Goal: Task Accomplishment & Management: Manage account settings

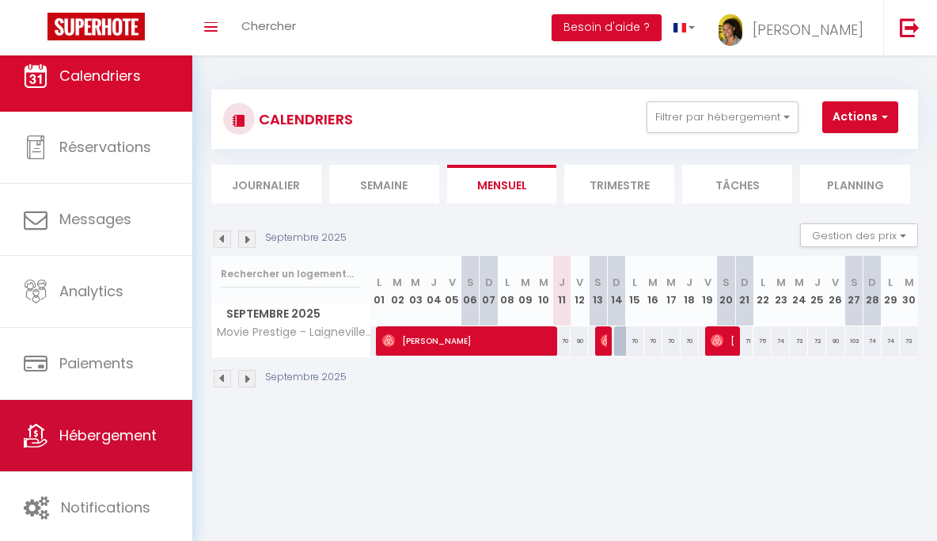
scroll to position [15, 0]
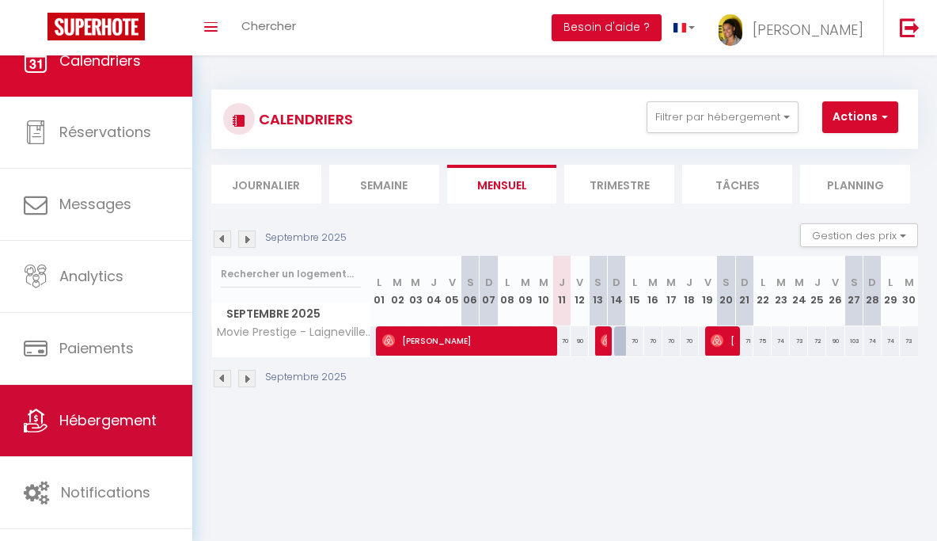
click at [150, 436] on link "Hébergement" at bounding box center [96, 420] width 192 height 71
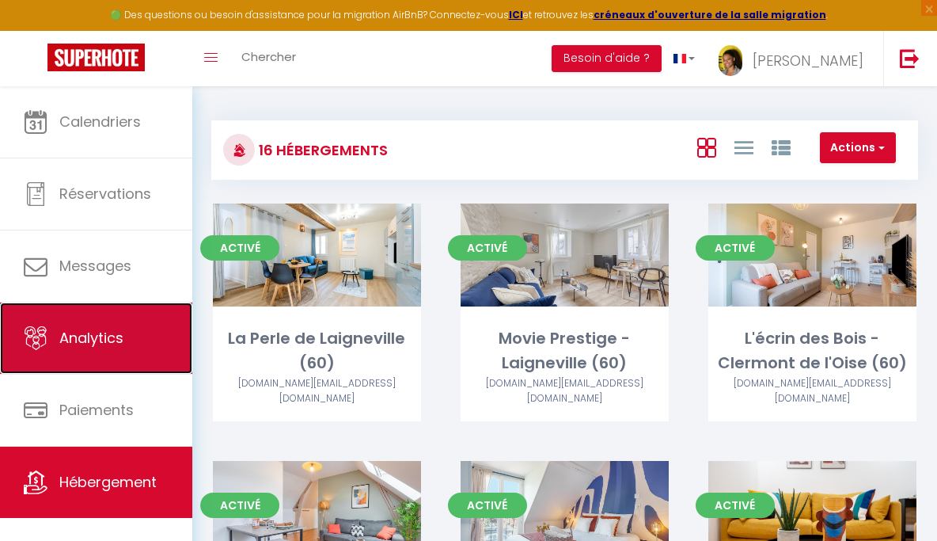
click at [135, 321] on link "Analytics" at bounding box center [96, 337] width 192 height 71
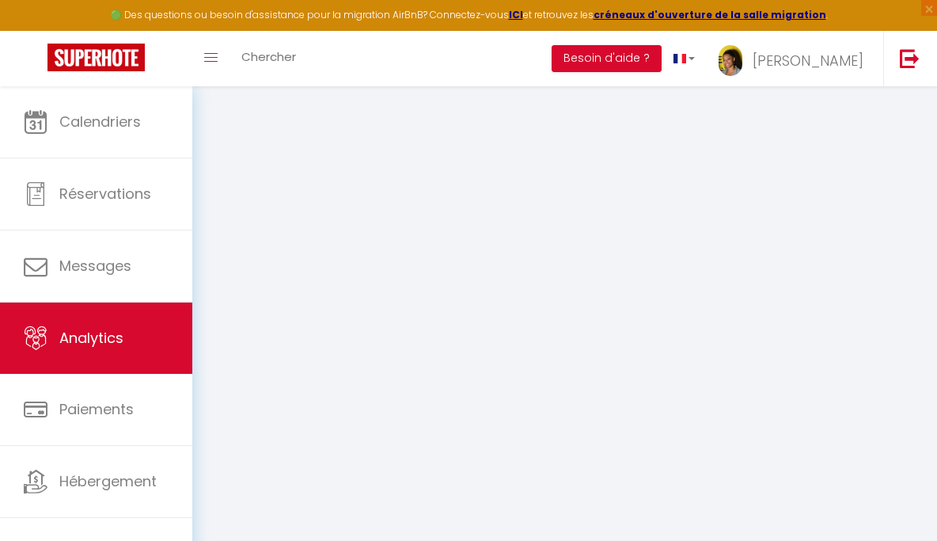
select select "2025"
select select "9"
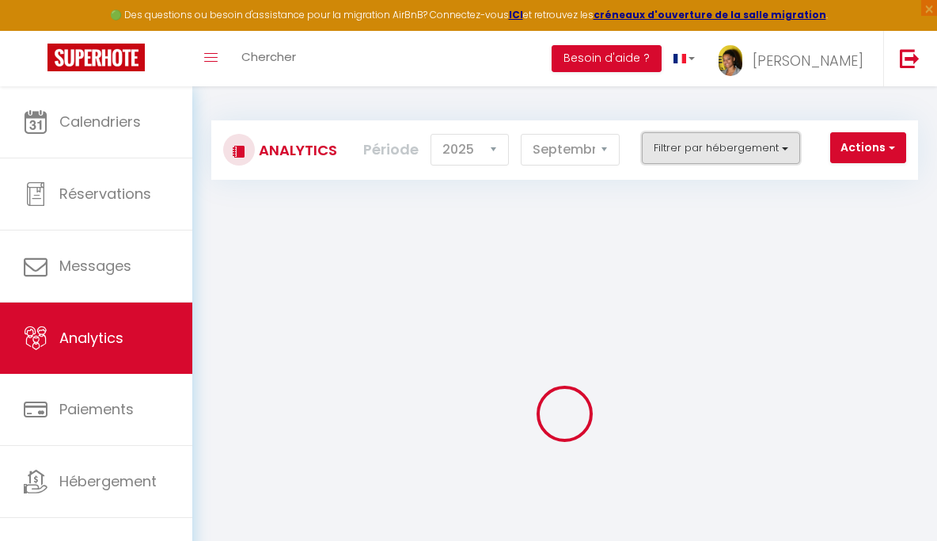
click at [731, 150] on button "Filtrer par hébergement" at bounding box center [721, 148] width 158 height 32
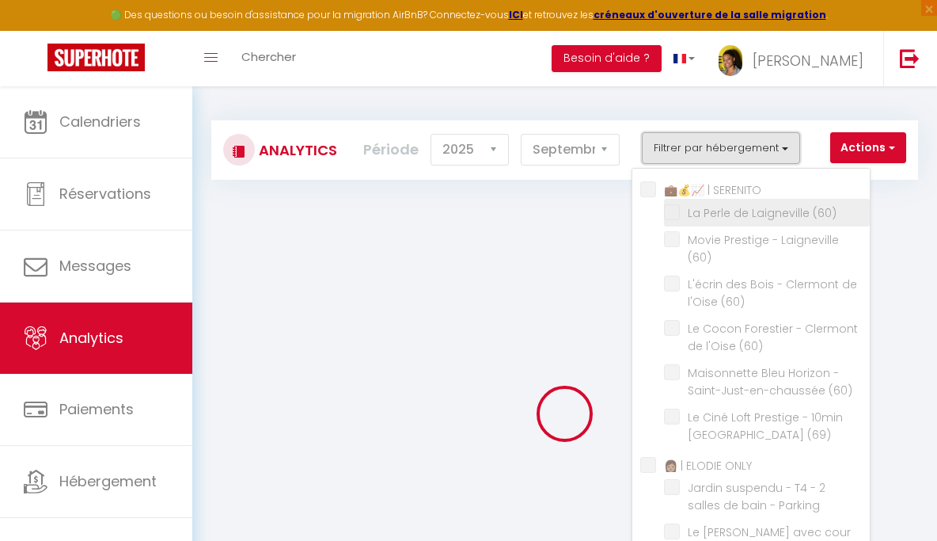
checkbox SERENITO "false"
checkbox \(60\) "false"
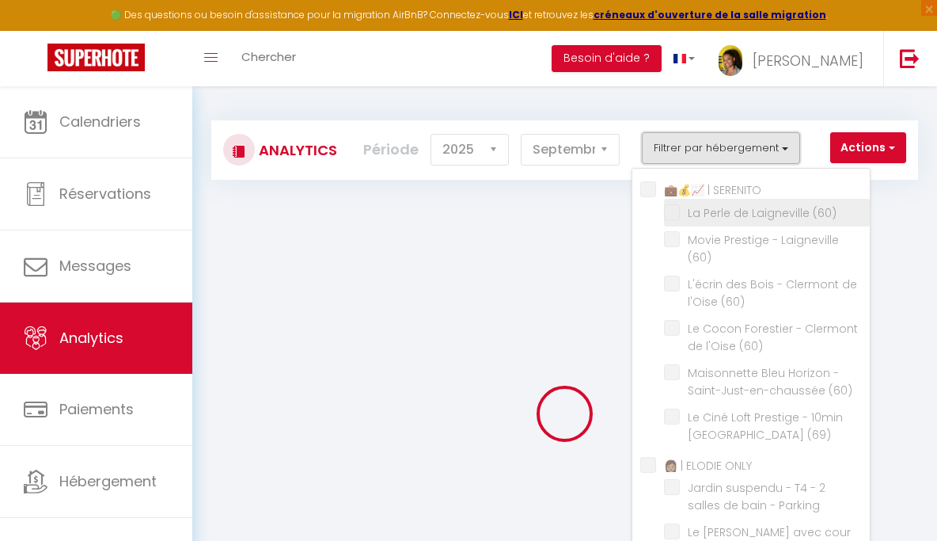
checkbox \(60\) "false"
checkbox \(69\) "false"
checkbox ONLY "false"
checkbox Parking "false"
checkbox \(71\) "false"
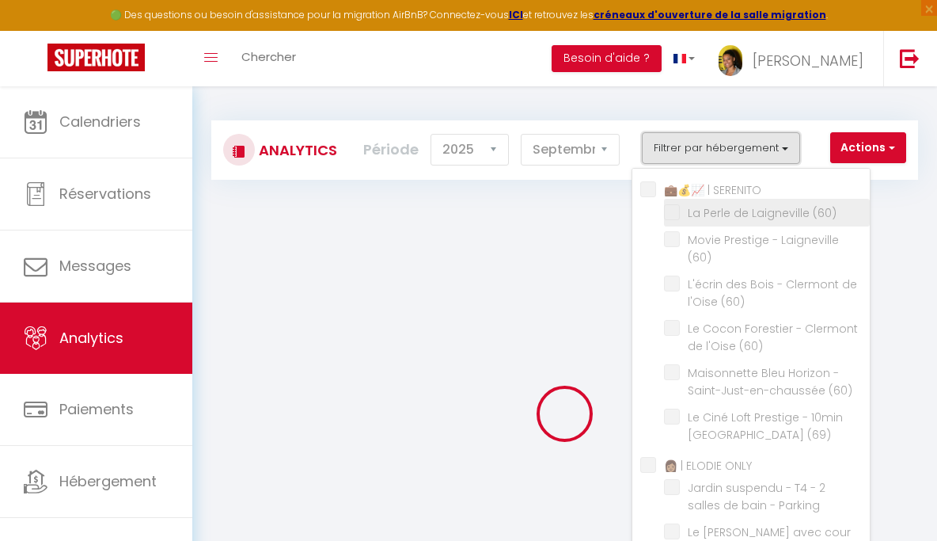
checkbox \(71\) "false"
checkbox ONLY "false"
checkbox \(93\) "false"
checkbox SERENITO "false"
checkbox \(60\) "false"
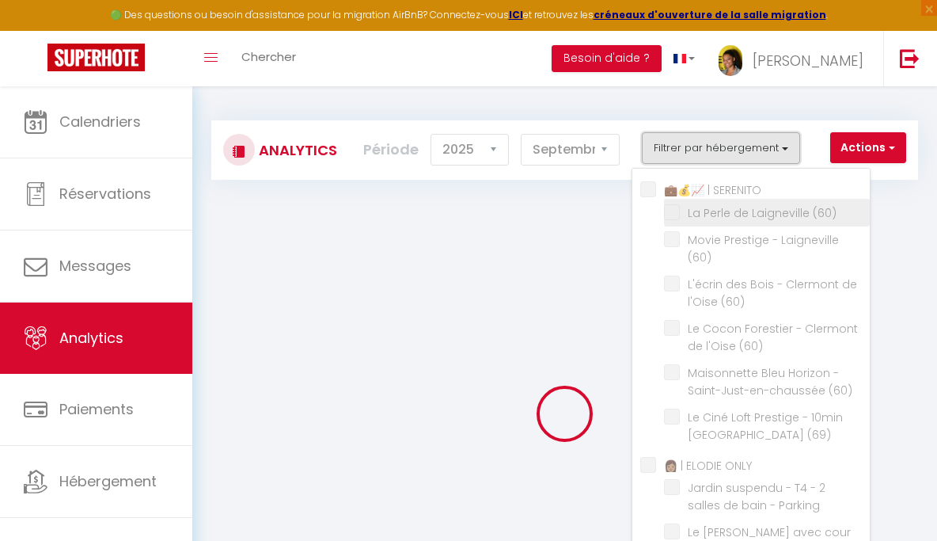
checkbox \(60\) "false"
checkbox Conciergerie "false"
checkbox Studio "false"
checkbox Confort "false"
checkbox B "false"
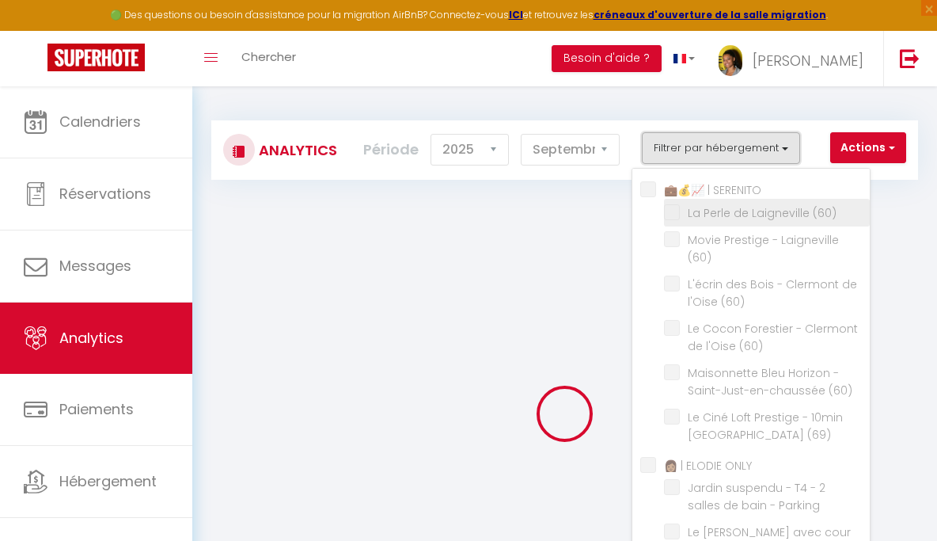
checkbox Bagneux "false"
checkbox input "false"
checkbox Vignoble "false"
checkbox Gratuit "false"
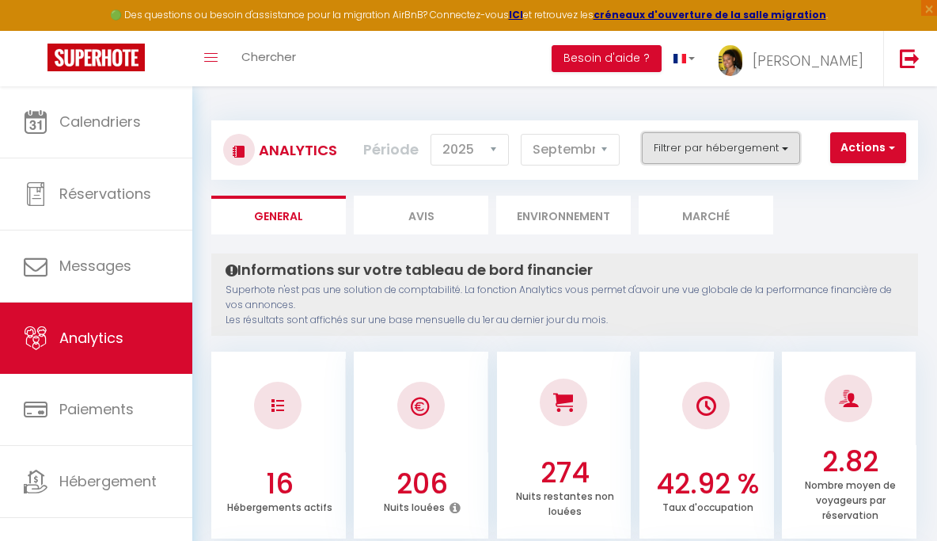
click at [719, 146] on button "Filtrer par hébergement" at bounding box center [721, 148] width 158 height 32
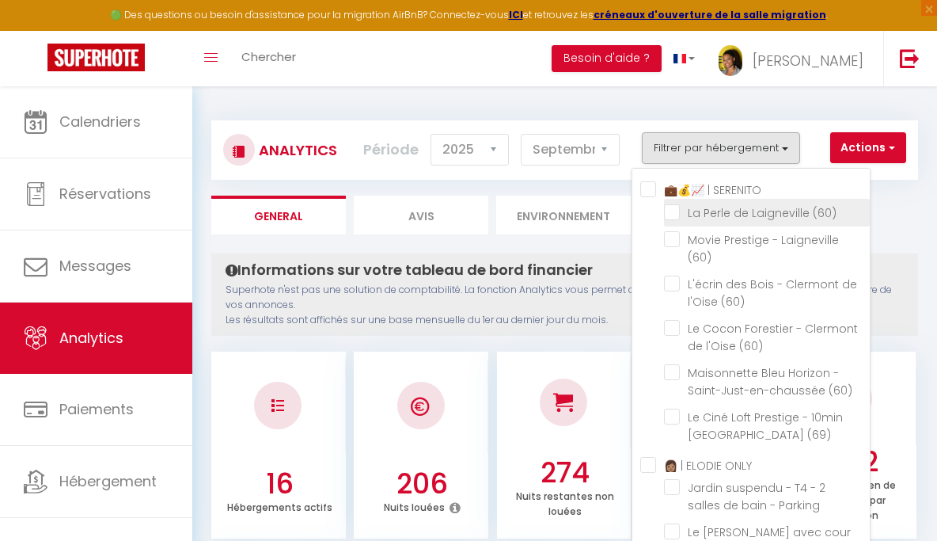
click at [673, 222] on li "La Perle de Laigneville (60)" at bounding box center [767, 213] width 206 height 28
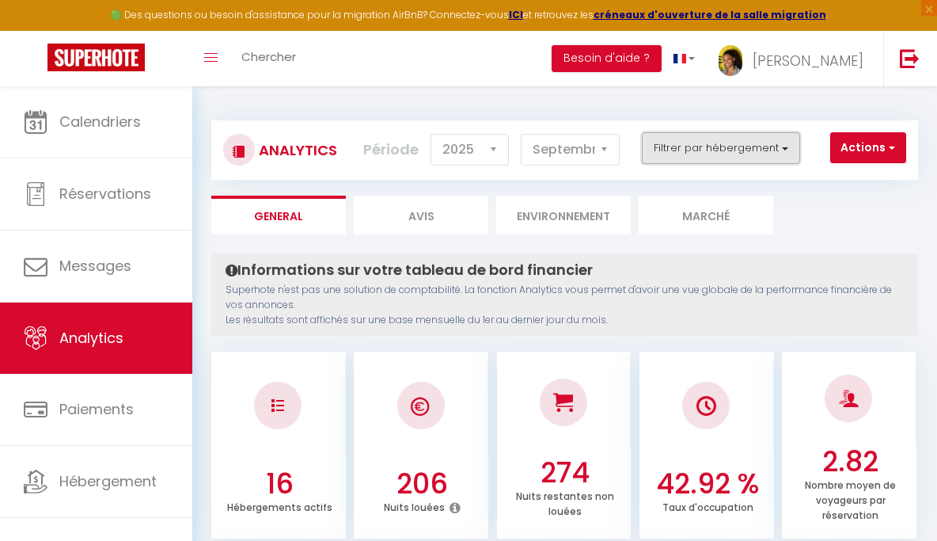
click at [699, 141] on button "Filtrer par hébergement" at bounding box center [721, 148] width 158 height 32
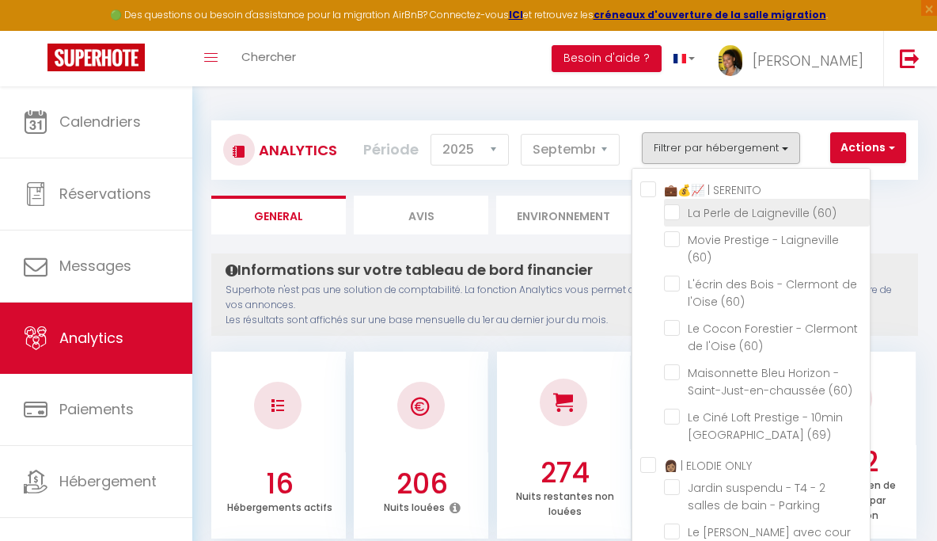
click at [676, 211] on \(60\) "checkbox" at bounding box center [767, 211] width 206 height 16
checkbox \(60\) "true"
checkbox \(60\) "false"
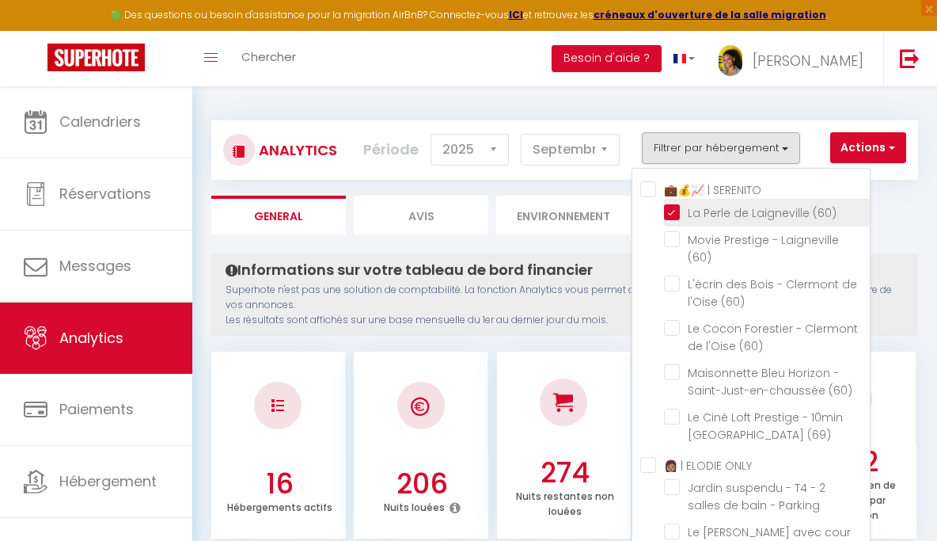
checkbox \(60\) "false"
checkbox \(69\) "false"
checkbox Parking "false"
checkbox \(71\) "false"
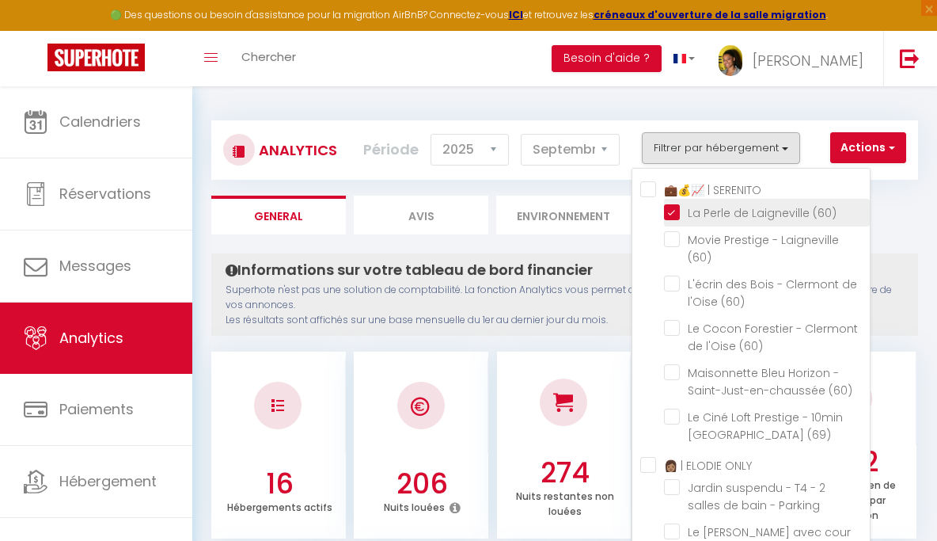
checkbox \(93\) "false"
checkbox \(60\) "false"
checkbox Studio "false"
checkbox Confort "false"
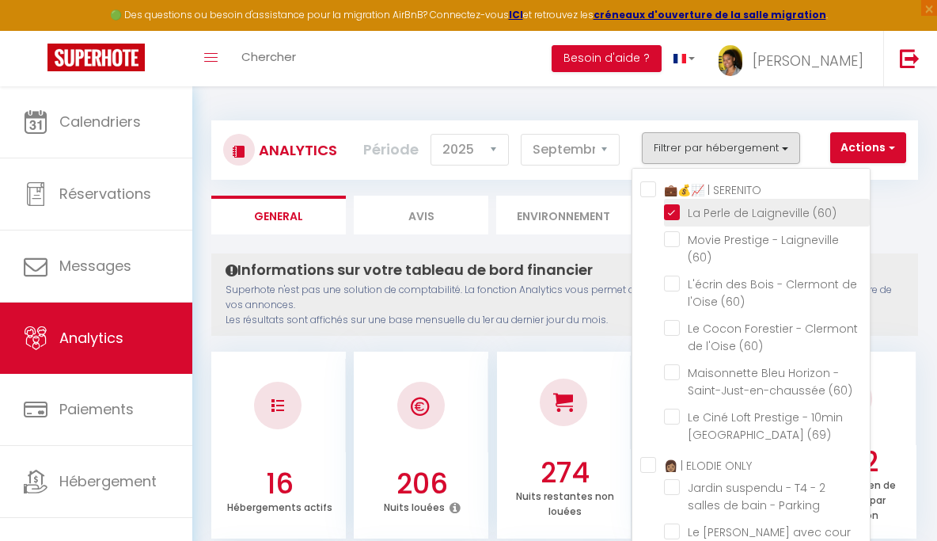
checkbox B "false"
checkbox Bagneux "false"
checkbox Vignoble "false"
checkbox Gratuit "false"
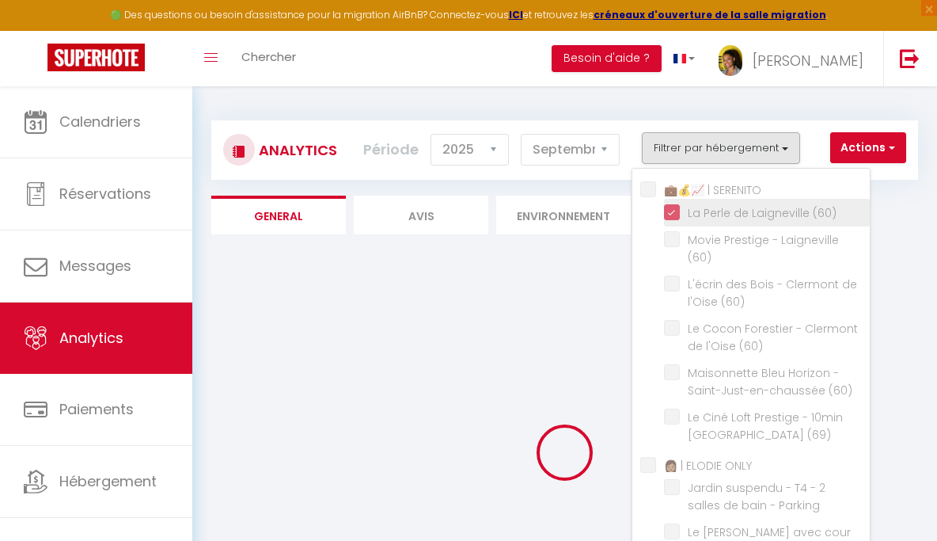
checkbox \(60\) "false"
checkbox \(69\) "false"
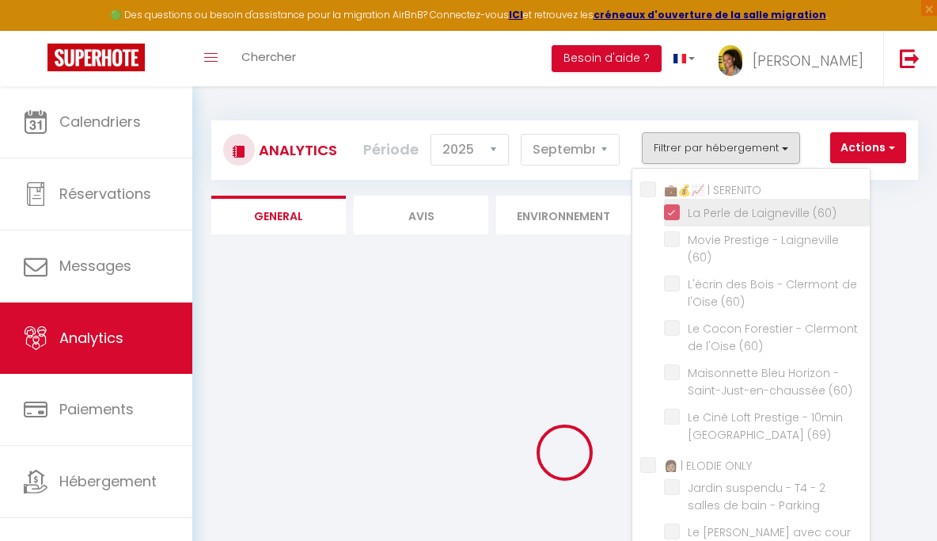
checkbox Parking "false"
checkbox \(71\) "false"
checkbox \(93\) "false"
checkbox \(60\) "false"
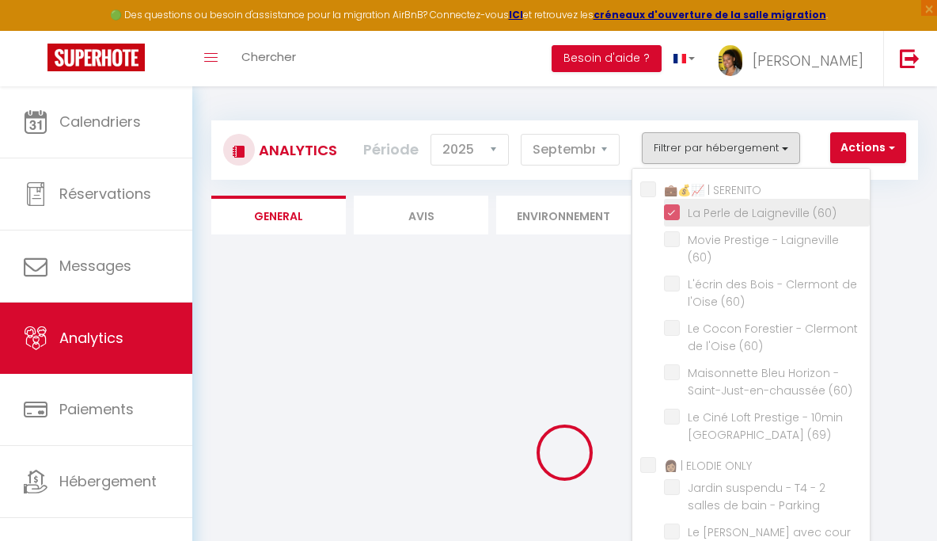
checkbox \(60\) "false"
checkbox Studio "false"
checkbox Confort "false"
checkbox B "false"
checkbox Bagneux "false"
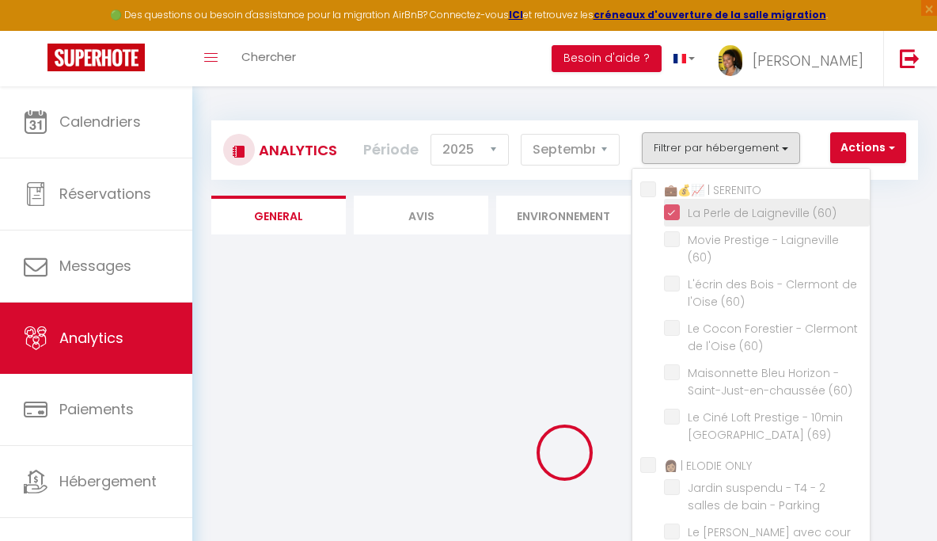
checkbox Vignoble "false"
checkbox Gratuit "false"
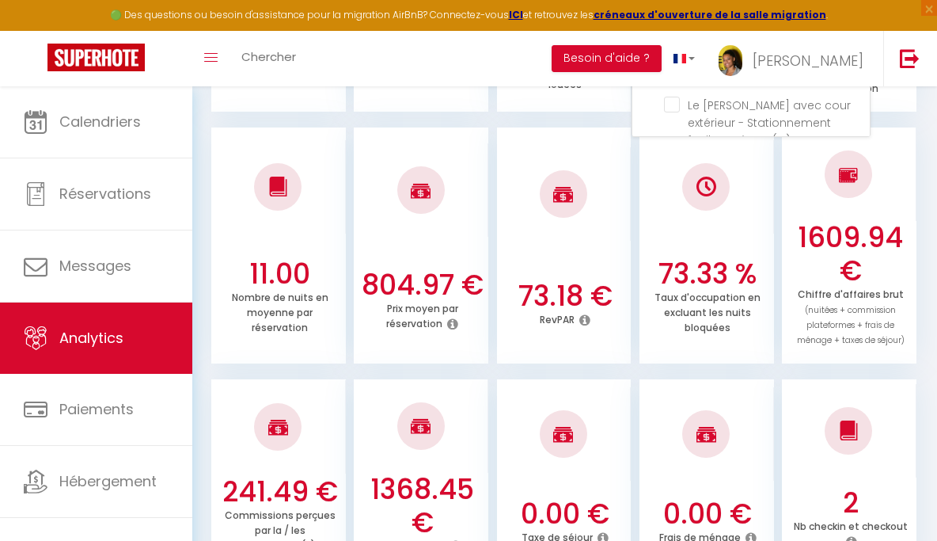
scroll to position [484, 0]
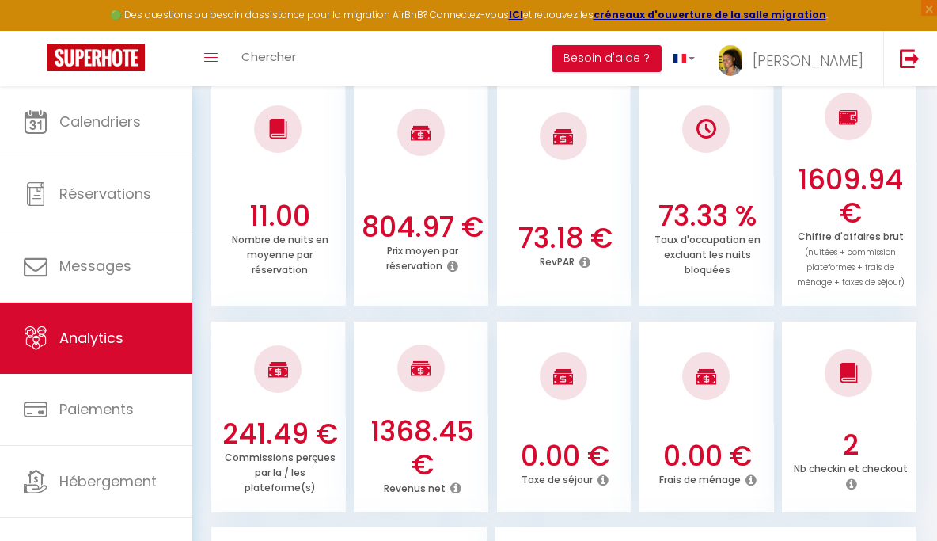
click at [474, 349] on div at bounding box center [421, 367] width 135 height 93
click at [421, 421] on h3 "1368.45 €" at bounding box center [422, 448] width 123 height 66
copy h3 "1368.45"
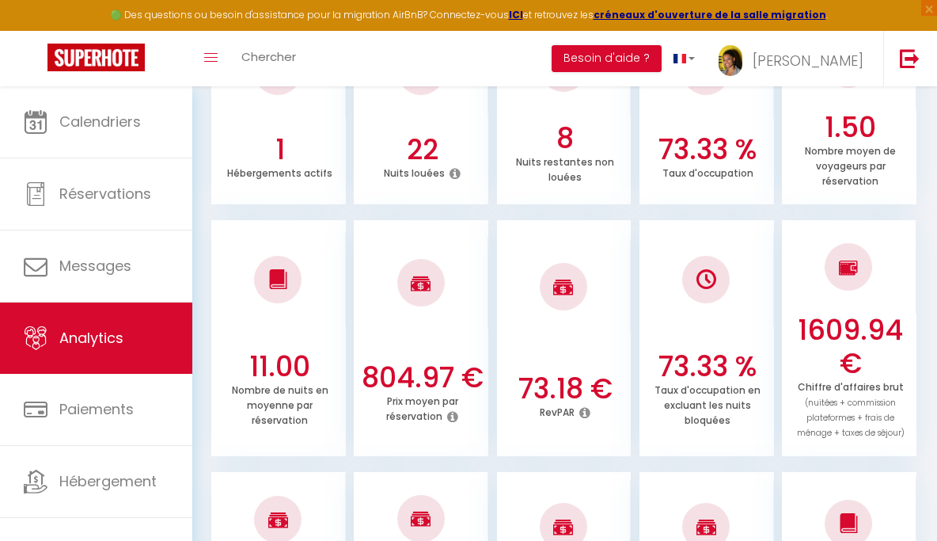
scroll to position [0, 0]
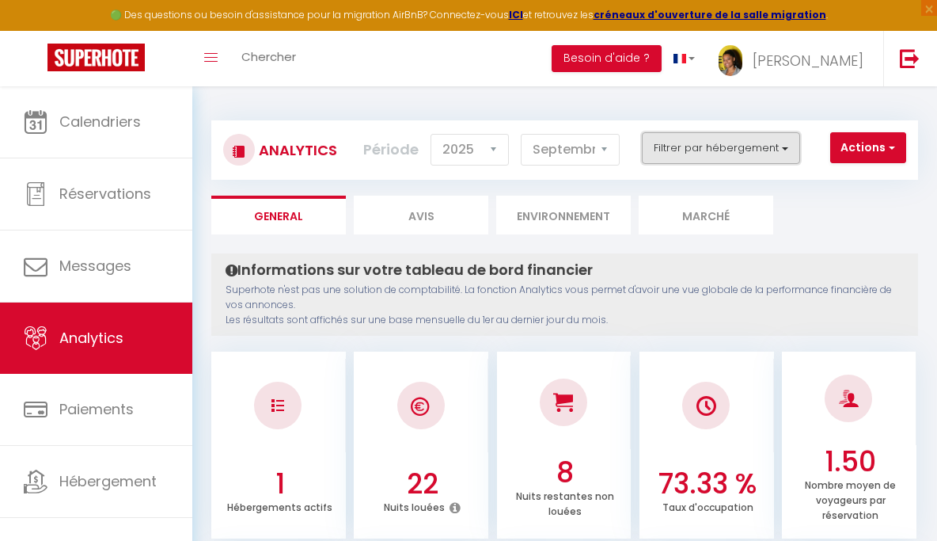
click at [711, 151] on button "Filtrer par hébergement" at bounding box center [721, 148] width 158 height 32
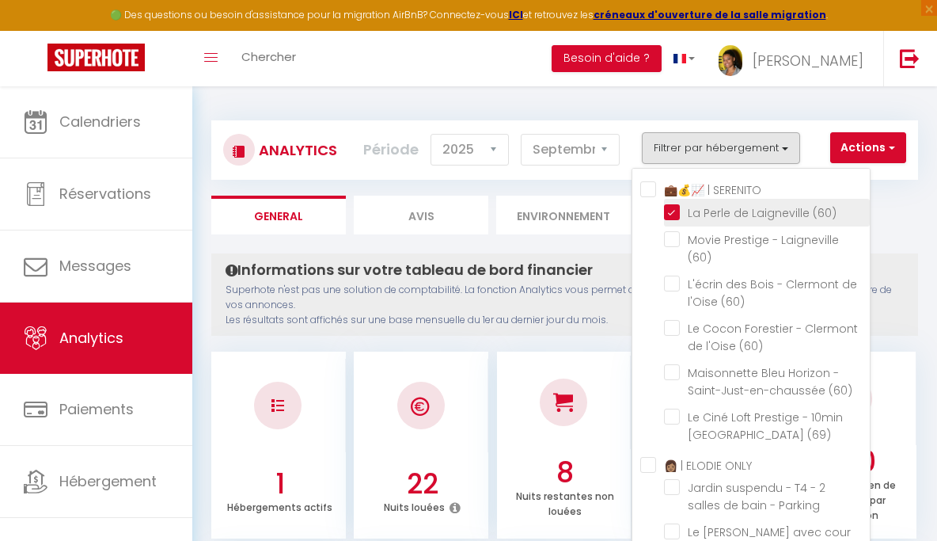
click at [680, 218] on label "La Perle de Laigneville (60)" at bounding box center [758, 212] width 157 height 17
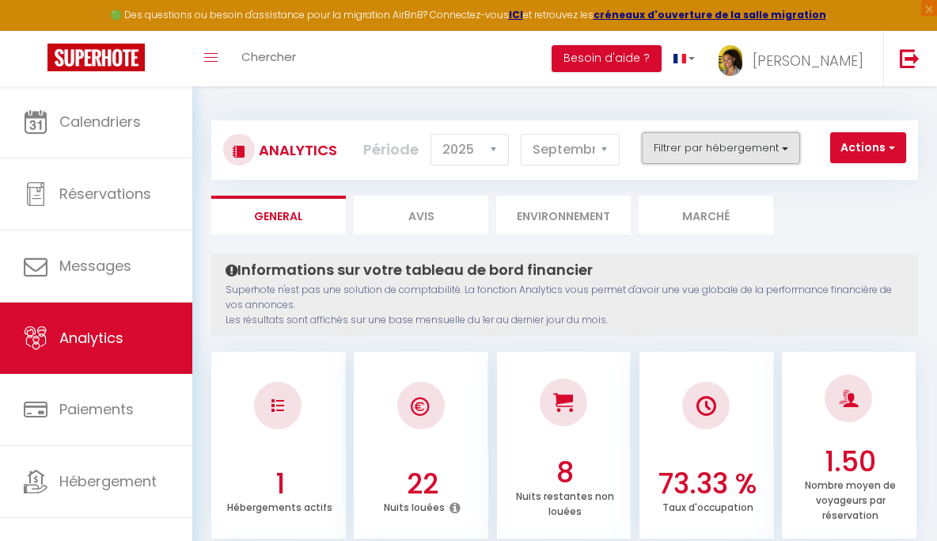
click at [684, 155] on button "Filtrer par hébergement" at bounding box center [721, 148] width 158 height 32
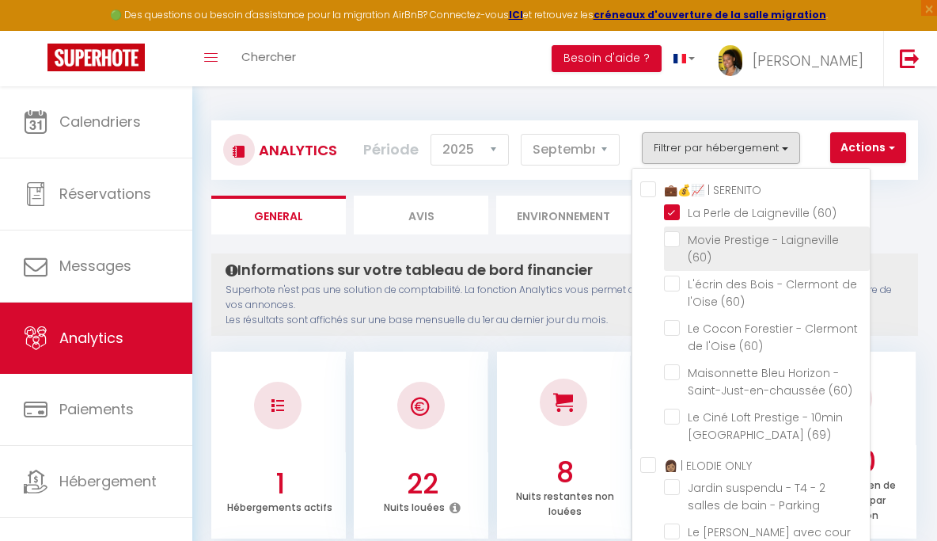
click at [675, 243] on \(60\) "checkbox" at bounding box center [767, 239] width 206 height 16
checkbox \(60\) "true"
checkbox \(60\) "false"
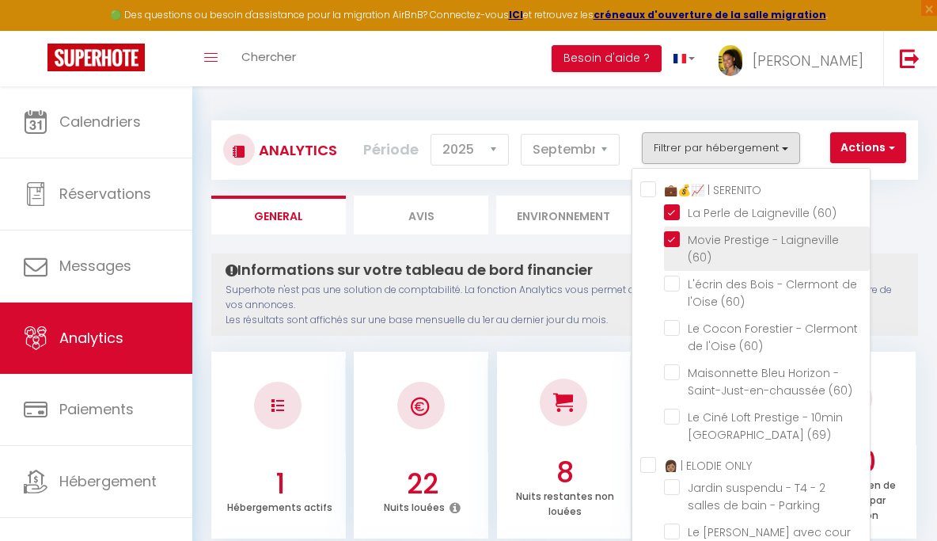
checkbox \(69\) "false"
checkbox Parking "false"
checkbox \(71\) "false"
checkbox \(93\) "false"
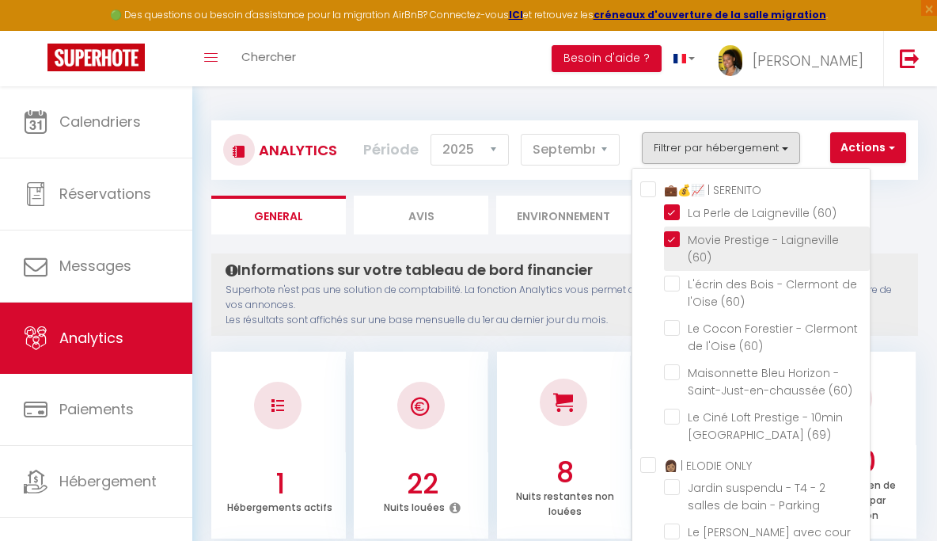
checkbox \(60\) "false"
checkbox Studio "false"
checkbox Confort "false"
checkbox B "false"
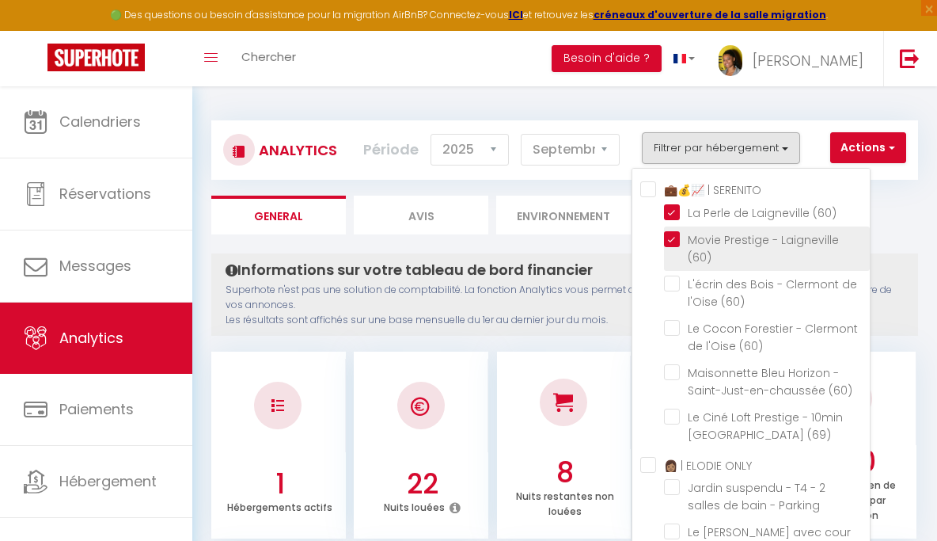
checkbox Bagneux "false"
checkbox Vignoble "false"
checkbox Gratuit "false"
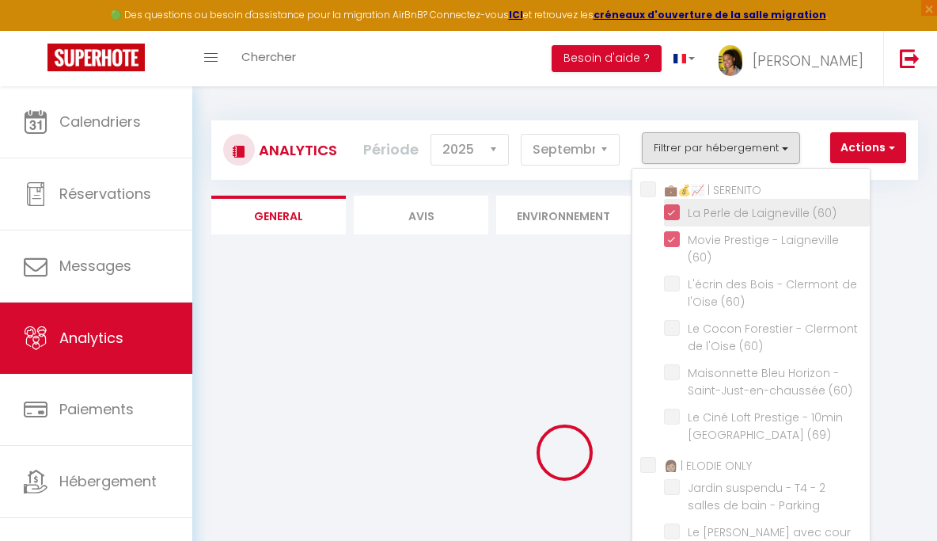
checkbox \(60\) "false"
checkbox \(69\) "false"
checkbox Parking "false"
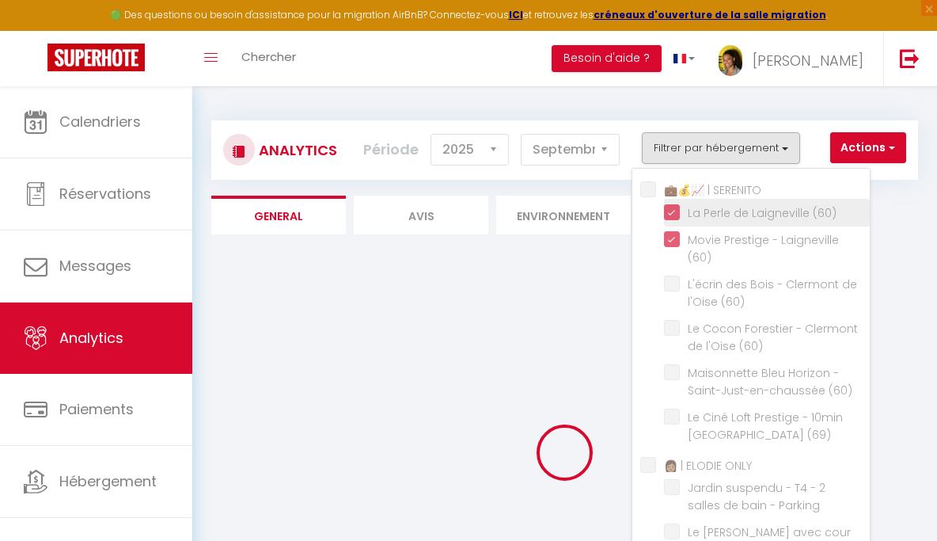
checkbox \(71\) "false"
checkbox \(93\) "false"
checkbox \(60\) "false"
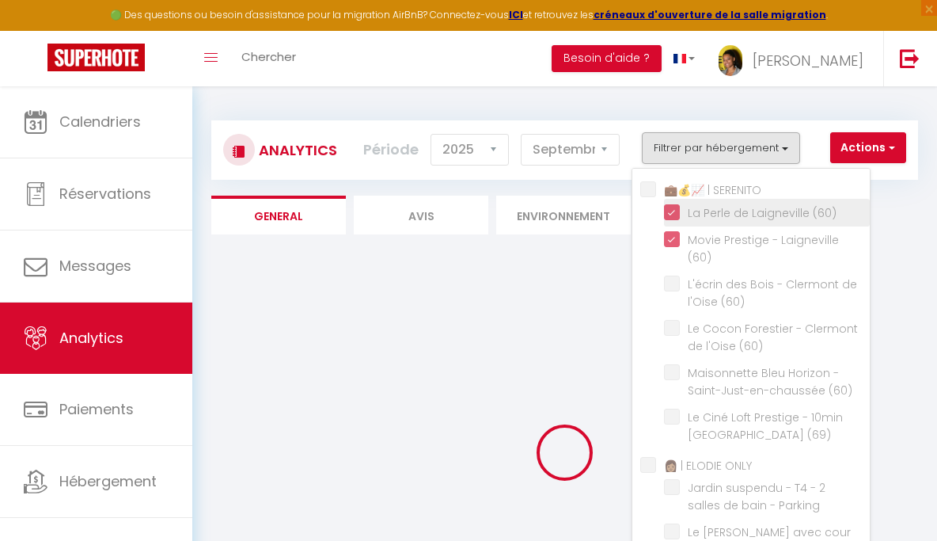
checkbox Studio "false"
checkbox Confort "false"
checkbox B "false"
checkbox Bagneux "false"
checkbox Vignoble "false"
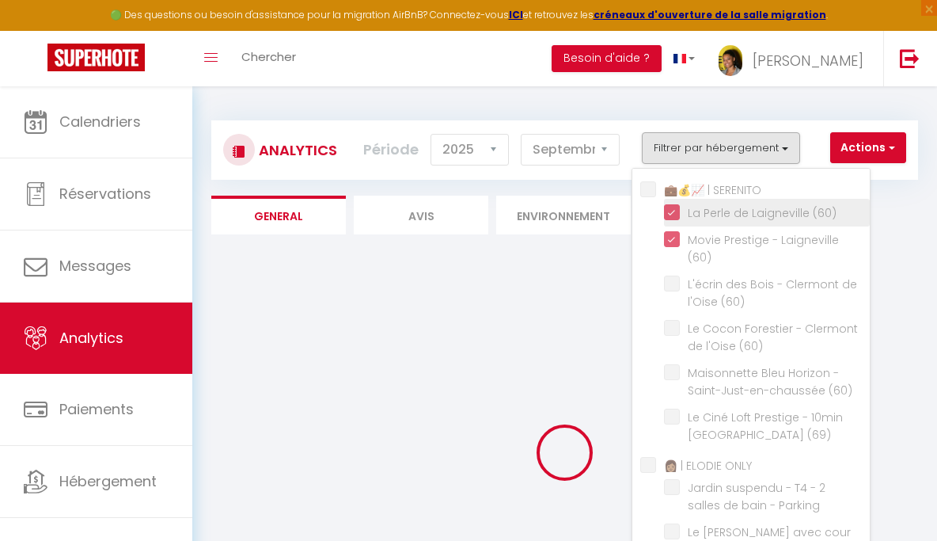
checkbox Gratuit "false"
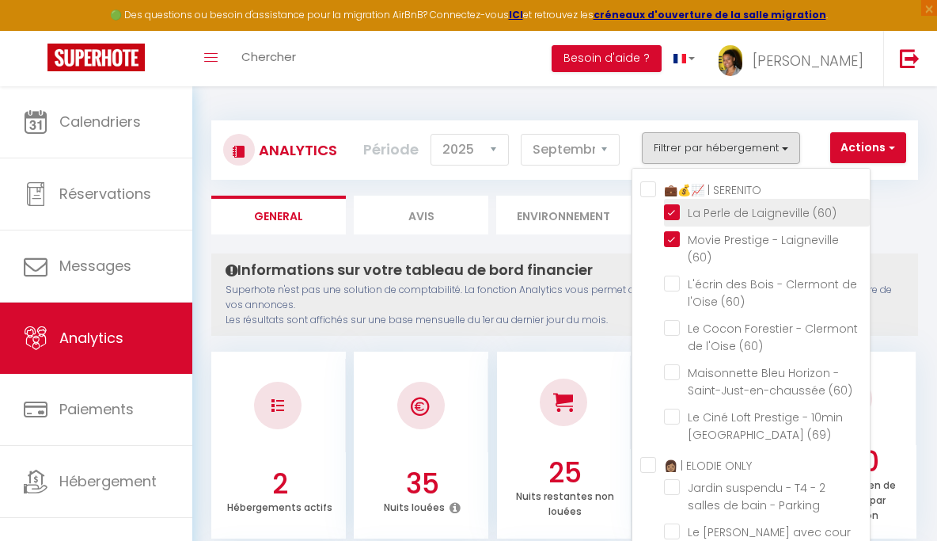
click at [676, 207] on \(60\) "checkbox" at bounding box center [767, 211] width 206 height 16
checkbox \(60\) "false"
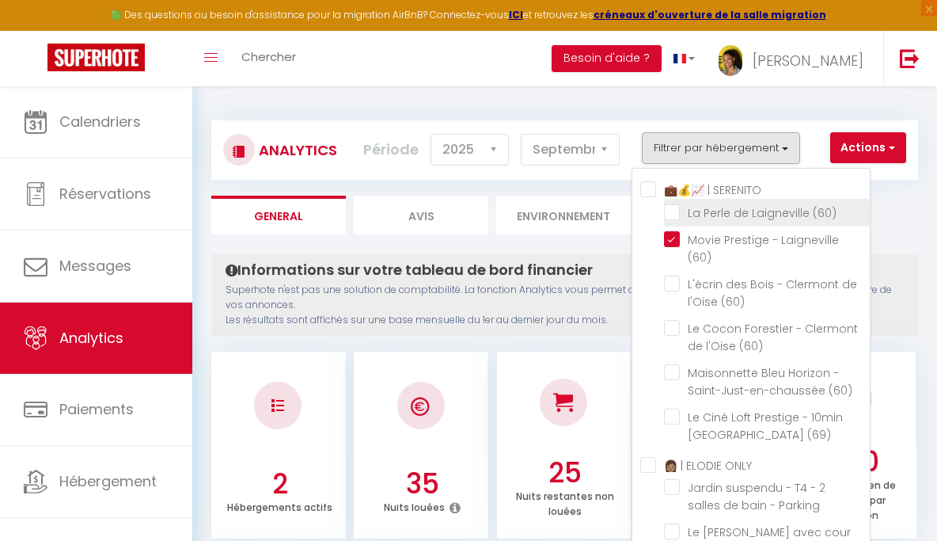
checkbox \(69\) "false"
checkbox Parking "false"
checkbox \(71\) "false"
checkbox \(93\) "false"
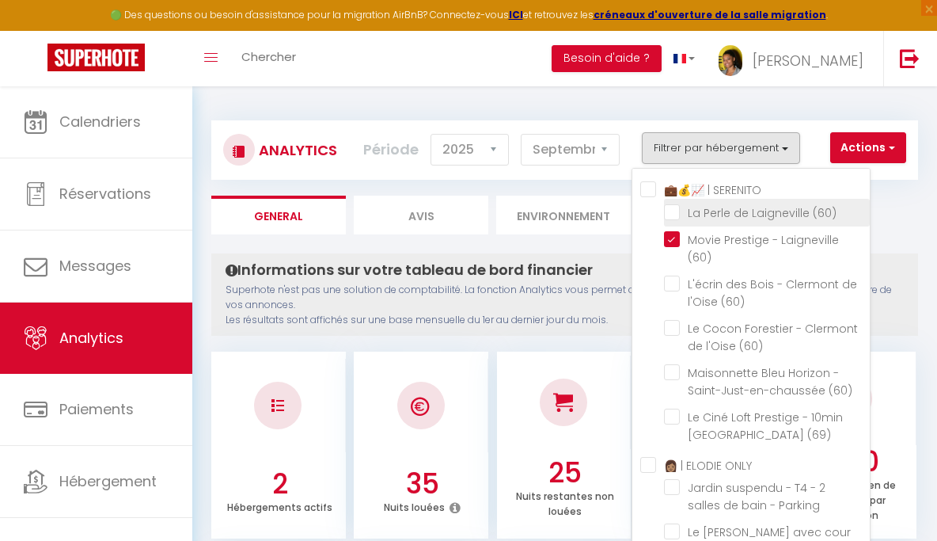
checkbox \(60\) "false"
checkbox Studio "false"
checkbox Confort "false"
checkbox B "false"
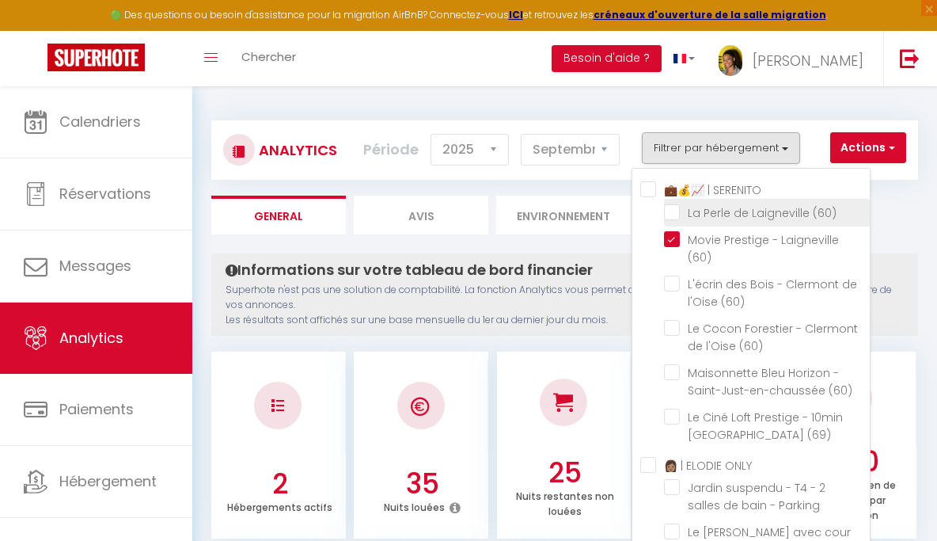
checkbox Bagneux "false"
checkbox Vignoble "false"
checkbox Gratuit "false"
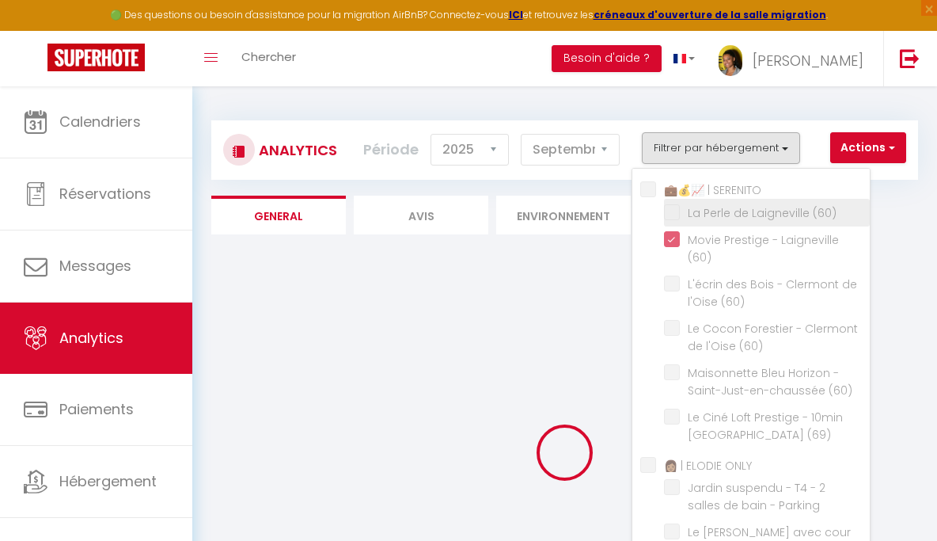
checkbox \(60\) "false"
checkbox \(69\) "false"
checkbox Parking "false"
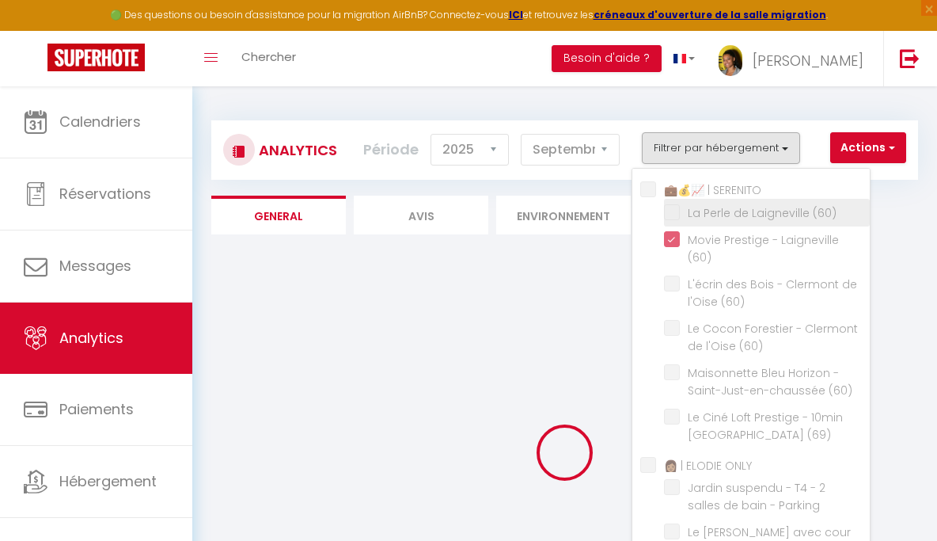
checkbox \(71\) "false"
checkbox \(93\) "false"
checkbox \(60\) "false"
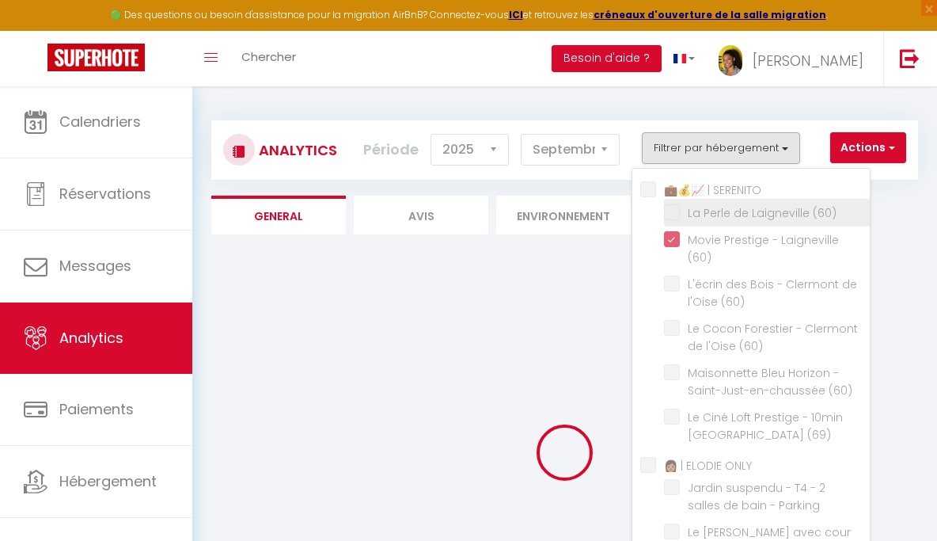
checkbox Studio "false"
checkbox Confort "false"
checkbox B "false"
checkbox Bagneux "false"
checkbox Vignoble "false"
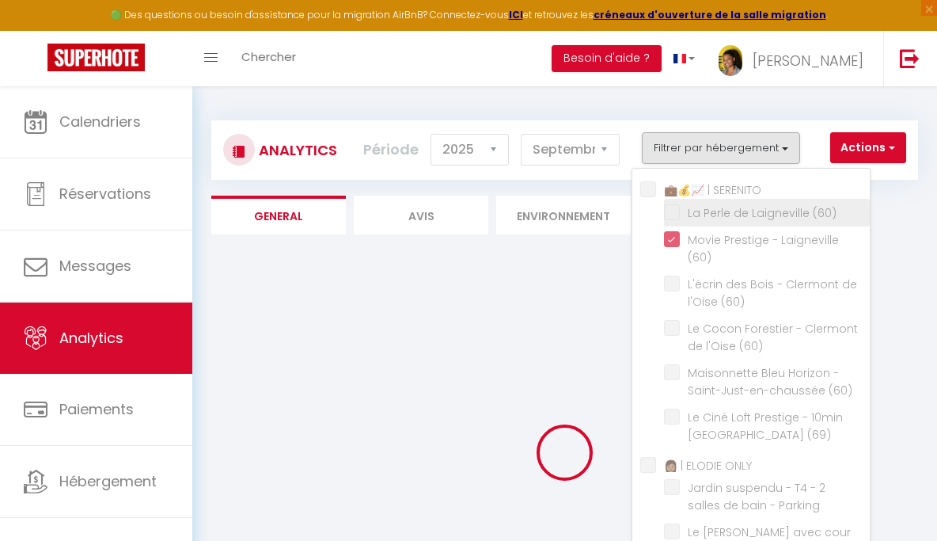
checkbox Gratuit "false"
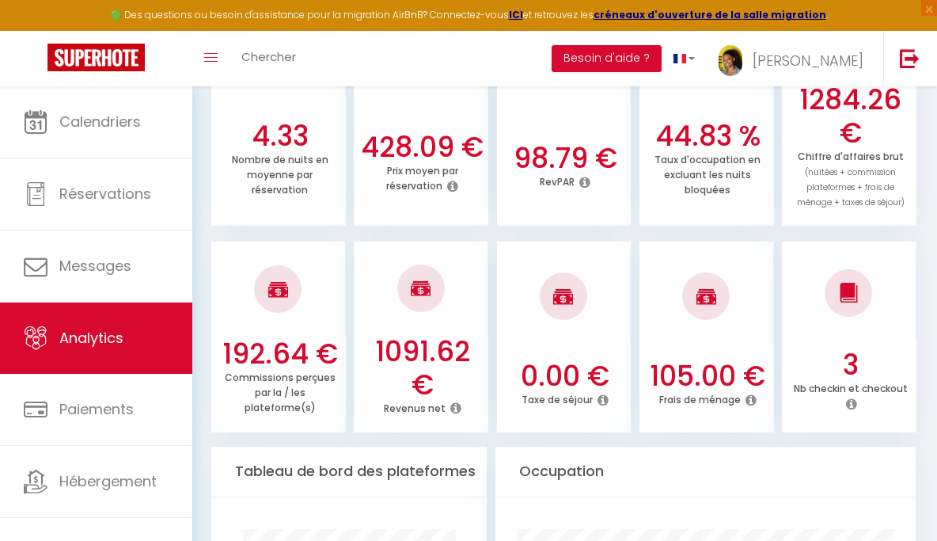
scroll to position [588, 0]
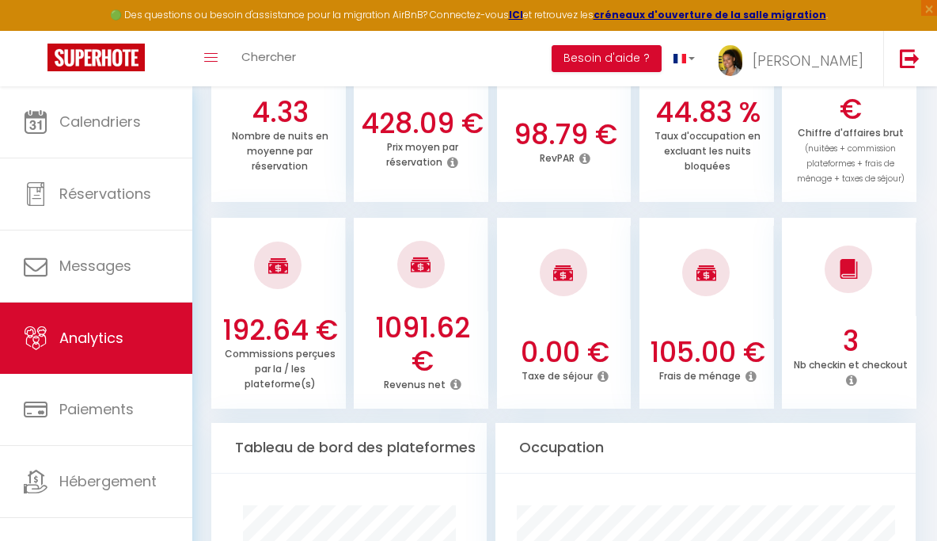
click at [433, 324] on h3 "1091.62 €" at bounding box center [422, 344] width 123 height 66
copy h3 "1091.62"
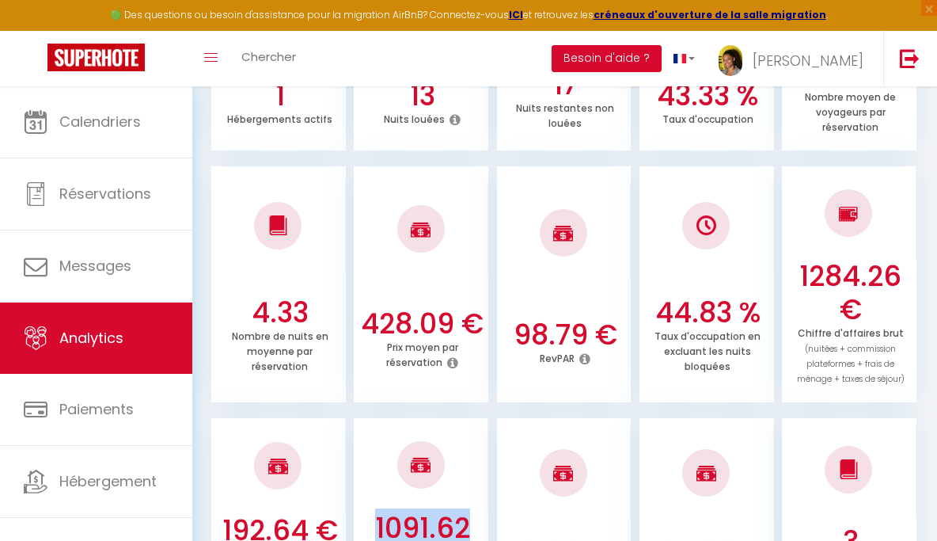
scroll to position [0, 0]
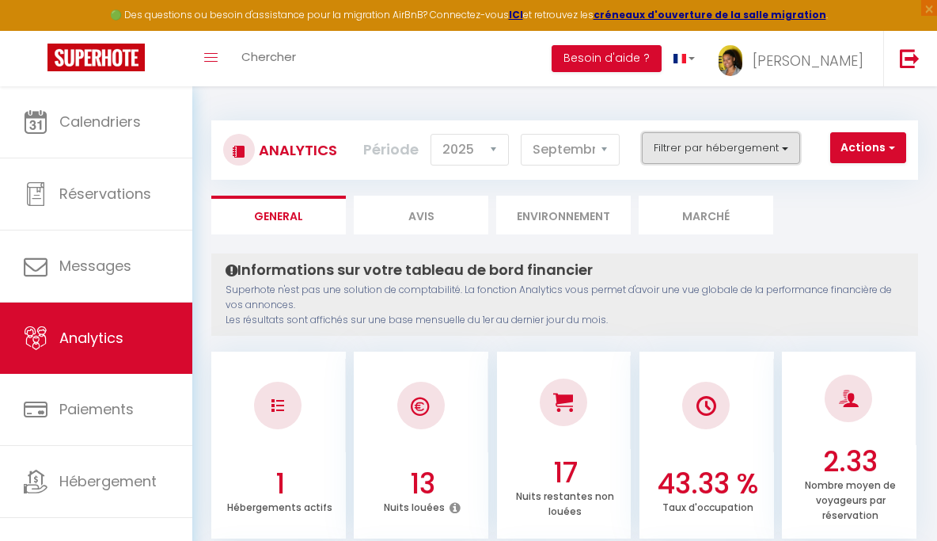
click at [693, 143] on button "Filtrer par hébergement" at bounding box center [721, 148] width 158 height 32
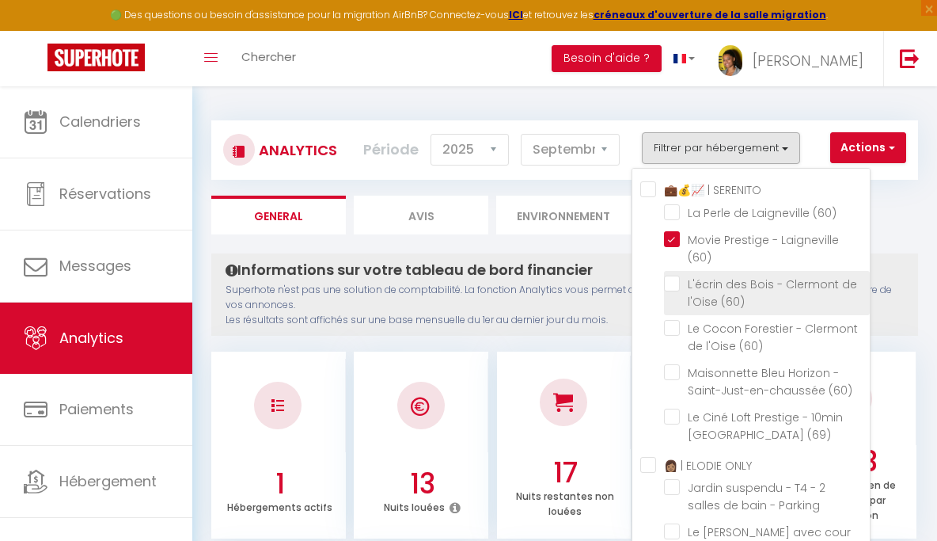
click at [674, 287] on \(60\) "checkbox" at bounding box center [767, 283] width 206 height 16
checkbox \(60\) "true"
checkbox \(60\) "false"
checkbox \(69\) "false"
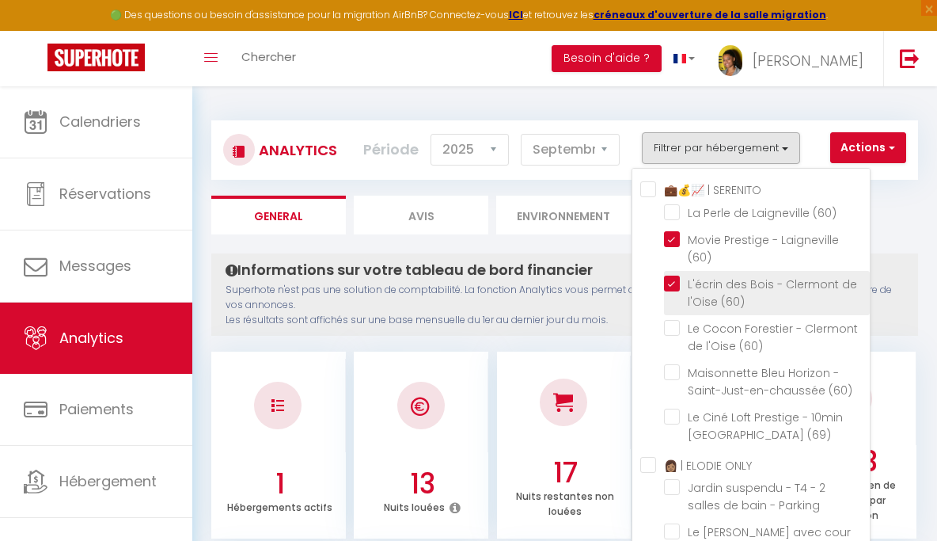
checkbox Parking "false"
checkbox \(71\) "false"
checkbox \(93\) "false"
checkbox \(60\) "true"
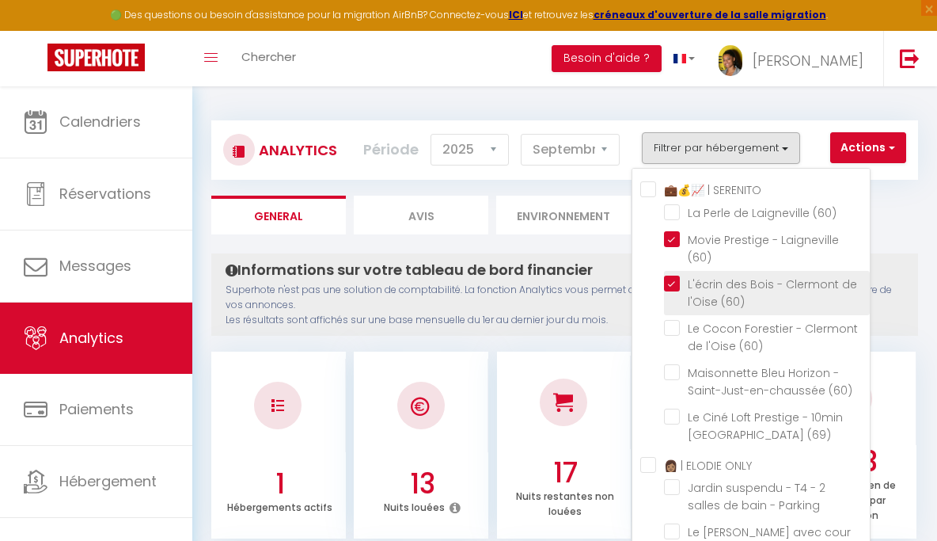
checkbox \(60\) "false"
checkbox Studio "false"
checkbox Confort "false"
checkbox B "false"
checkbox Bagneux "false"
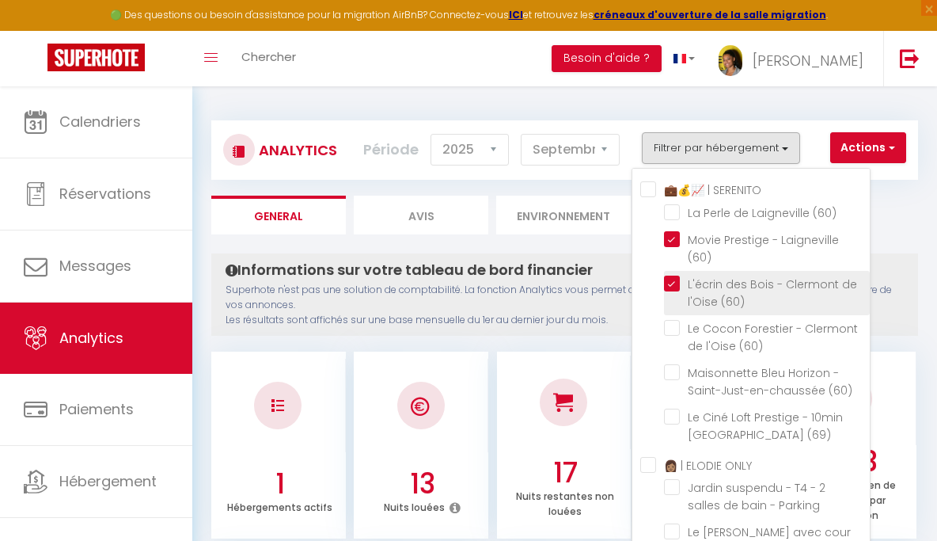
checkbox Vignoble "false"
checkbox Gratuit "false"
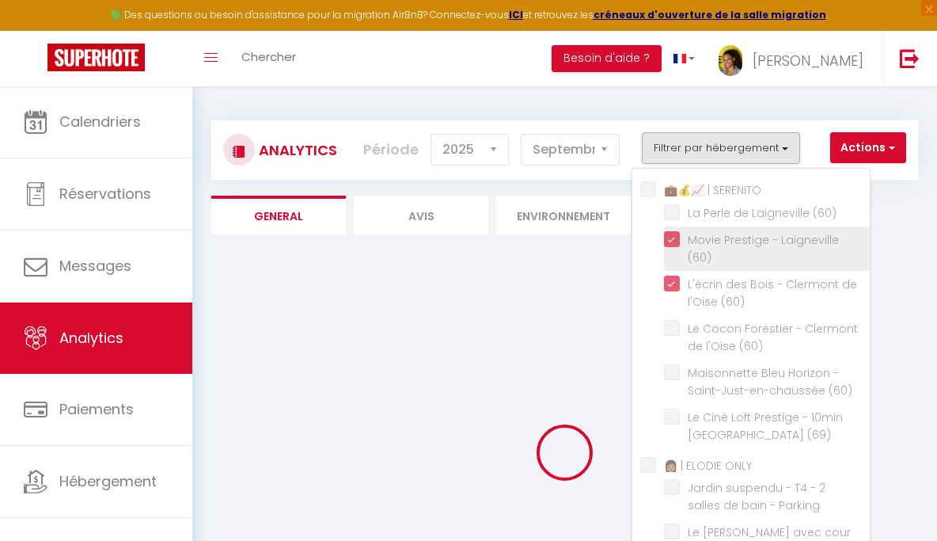
click at [674, 233] on \(60\) "checkbox" at bounding box center [767, 239] width 206 height 16
checkbox \(60\) "false"
checkbox \(69\) "false"
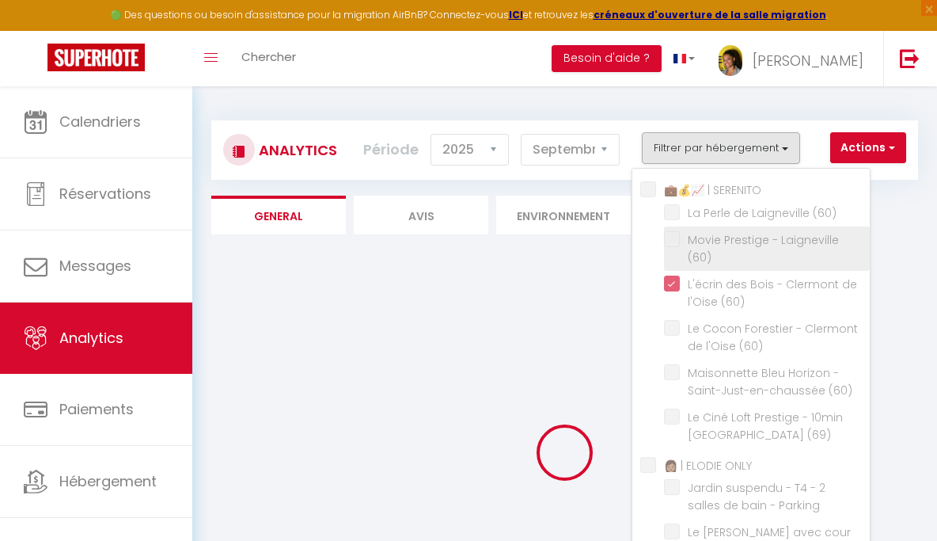
checkbox Parking "false"
checkbox \(71\) "false"
checkbox \(93\) "false"
checkbox \(60\) "false"
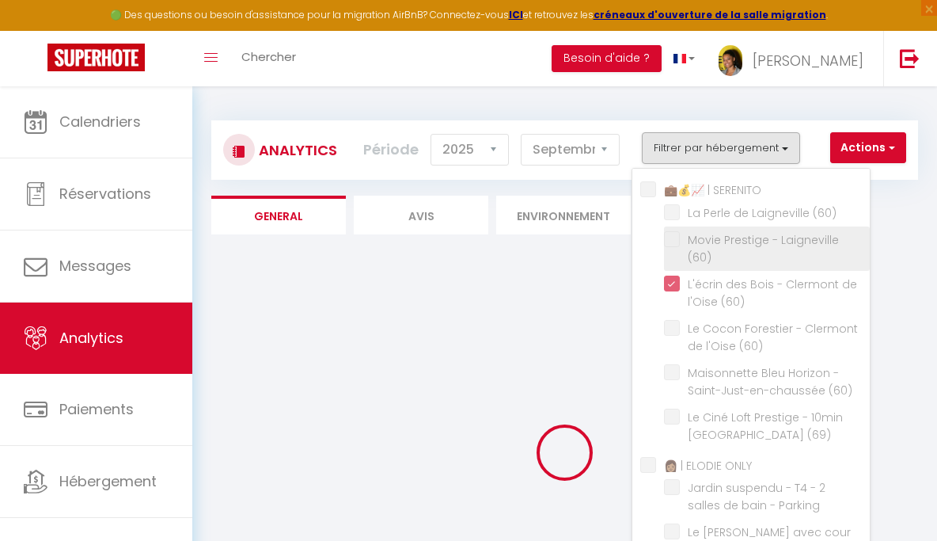
checkbox Studio "false"
checkbox Confort "false"
checkbox B "false"
checkbox Bagneux "false"
checkbox Vignoble "false"
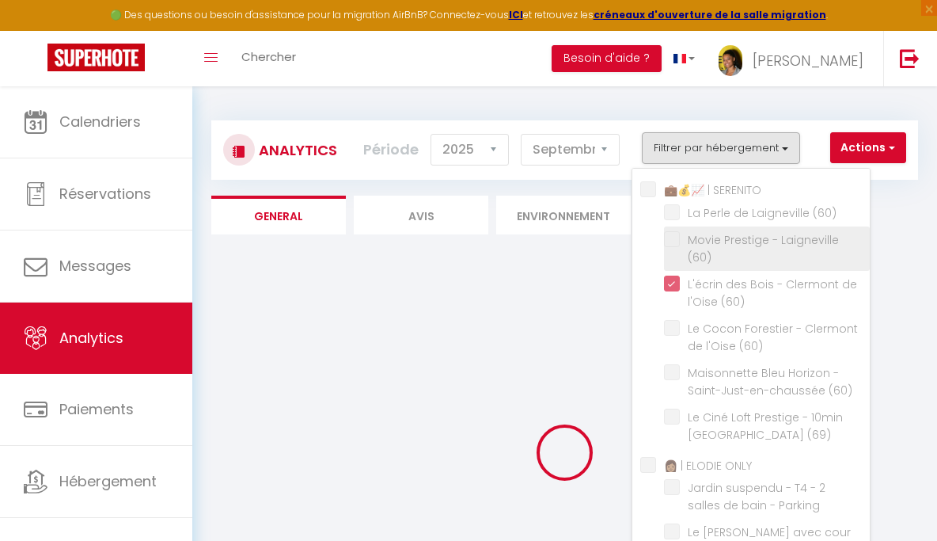
checkbox Gratuit "false"
checkbox \(60\) "false"
checkbox \(69\) "false"
checkbox Parking "false"
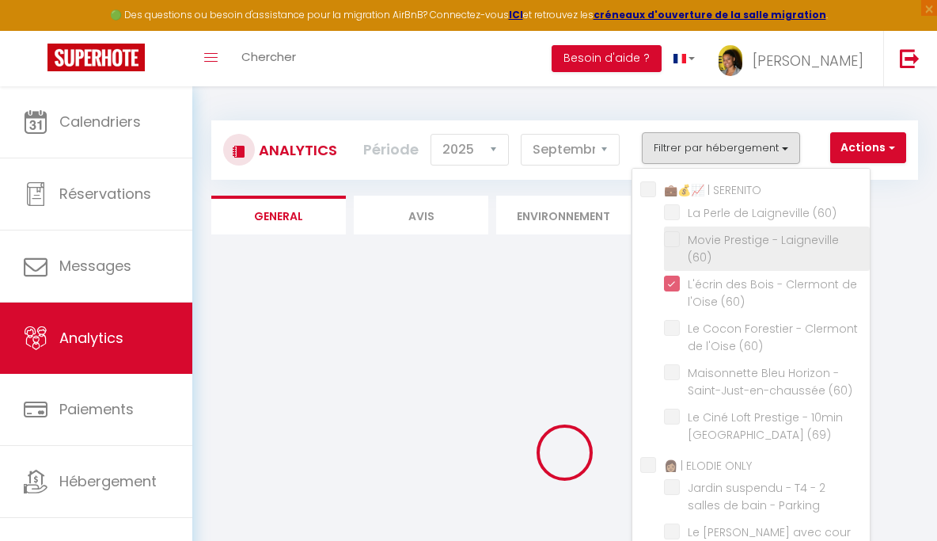
checkbox \(71\) "false"
checkbox \(93\) "false"
checkbox \(60\) "false"
checkbox Studio "false"
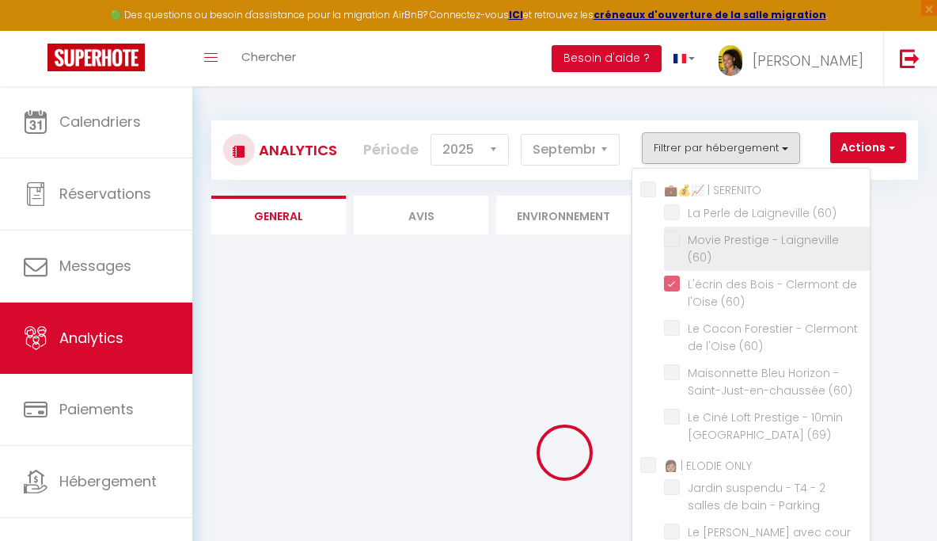
checkbox Confort "false"
checkbox B "false"
checkbox Bagneux "false"
checkbox Vignoble "false"
checkbox Gratuit "false"
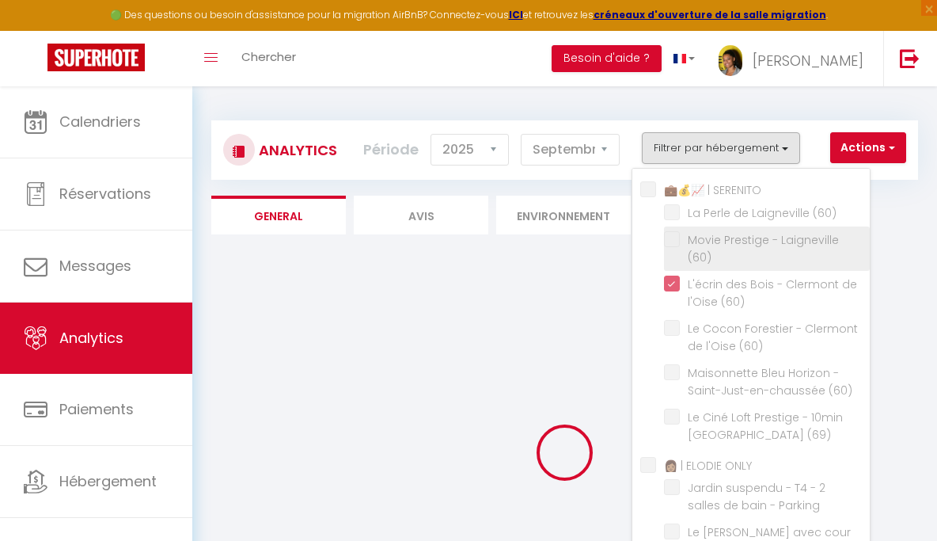
checkbox \(60\) "false"
checkbox \(69\) "false"
checkbox Parking "false"
checkbox \(71\) "false"
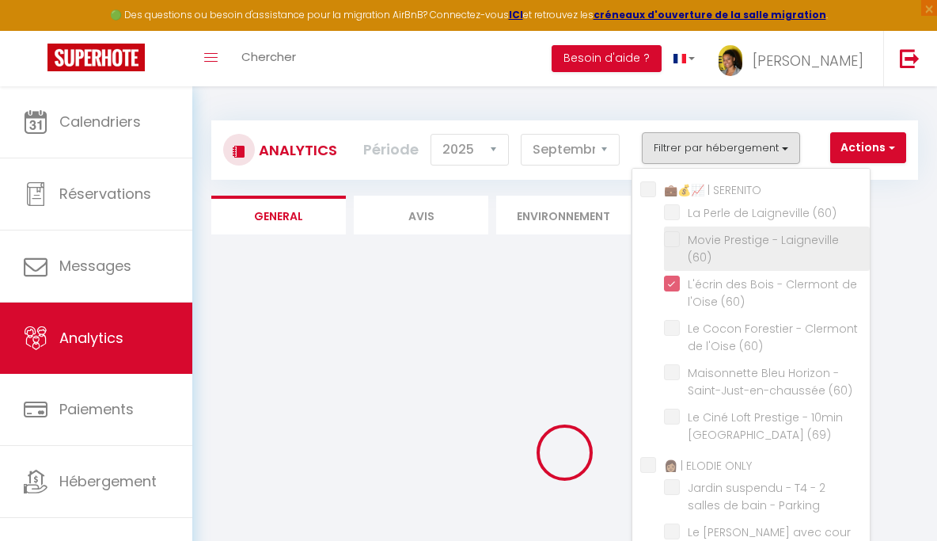
checkbox \(71\) "false"
checkbox \(93\) "false"
checkbox \(60\) "false"
checkbox Studio "false"
checkbox Confort "false"
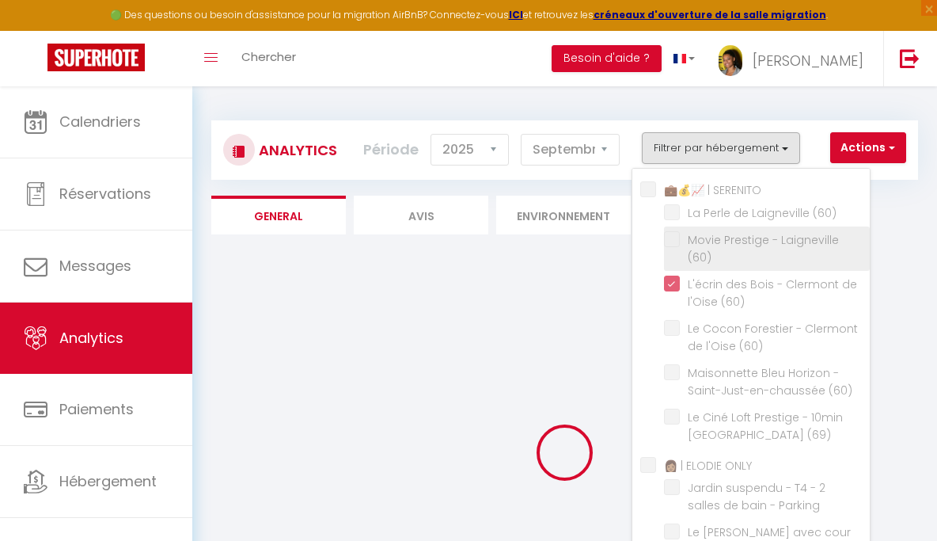
checkbox B "false"
checkbox Bagneux "false"
checkbox Vignoble "false"
checkbox Gratuit "false"
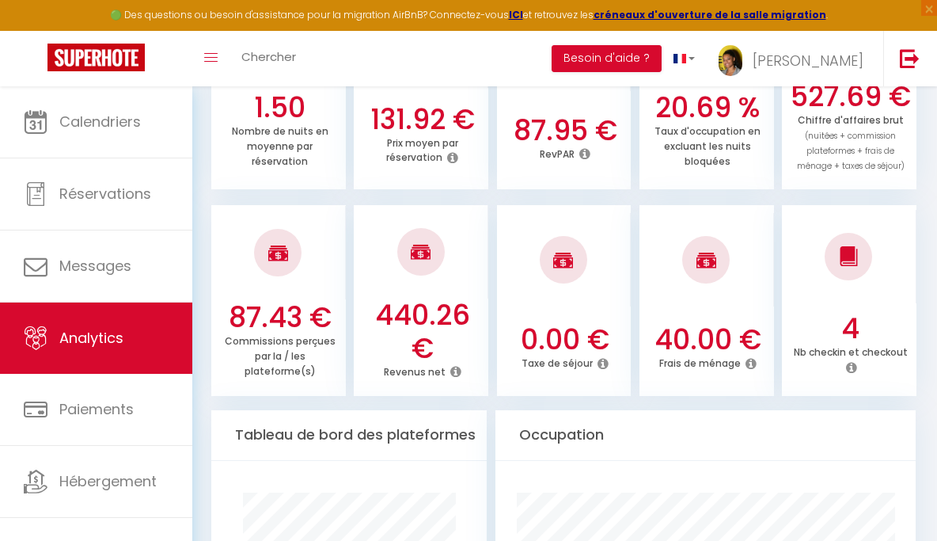
scroll to position [702, 0]
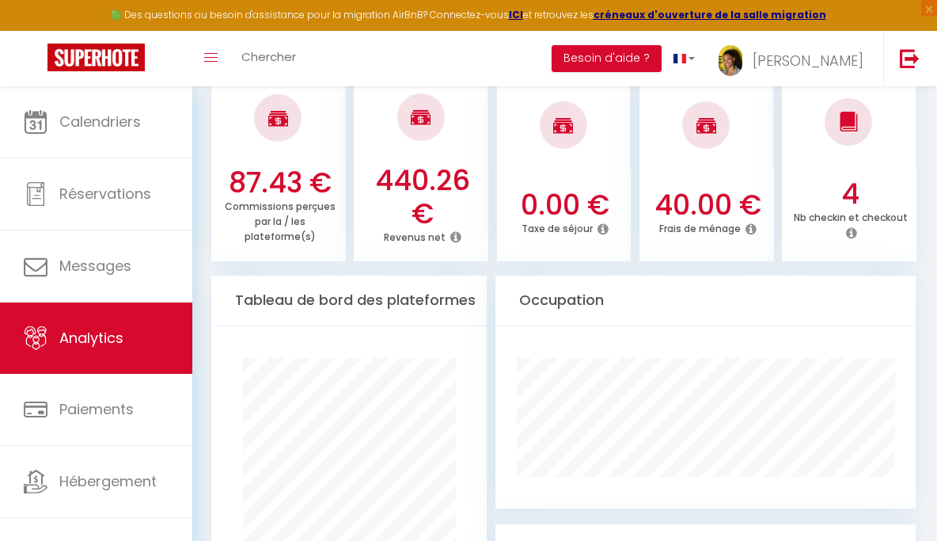
click at [437, 176] on h3 "440.26 €" at bounding box center [422, 197] width 123 height 66
copy h3 "440.26"
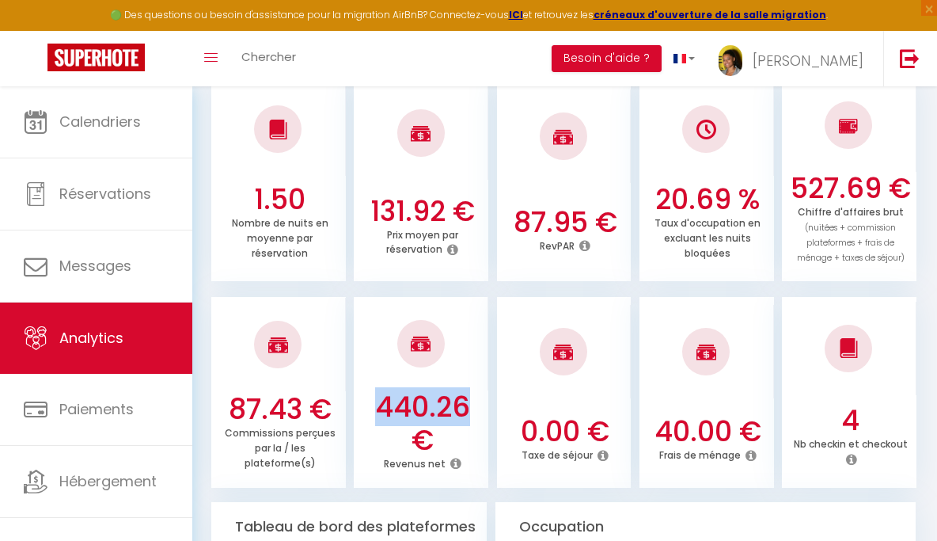
scroll to position [0, 0]
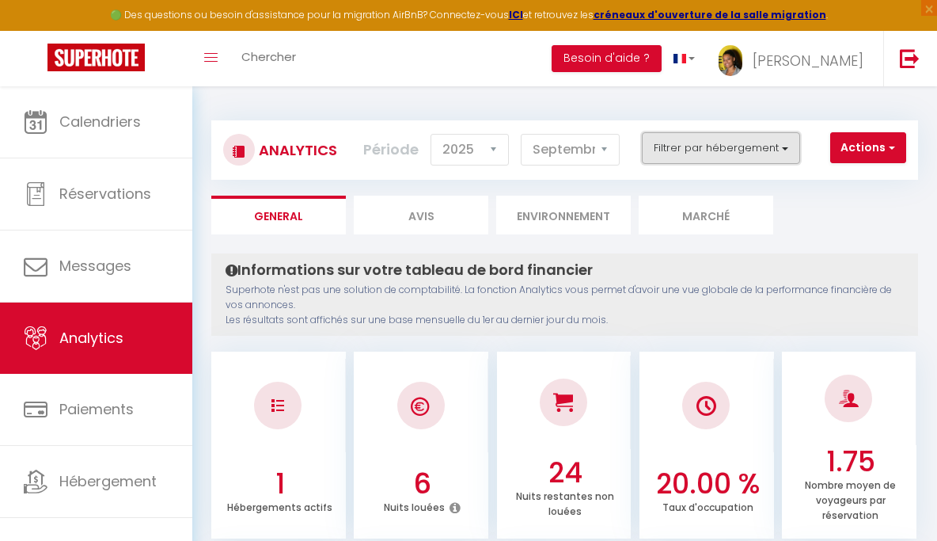
click at [738, 135] on button "Filtrer par hébergement" at bounding box center [721, 148] width 158 height 32
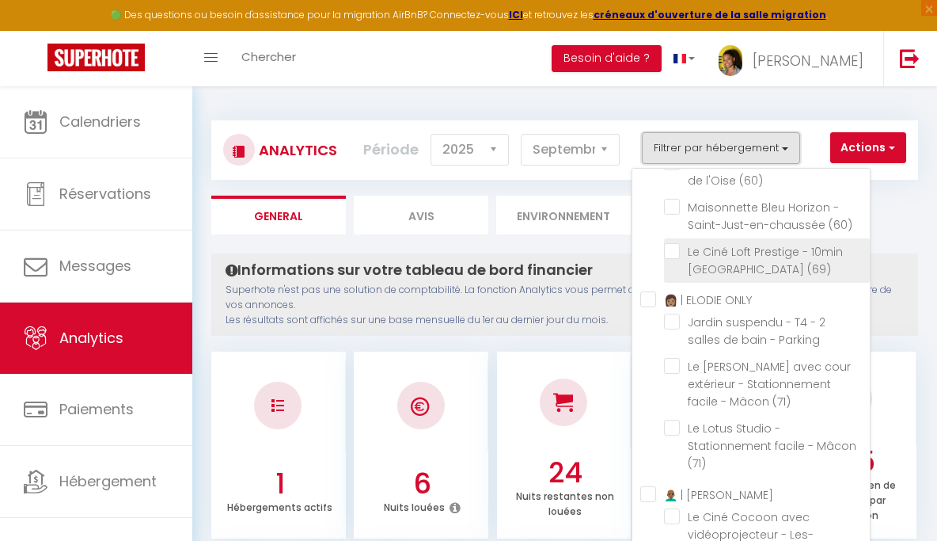
scroll to position [628, 0]
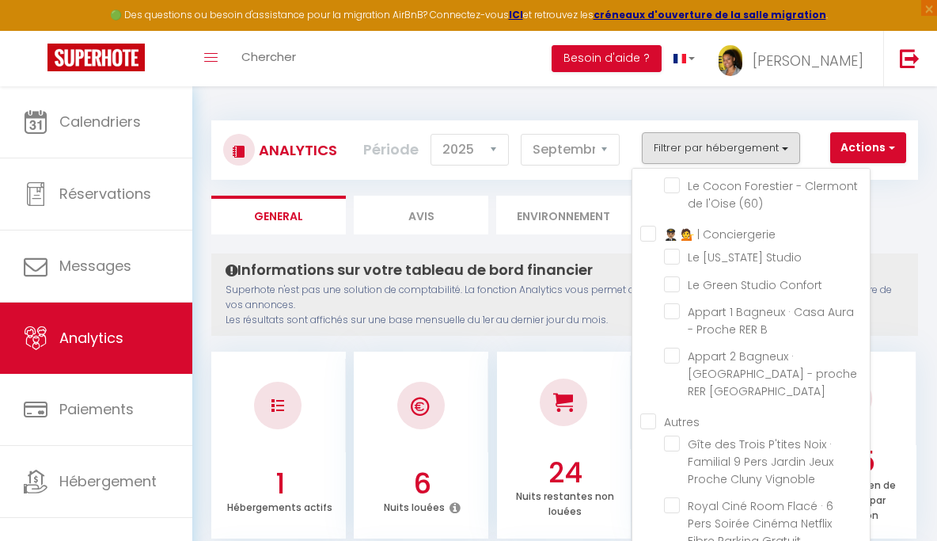
click at [896, 258] on div "Informations sur votre tableau de bord financier Superhote n'est pas une soluti…" at bounding box center [564, 294] width 707 height 82
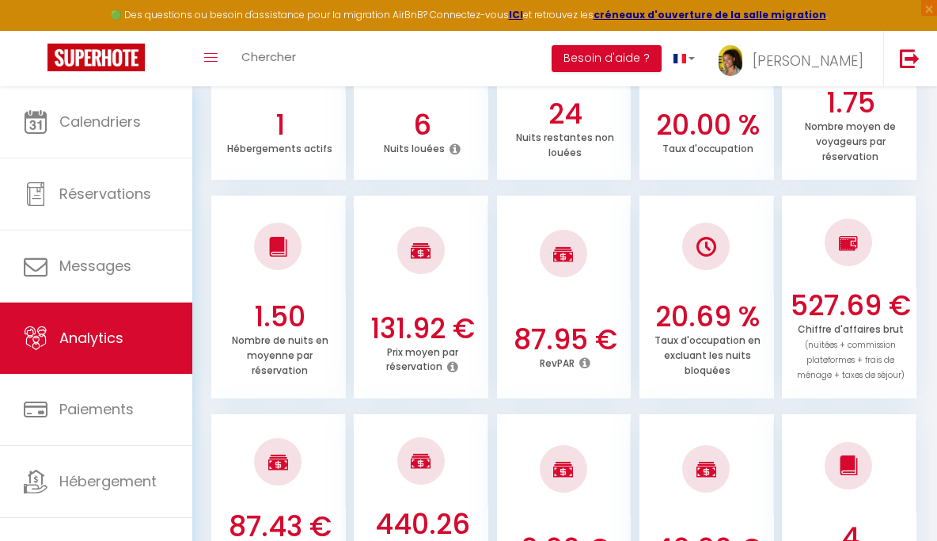
scroll to position [0, 0]
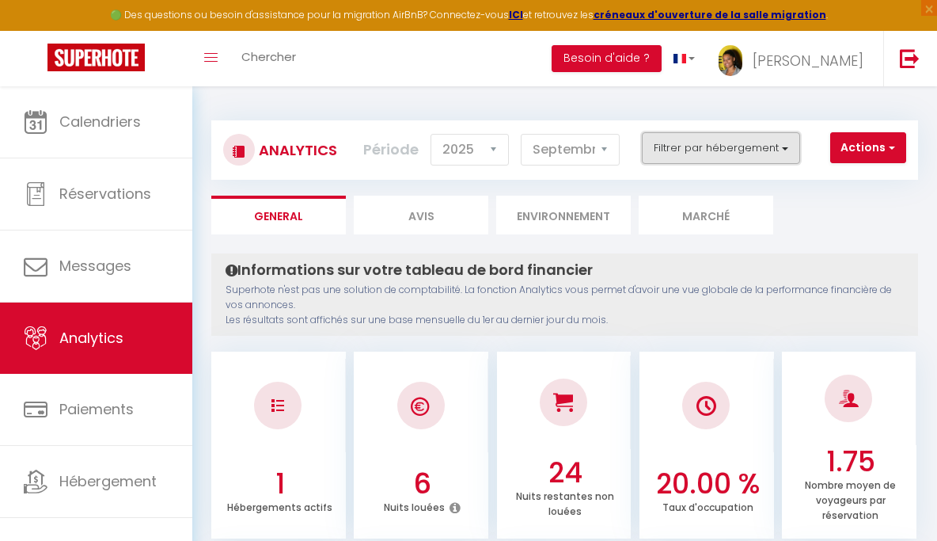
click at [681, 151] on button "Filtrer par hébergement" at bounding box center [721, 148] width 158 height 32
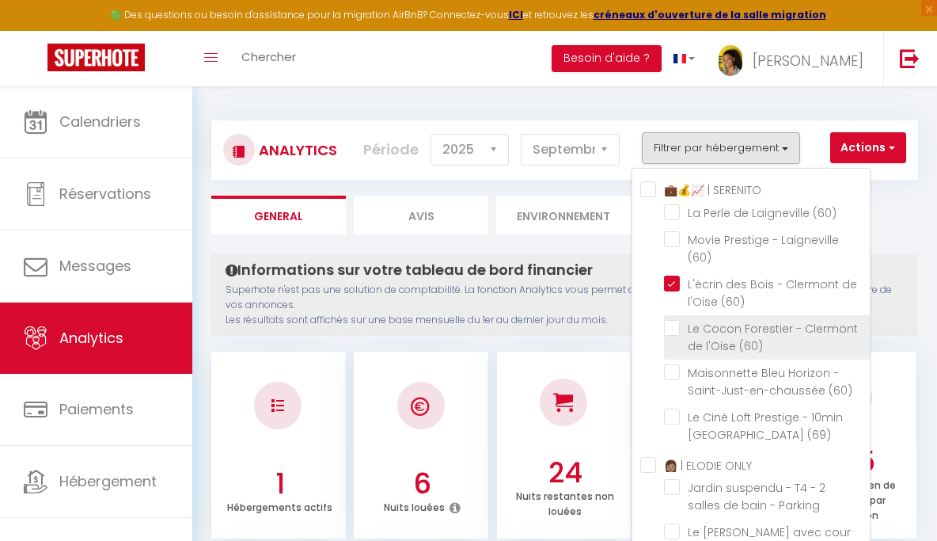
click at [672, 333] on \(60\) "checkbox" at bounding box center [767, 328] width 206 height 16
checkbox \(60\) "true"
checkbox \(60\) "false"
checkbox \(69\) "false"
checkbox Parking "false"
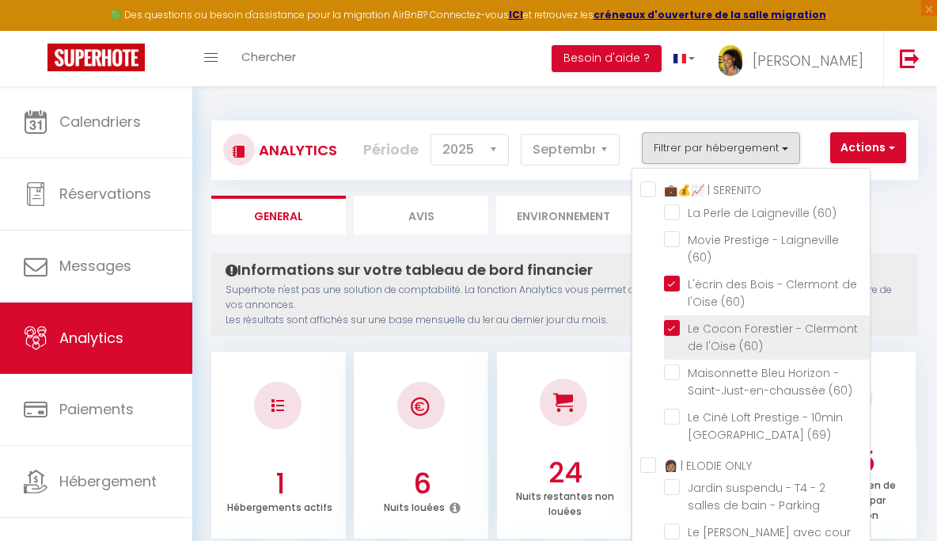
checkbox \(71\) "false"
checkbox \(93\) "false"
checkbox SERENITO "true"
checkbox \(60\) "true"
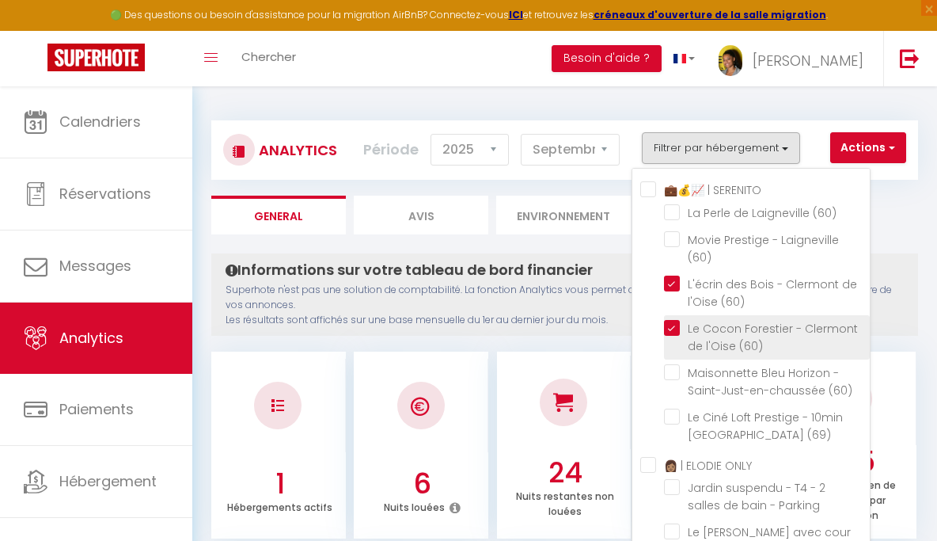
checkbox Studio "false"
checkbox Confort "false"
checkbox B "false"
checkbox Bagneux "false"
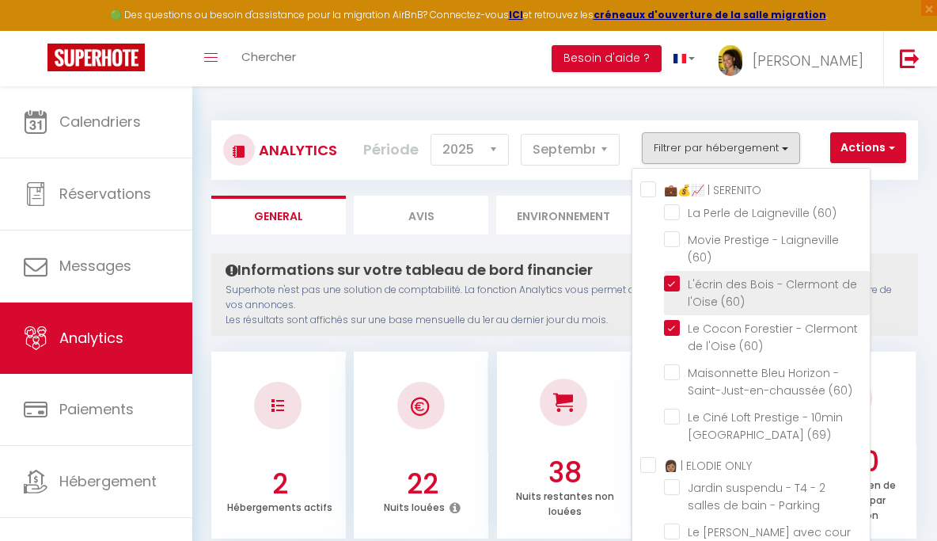
click at [679, 282] on \(60\) "checkbox" at bounding box center [767, 283] width 206 height 16
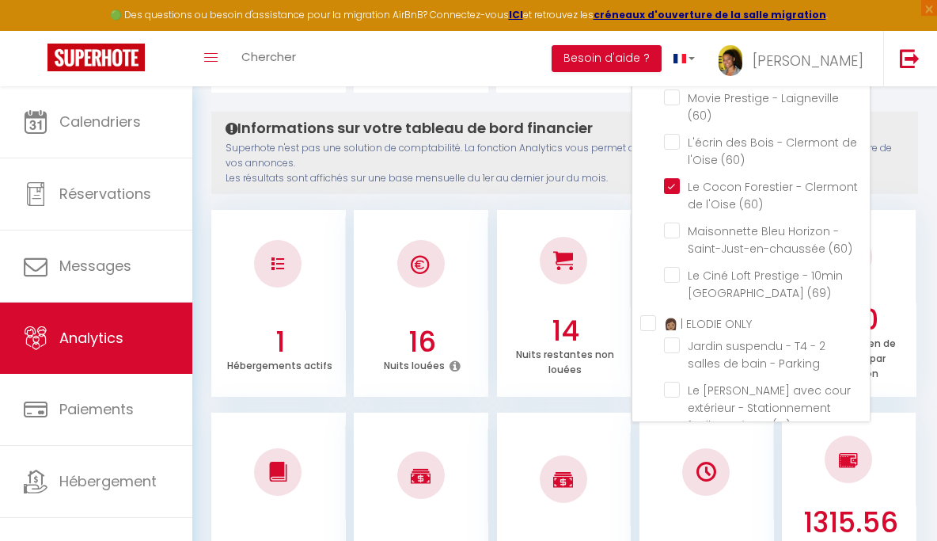
scroll to position [207, 0]
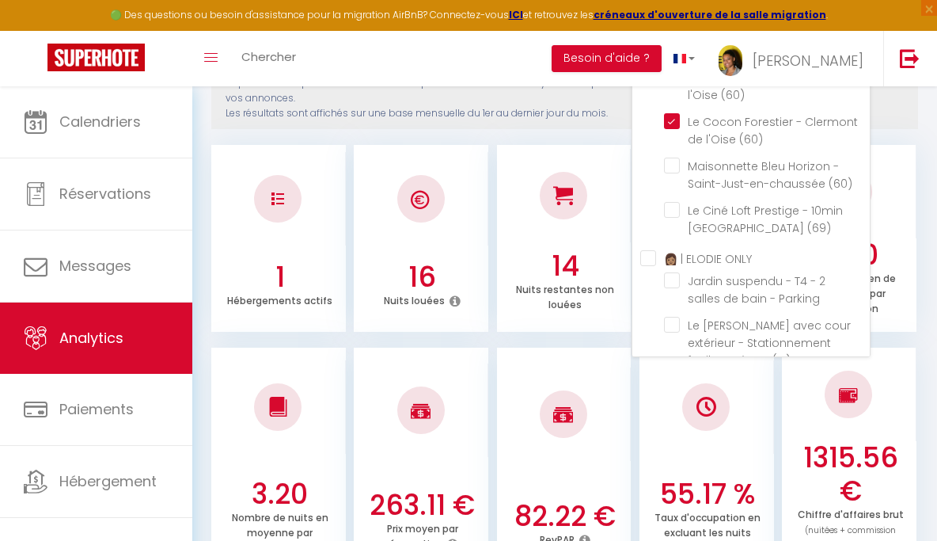
click at [476, 310] on div "16 Nuits louées" at bounding box center [421, 292] width 135 height 64
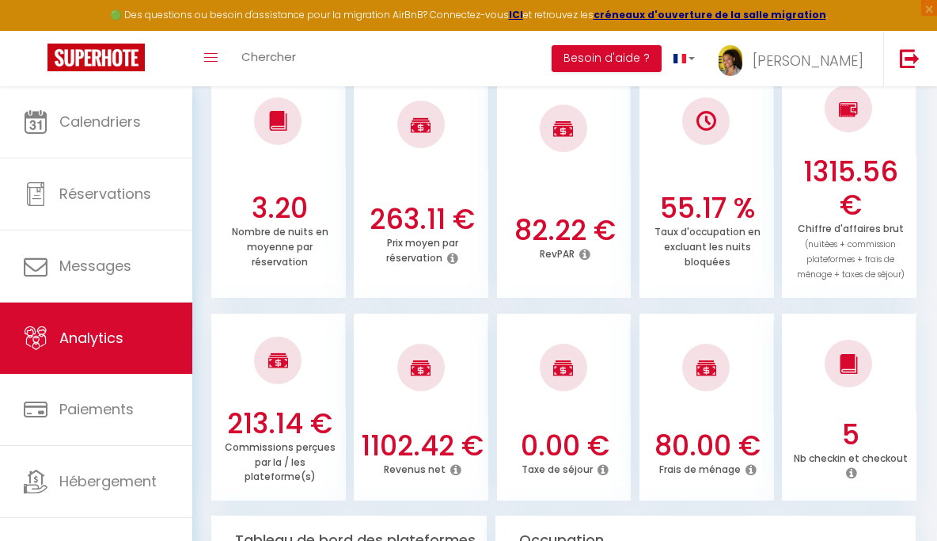
scroll to position [646, 0]
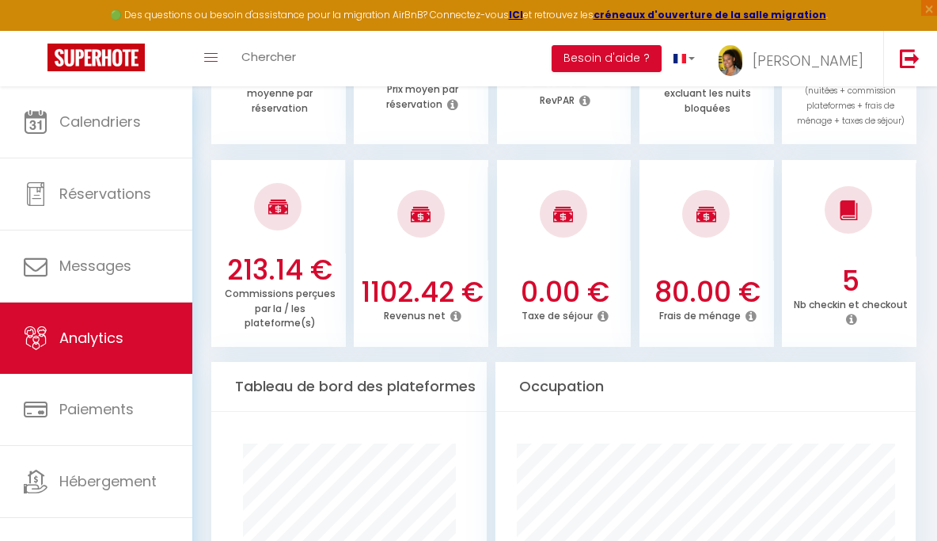
click at [427, 275] on h3 "1102.42 €" at bounding box center [422, 291] width 123 height 33
copy h3 "1102.42"
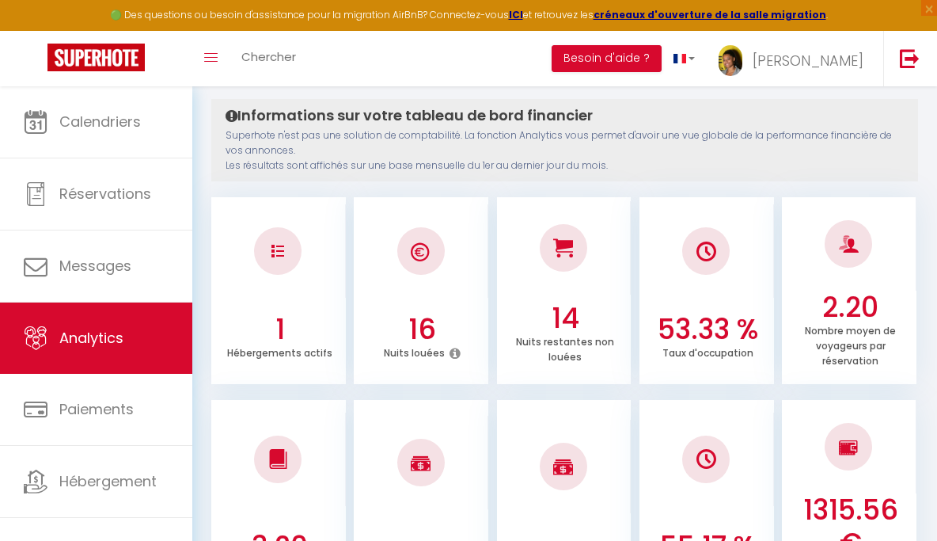
scroll to position [0, 0]
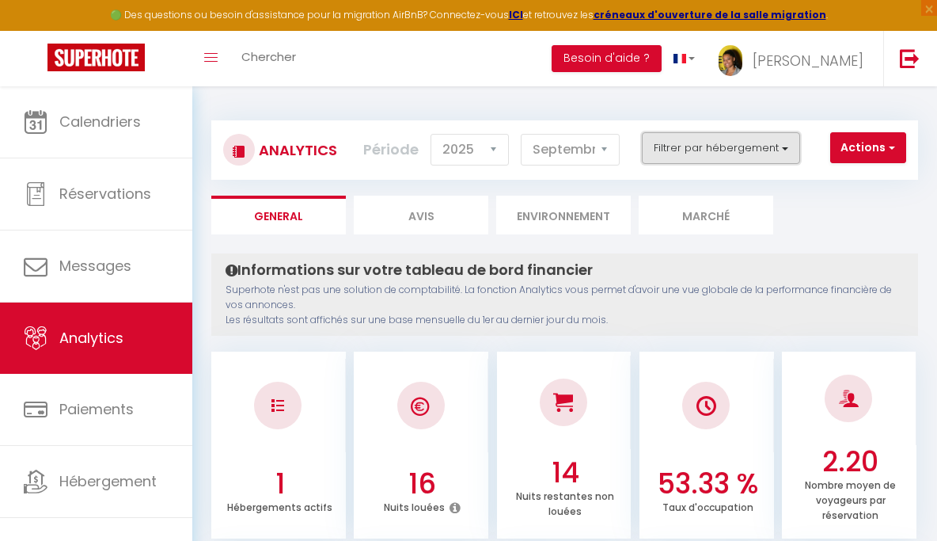
click at [714, 146] on button "Filtrer par hébergement" at bounding box center [721, 148] width 158 height 32
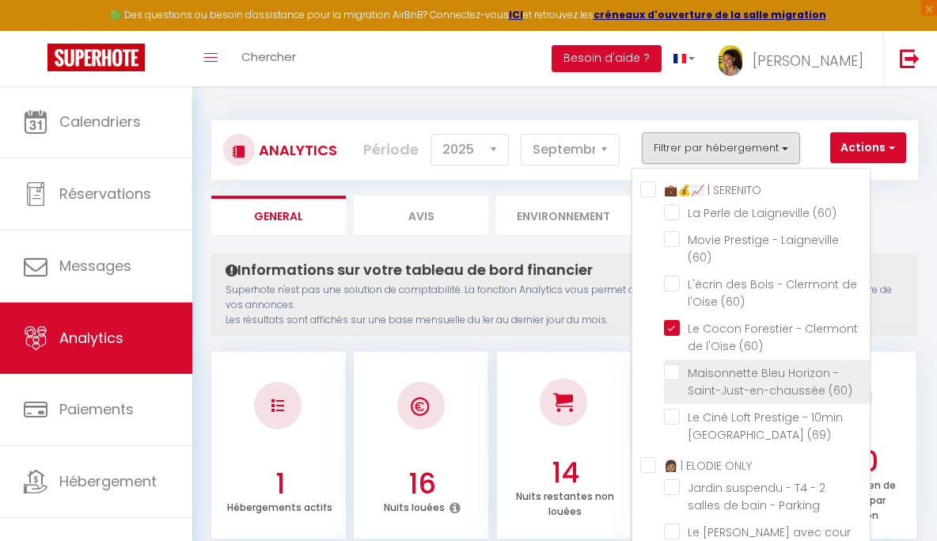
click at [677, 374] on \(60\) "checkbox" at bounding box center [767, 372] width 206 height 16
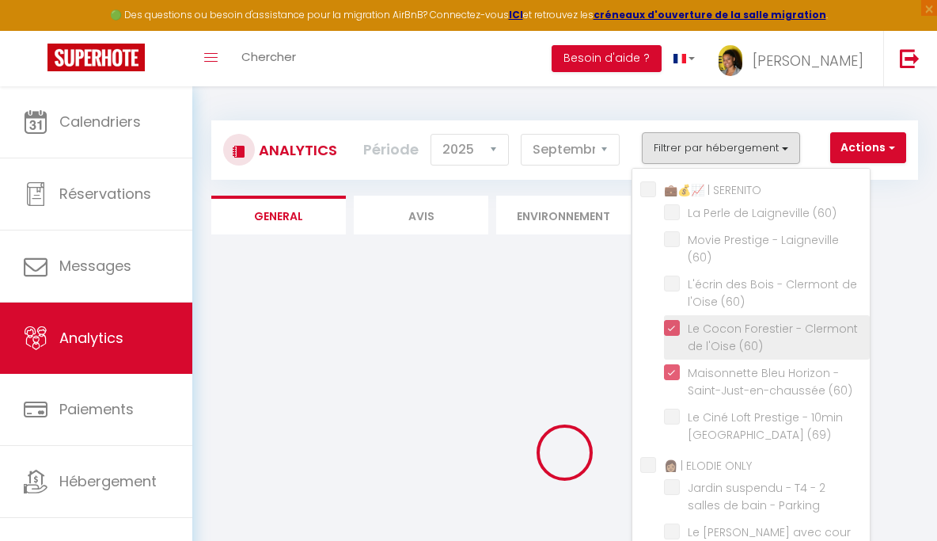
click at [677, 328] on \(60\) "checkbox" at bounding box center [767, 328] width 206 height 16
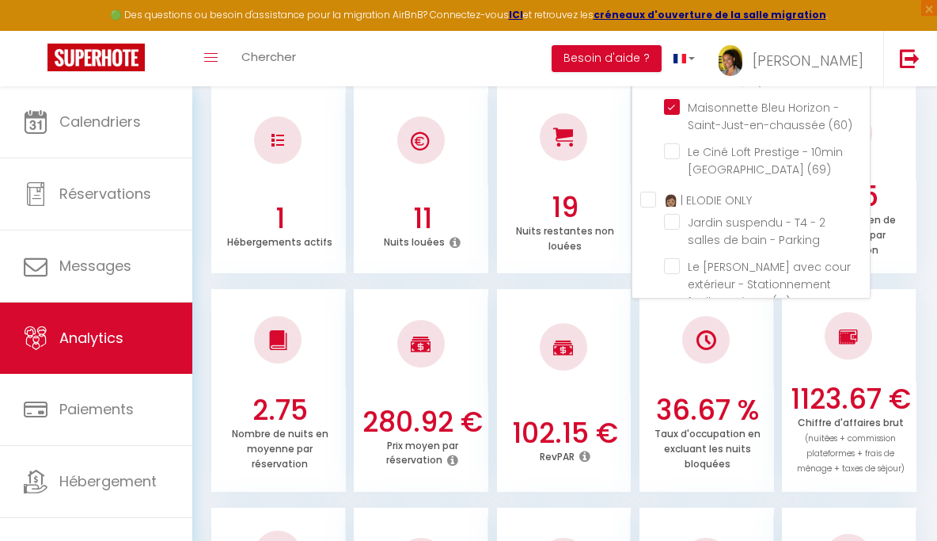
scroll to position [666, 0]
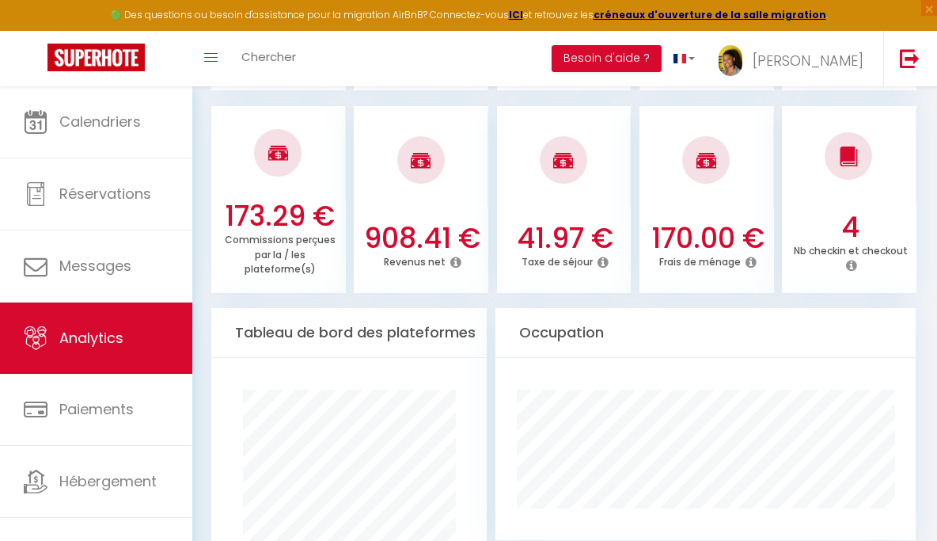
click at [408, 222] on h3 "908.41 €" at bounding box center [422, 238] width 123 height 33
copy h3 "908.41"
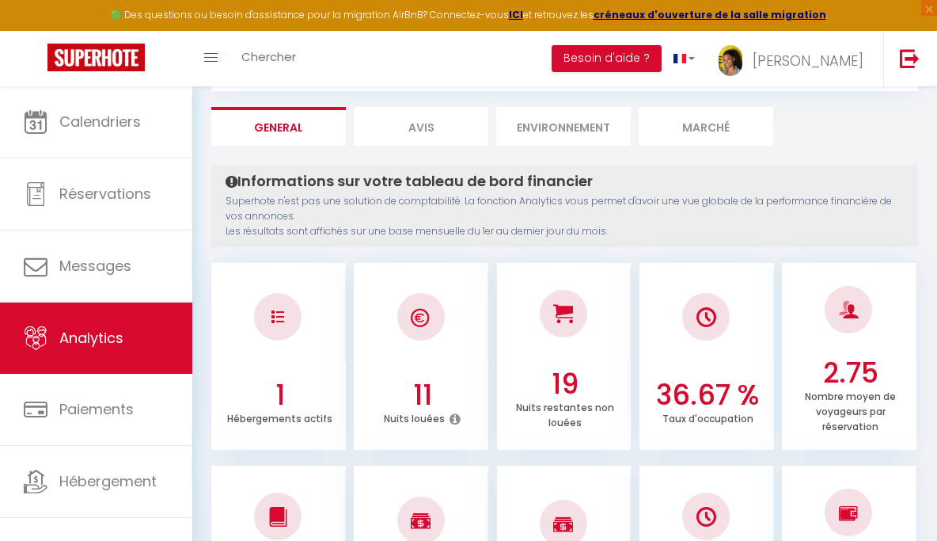
scroll to position [0, 0]
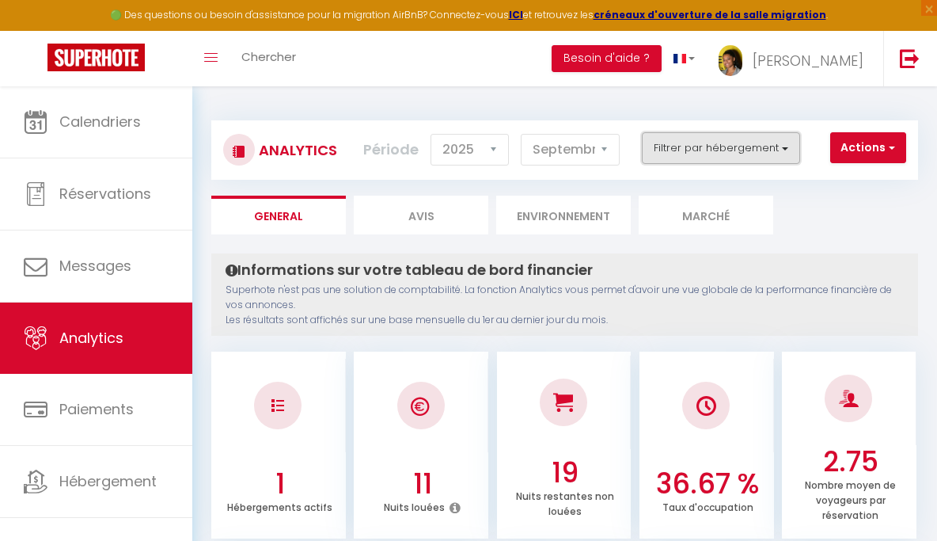
click at [708, 150] on button "Filtrer par hébergement" at bounding box center [721, 148] width 158 height 32
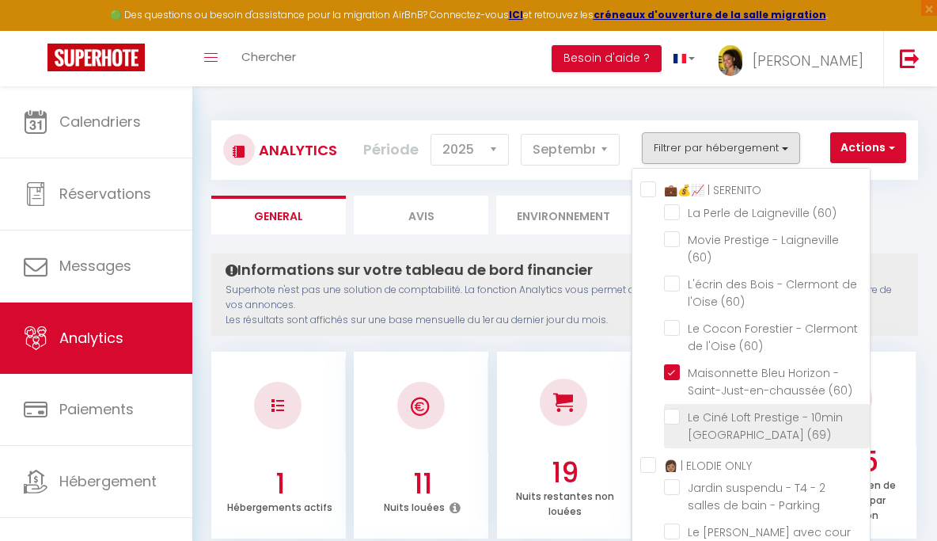
click at [674, 417] on \(69\) "checkbox" at bounding box center [767, 416] width 206 height 16
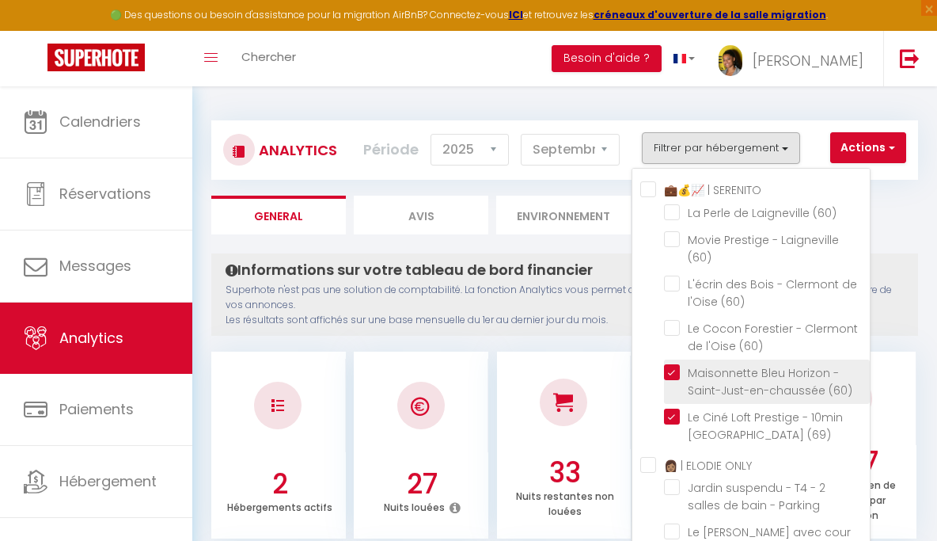
click at [675, 369] on \(60\) "checkbox" at bounding box center [767, 372] width 206 height 16
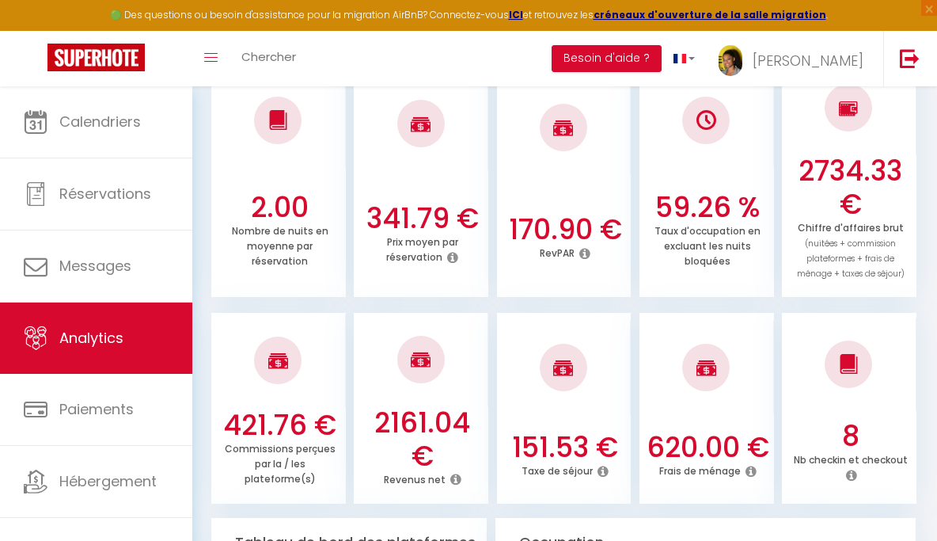
scroll to position [637, 0]
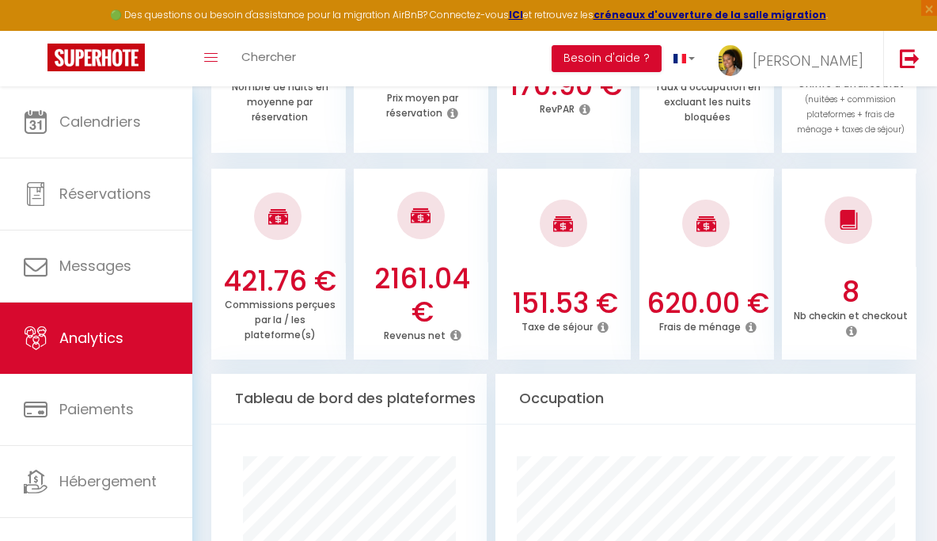
click at [419, 275] on h3 "2161.04 €" at bounding box center [422, 295] width 123 height 66
copy h3 "2161.04"
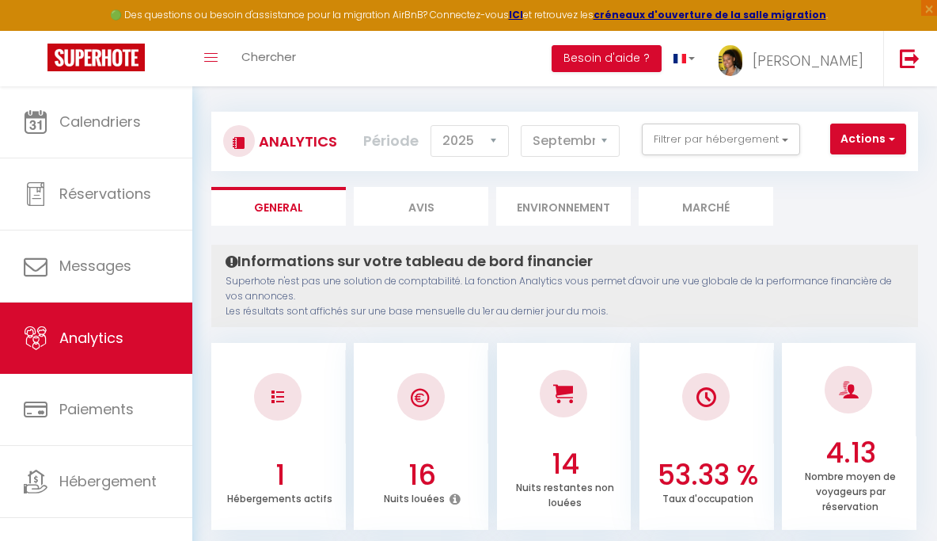
scroll to position [0, 0]
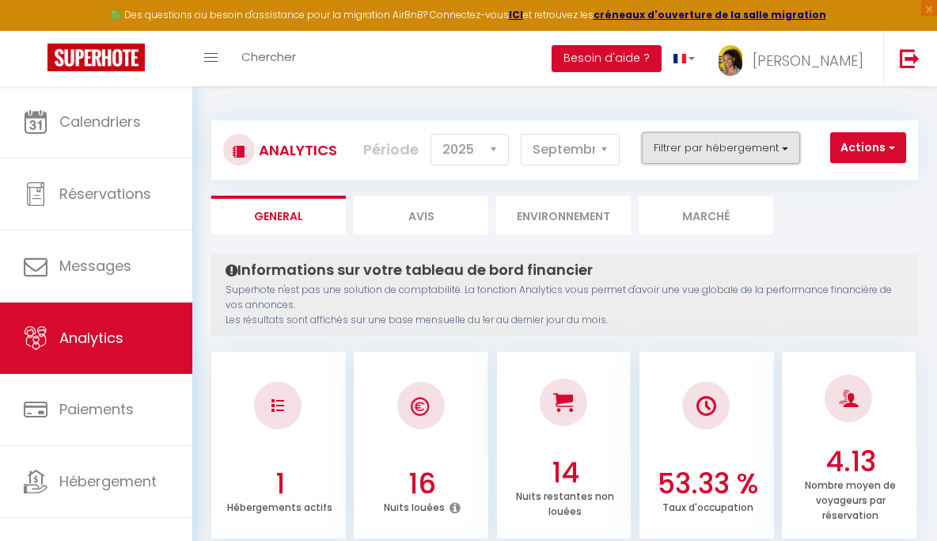
click at [741, 156] on button "Filtrer par hébergement" at bounding box center [721, 148] width 158 height 32
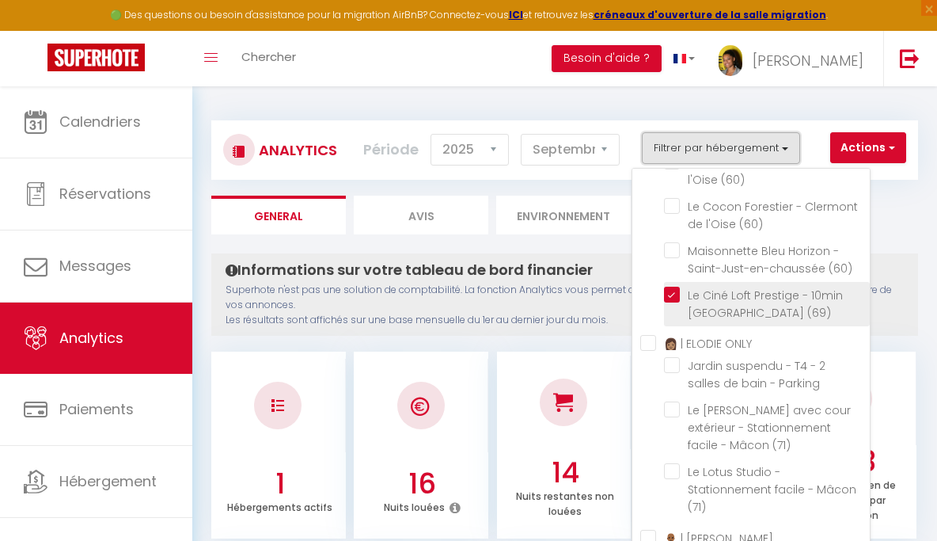
scroll to position [165, 0]
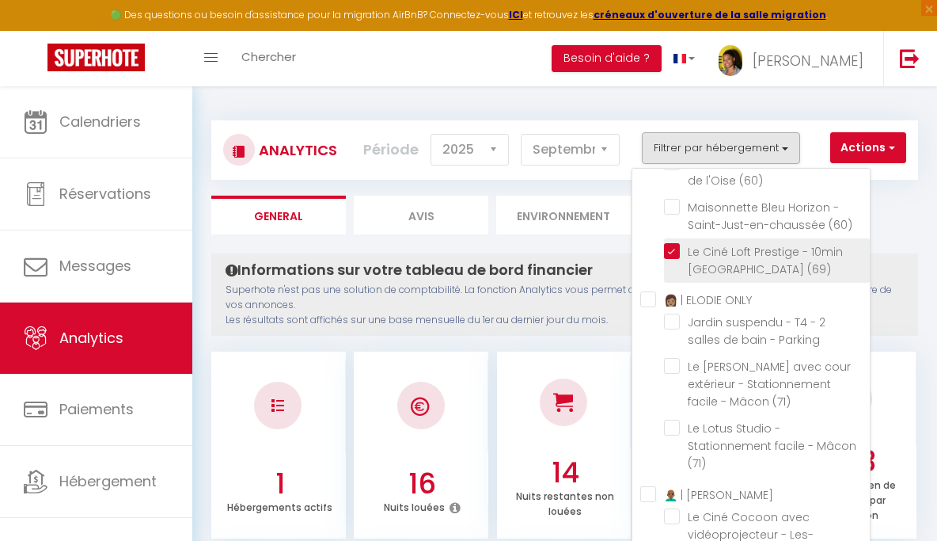
click at [676, 252] on \(69\) "checkbox" at bounding box center [767, 251] width 206 height 16
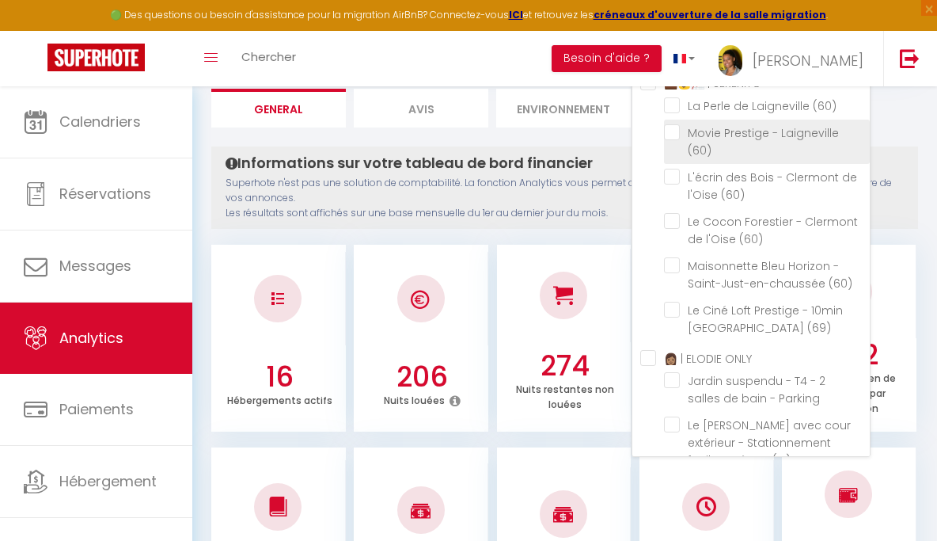
scroll to position [0, 0]
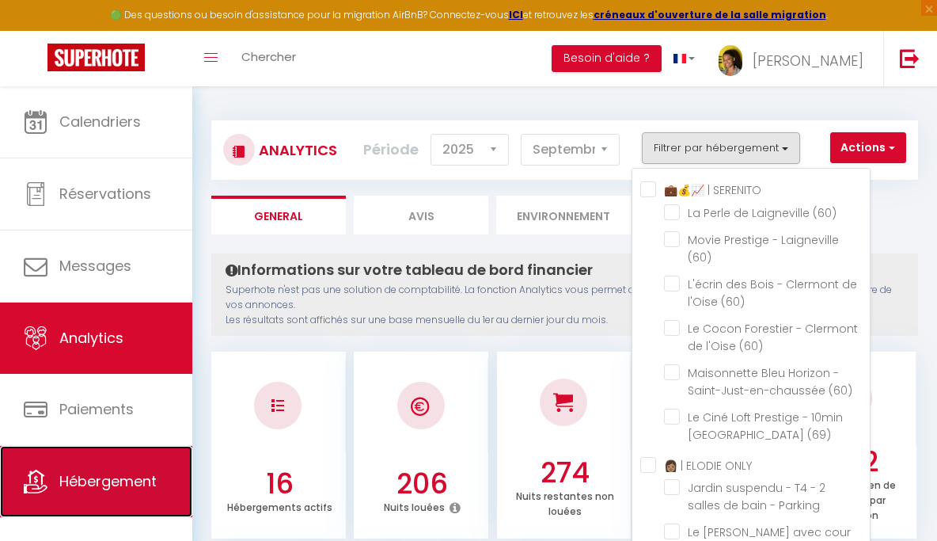
click at [110, 473] on span "Hébergement" at bounding box center [107, 481] width 97 height 20
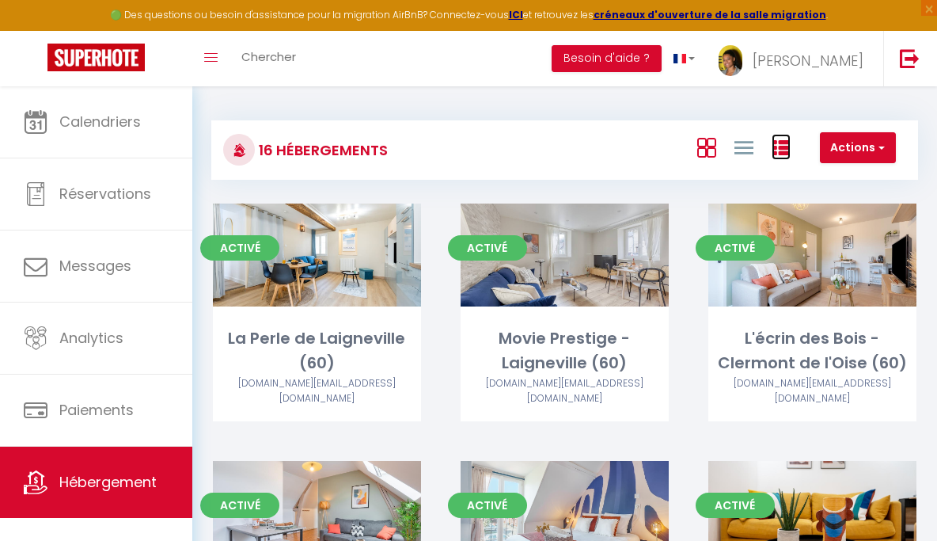
click at [787, 151] on icon at bounding box center [781, 148] width 19 height 19
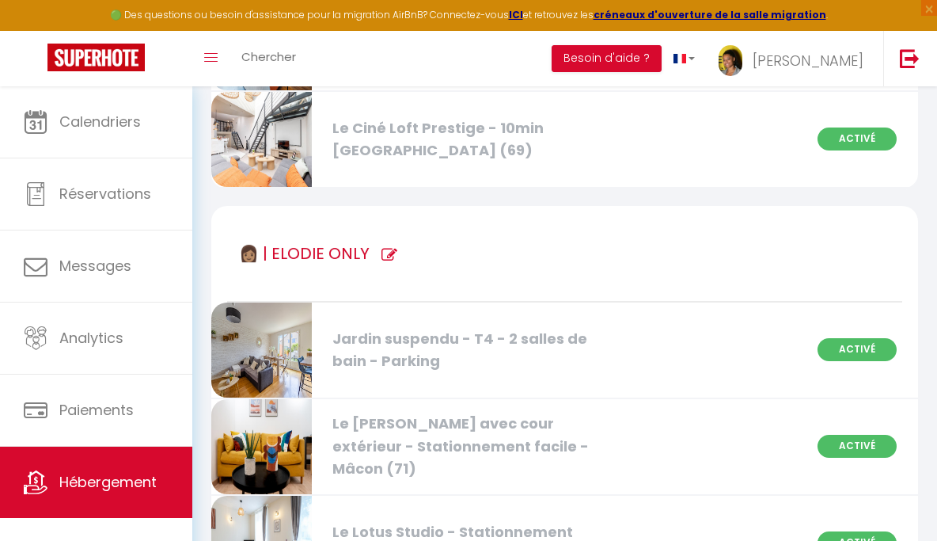
scroll to position [717, 0]
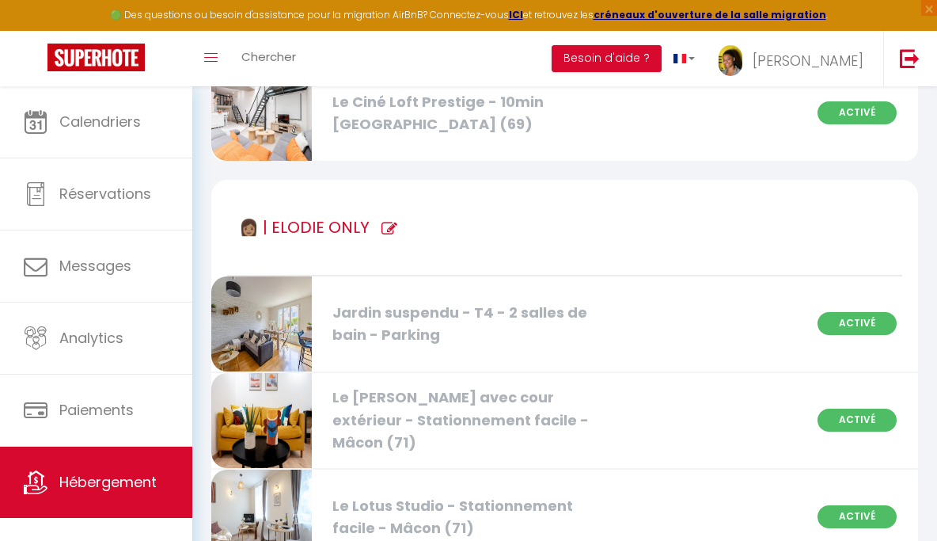
click at [381, 228] on icon at bounding box center [389, 229] width 16 height 16
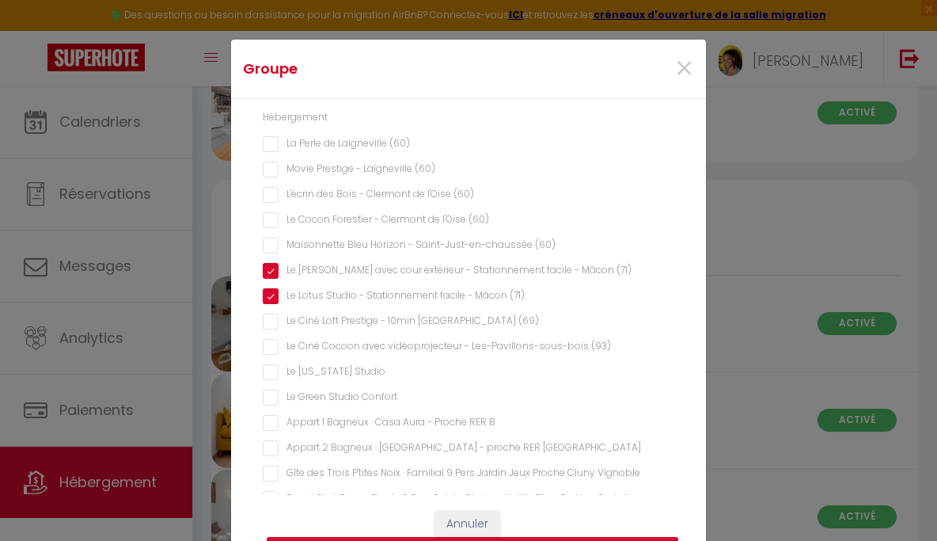
scroll to position [131, 0]
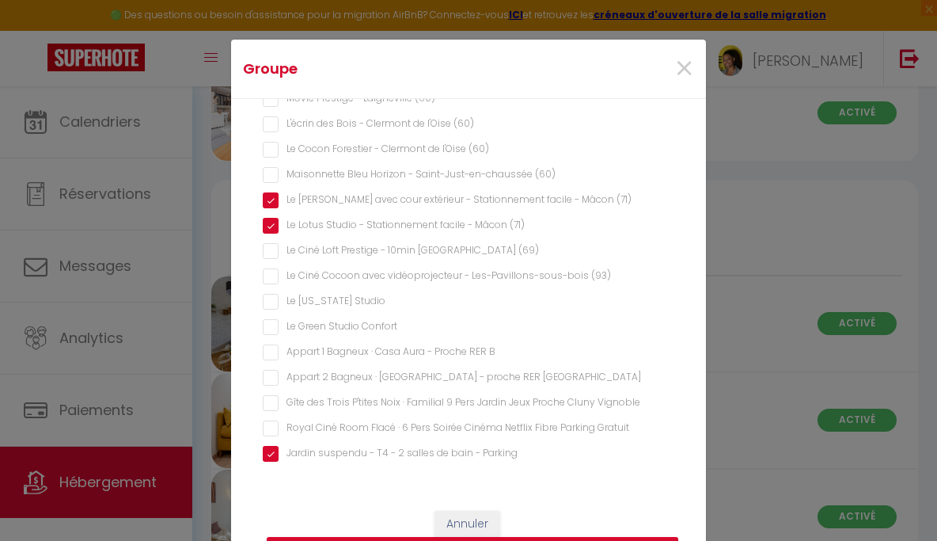
click at [271, 398] on Vignoble "Gîte des Trois P'tites Noix · Familial 9 Pers Jardin Jeux Proche Cluny Vignoble" at bounding box center [469, 403] width 412 height 16
click at [270, 420] on Gratuit "Royal Ciné Room Flacé · 6 Pers Soirée Cinéma Netflix Fibre Parking Gratuit" at bounding box center [469, 428] width 412 height 16
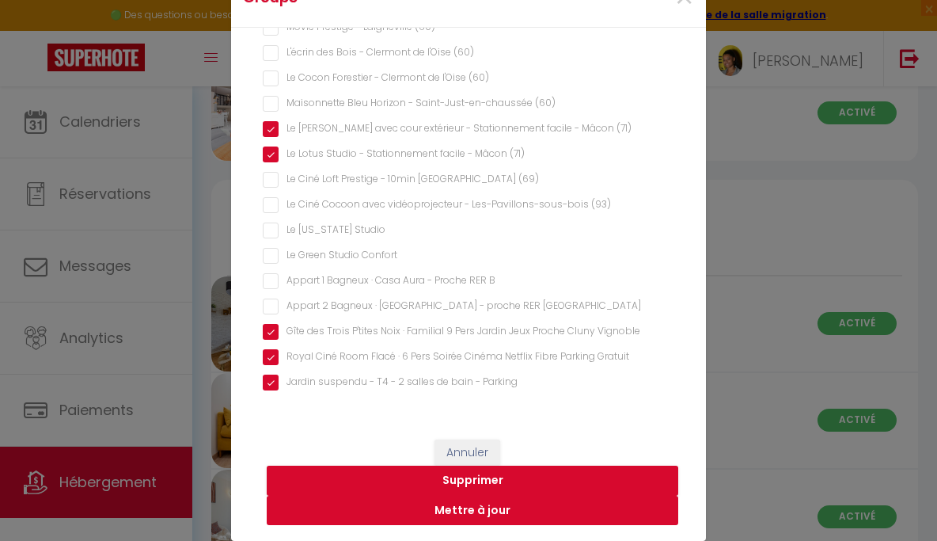
click at [435, 514] on button "Mettre à jour" at bounding box center [473, 510] width 412 height 30
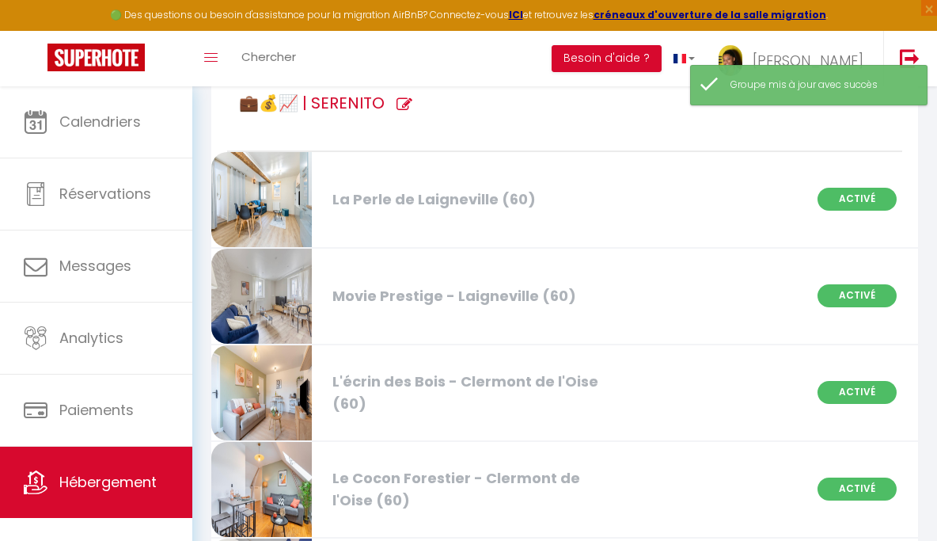
scroll to position [0, 0]
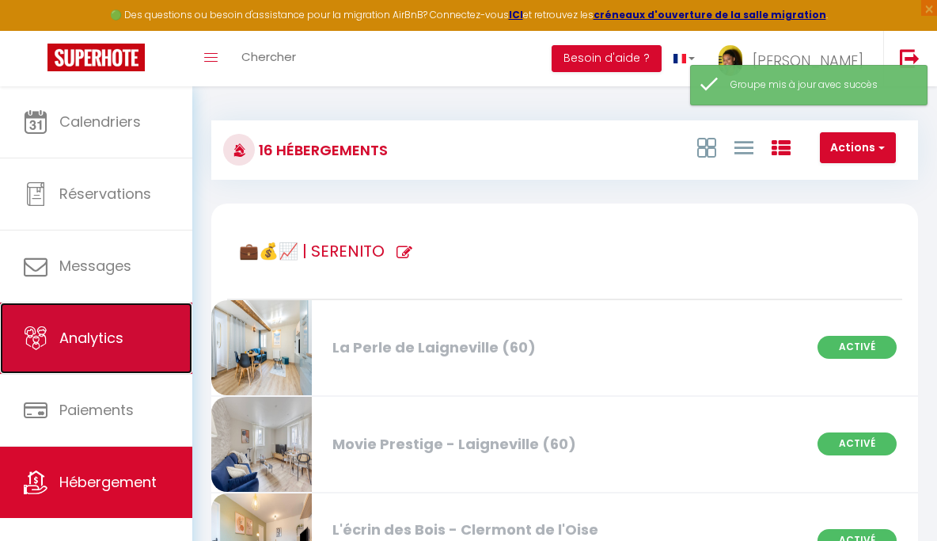
click at [117, 313] on link "Analytics" at bounding box center [96, 337] width 192 height 71
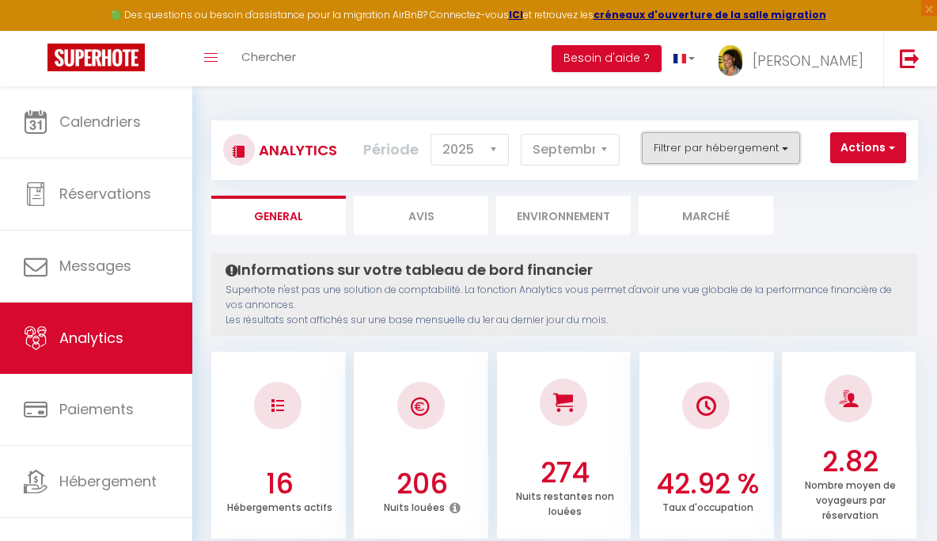
click at [762, 147] on button "Filtrer par hébergement" at bounding box center [721, 148] width 158 height 32
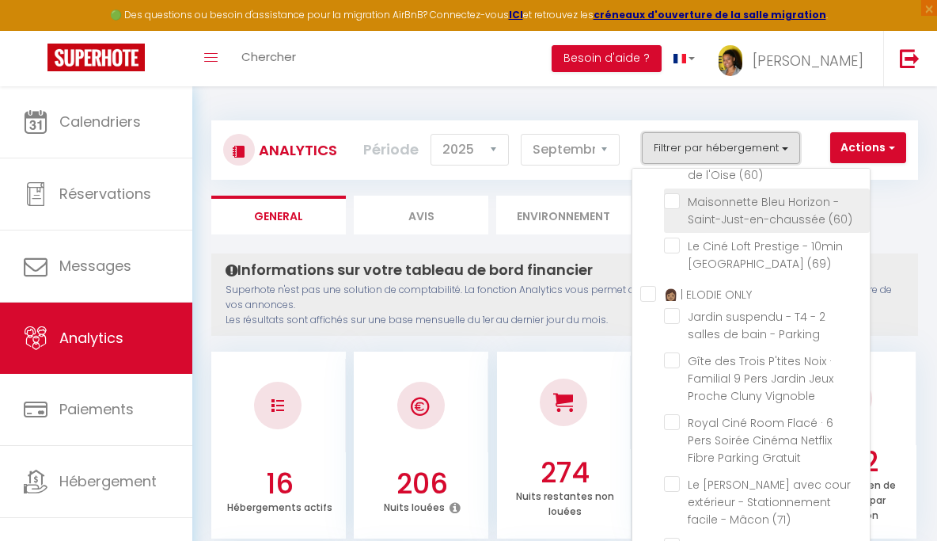
scroll to position [120, 0]
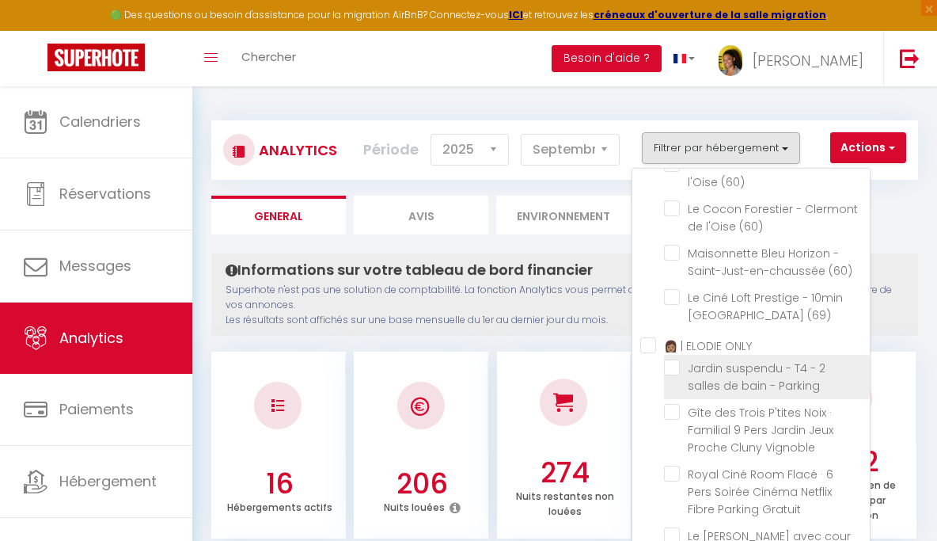
click at [674, 375] on Parking "checkbox" at bounding box center [767, 367] width 206 height 16
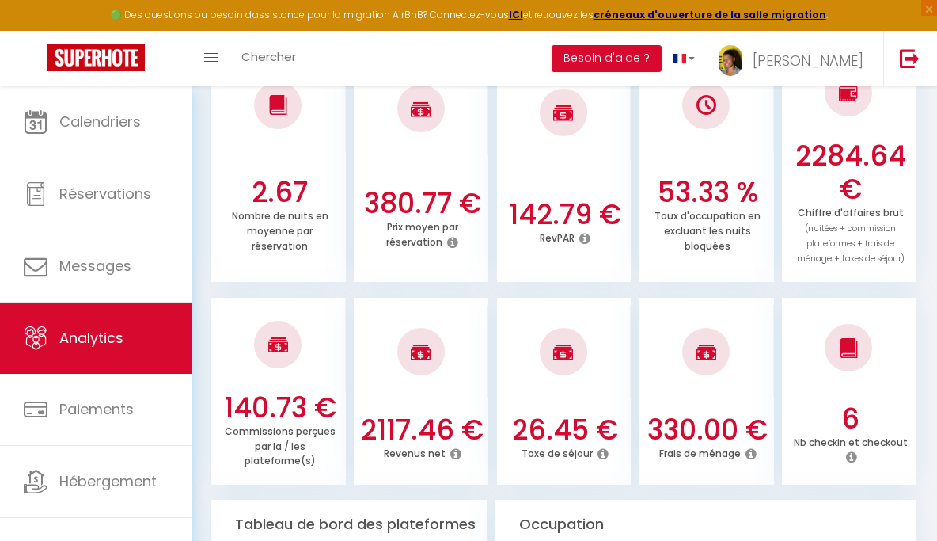
scroll to position [594, 0]
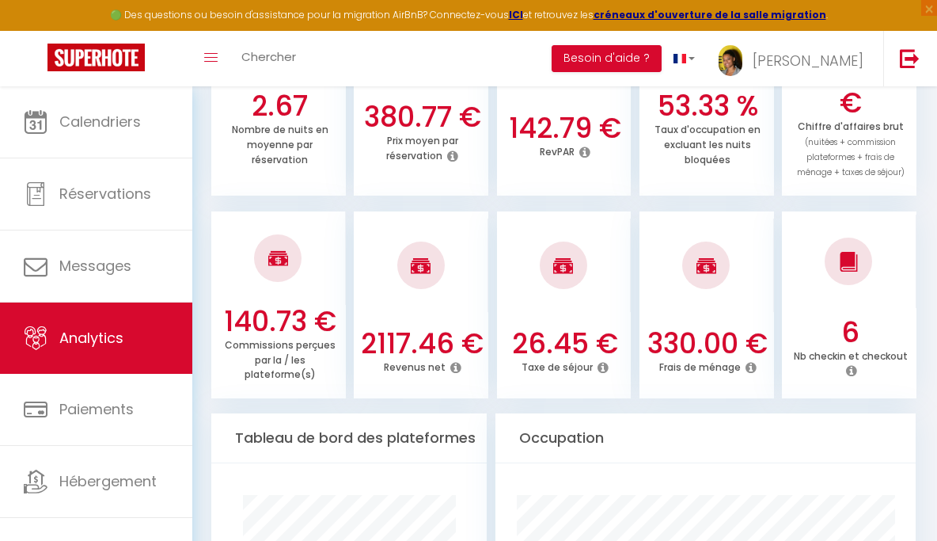
click at [403, 327] on h3 "2117.46 €" at bounding box center [422, 343] width 123 height 33
copy h3 "2117.46"
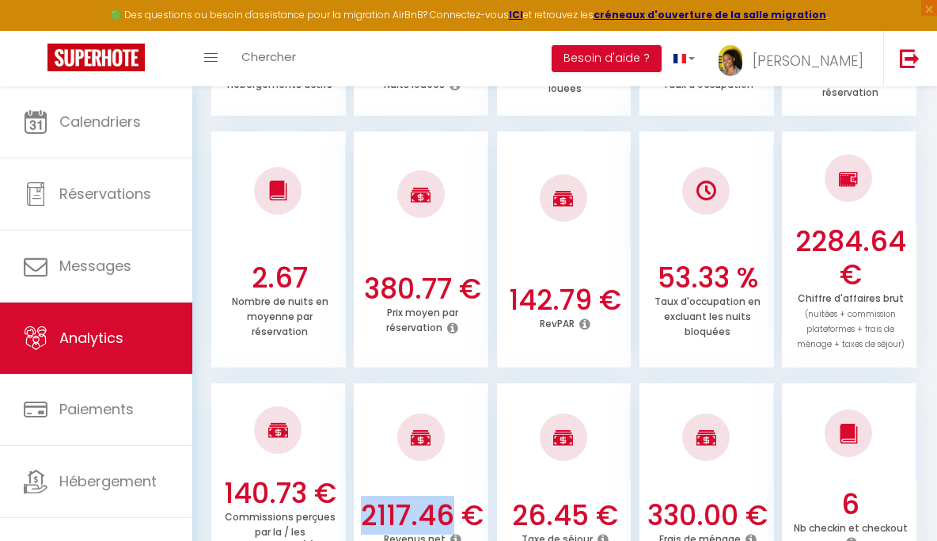
scroll to position [0, 0]
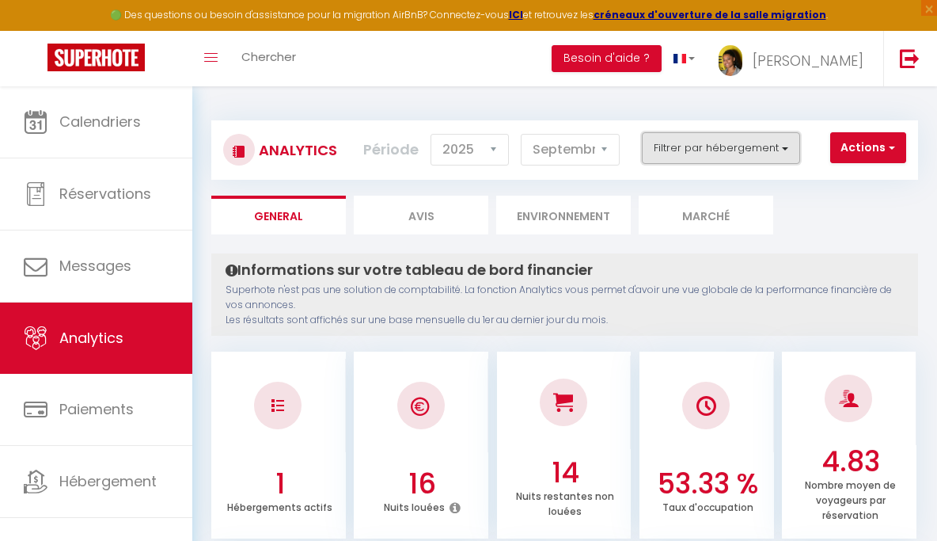
click at [705, 140] on button "Filtrer par hébergement" at bounding box center [721, 148] width 158 height 32
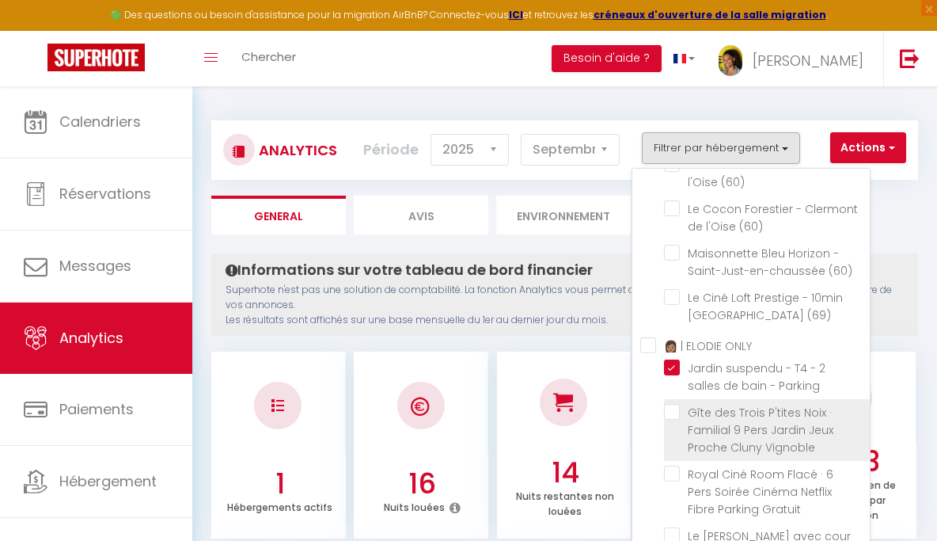
click at [673, 419] on Vignoble "checkbox" at bounding box center [767, 412] width 206 height 16
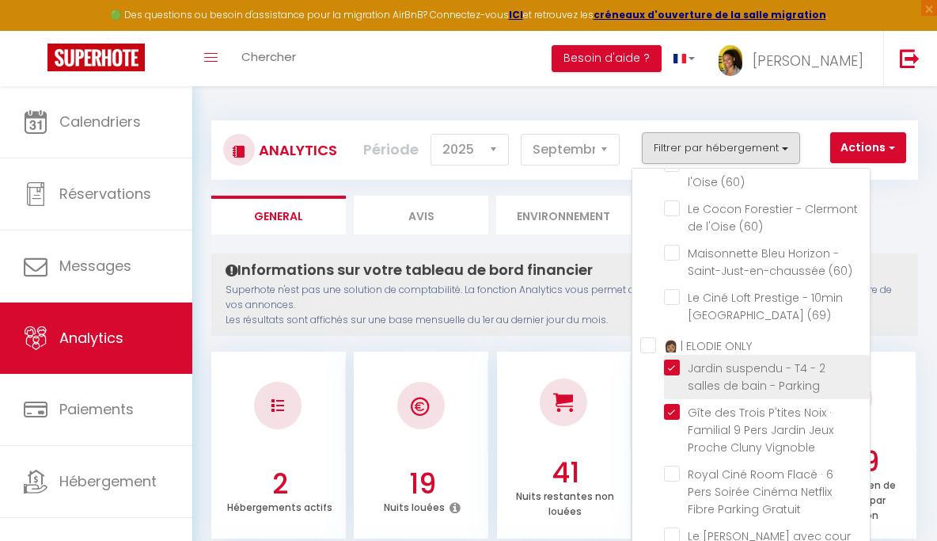
click at [673, 375] on Parking "checkbox" at bounding box center [767, 367] width 206 height 16
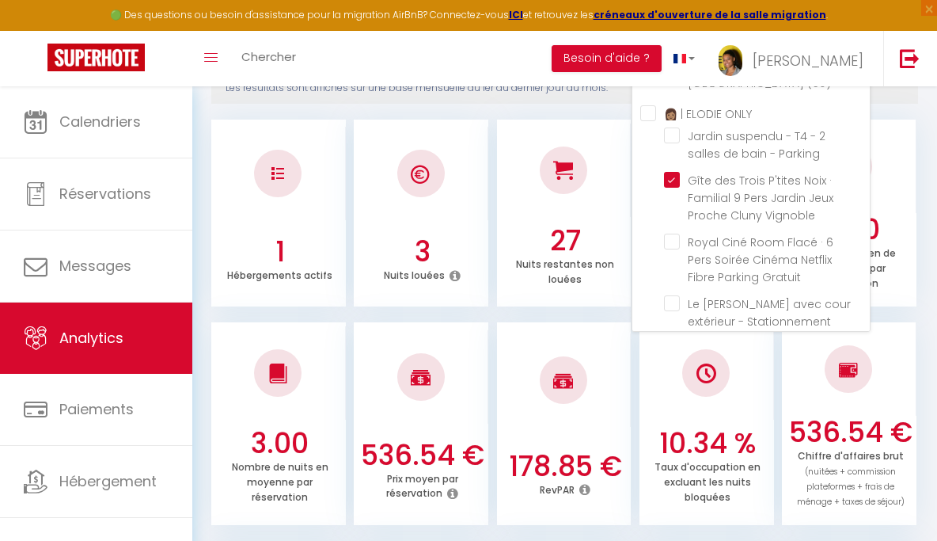
scroll to position [489, 0]
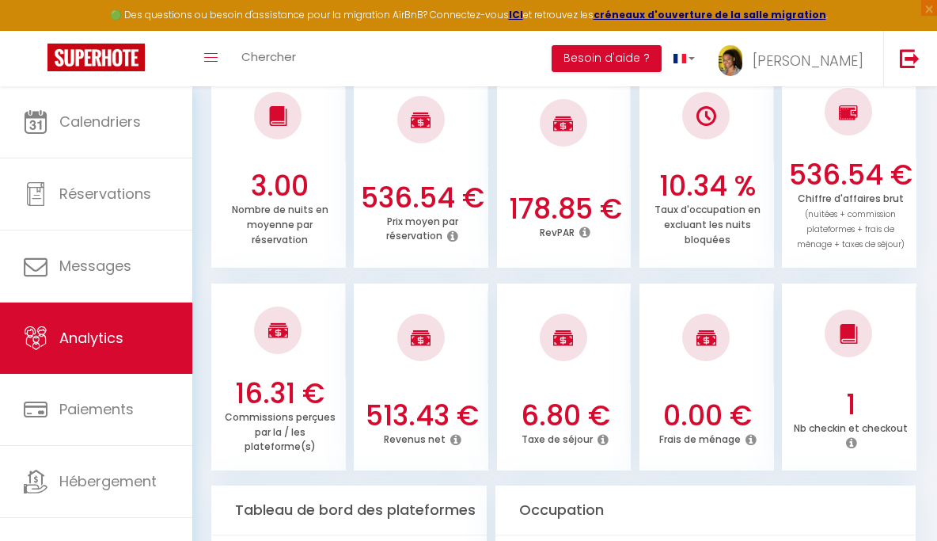
click at [418, 432] on h3 "513.43 €" at bounding box center [422, 415] width 123 height 33
copy h3 "513.43"
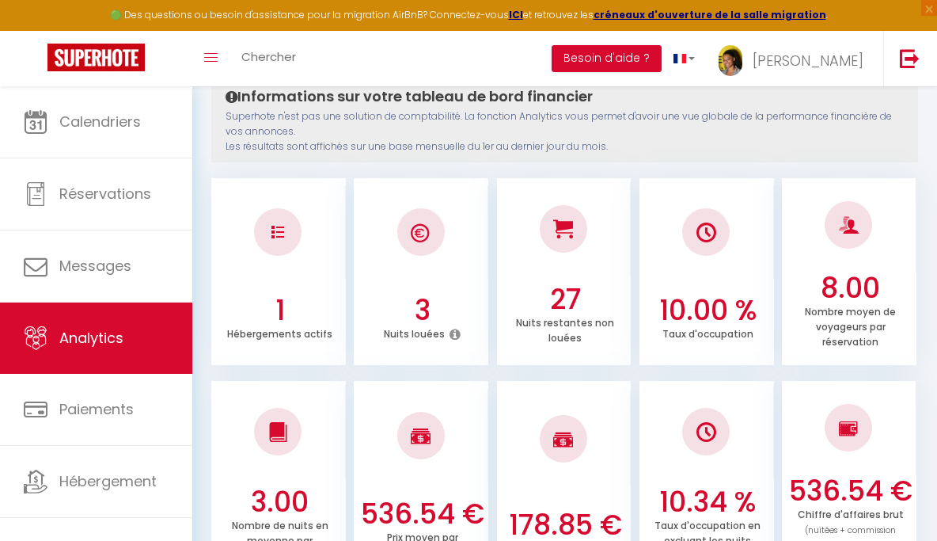
scroll to position [0, 0]
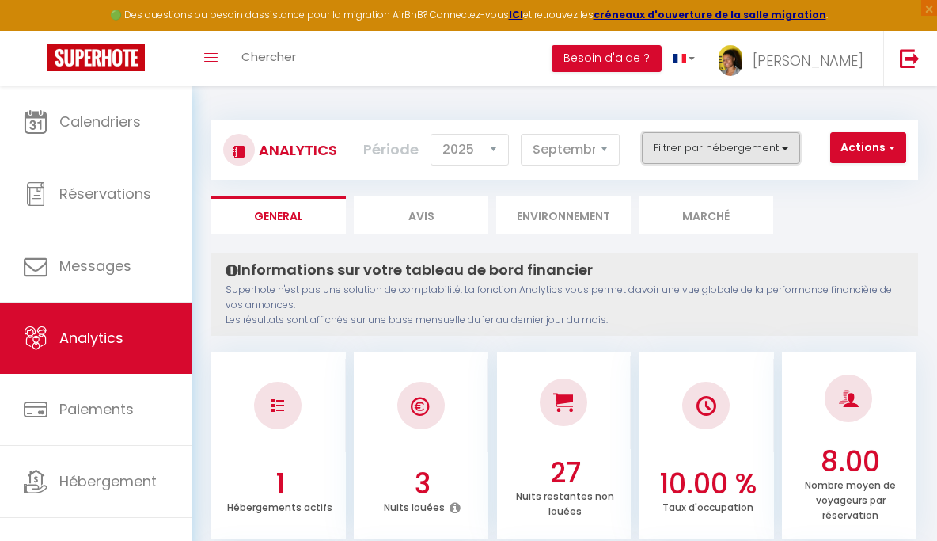
click at [684, 143] on button "Filtrer par hébergement" at bounding box center [721, 148] width 158 height 32
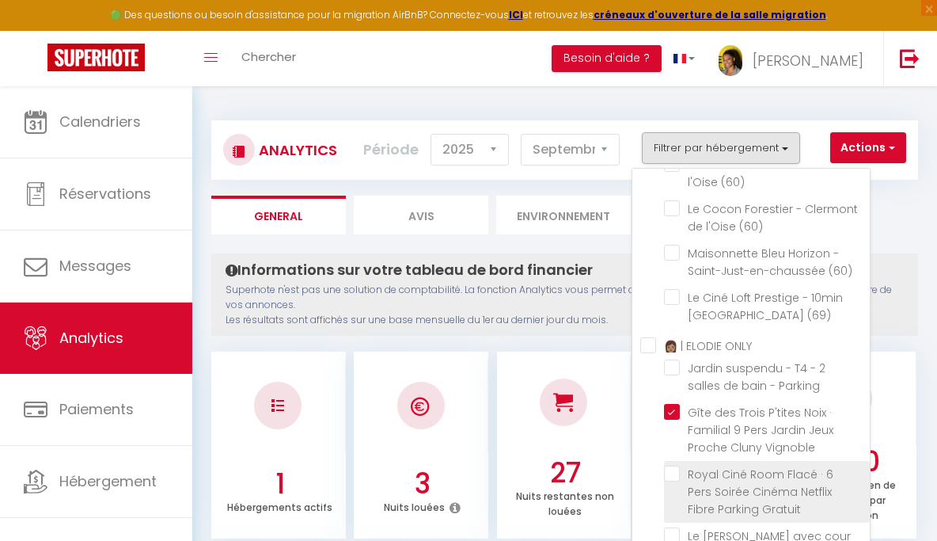
click at [670, 481] on Gratuit "checkbox" at bounding box center [767, 473] width 206 height 16
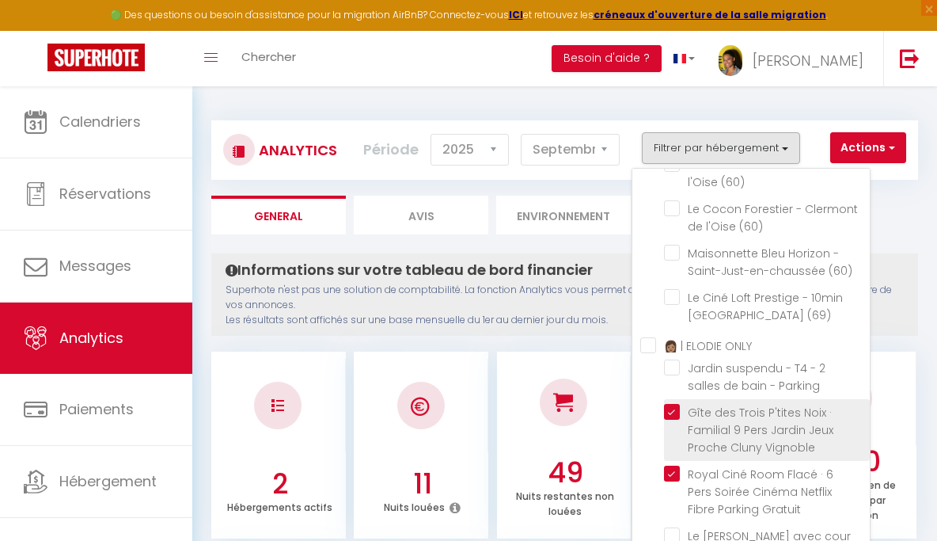
click at [672, 419] on Vignoble "checkbox" at bounding box center [767, 412] width 206 height 16
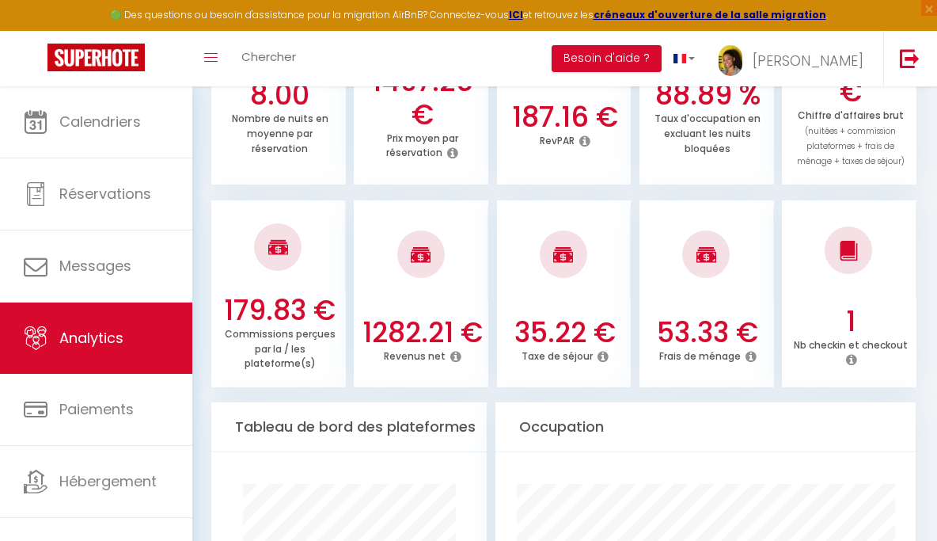
scroll to position [628, 0]
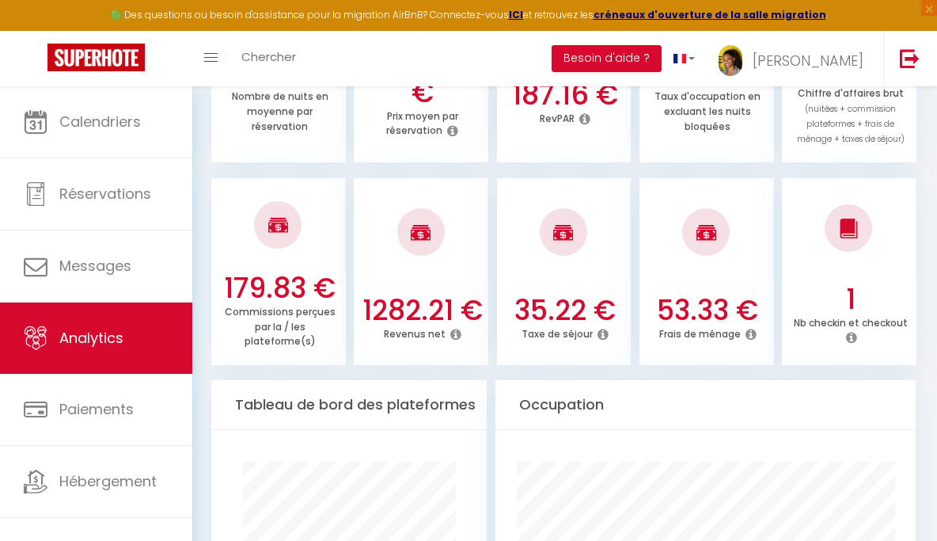
click at [420, 294] on h3 "1282.21 €" at bounding box center [422, 310] width 123 height 33
copy h3 "1282.21"
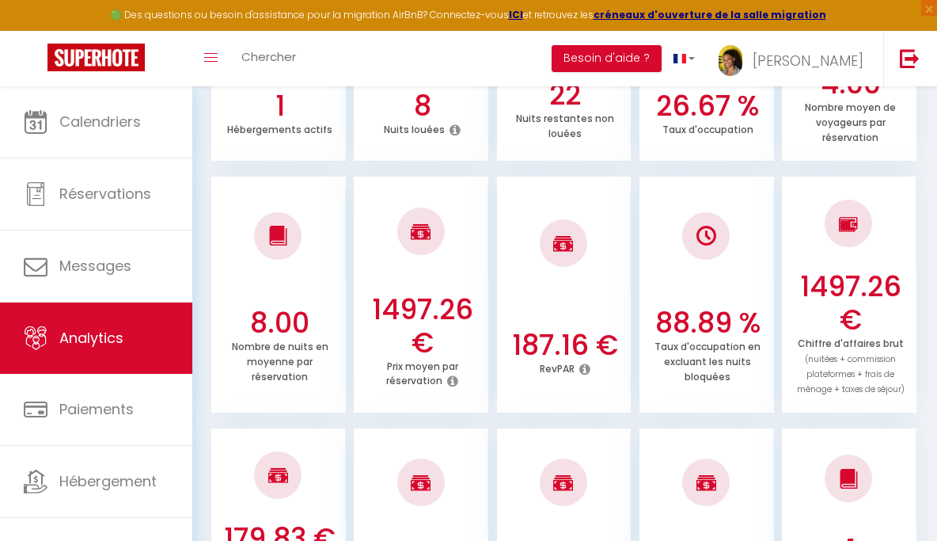
scroll to position [0, 0]
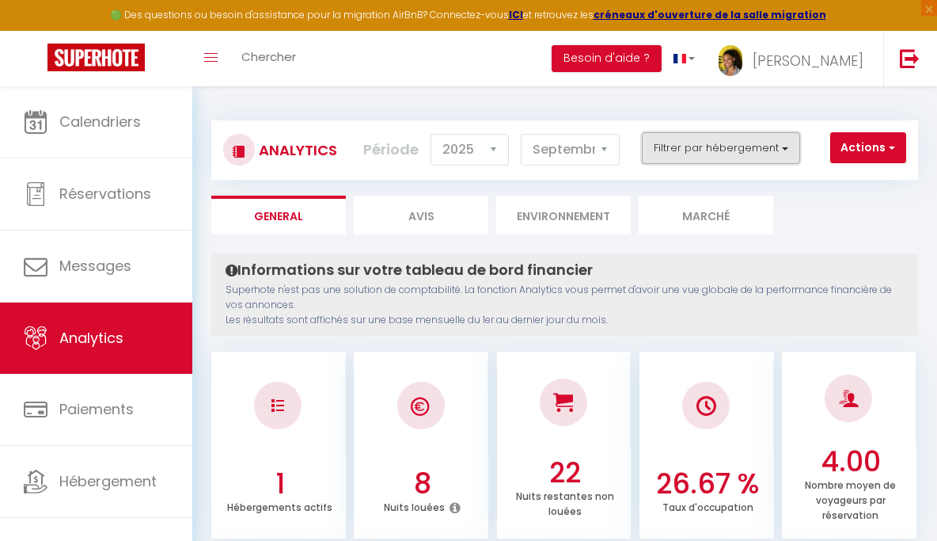
click at [717, 154] on button "Filtrer par hébergement" at bounding box center [721, 148] width 158 height 32
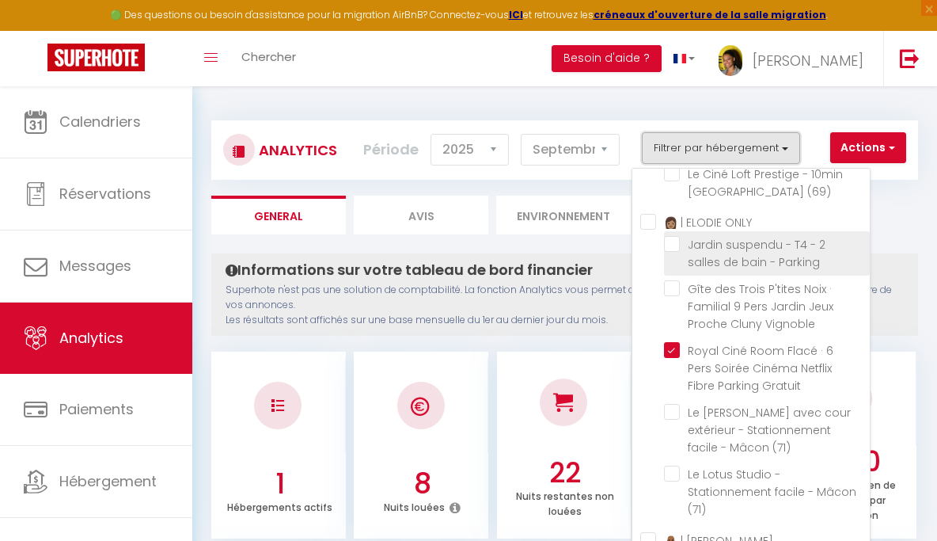
scroll to position [297, 0]
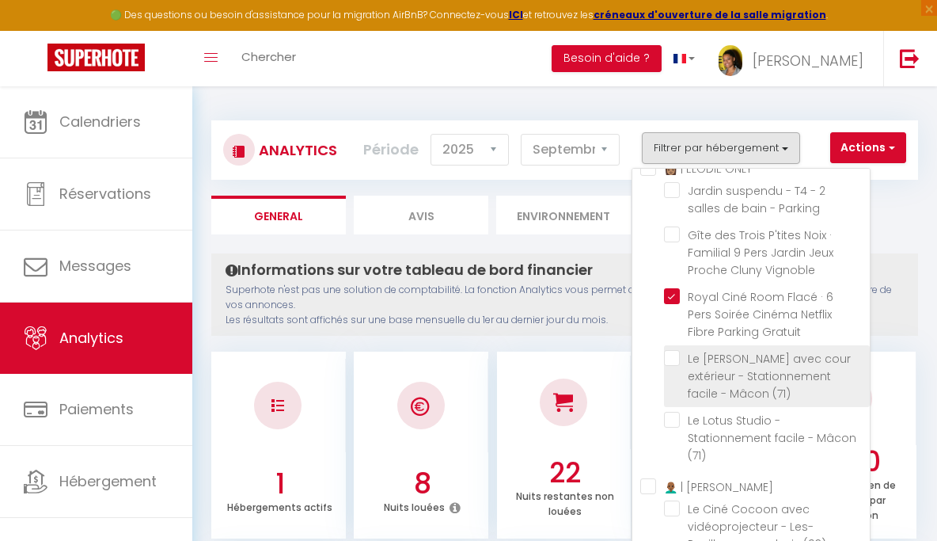
click at [676, 366] on \(71\) "checkbox" at bounding box center [767, 358] width 206 height 16
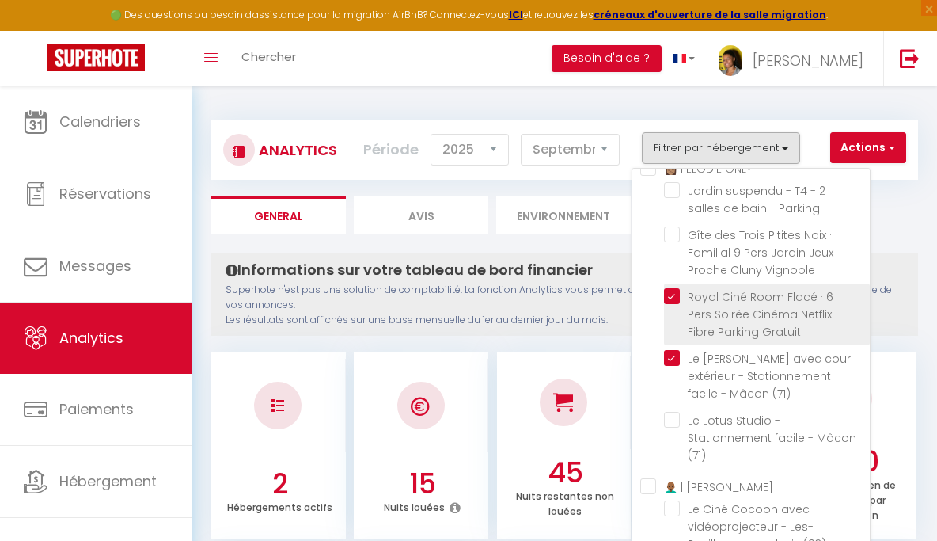
click at [676, 304] on Gratuit "checkbox" at bounding box center [767, 296] width 206 height 16
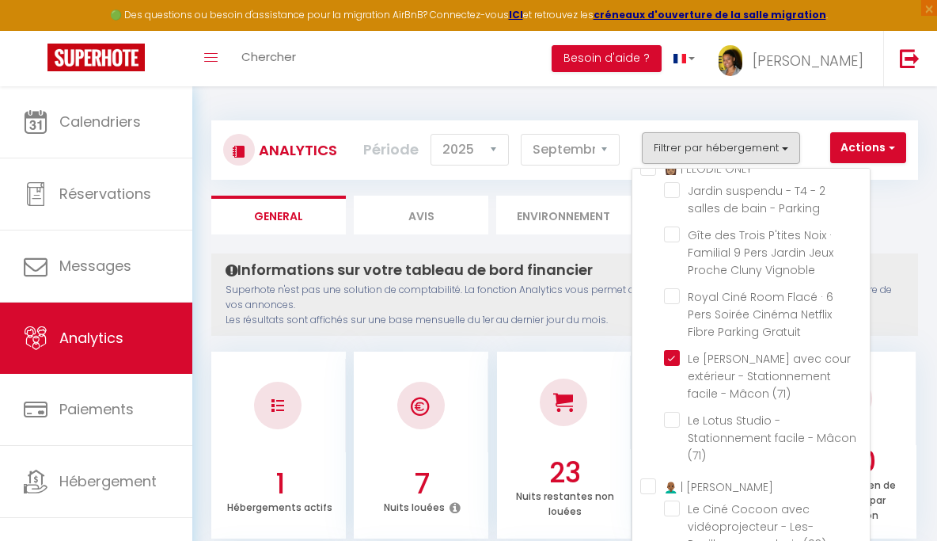
click at [540, 402] on div at bounding box center [563, 401] width 47 height 47
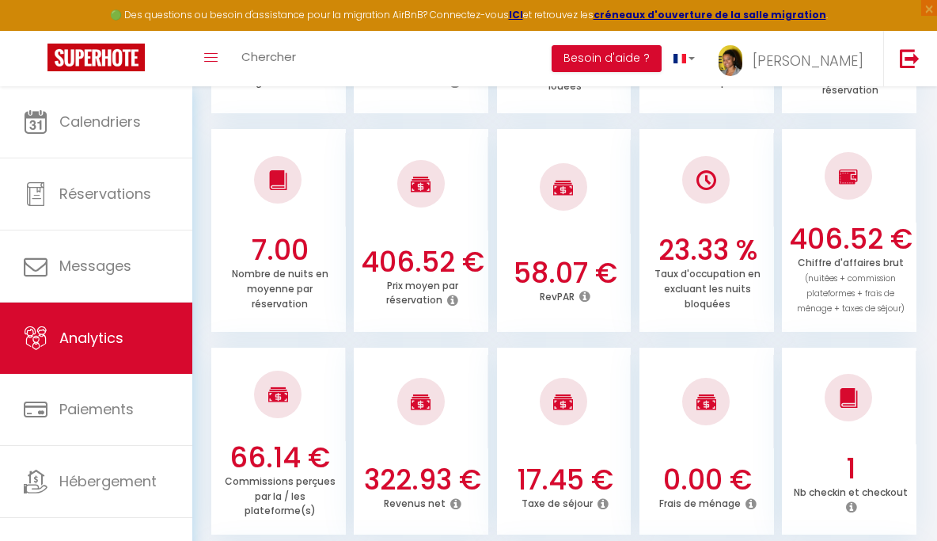
scroll to position [699, 0]
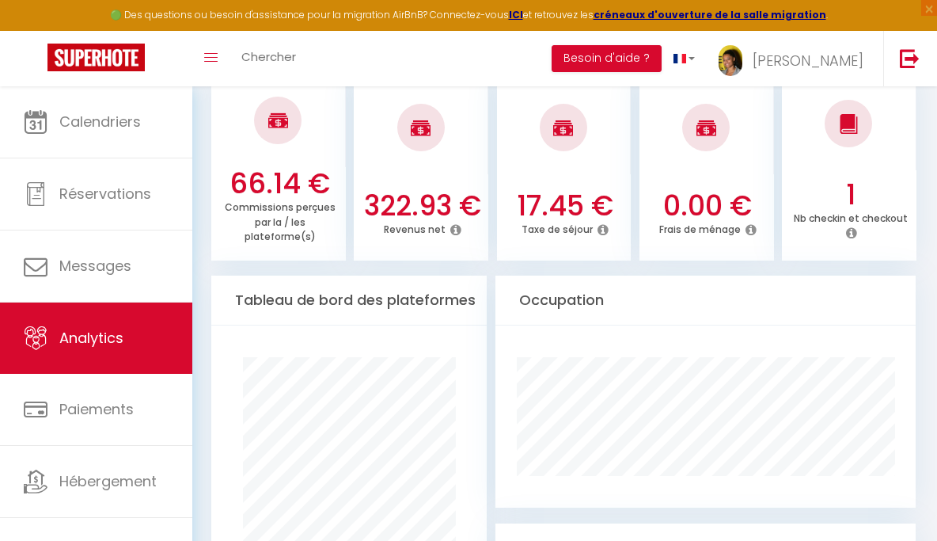
click at [404, 207] on h3 "322.93 €" at bounding box center [422, 205] width 123 height 33
copy h3 "322.93"
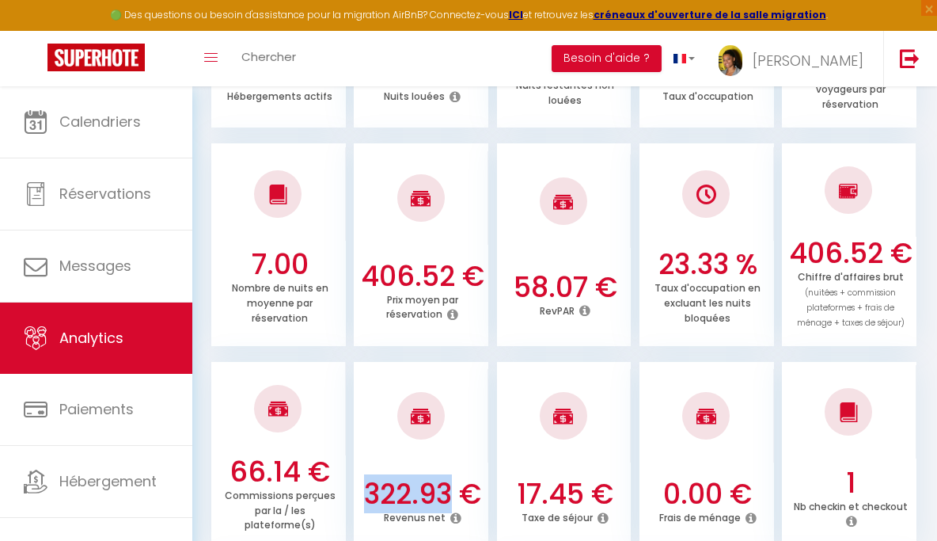
scroll to position [0, 0]
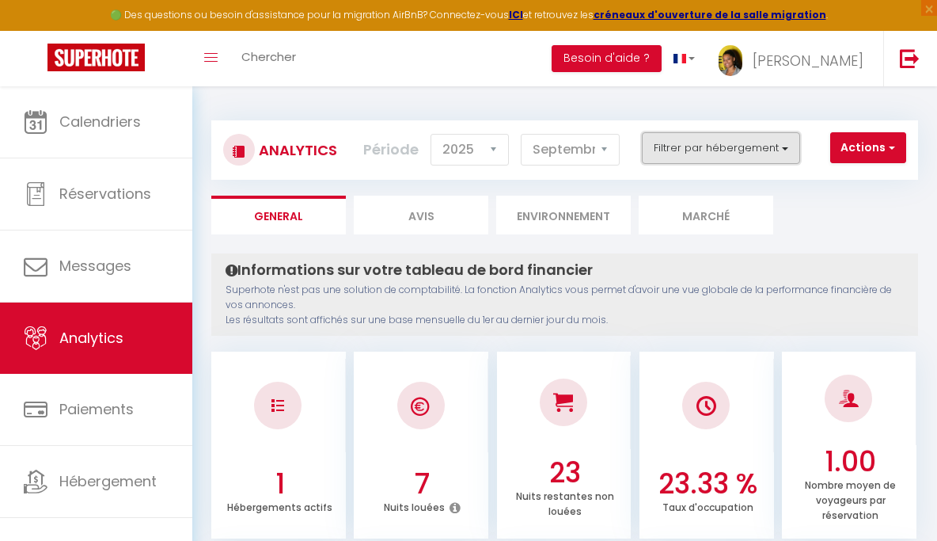
click at [745, 155] on button "Filtrer par hébergement" at bounding box center [721, 148] width 158 height 32
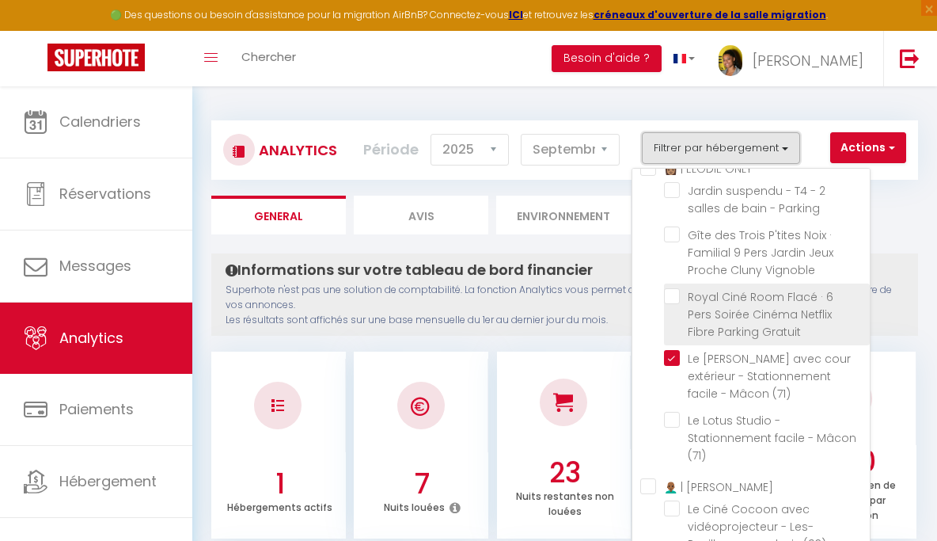
scroll to position [394, 0]
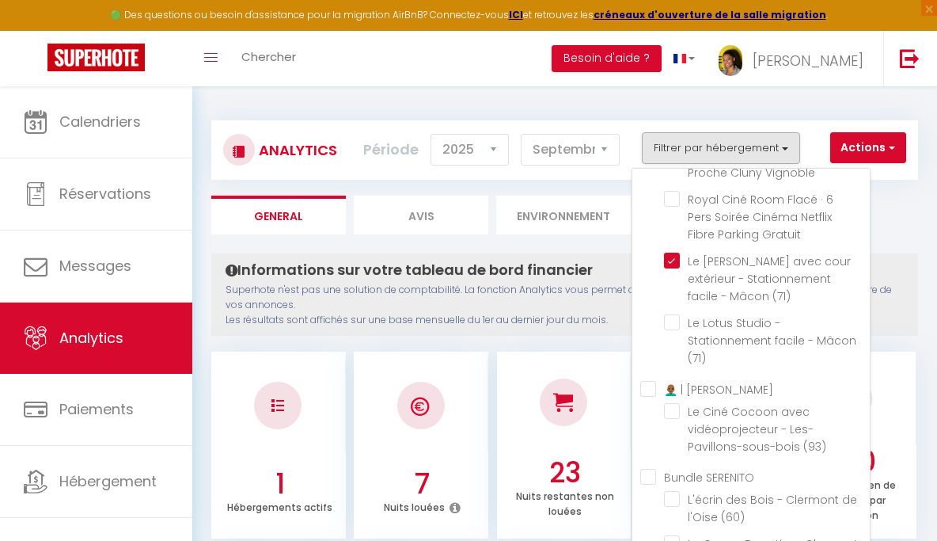
click at [417, 334] on div "Informations sur votre tableau de bord financier Superhote n'est pas une soluti…" at bounding box center [564, 294] width 707 height 82
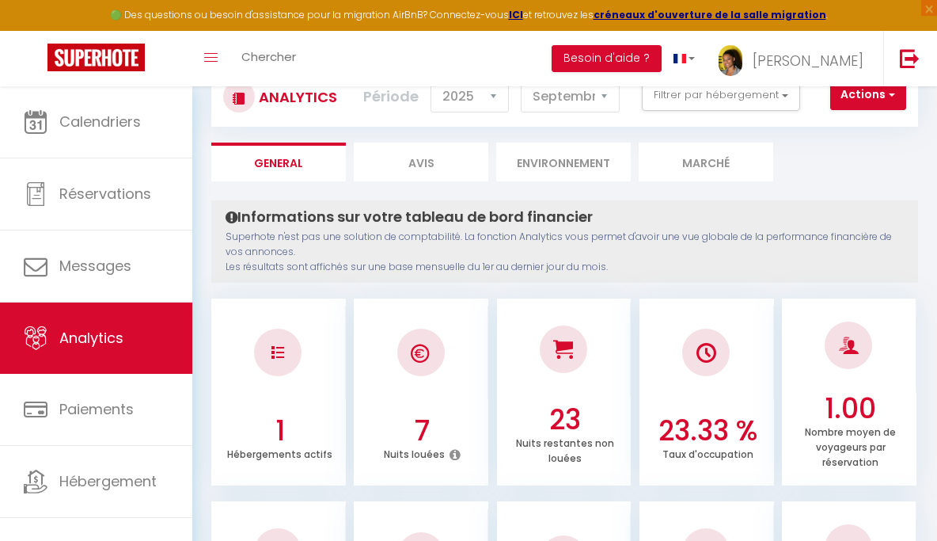
scroll to position [0, 0]
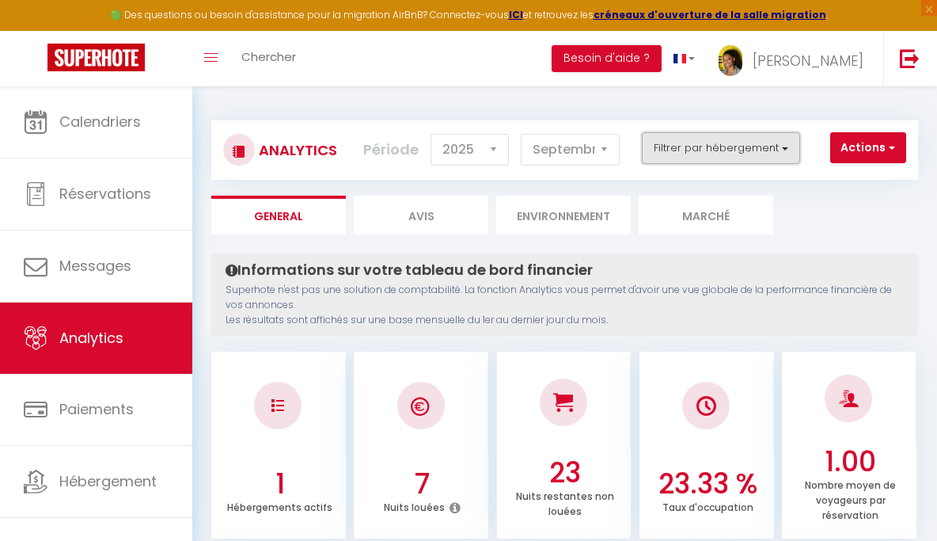
click at [741, 151] on button "Filtrer par hébergement" at bounding box center [721, 148] width 158 height 32
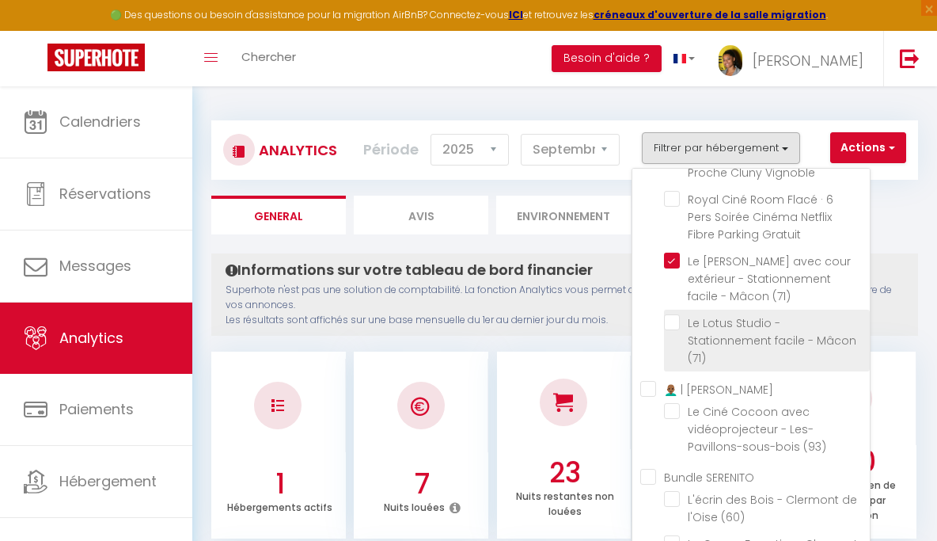
click at [671, 330] on \(71\) "checkbox" at bounding box center [767, 322] width 206 height 16
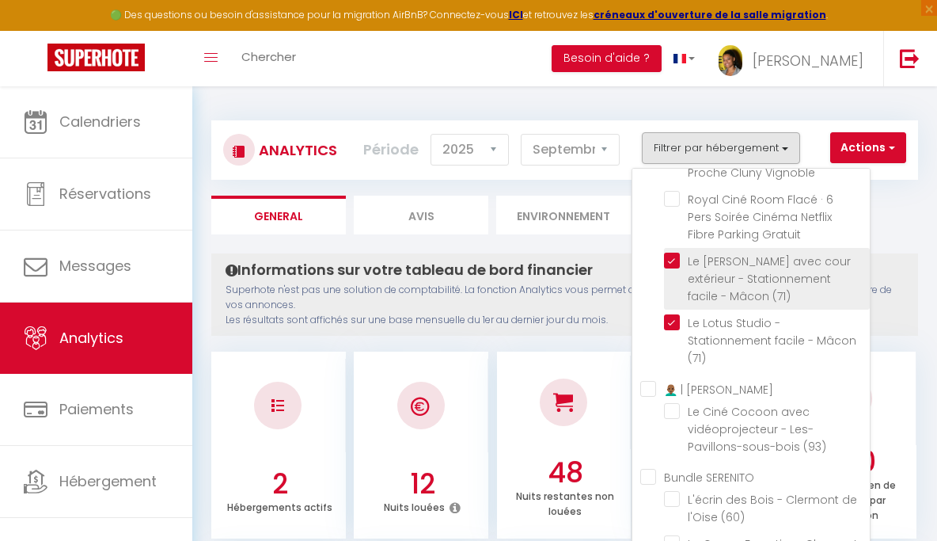
click at [671, 268] on \(71\) "checkbox" at bounding box center [767, 260] width 206 height 16
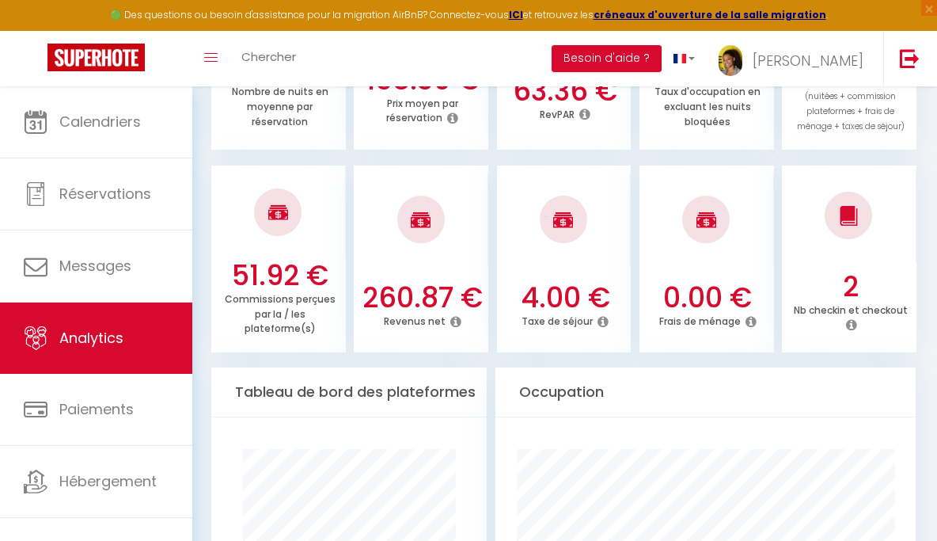
scroll to position [643, 0]
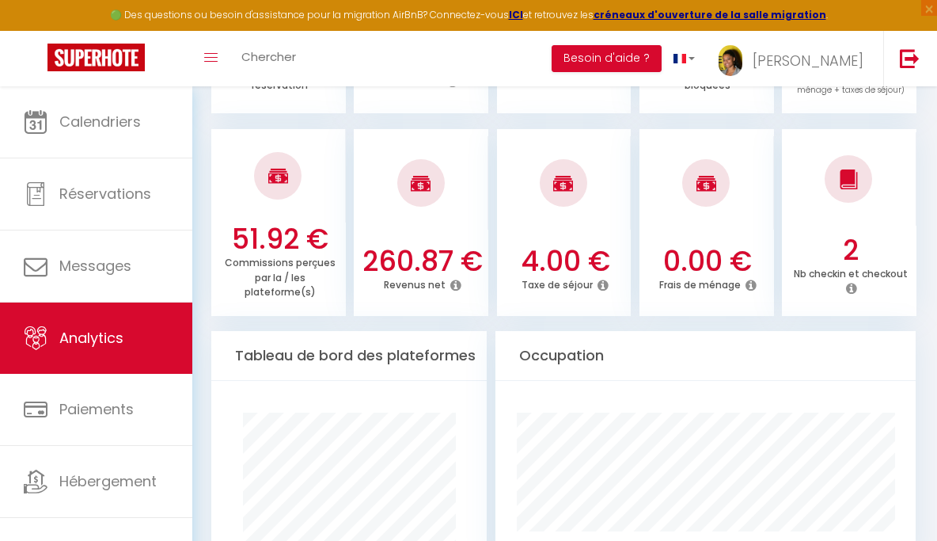
click at [407, 258] on h3 "260.87 €" at bounding box center [422, 261] width 123 height 33
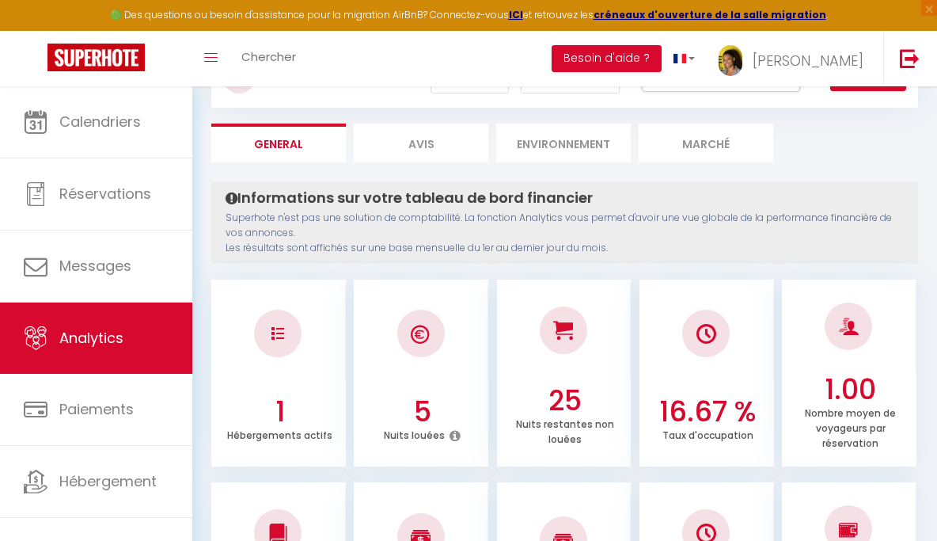
scroll to position [0, 0]
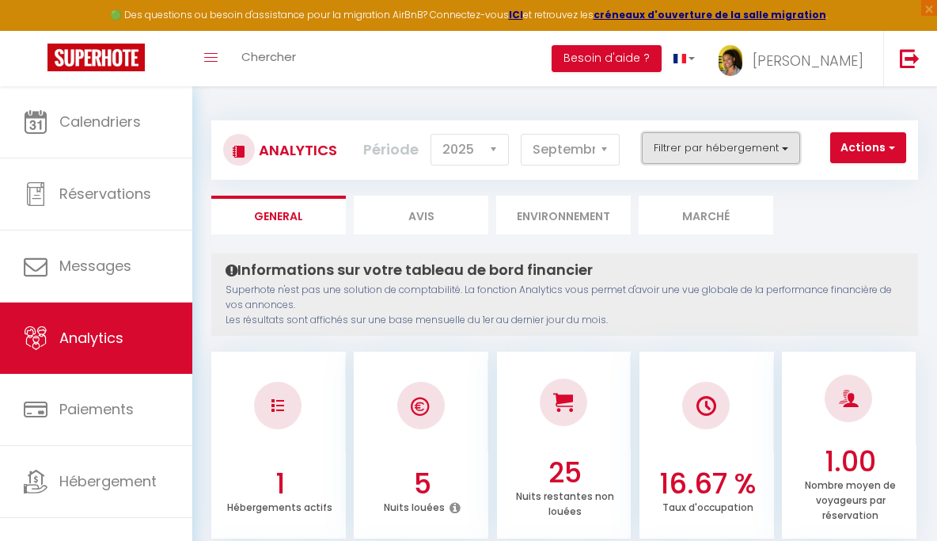
click at [718, 142] on button "Filtrer par hébergement" at bounding box center [721, 148] width 158 height 32
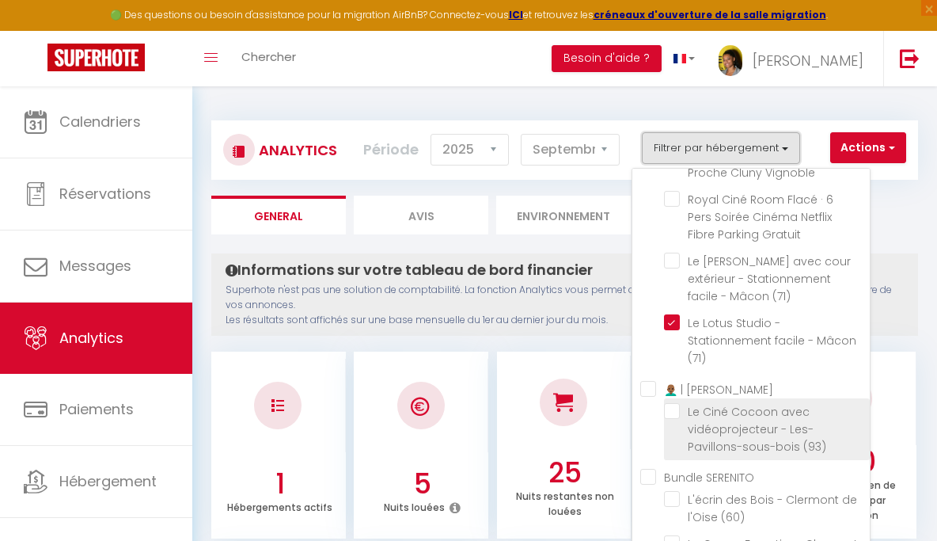
scroll to position [401, 0]
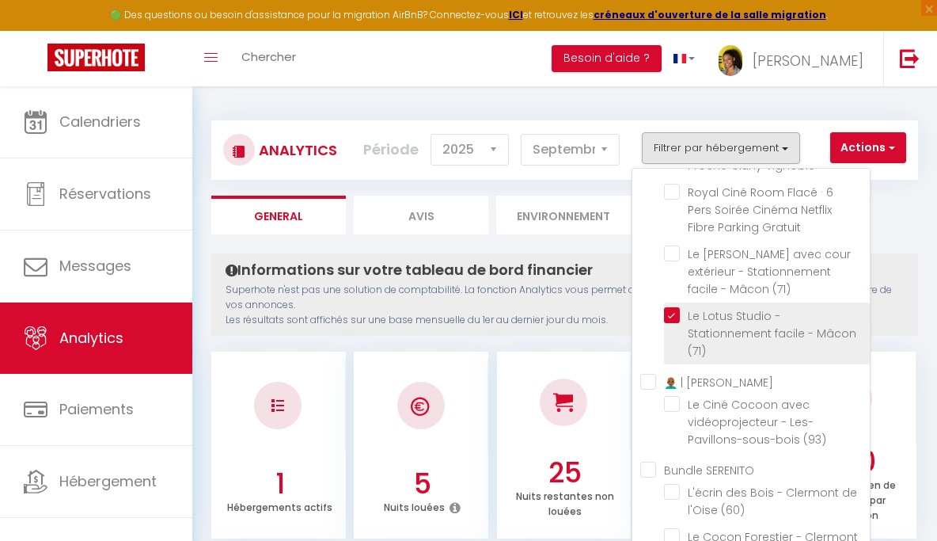
click at [674, 323] on \(71\) "checkbox" at bounding box center [767, 315] width 206 height 16
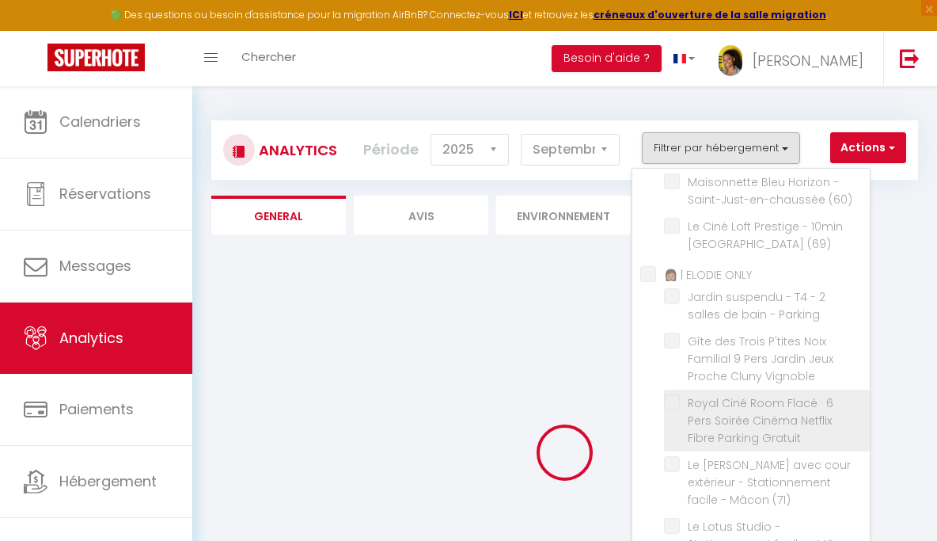
scroll to position [209, 0]
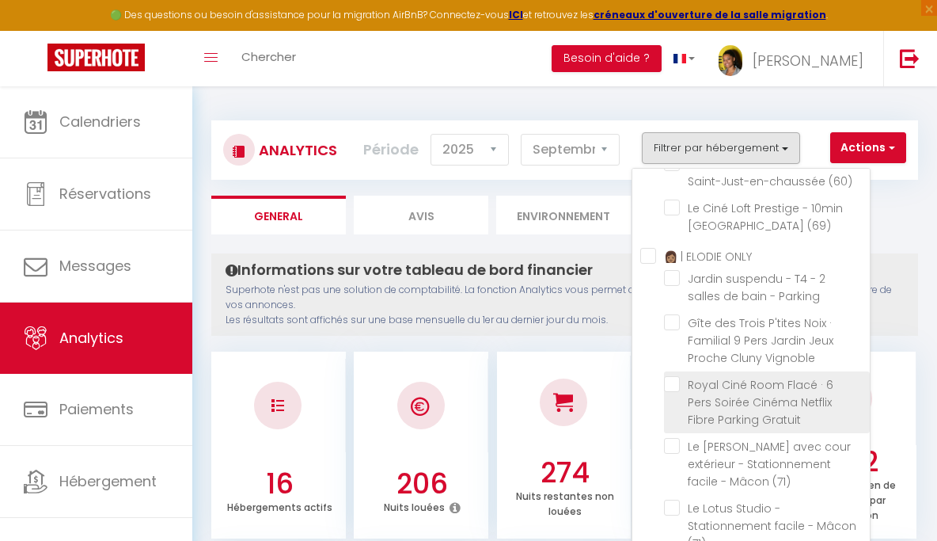
click at [674, 392] on Gratuit "checkbox" at bounding box center [767, 384] width 206 height 16
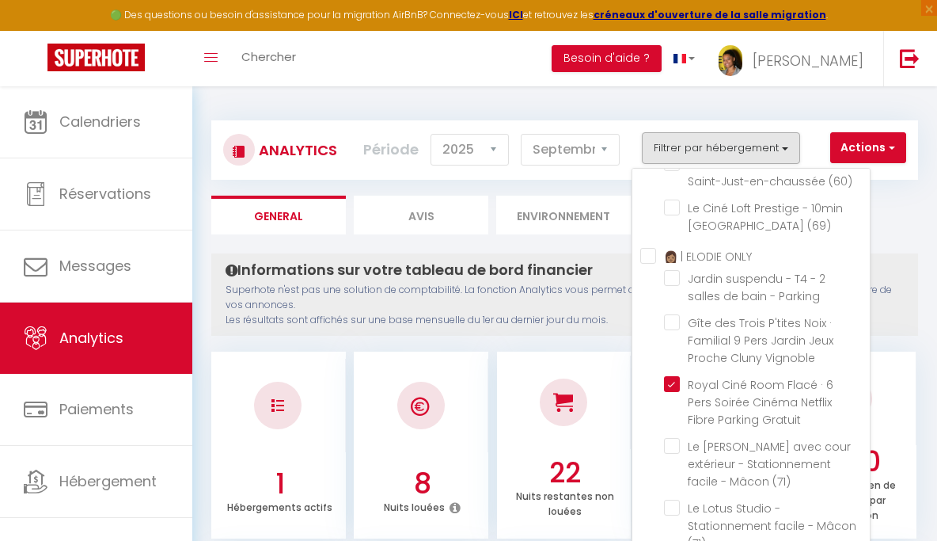
click at [624, 349] on ul "1 Hébergements actifs 8 Nuits louées 22 Nuits restantes non louées 26.67 % Taux…" at bounding box center [564, 443] width 707 height 192
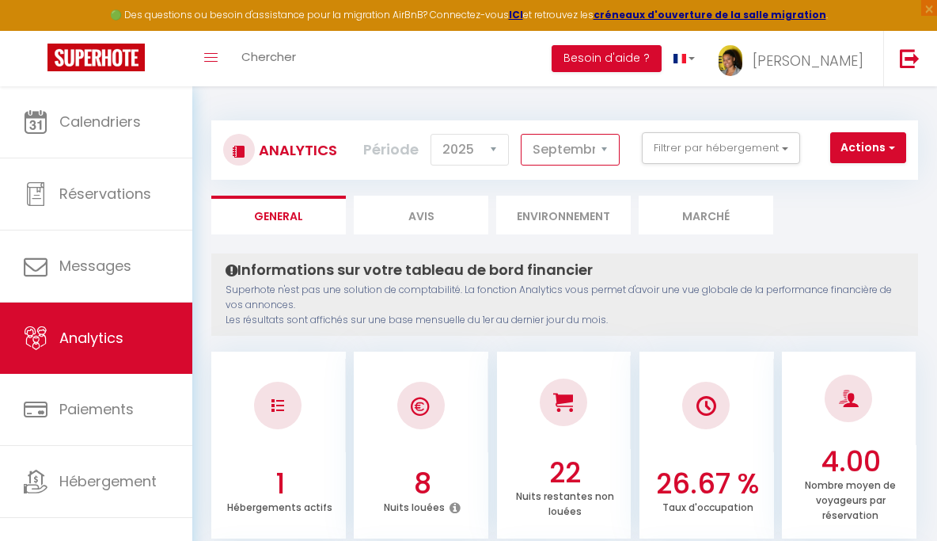
click at [566, 154] on select "Janvier Février Mars Avril Mai Juin Juillet Août Septembre Octobre Novembre Déc…" at bounding box center [570, 150] width 99 height 32
click at [522, 134] on select "Janvier Février Mars Avril Mai Juin Juillet Août Septembre Octobre Novembre Déc…" at bounding box center [570, 150] width 99 height 32
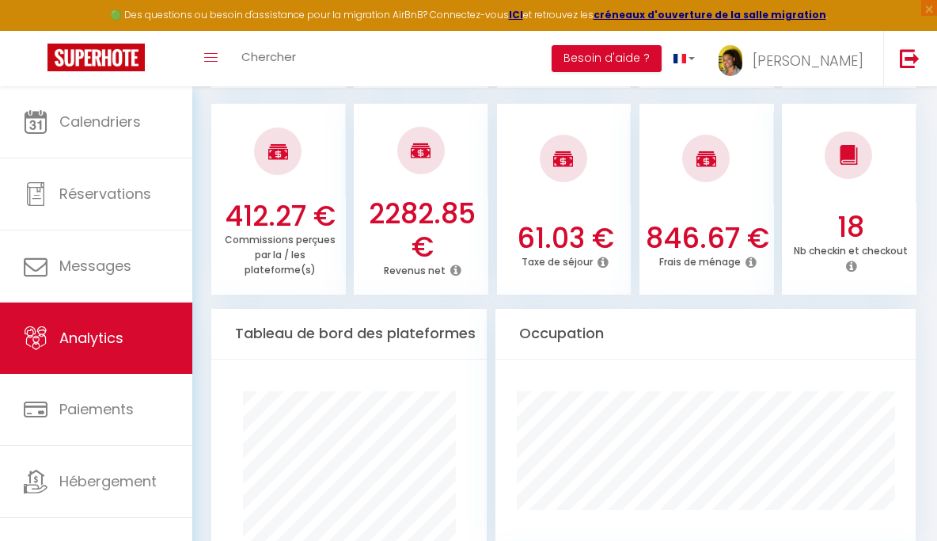
scroll to position [665, 0]
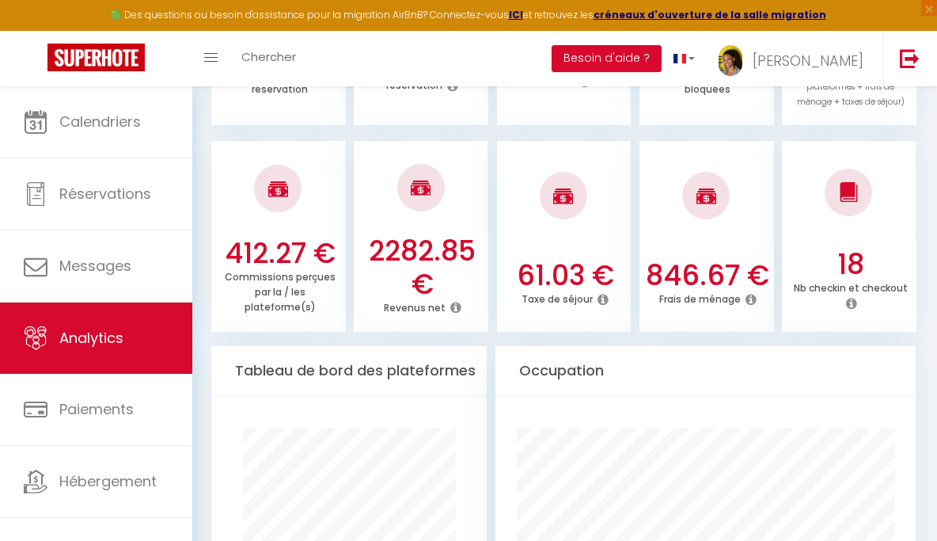
click at [424, 238] on h3 "2282.85 €" at bounding box center [422, 267] width 123 height 66
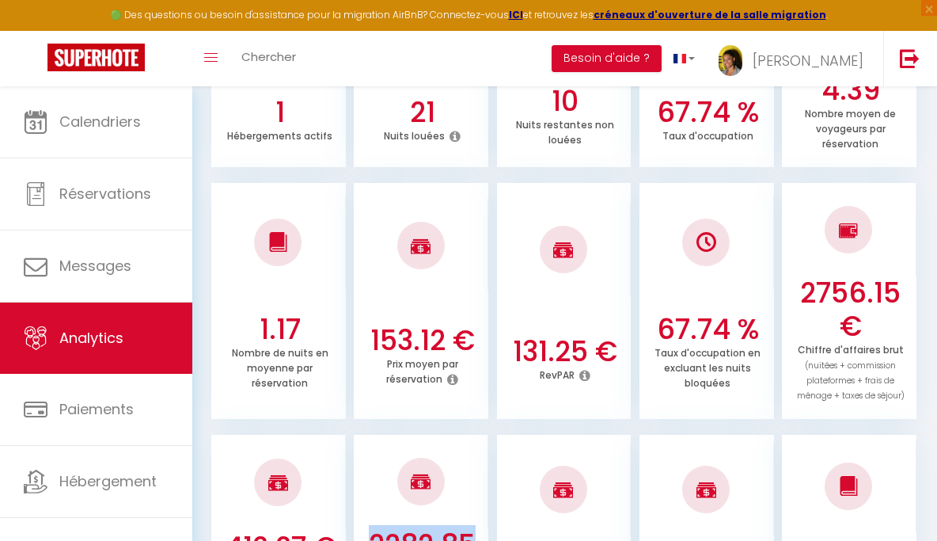
scroll to position [0, 0]
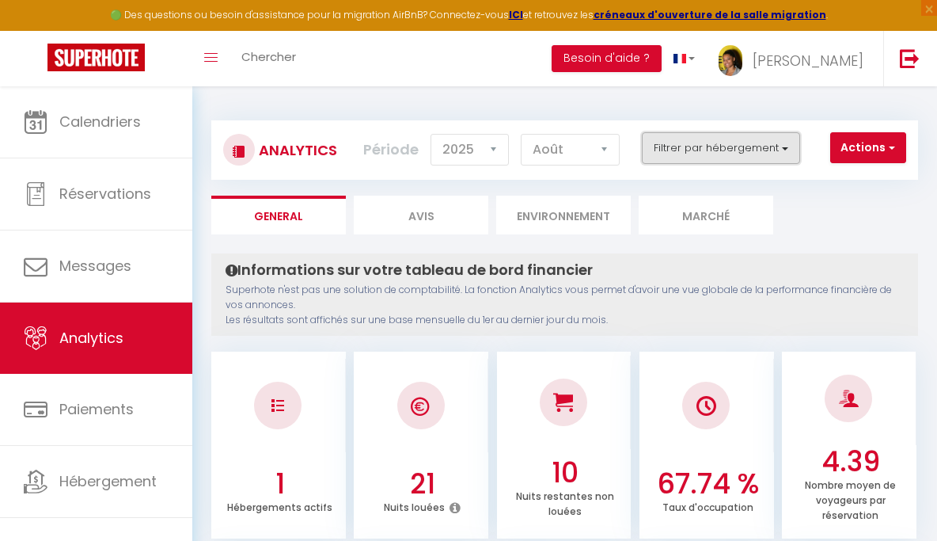
click at [698, 154] on button "Filtrer par hébergement" at bounding box center [721, 148] width 158 height 32
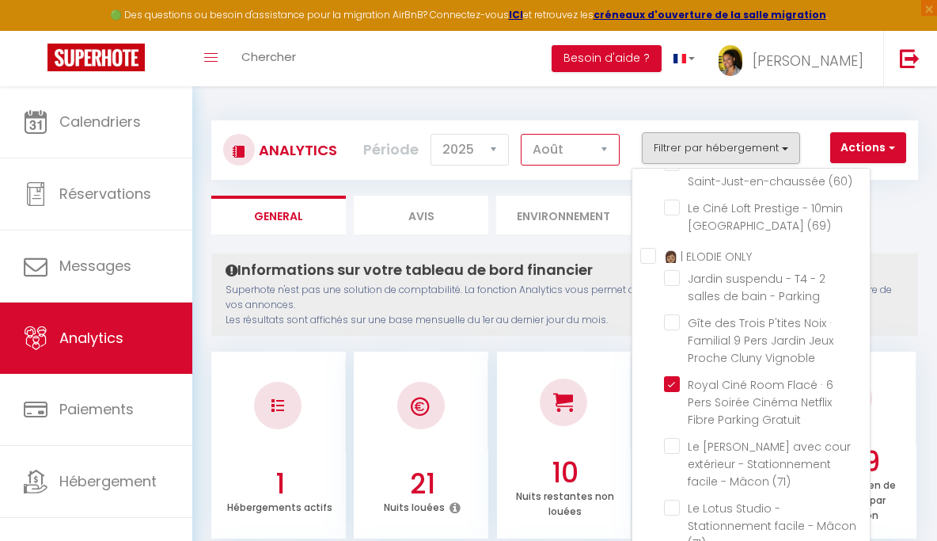
click at [586, 148] on select "Janvier Février Mars Avril Mai Juin Juillet Août Septembre Octobre Novembre Déc…" at bounding box center [570, 150] width 99 height 32
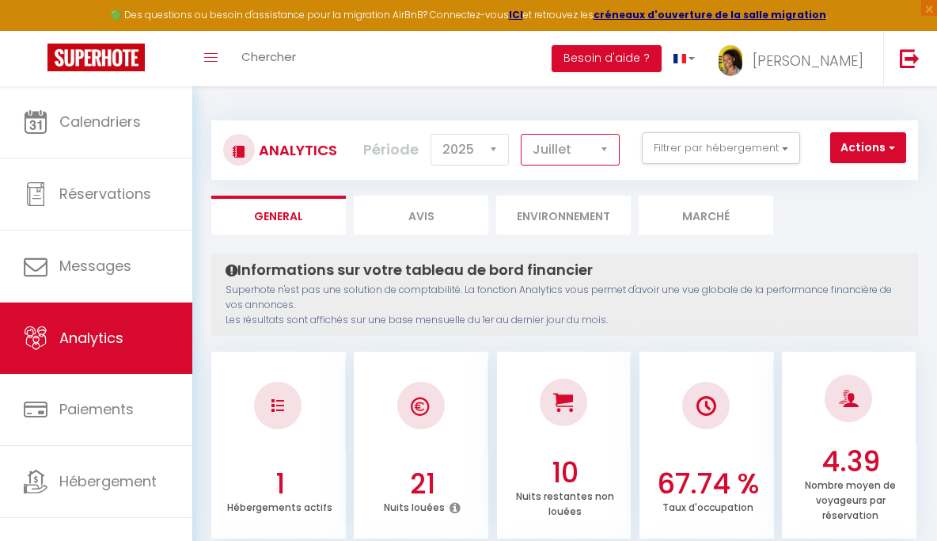
click at [522, 134] on select "Janvier Février Mars Avril Mai Juin Juillet Août Septembre Octobre Novembre Déc…" at bounding box center [570, 150] width 99 height 32
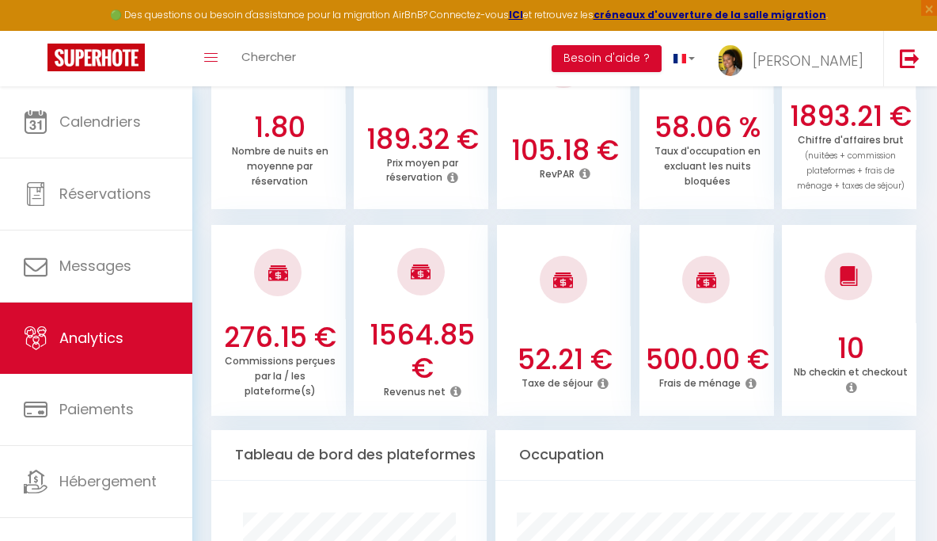
scroll to position [663, 0]
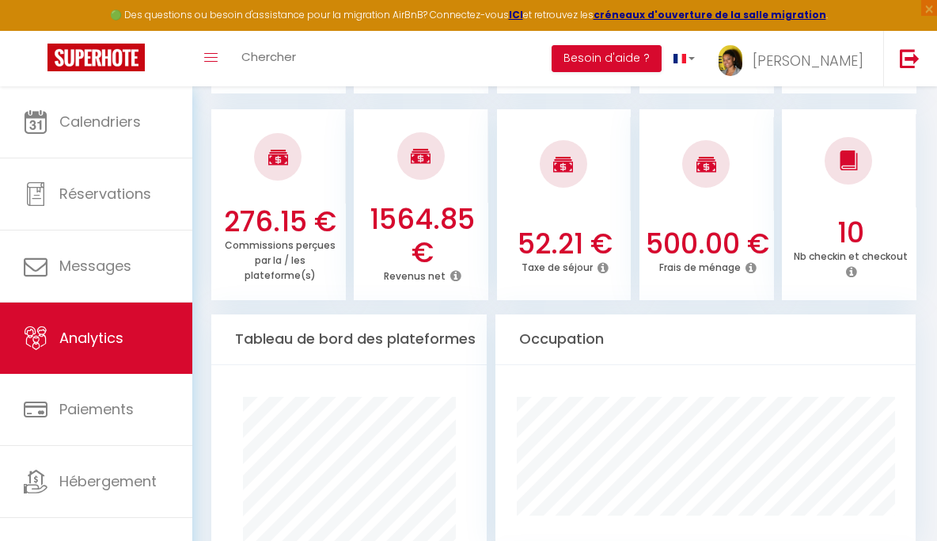
click at [424, 222] on h3 "1564.85 €" at bounding box center [422, 236] width 123 height 66
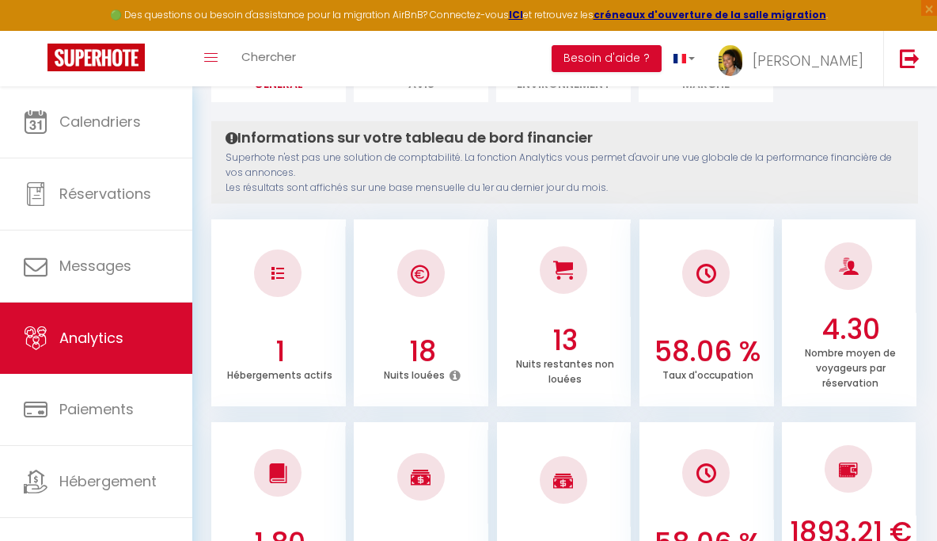
scroll to position [0, 0]
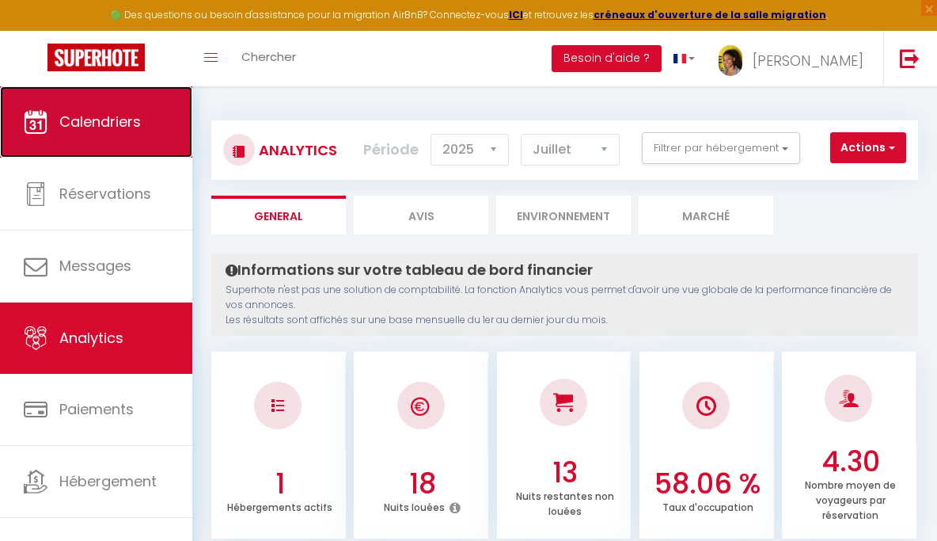
click at [119, 124] on span "Calendriers" at bounding box center [100, 122] width 82 height 20
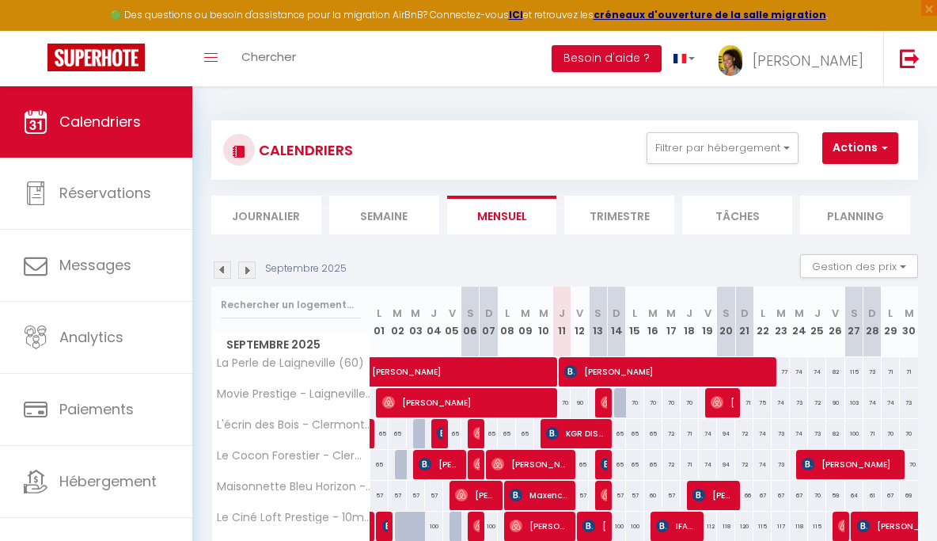
click at [730, 168] on div "CALENDRIERS Filtrer par hébergement ‍💼💰📈 | SERENITO La Perle de Laigneville (60…" at bounding box center [564, 149] width 707 height 59
click at [741, 149] on button "Filtrer par hébergement" at bounding box center [723, 148] width 152 height 32
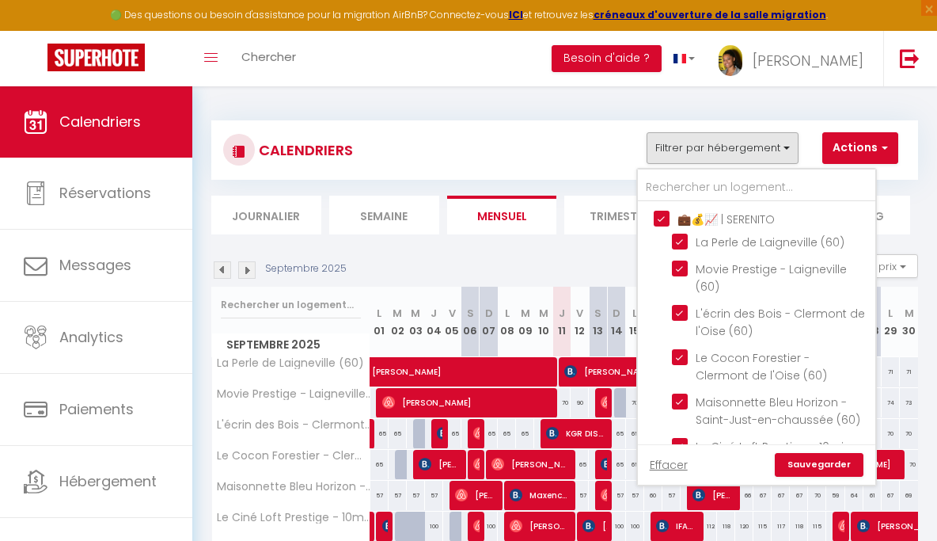
click at [664, 218] on input "‍💼💰📈 | SERENITO" at bounding box center [772, 218] width 237 height 16
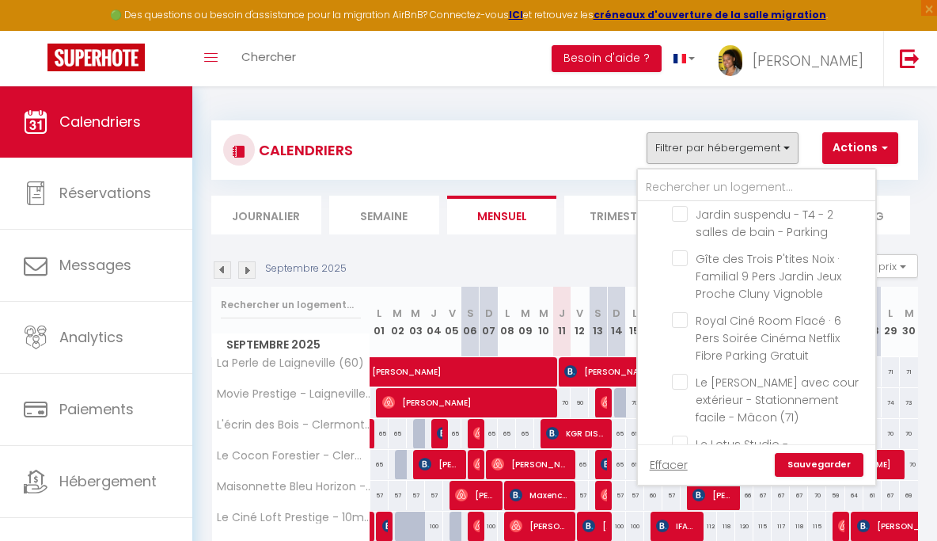
scroll to position [262, 0]
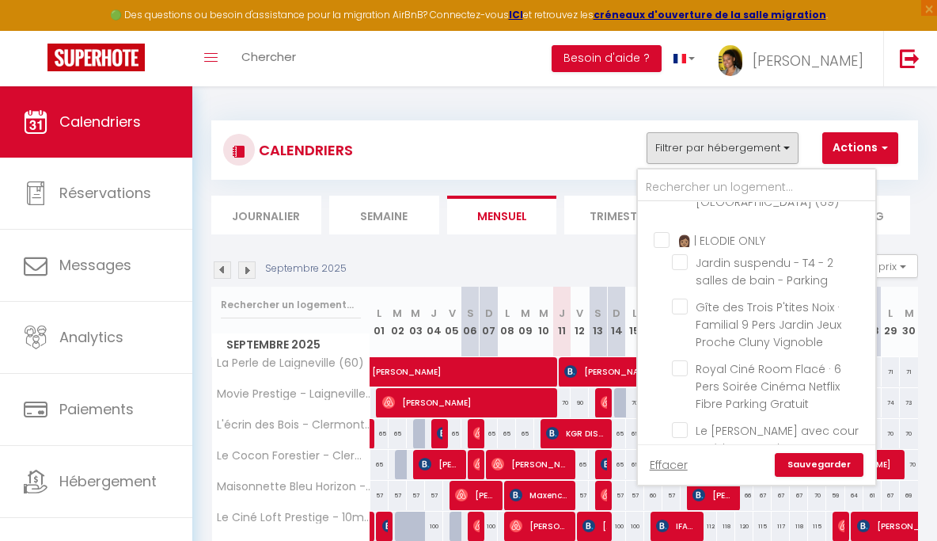
click at [663, 247] on input "👩🏽 | ELODIE ONLY" at bounding box center [772, 239] width 237 height 16
click at [822, 461] on link "Sauvegarder" at bounding box center [819, 465] width 89 height 24
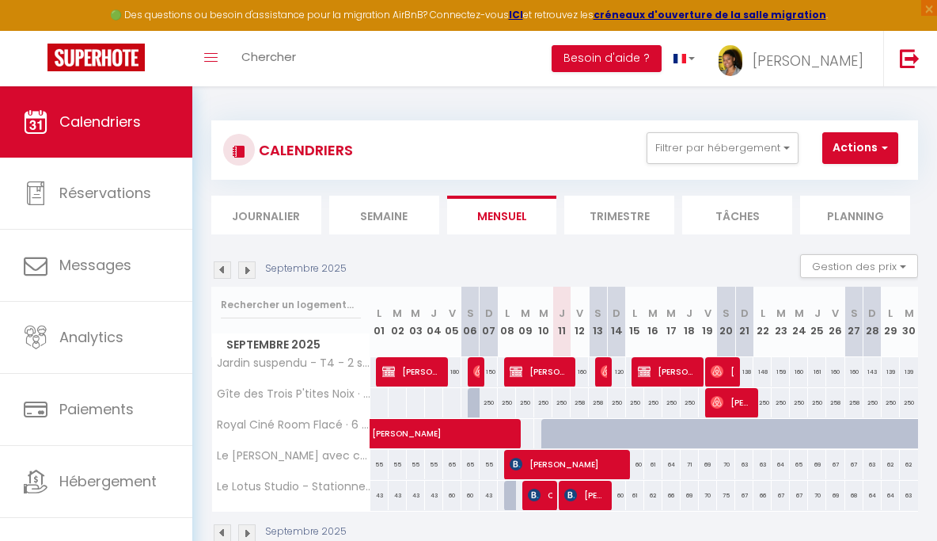
click at [219, 262] on img at bounding box center [222, 269] width 17 height 17
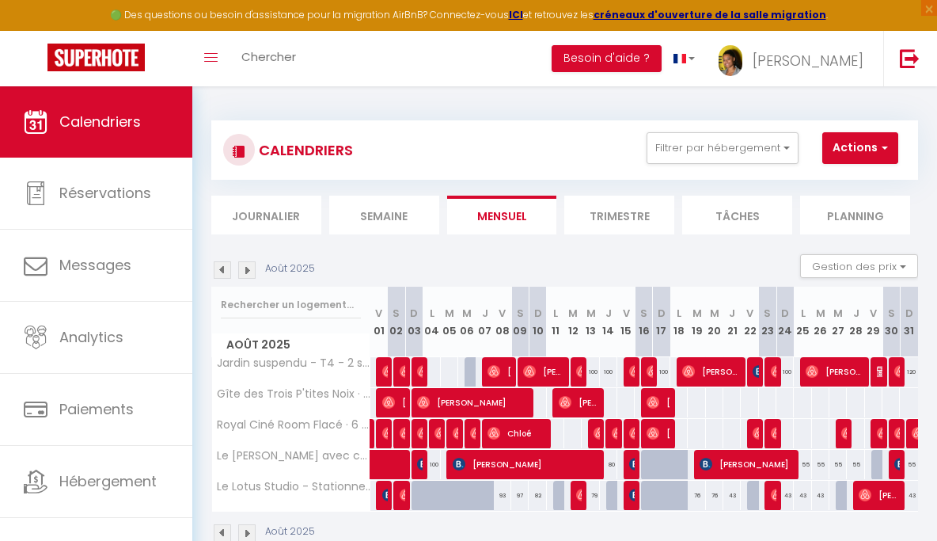
click at [226, 264] on img at bounding box center [222, 269] width 17 height 17
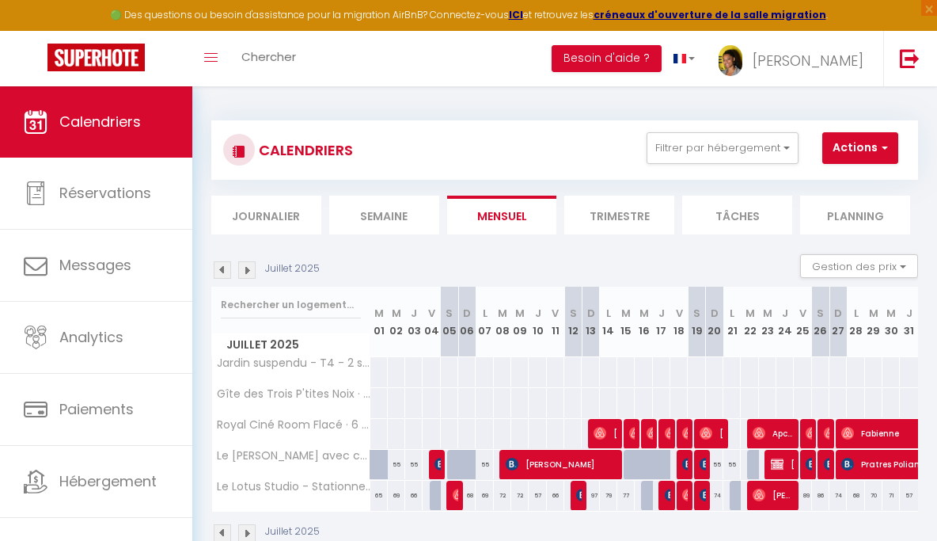
click at [248, 270] on img at bounding box center [246, 269] width 17 height 17
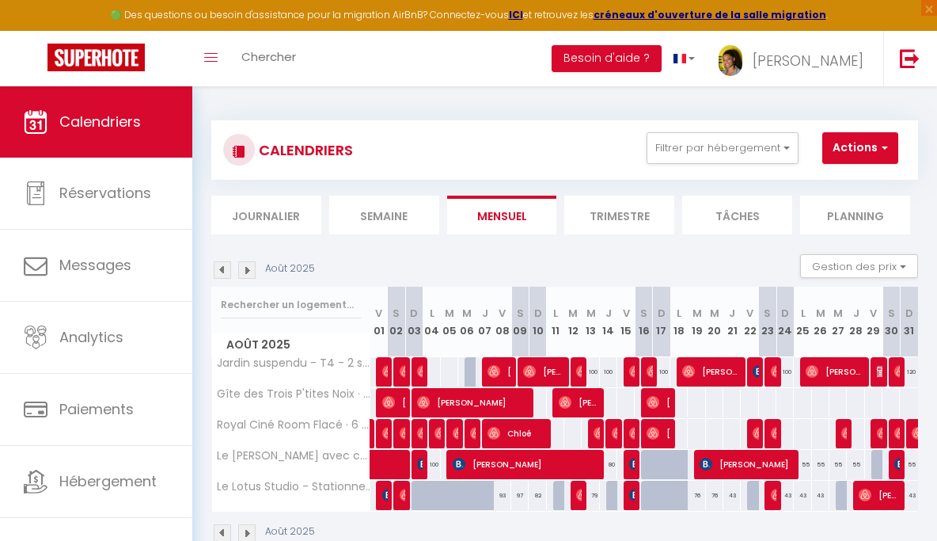
click at [248, 270] on img at bounding box center [246, 269] width 17 height 17
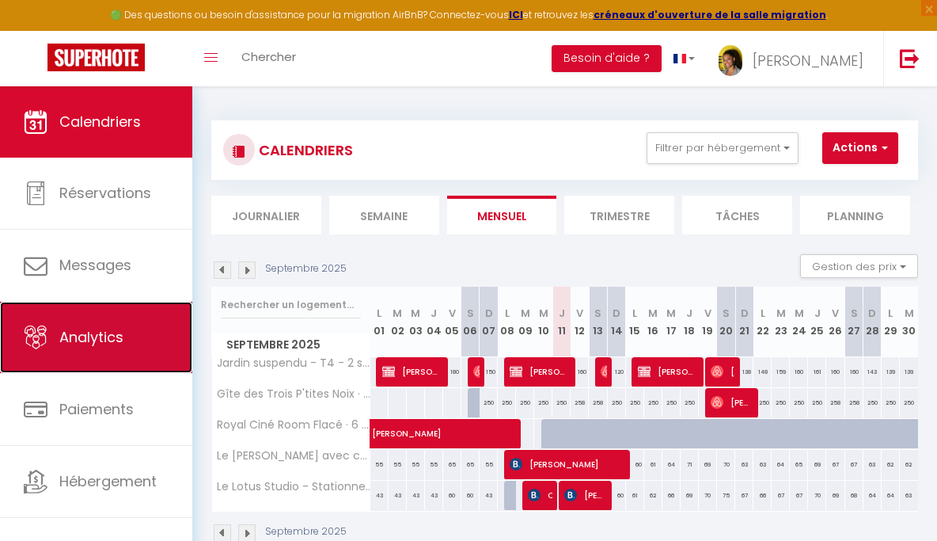
click at [130, 351] on link "Analytics" at bounding box center [96, 337] width 192 height 71
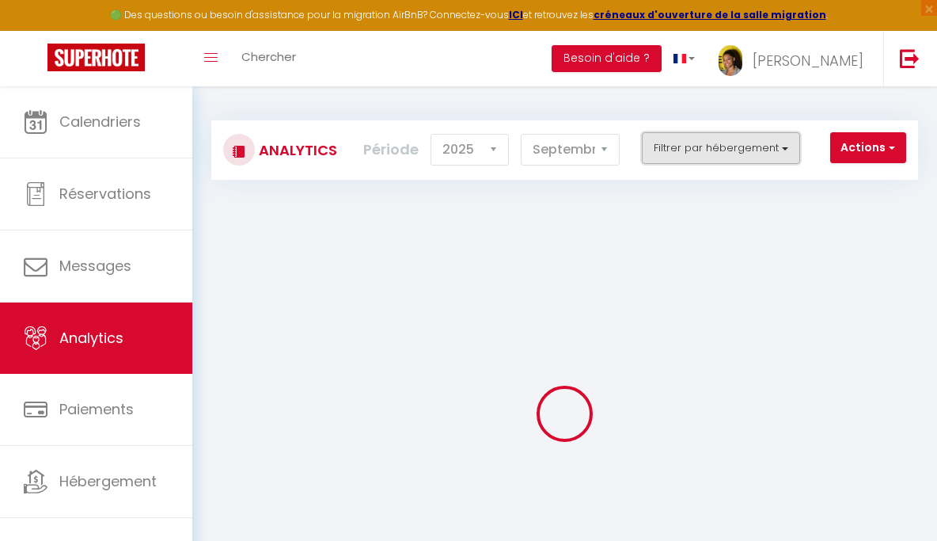
click at [672, 150] on button "Filtrer par hébergement" at bounding box center [721, 148] width 158 height 32
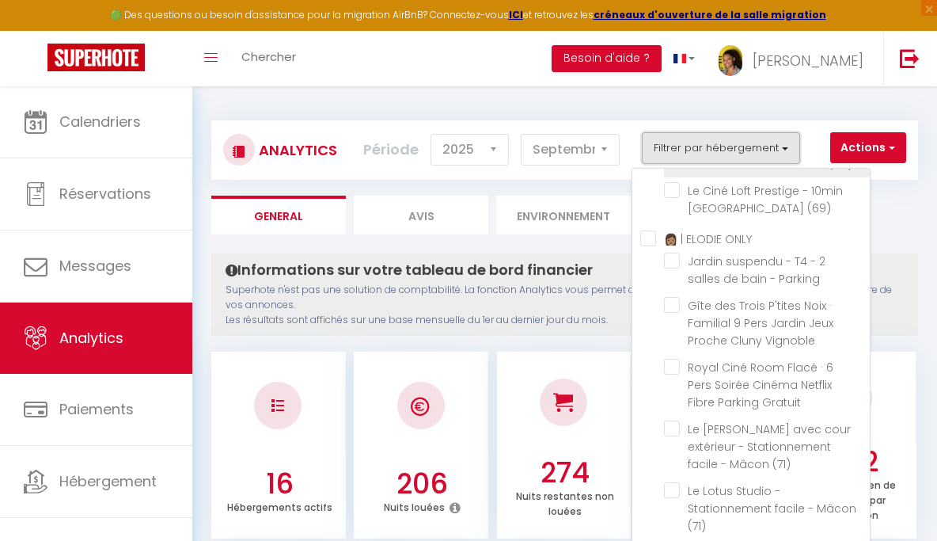
scroll to position [313, 0]
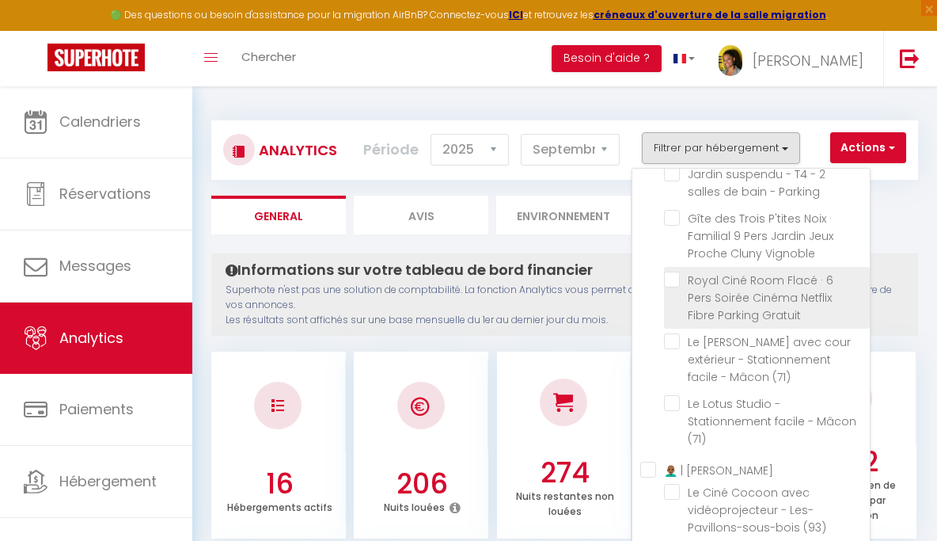
click at [668, 287] on Gratuit "checkbox" at bounding box center [767, 279] width 206 height 16
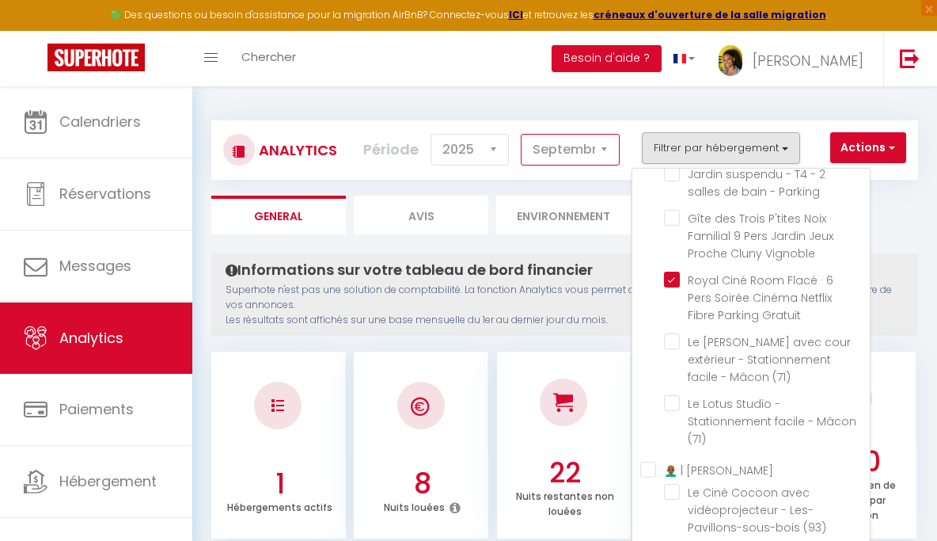
click at [588, 152] on select "Janvier Février Mars Avril Mai Juin Juillet Août Septembre Octobre Novembre Déc…" at bounding box center [570, 150] width 99 height 32
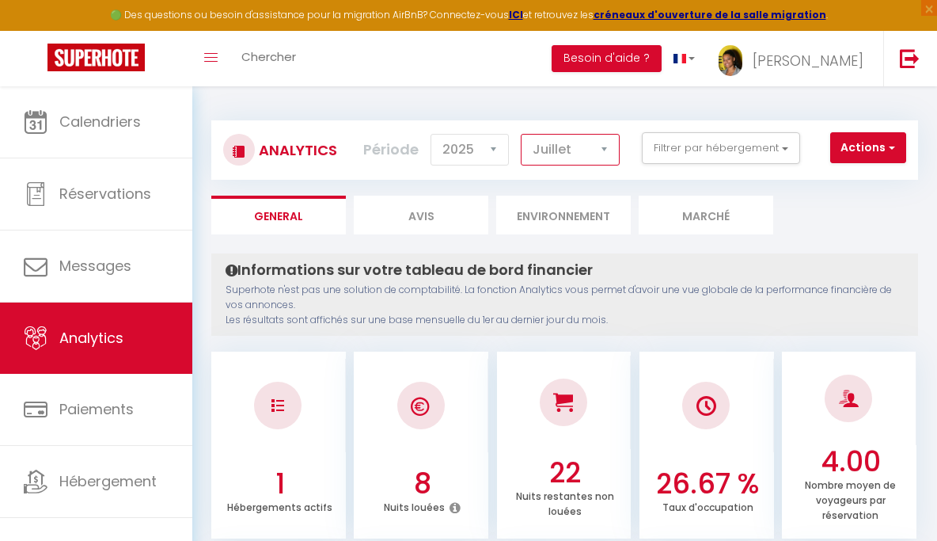
click at [522, 134] on select "Janvier Février Mars Avril Mai Juin Juillet Août Septembre Octobre Novembre Déc…" at bounding box center [570, 150] width 99 height 32
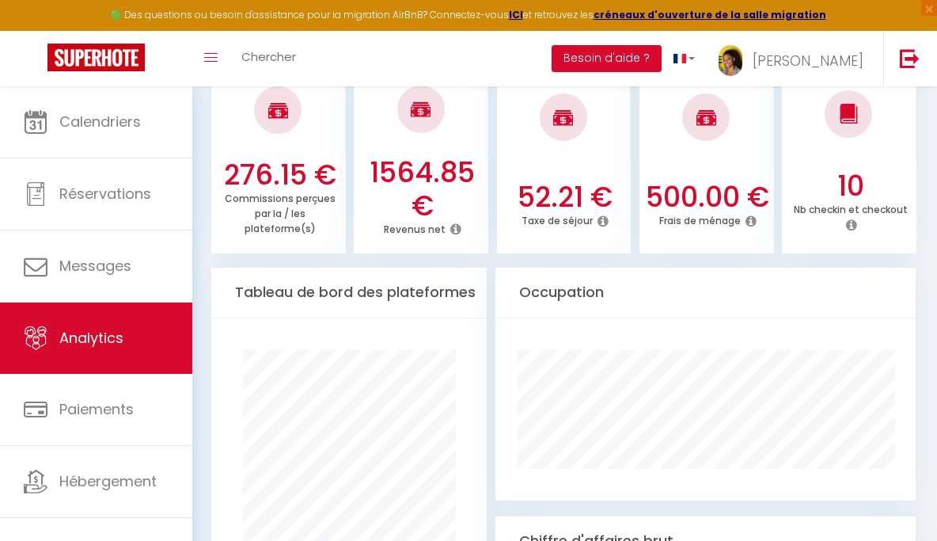
scroll to position [662, 0]
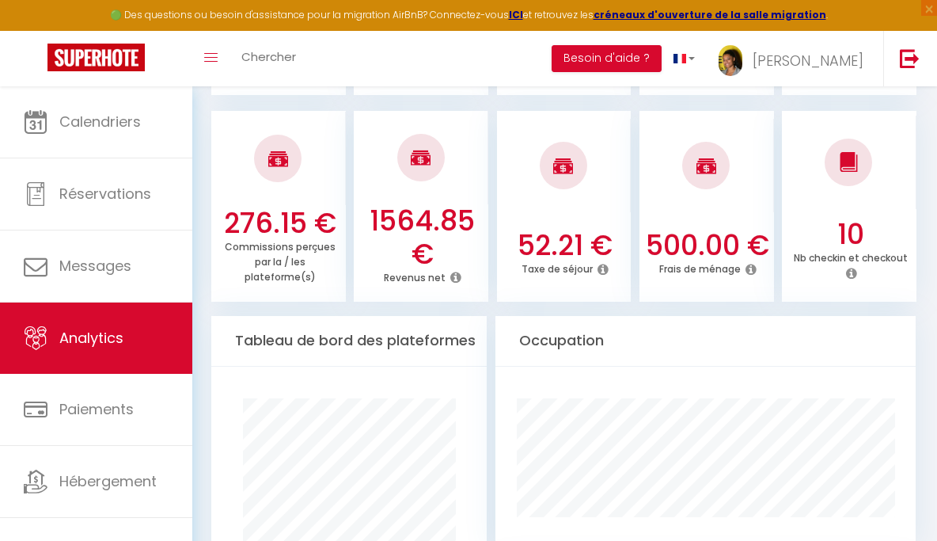
click at [420, 218] on h3 "1564.85 €" at bounding box center [422, 237] width 123 height 66
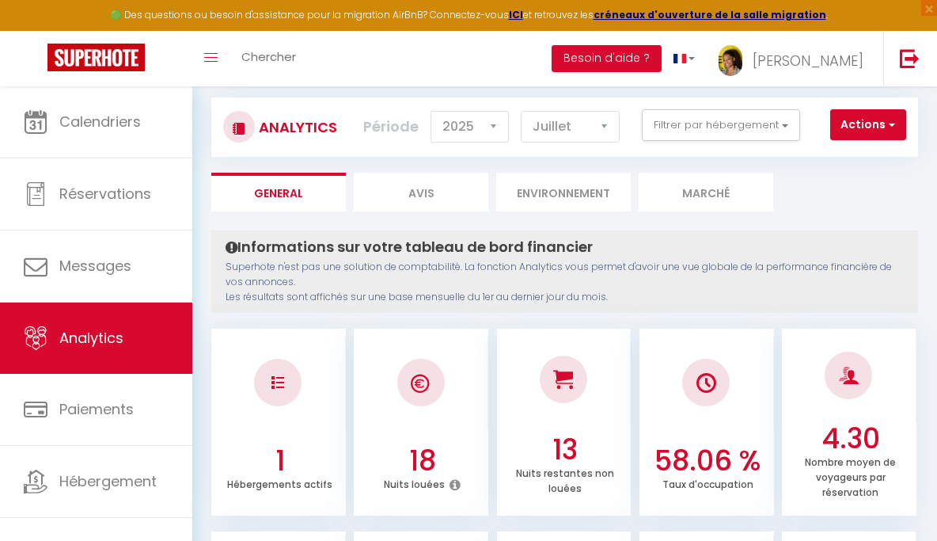
scroll to position [0, 0]
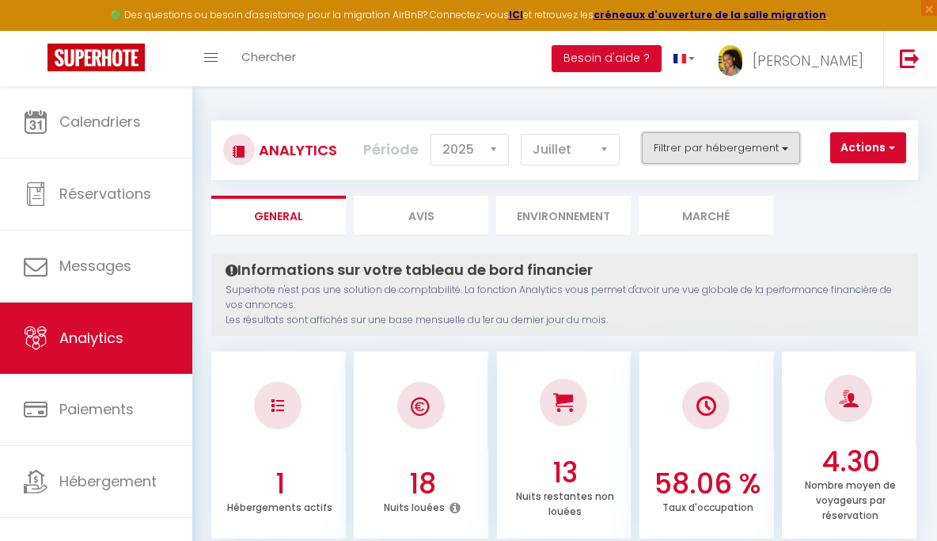
click at [687, 153] on button "Filtrer par hébergement" at bounding box center [721, 148] width 158 height 32
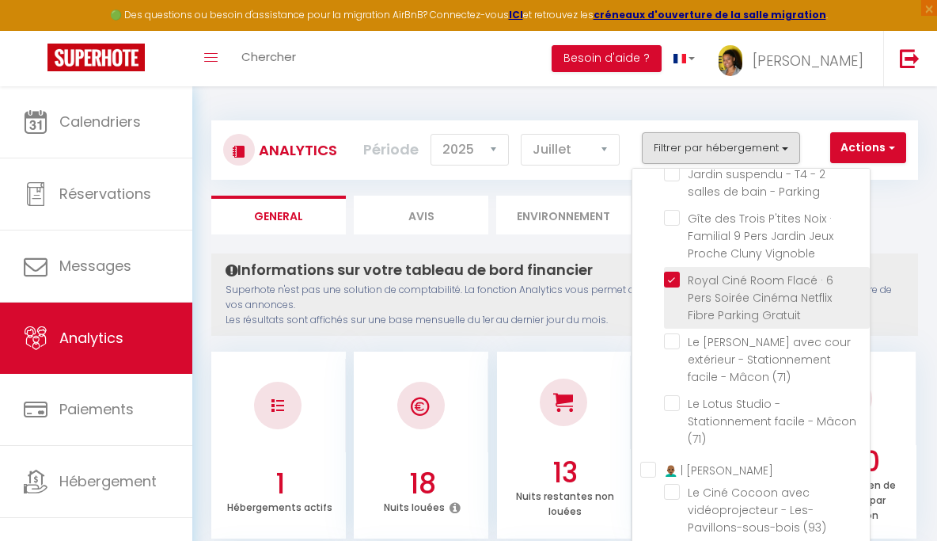
click at [674, 287] on Gratuit "checkbox" at bounding box center [767, 279] width 206 height 16
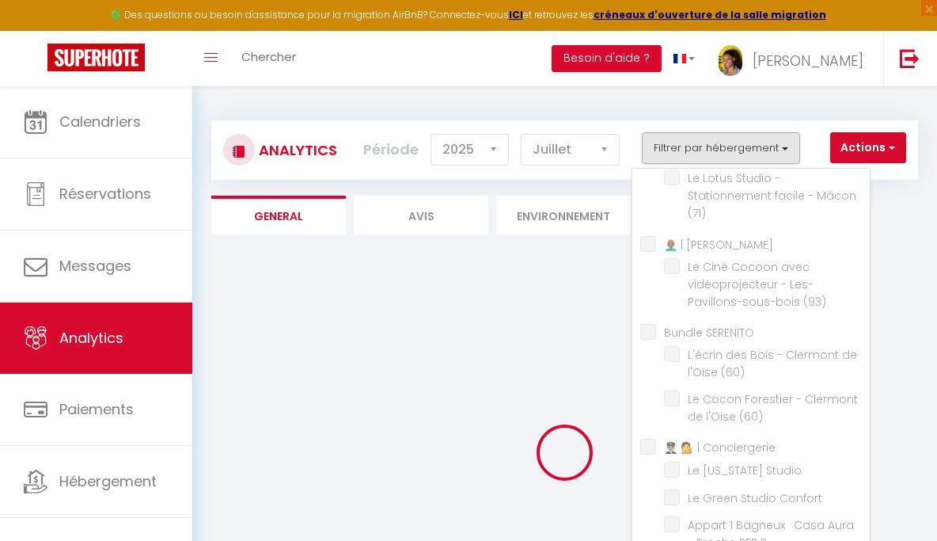
scroll to position [602, 0]
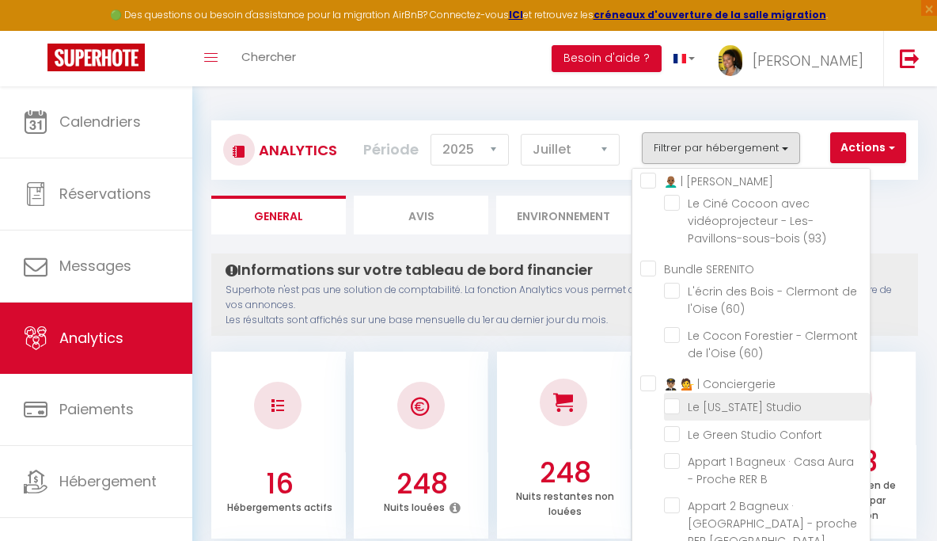
click at [672, 413] on Studio "checkbox" at bounding box center [767, 405] width 206 height 16
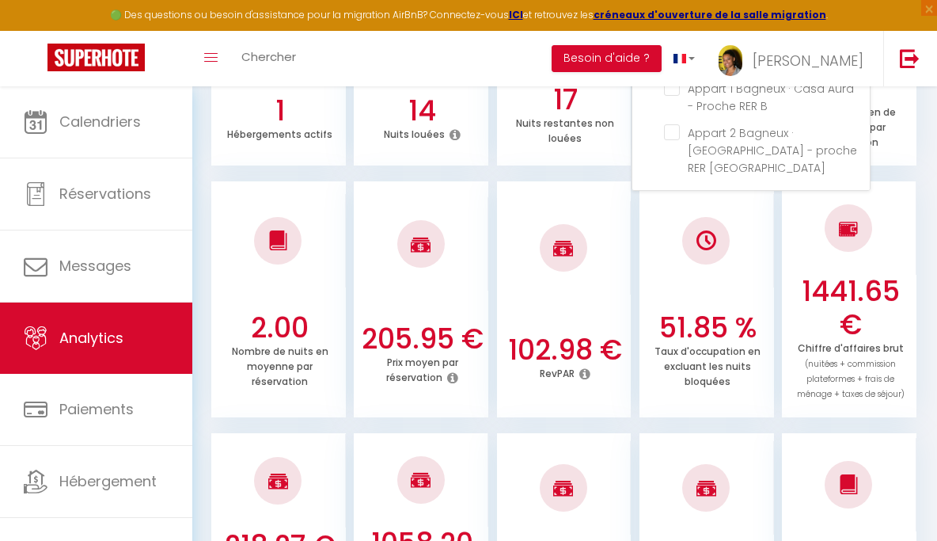
scroll to position [506, 0]
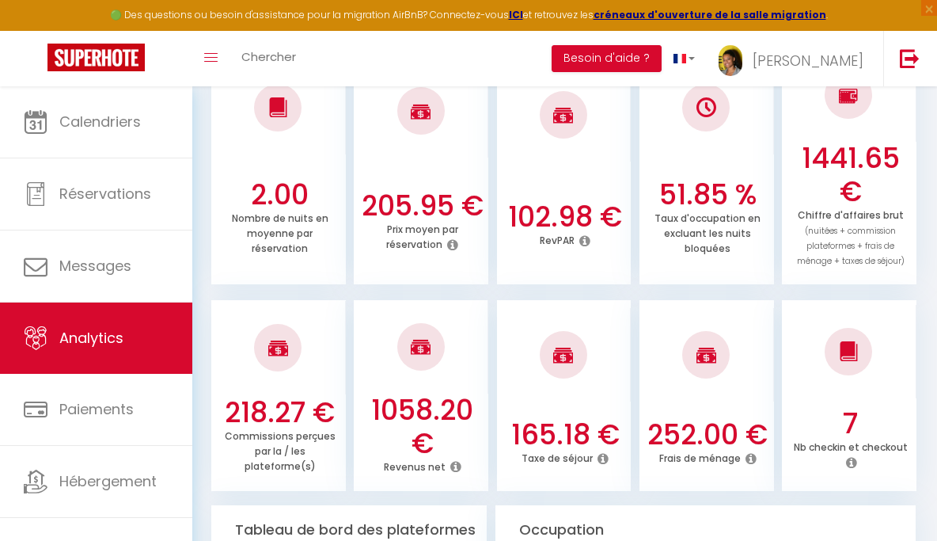
click at [484, 326] on div at bounding box center [421, 346] width 135 height 93
click at [446, 402] on h3 "1058.20 €" at bounding box center [422, 426] width 123 height 66
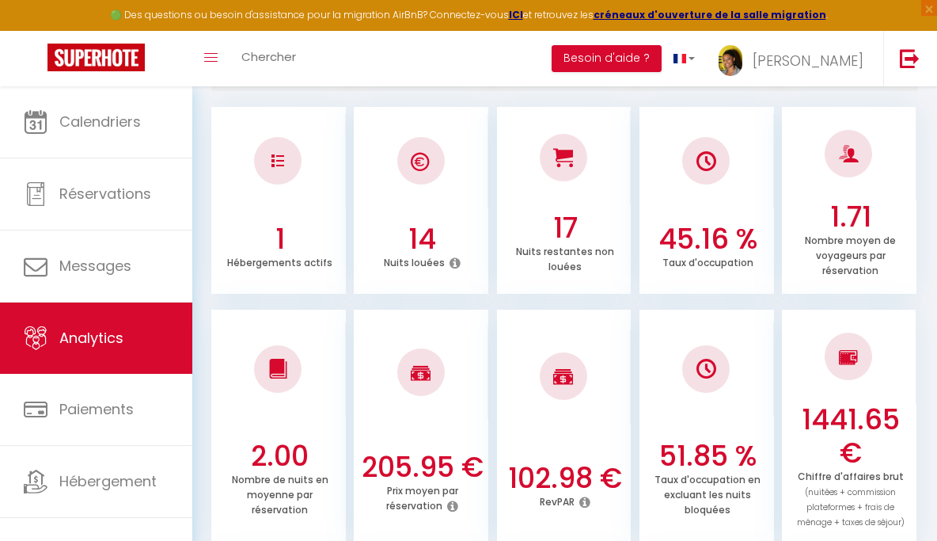
scroll to position [0, 0]
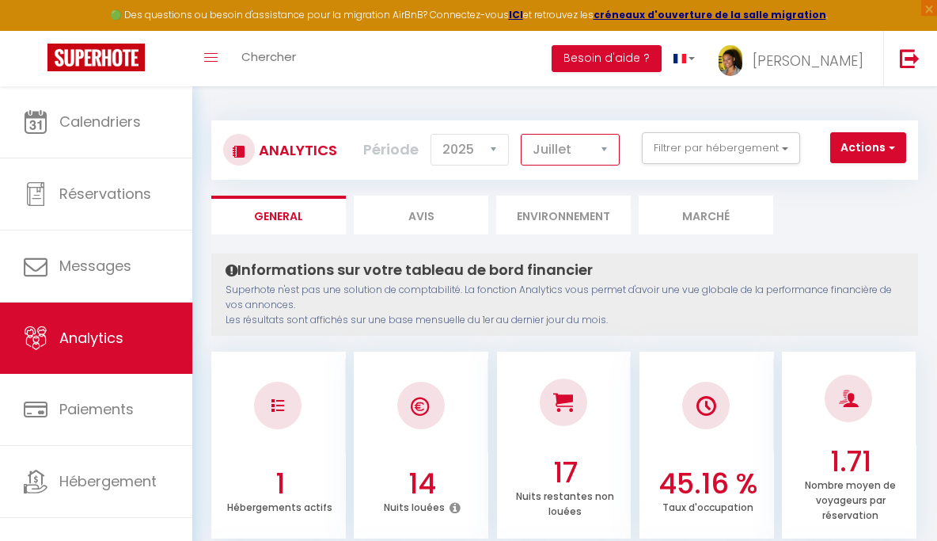
click at [548, 135] on select "Janvier Février Mars Avril Mai Juin Juillet Août Septembre Octobre Novembre Déc…" at bounding box center [570, 150] width 99 height 32
click at [522, 134] on select "Janvier Février Mars Avril Mai Juin Juillet Août Septembre Octobre Novembre Déc…" at bounding box center [570, 150] width 99 height 32
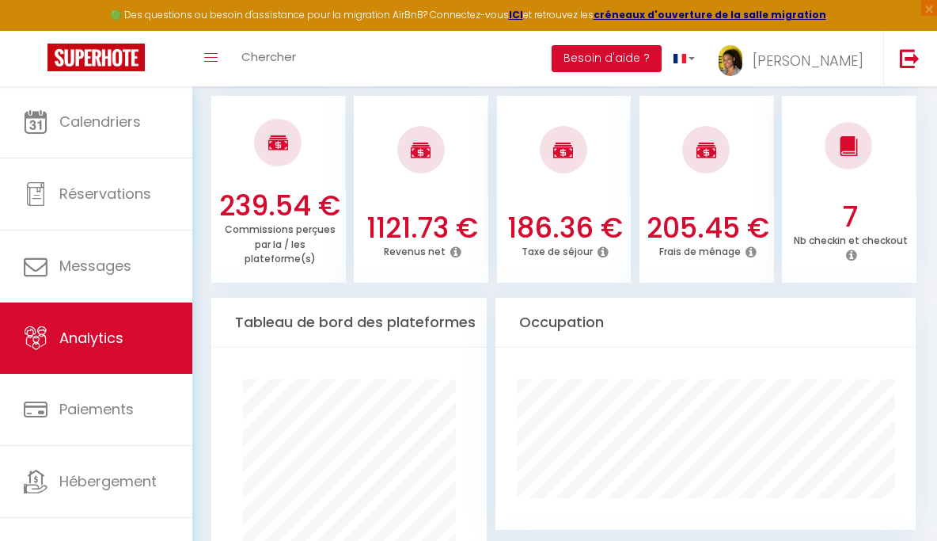
scroll to position [693, 0]
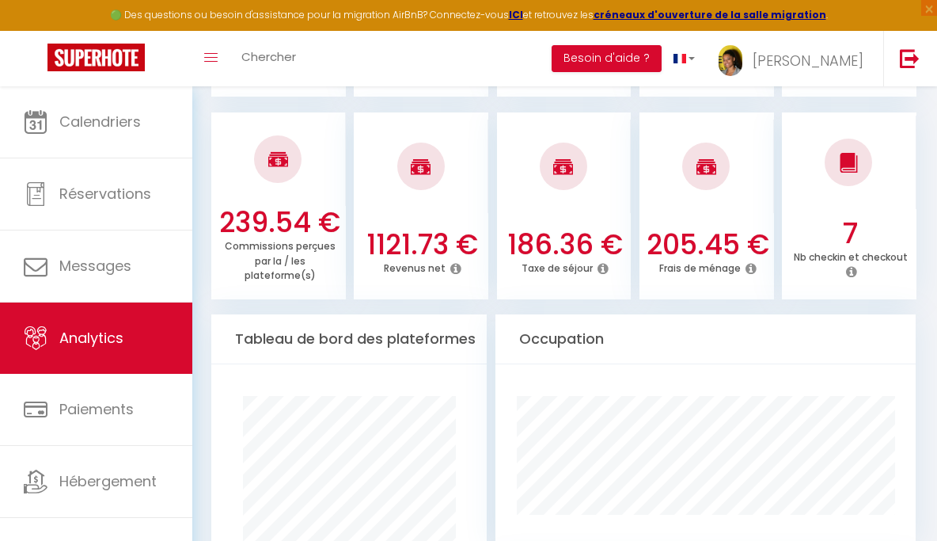
click at [416, 228] on h3 "1121.73 €" at bounding box center [422, 244] width 123 height 33
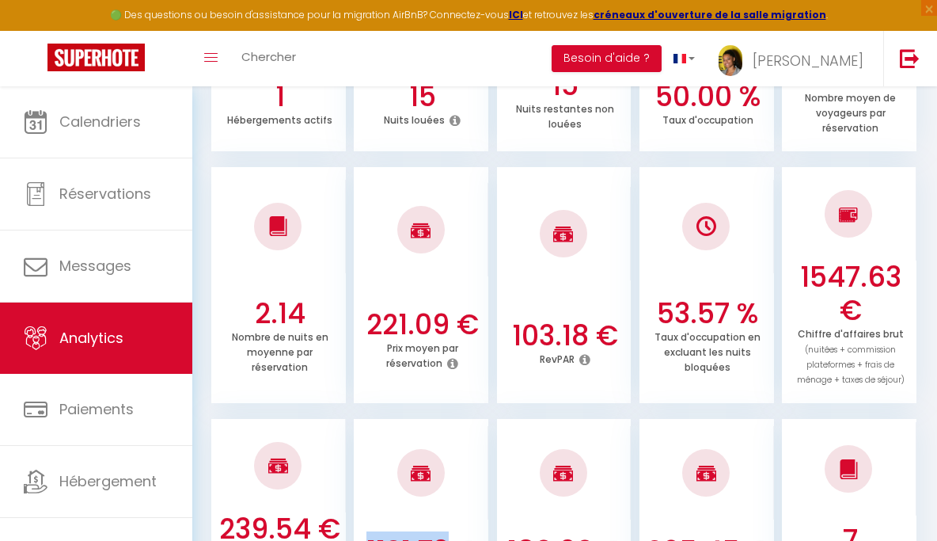
scroll to position [0, 0]
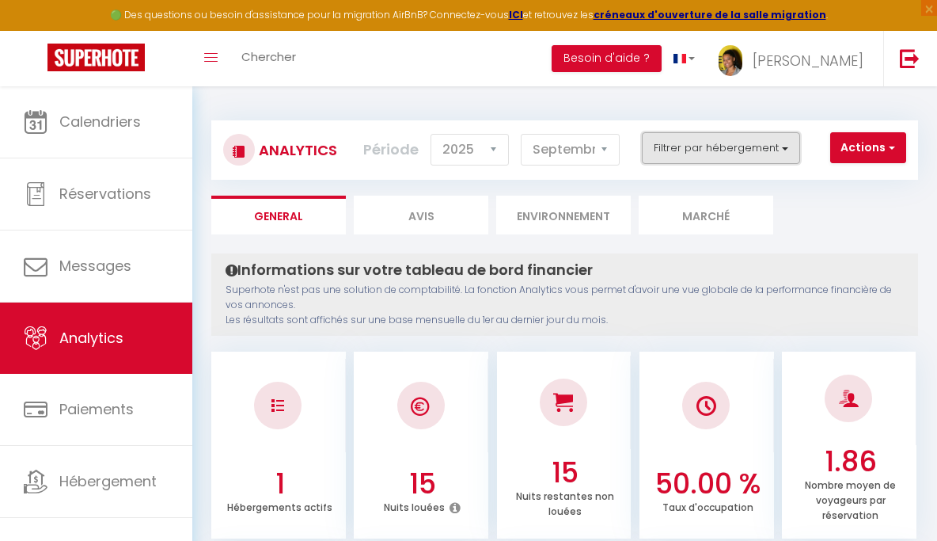
click at [764, 149] on button "Filtrer par hébergement" at bounding box center [721, 148] width 158 height 32
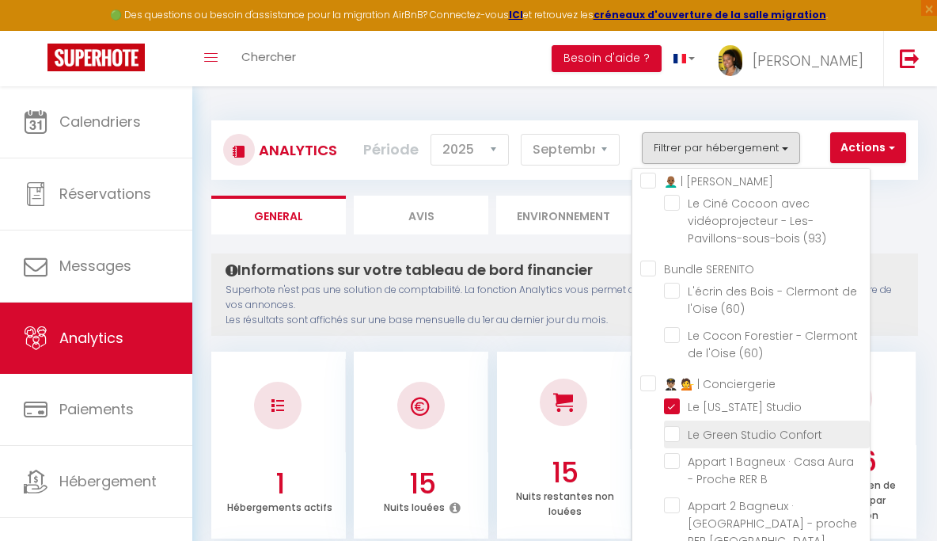
click at [676, 441] on Confort "checkbox" at bounding box center [767, 433] width 206 height 16
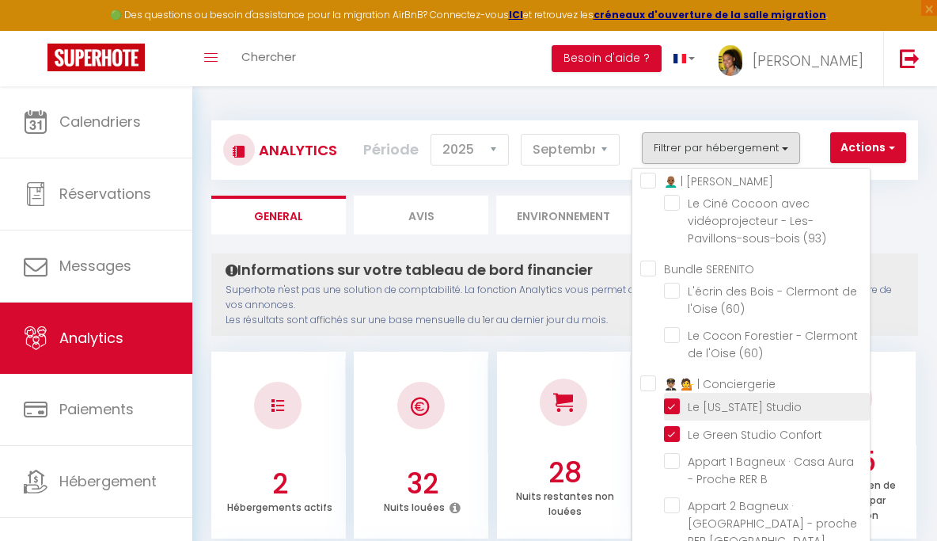
click at [674, 413] on Studio "checkbox" at bounding box center [767, 405] width 206 height 16
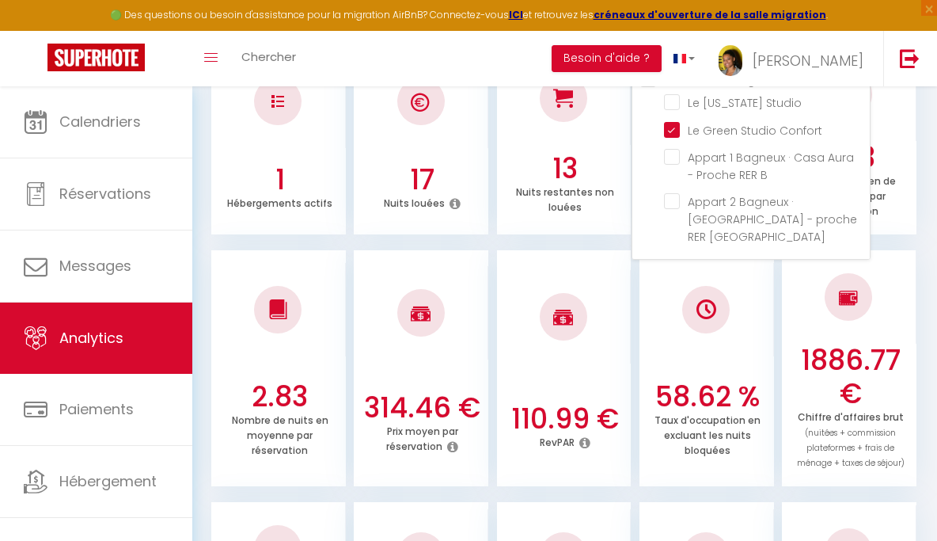
scroll to position [430, 0]
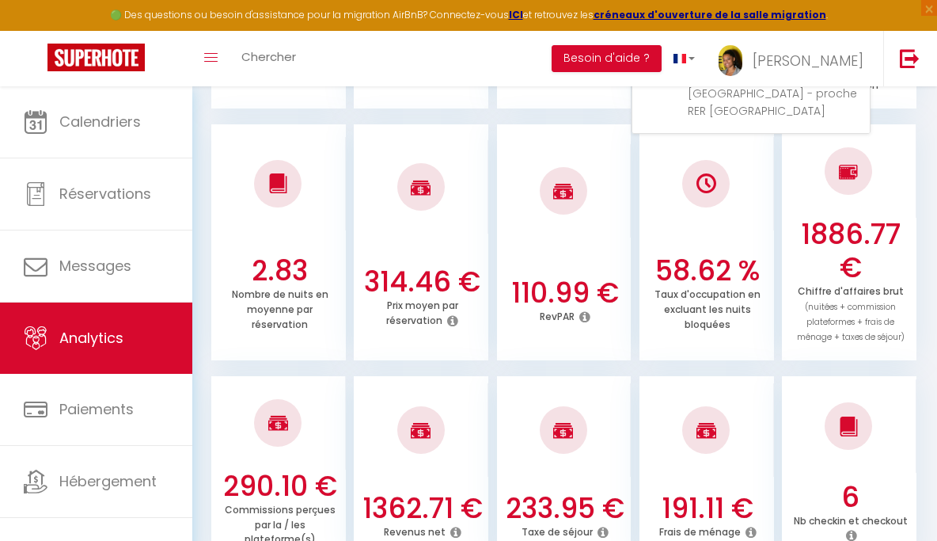
click at [437, 492] on h3 "1362.71 €" at bounding box center [422, 508] width 123 height 33
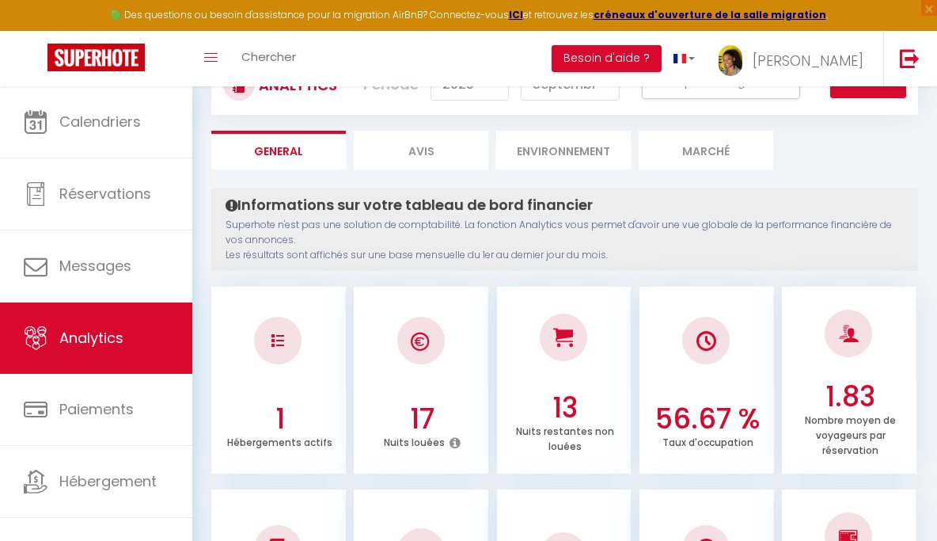
scroll to position [0, 0]
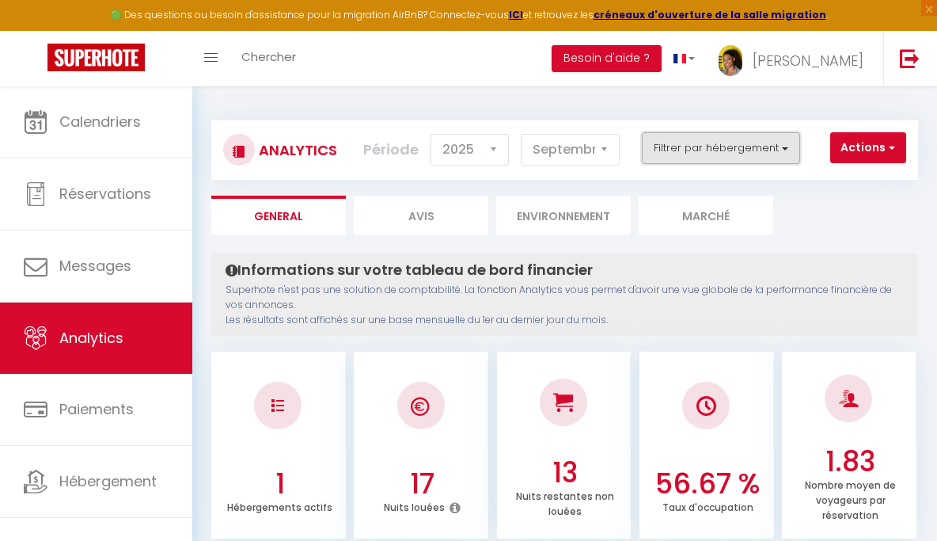
click at [751, 143] on button "Filtrer par hébergement" at bounding box center [721, 148] width 158 height 32
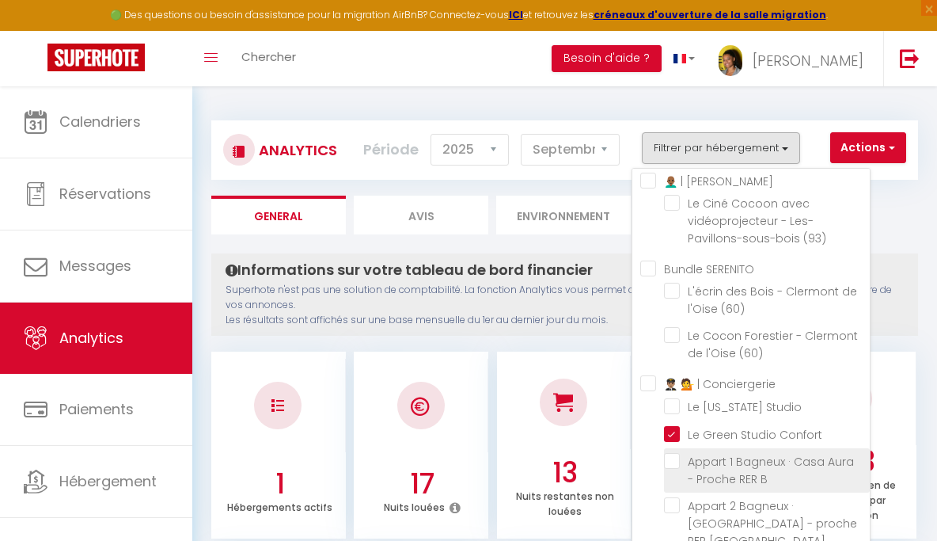
click at [677, 469] on B "checkbox" at bounding box center [767, 461] width 206 height 16
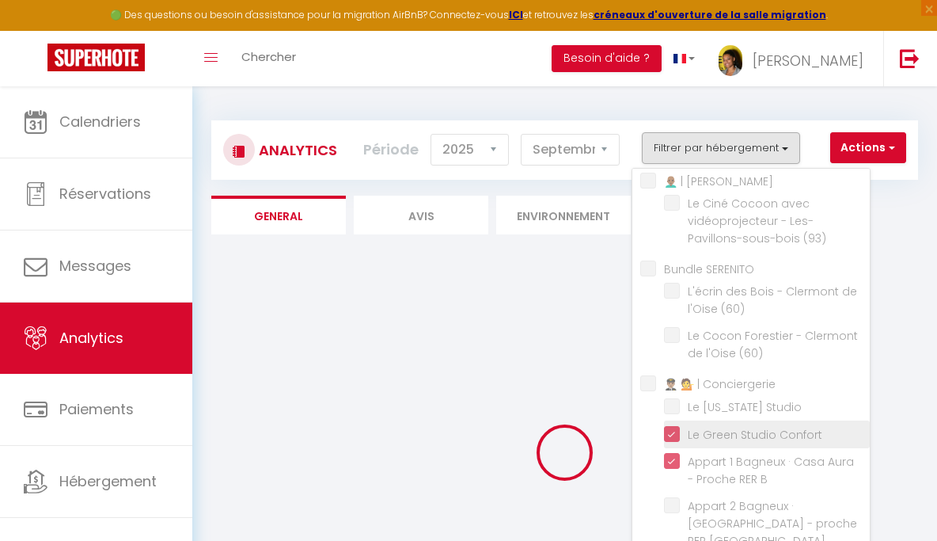
click at [677, 441] on Confort "checkbox" at bounding box center [767, 433] width 206 height 16
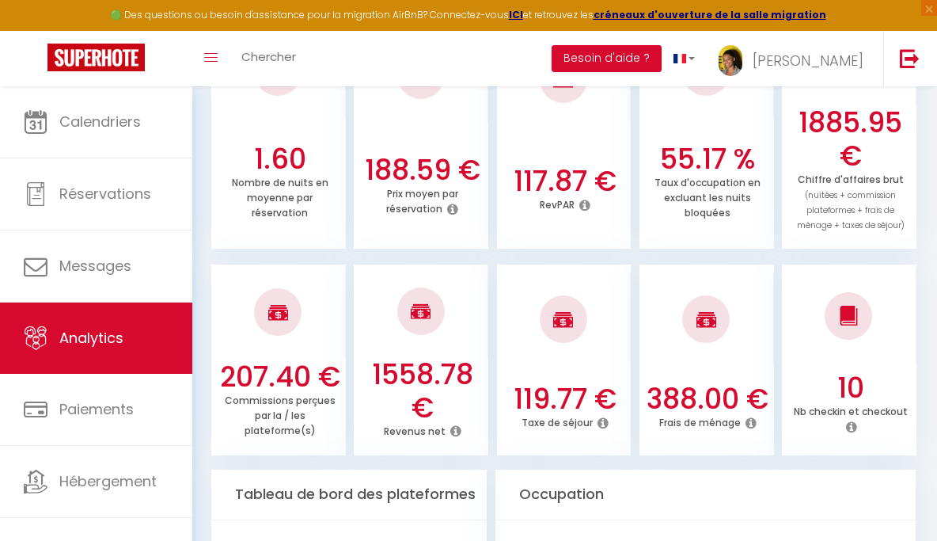
scroll to position [596, 0]
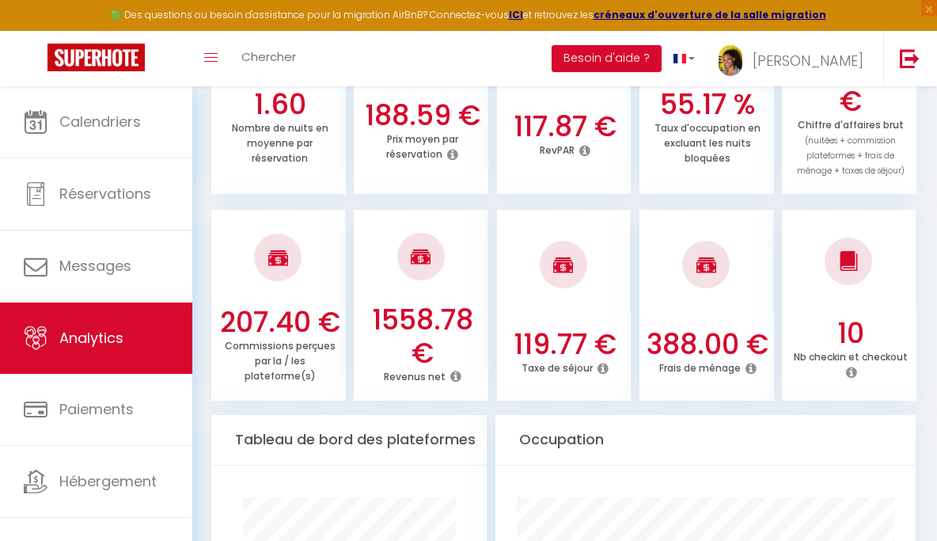
click at [428, 319] on h3 "1558.78 €" at bounding box center [422, 336] width 123 height 66
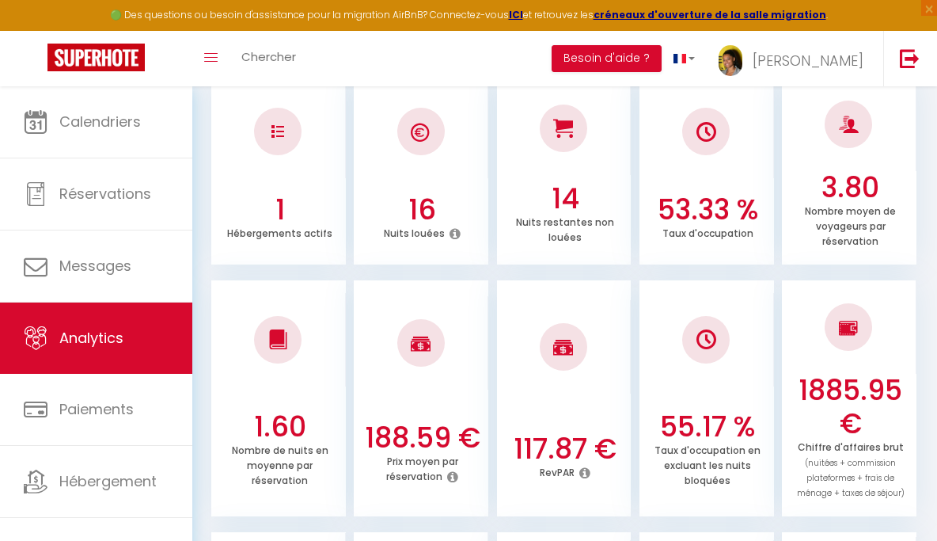
scroll to position [0, 0]
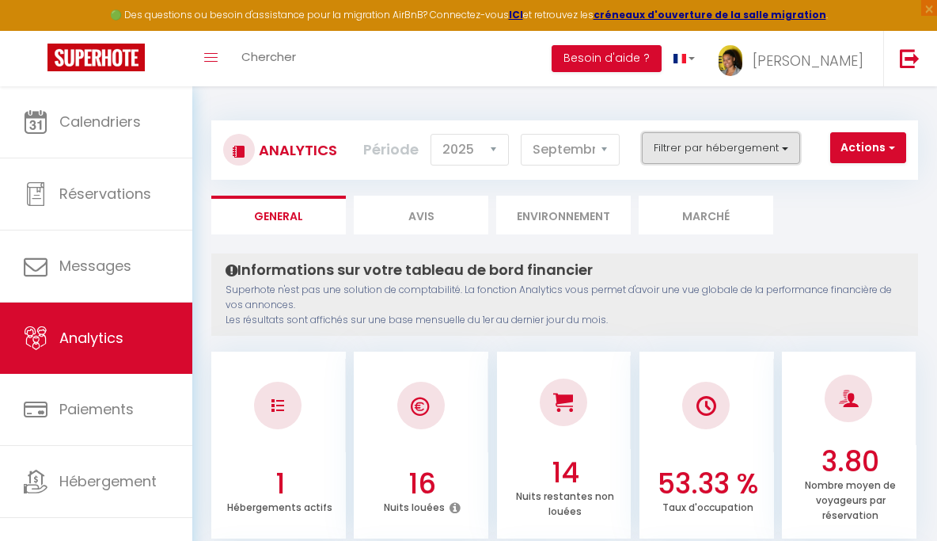
click at [692, 158] on button "Filtrer par hébergement" at bounding box center [721, 148] width 158 height 32
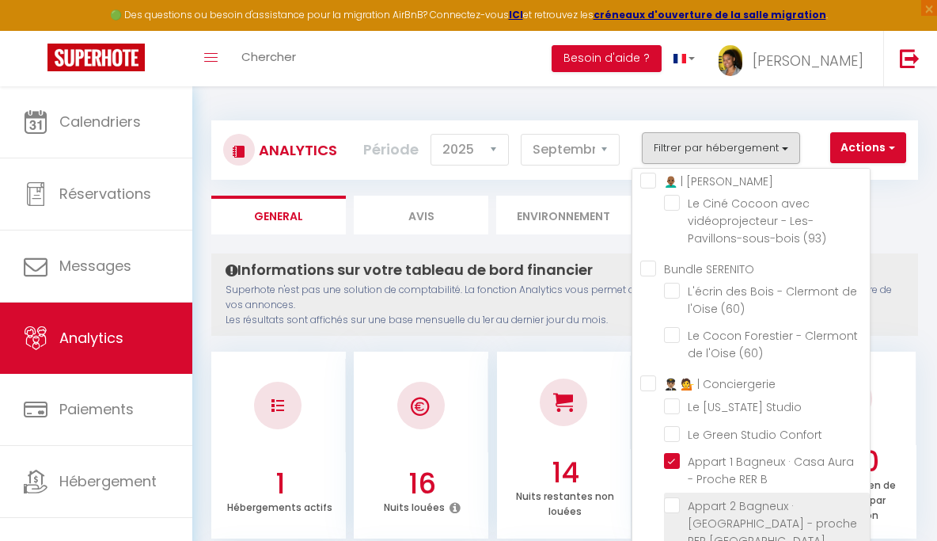
click at [674, 513] on Bagneux "checkbox" at bounding box center [767, 505] width 206 height 16
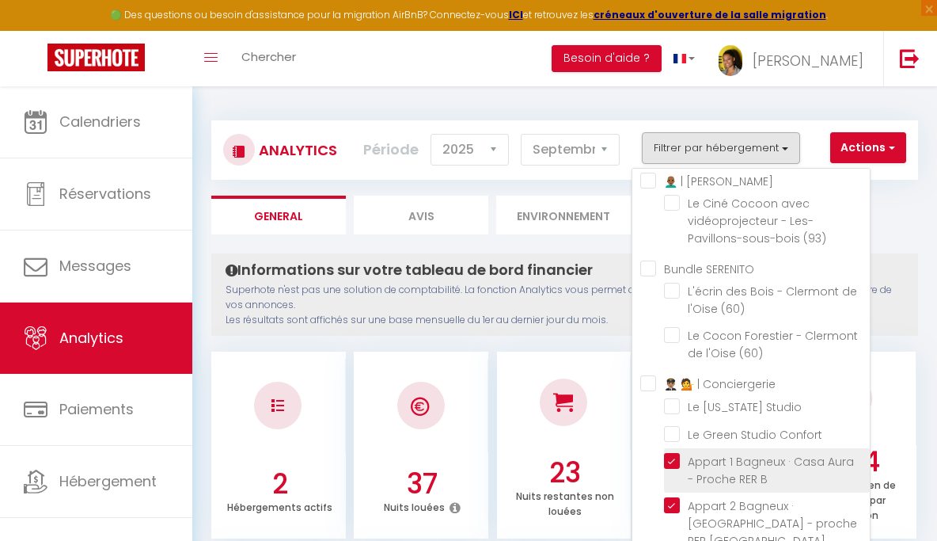
click at [674, 469] on B "checkbox" at bounding box center [767, 461] width 206 height 16
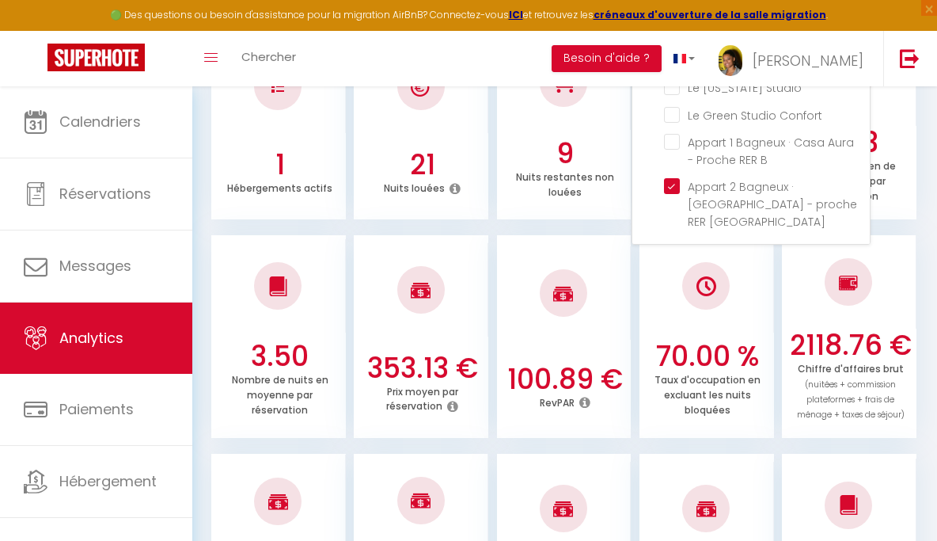
scroll to position [413, 0]
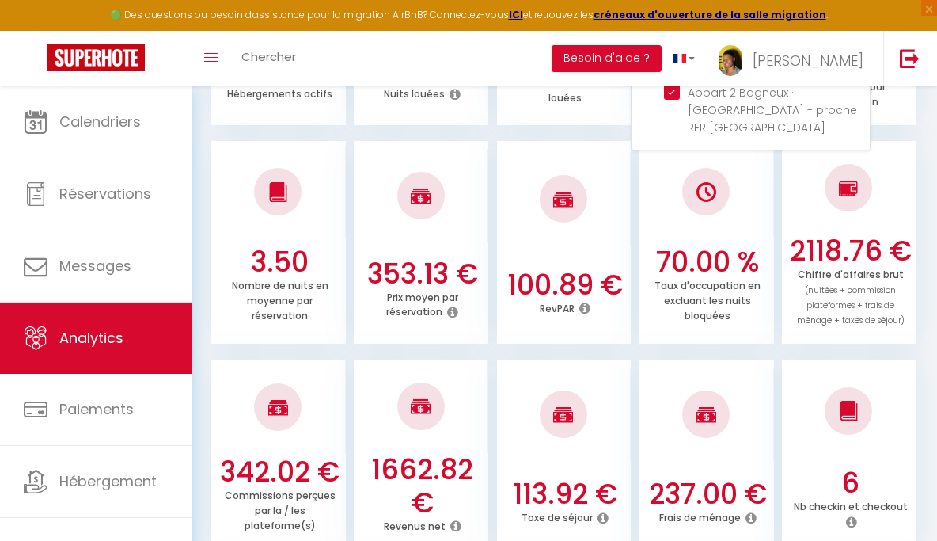
click at [430, 476] on h3 "1662.82 €" at bounding box center [422, 486] width 123 height 66
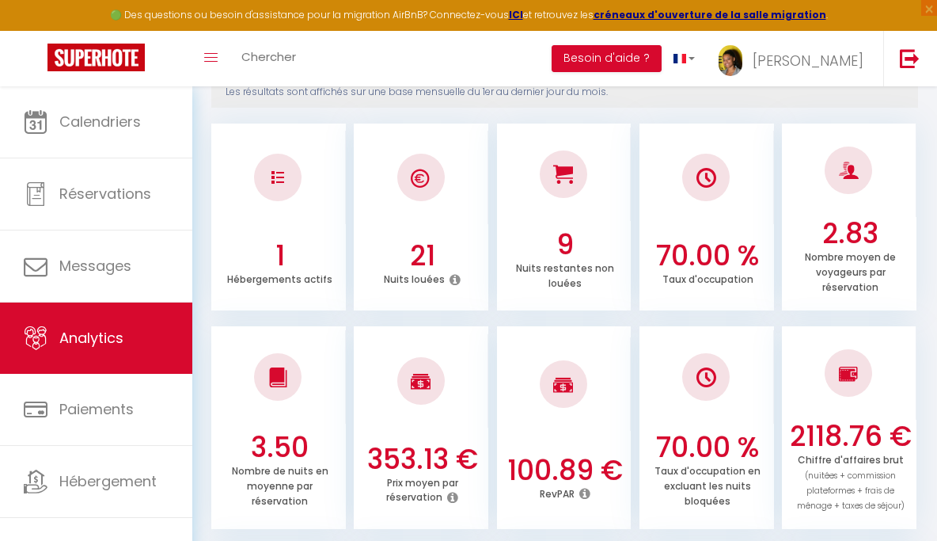
scroll to position [0, 0]
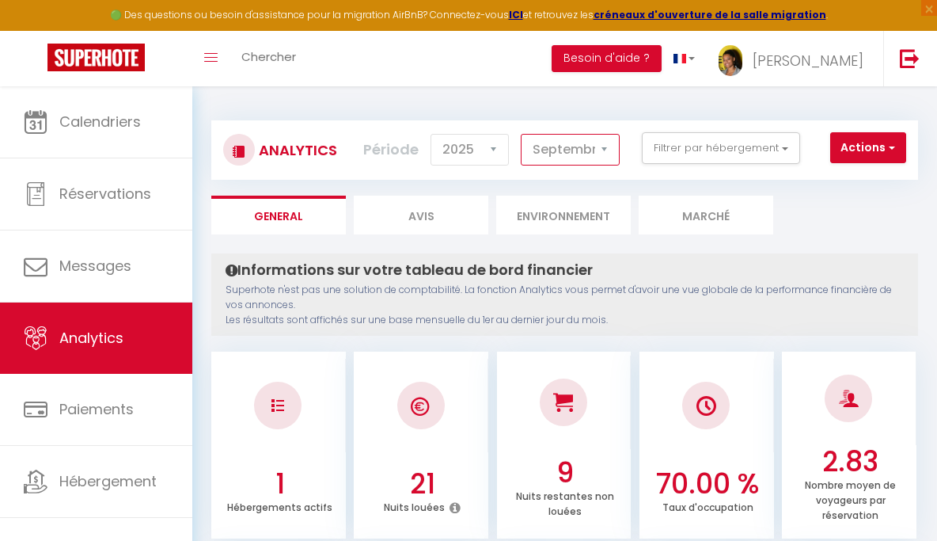
click at [586, 144] on select "Janvier Février Mars Avril Mai Juin Juillet Août Septembre Octobre Novembre Déc…" at bounding box center [570, 150] width 99 height 32
click at [522, 134] on select "Janvier Février Mars Avril Mai Juin Juillet Août Septembre Octobre Novembre Déc…" at bounding box center [570, 150] width 99 height 32
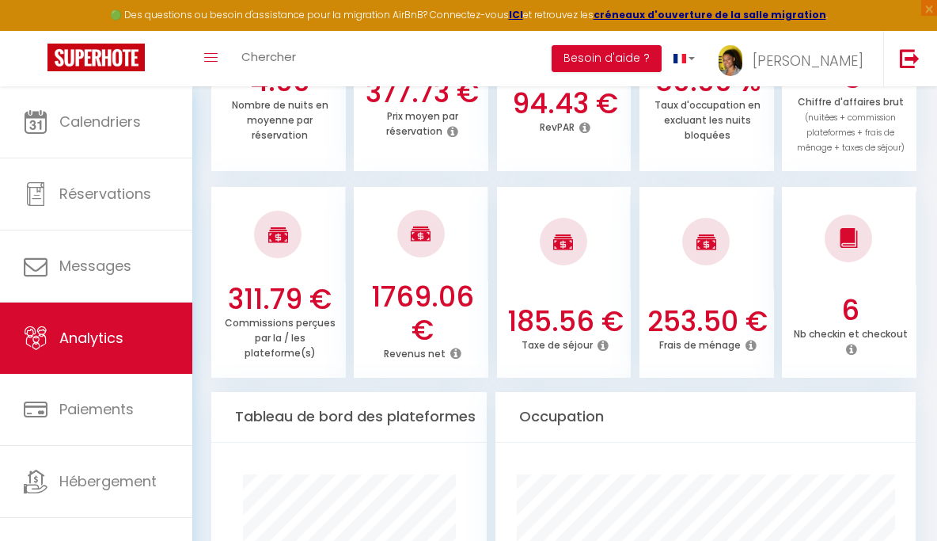
scroll to position [650, 0]
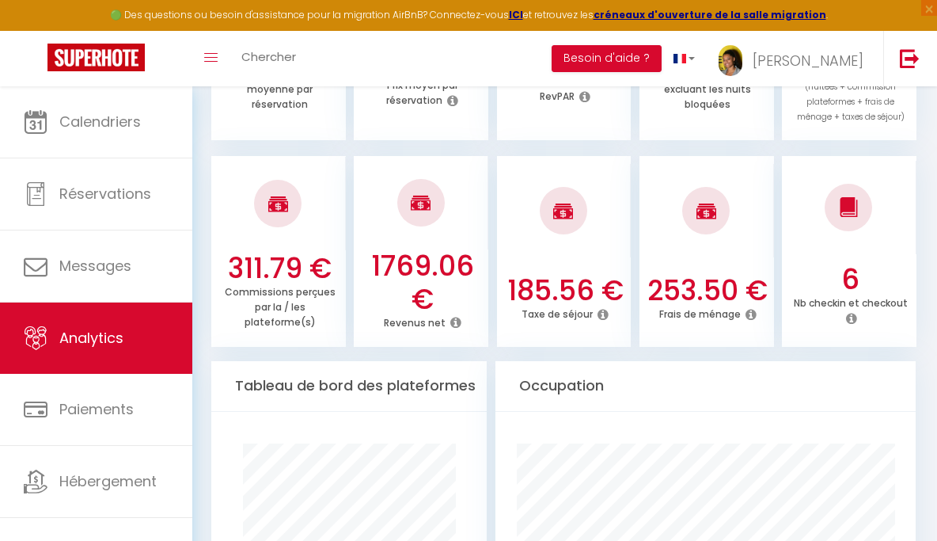
click at [428, 267] on h3 "1769.06 €" at bounding box center [422, 282] width 123 height 66
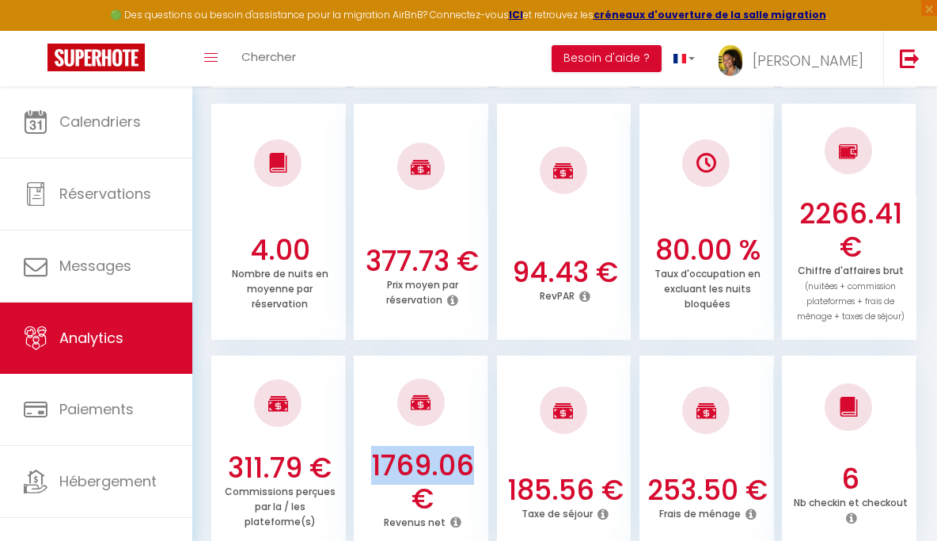
scroll to position [0, 0]
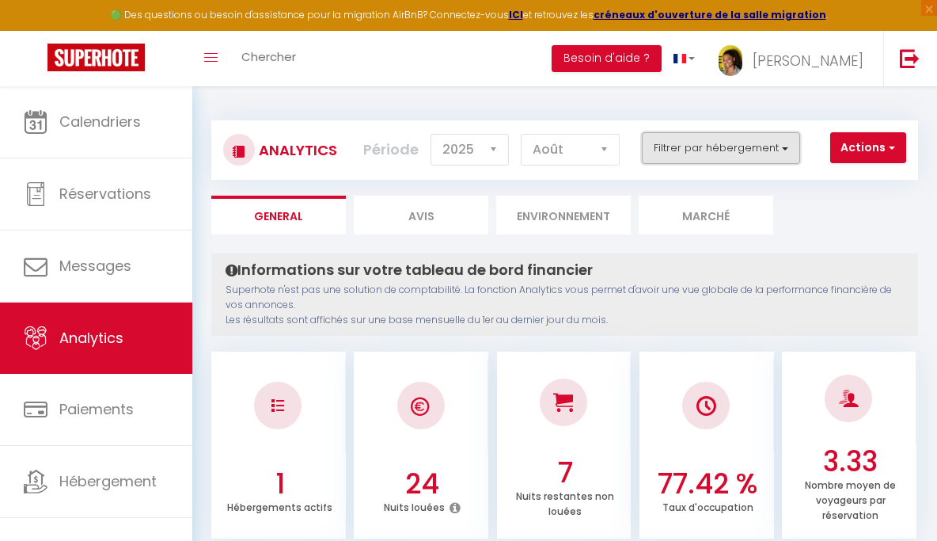
click at [722, 135] on button "Filtrer par hébergement" at bounding box center [721, 148] width 158 height 32
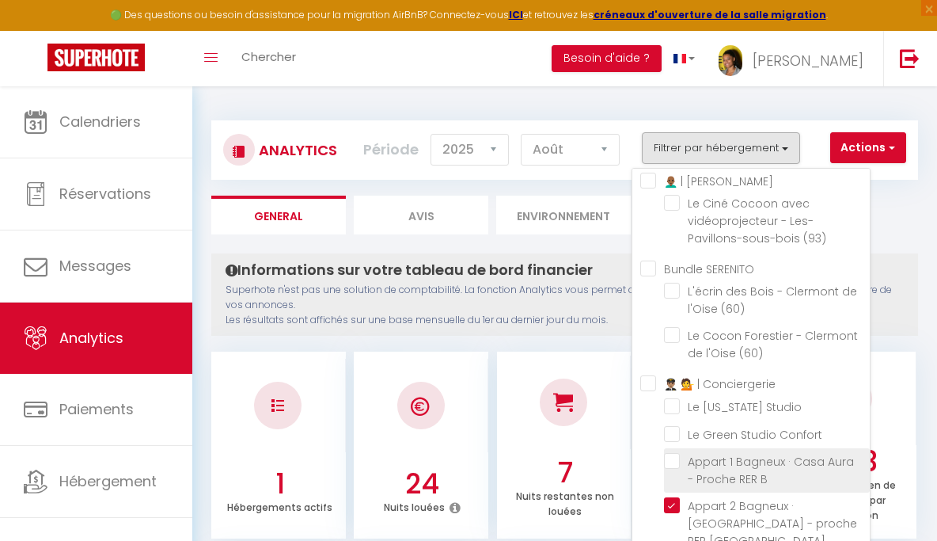
click at [672, 469] on B "checkbox" at bounding box center [767, 461] width 206 height 16
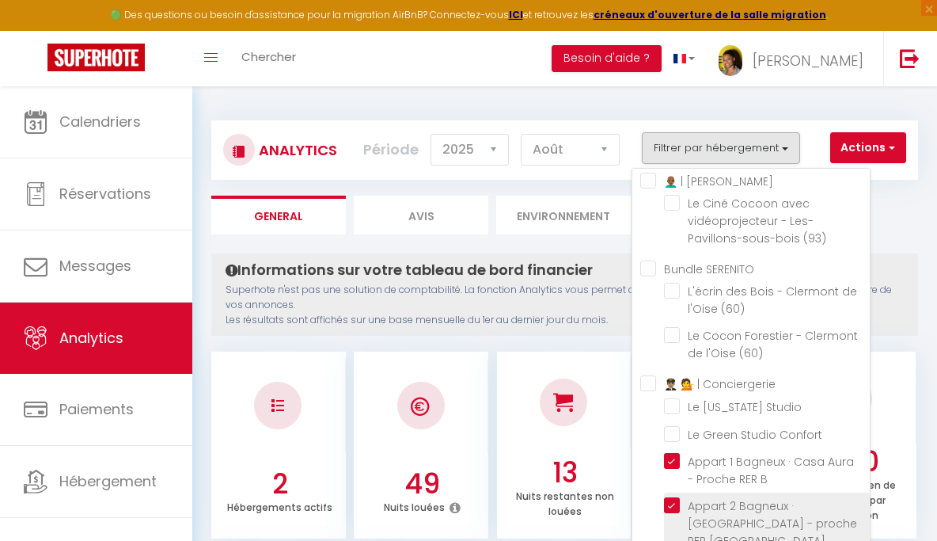
click at [673, 513] on Bagneux "checkbox" at bounding box center [767, 505] width 206 height 16
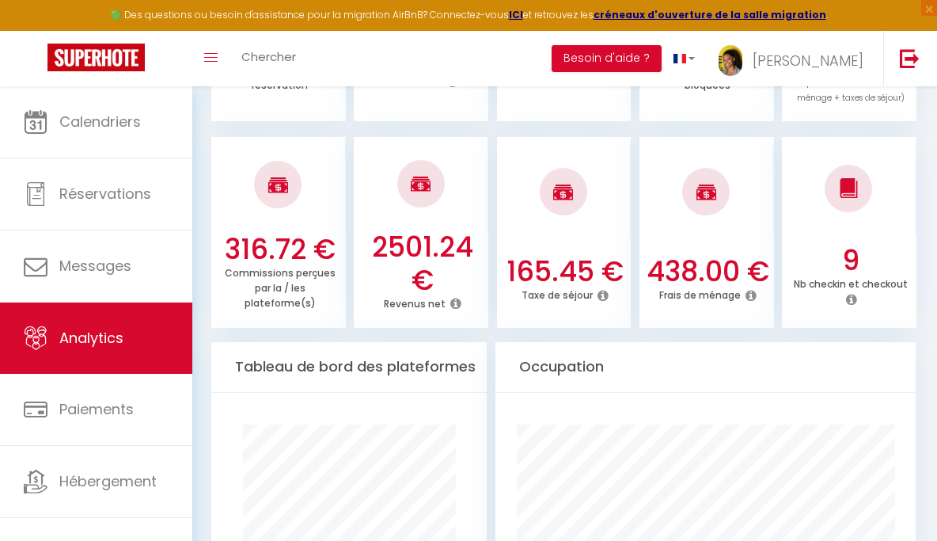
scroll to position [676, 0]
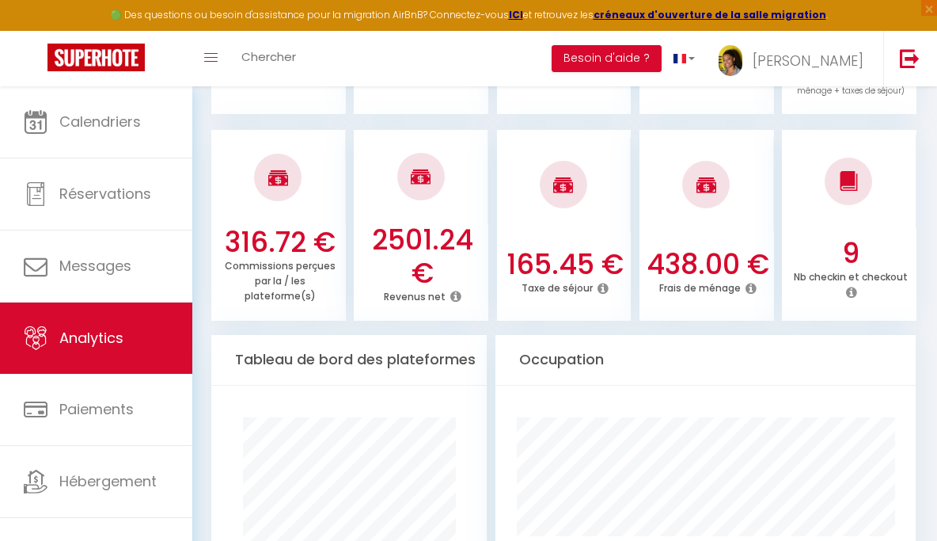
click at [407, 227] on h3 "2501.24 €" at bounding box center [422, 256] width 123 height 66
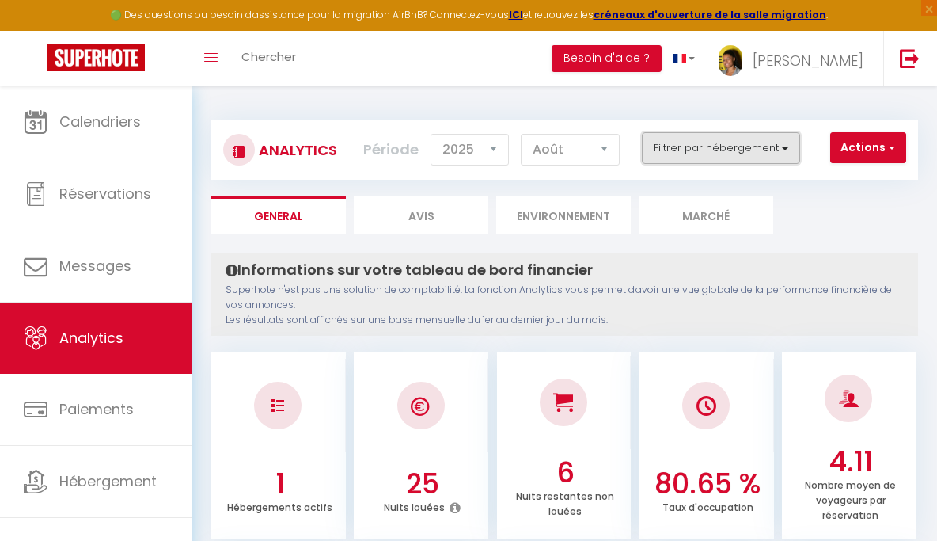
click at [706, 161] on button "Filtrer par hébergement" at bounding box center [721, 148] width 158 height 32
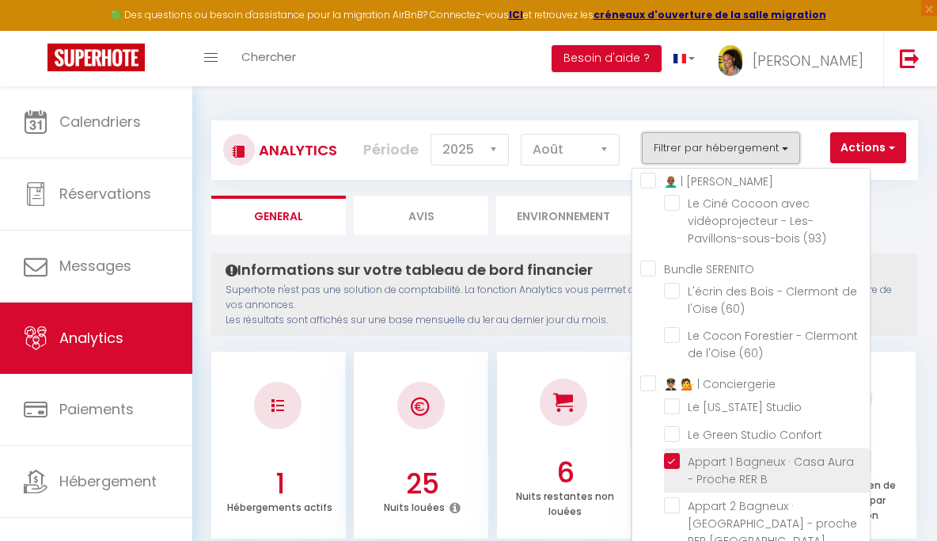
scroll to position [4, 0]
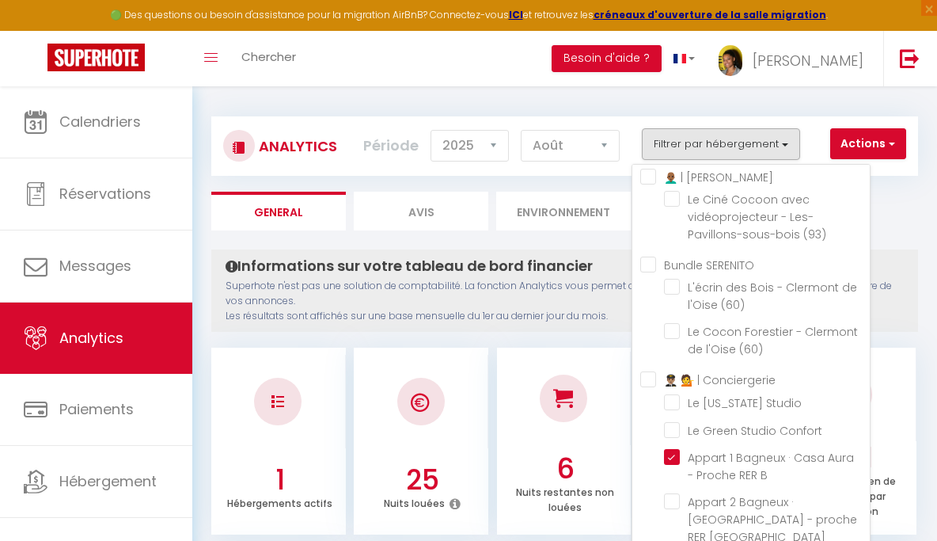
click at [467, 295] on p "Superhote n'est pas une solution de comptabilité. La fonction Analytics vous pe…" at bounding box center [565, 301] width 678 height 45
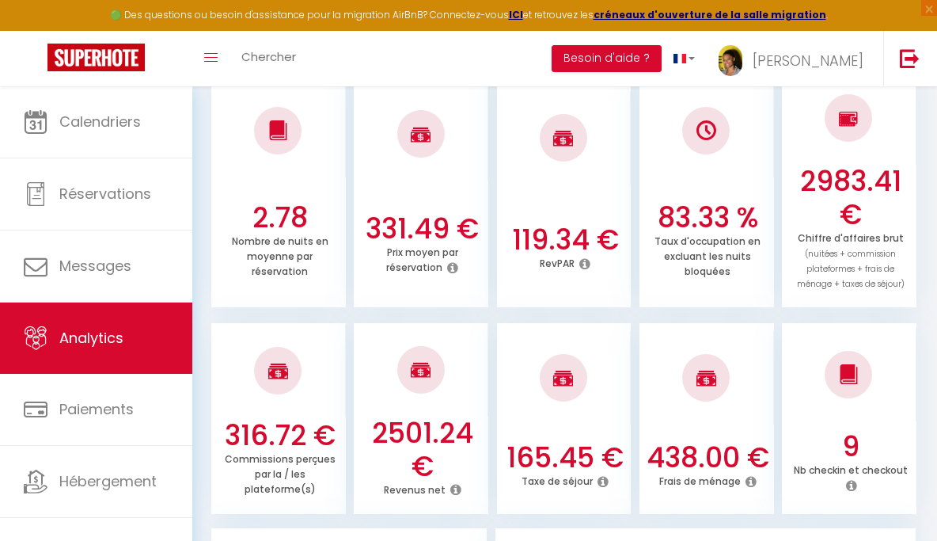
scroll to position [0, 0]
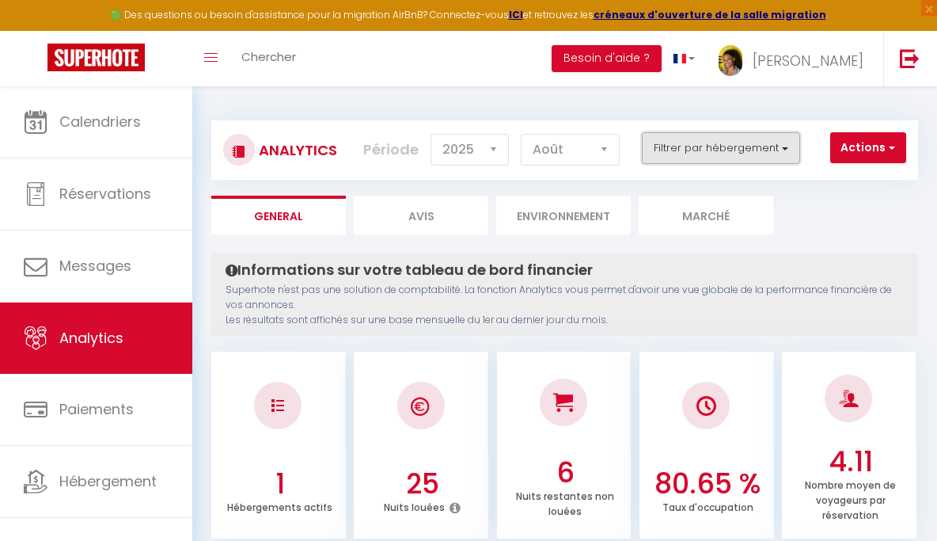
click at [713, 144] on button "Filtrer par hébergement" at bounding box center [721, 148] width 158 height 32
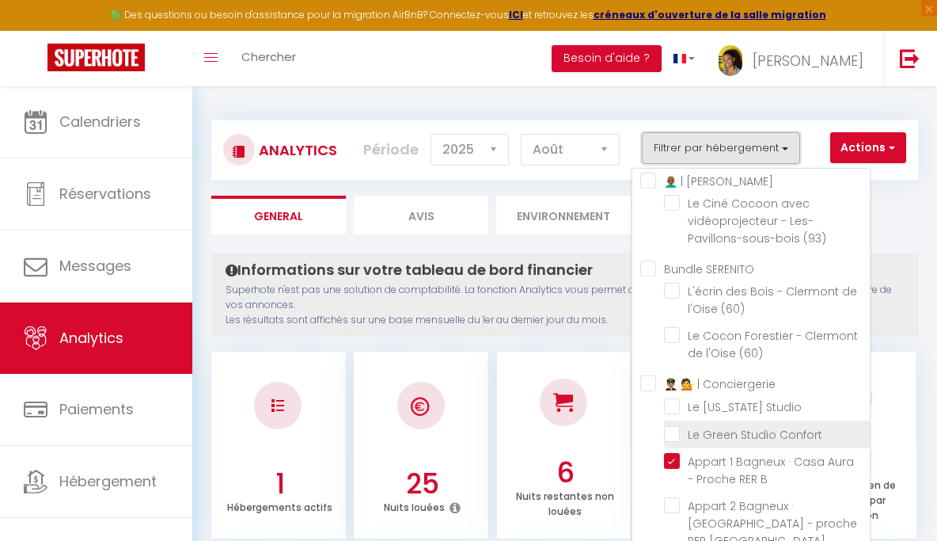
scroll to position [47, 0]
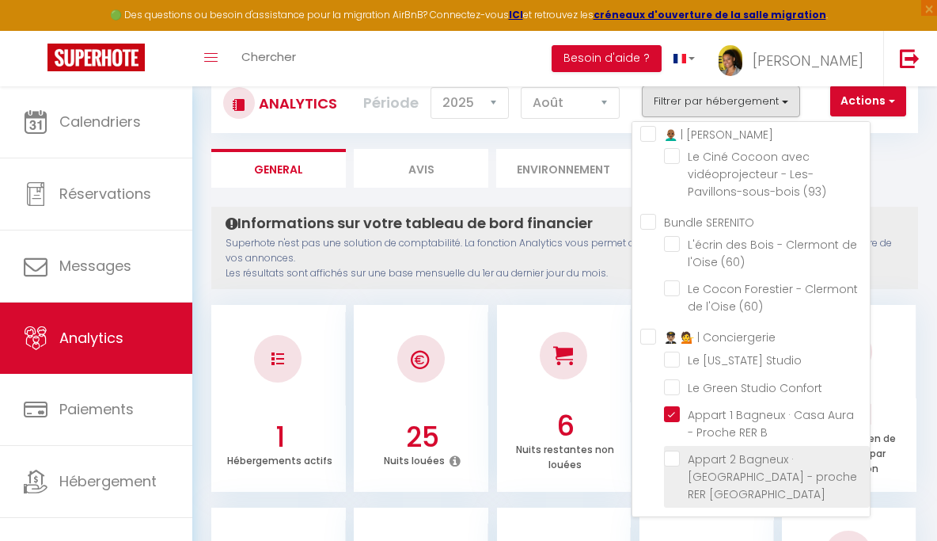
click at [674, 466] on Bagneux "checkbox" at bounding box center [767, 458] width 206 height 16
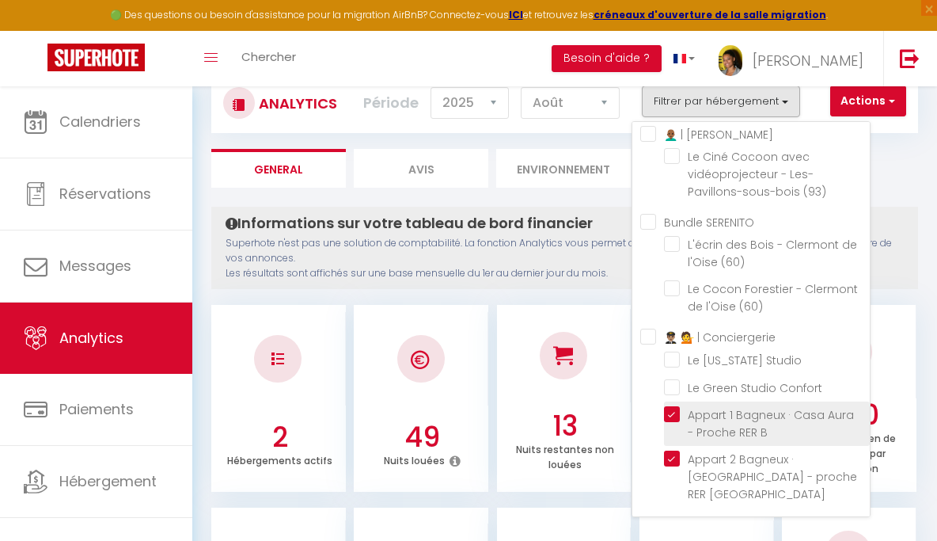
click at [678, 422] on B "checkbox" at bounding box center [767, 414] width 206 height 16
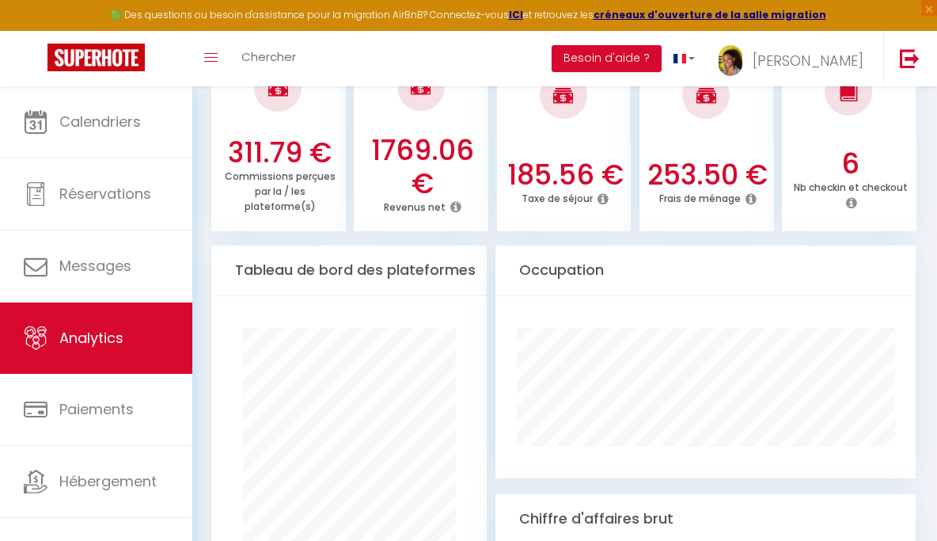
scroll to position [680, 0]
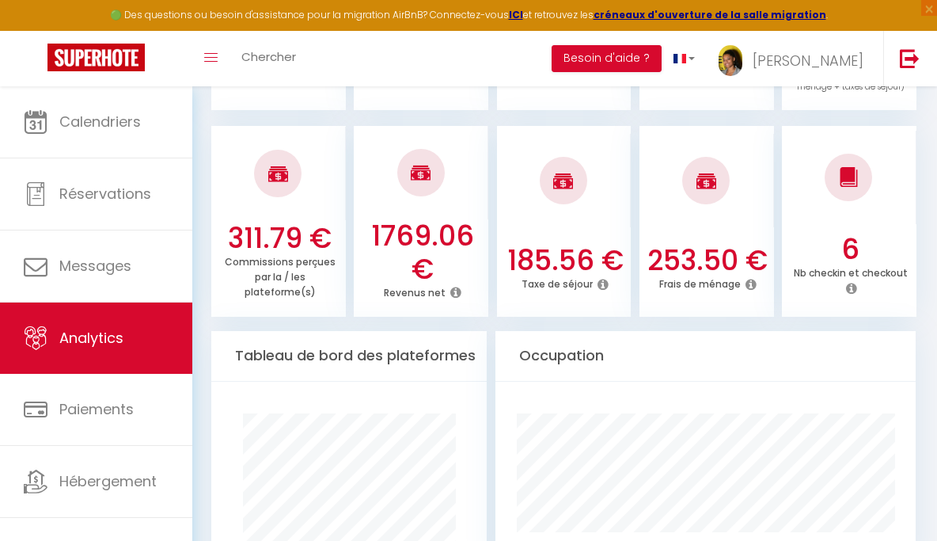
click at [423, 226] on h3 "1769.06 €" at bounding box center [422, 252] width 123 height 66
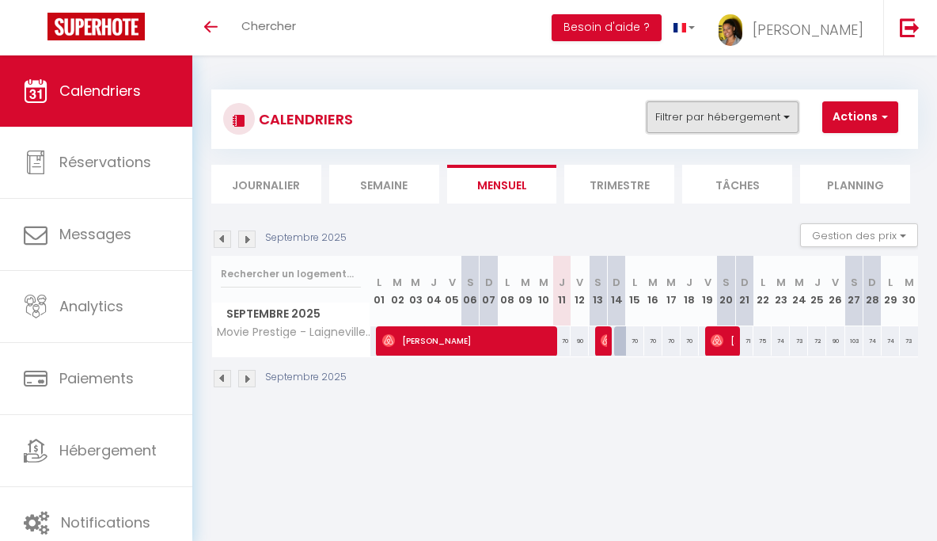
click at [728, 124] on button "Filtrer par hébergement" at bounding box center [723, 117] width 152 height 32
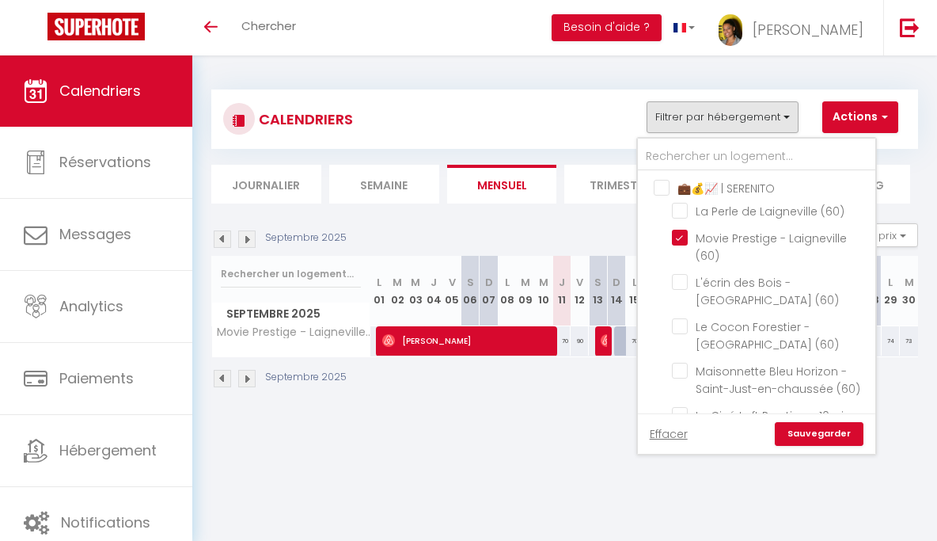
click at [666, 180] on input "‍💼💰📈 | SERENITO" at bounding box center [772, 187] width 237 height 16
checkbox input "true"
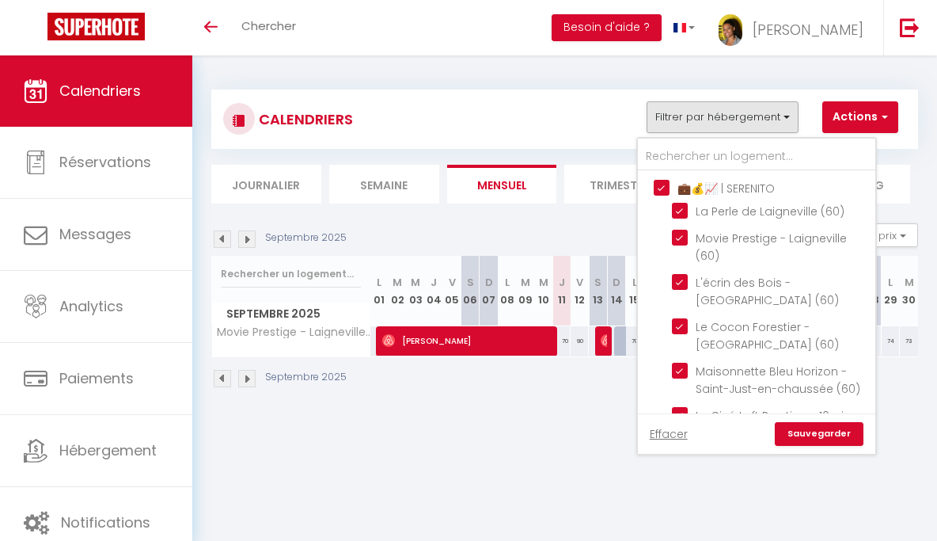
checkbox input "true"
checkbox input "false"
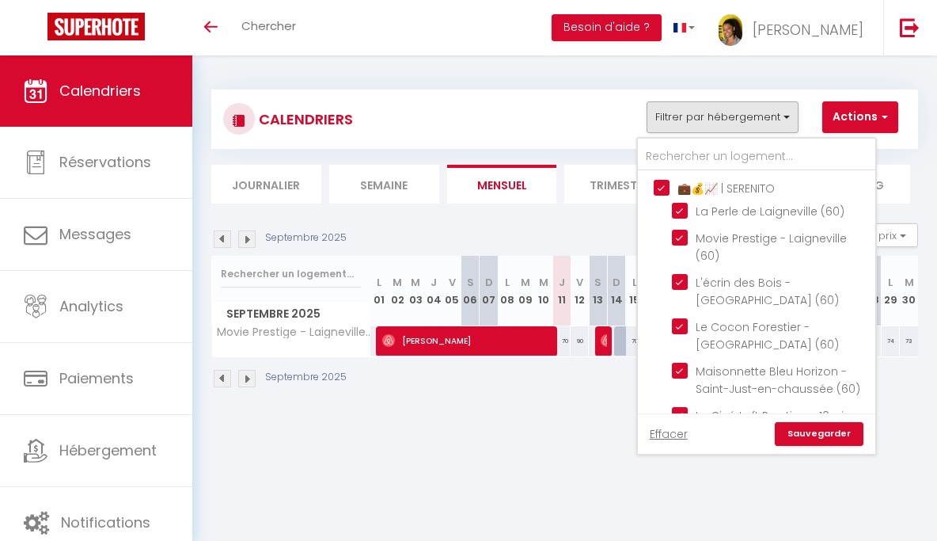
checkbox input "false"
checkbox input "true"
checkbox input "false"
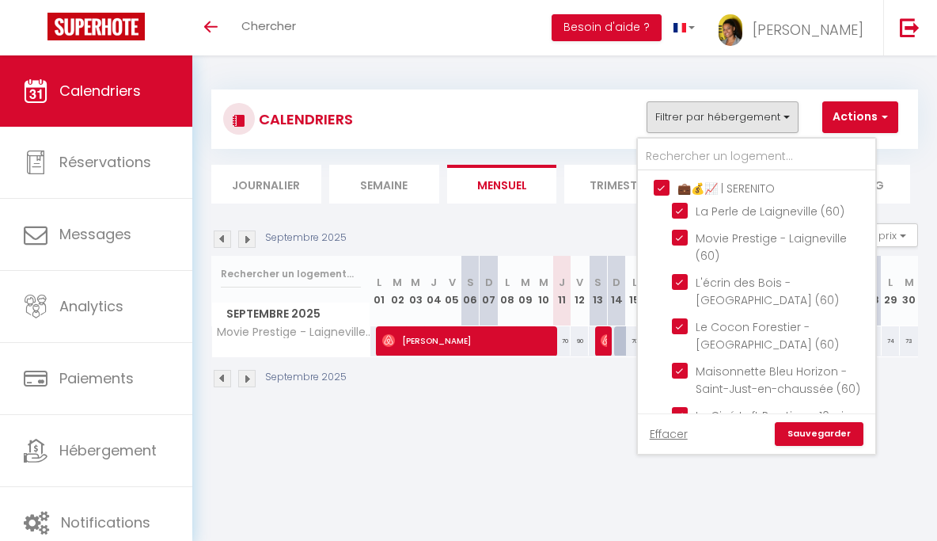
checkbox input "false"
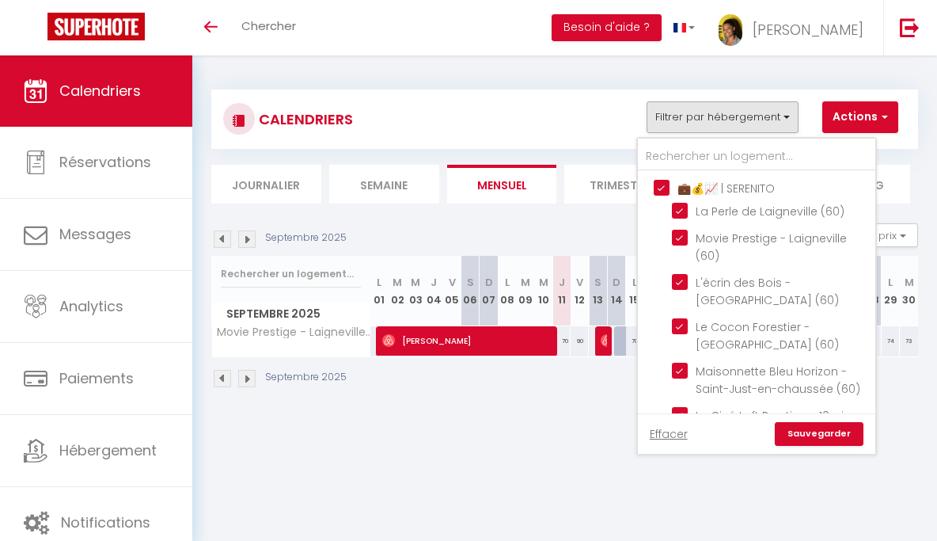
click at [809, 435] on link "Sauvegarder" at bounding box center [819, 434] width 89 height 24
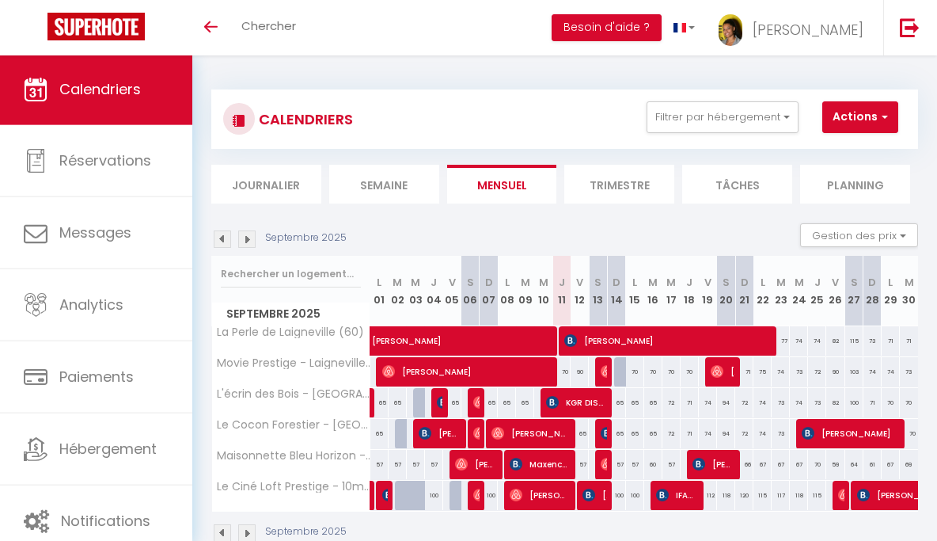
scroll to position [55, 0]
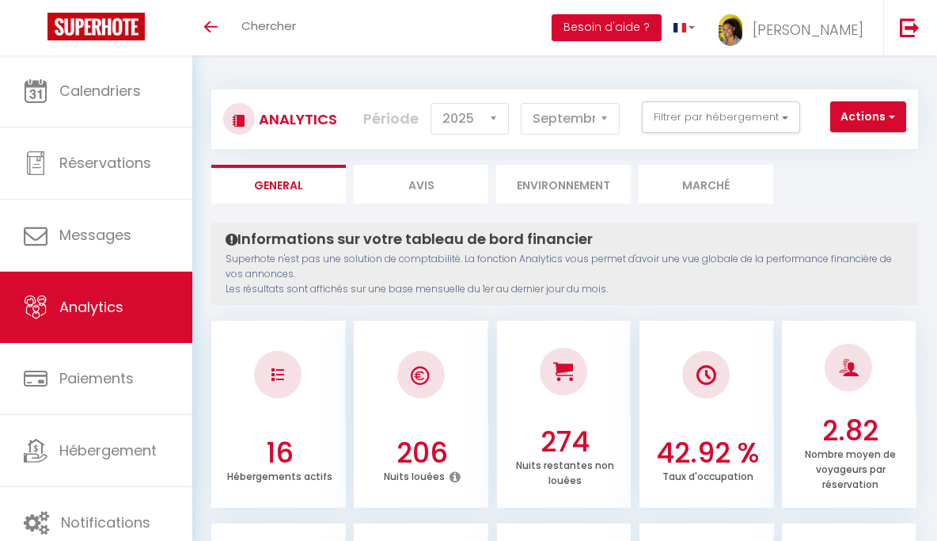
select select "2025"
select select "9"
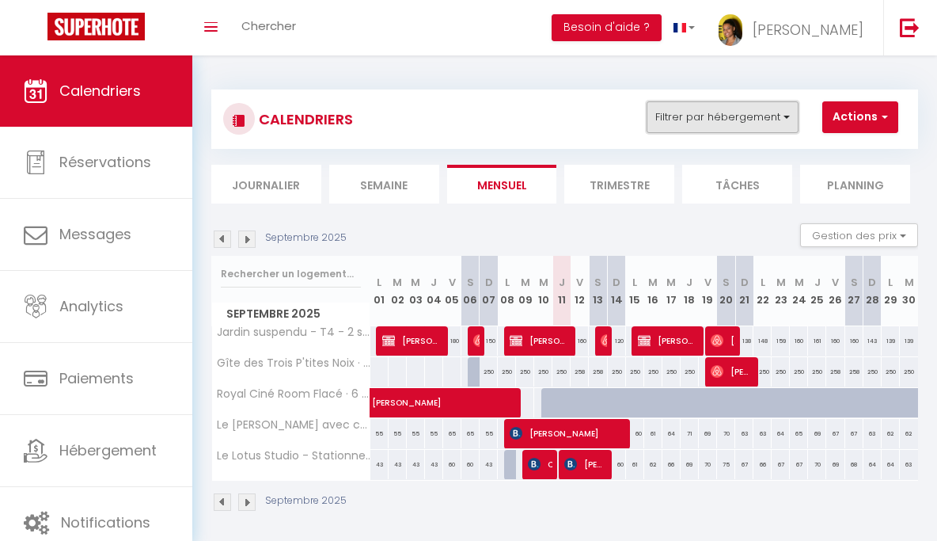
click at [742, 117] on button "Filtrer par hébergement" at bounding box center [723, 117] width 152 height 32
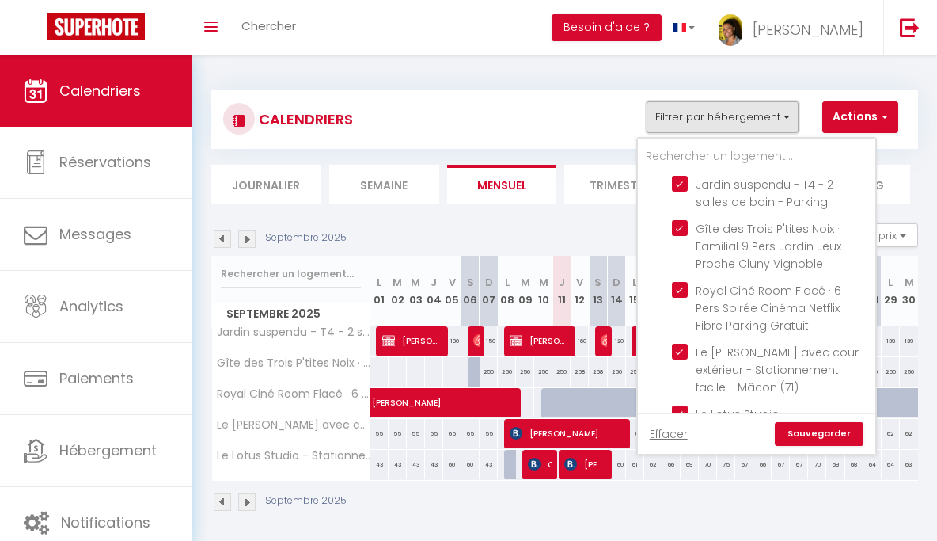
scroll to position [277, 0]
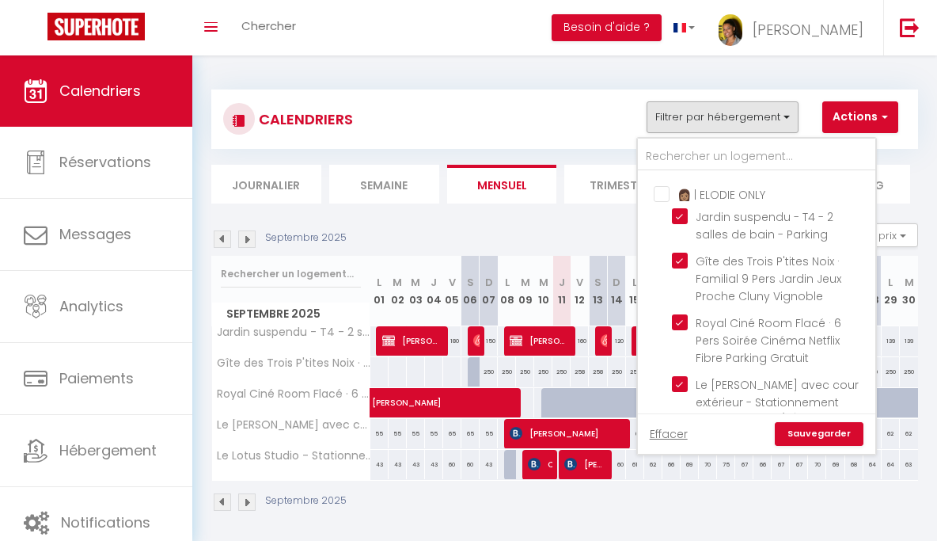
click at [660, 201] on input "👩🏽 | ELODIE ONLY" at bounding box center [772, 193] width 237 height 16
checkbox input "true"
checkbox input "false"
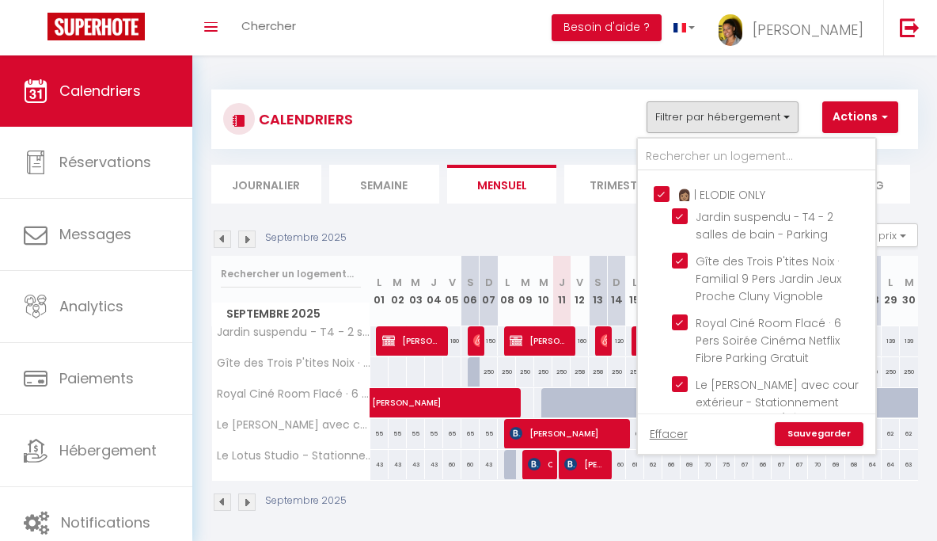
checkbox input "false"
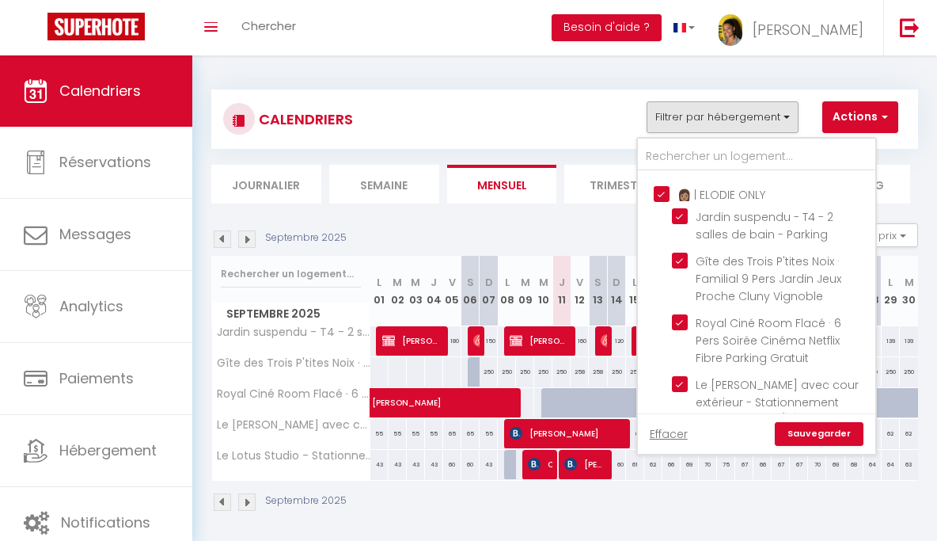
checkbox input "false"
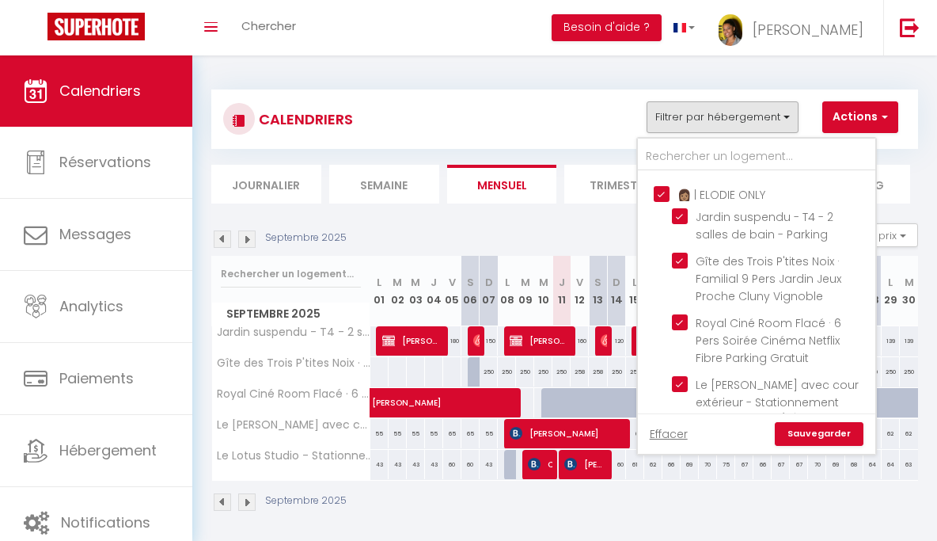
click at [660, 201] on input "👩🏽 | ELODIE ONLY" at bounding box center [772, 193] width 237 height 16
checkbox input "false"
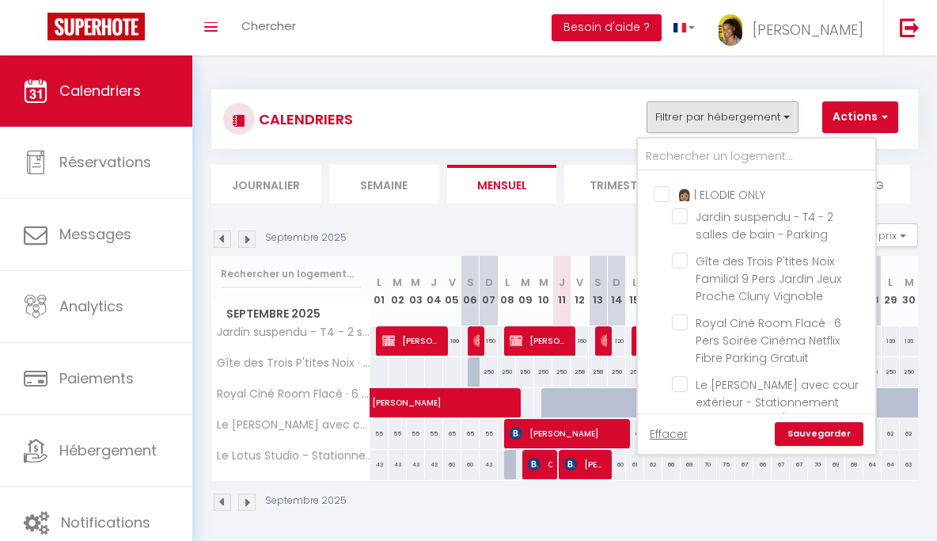
checkbox input "false"
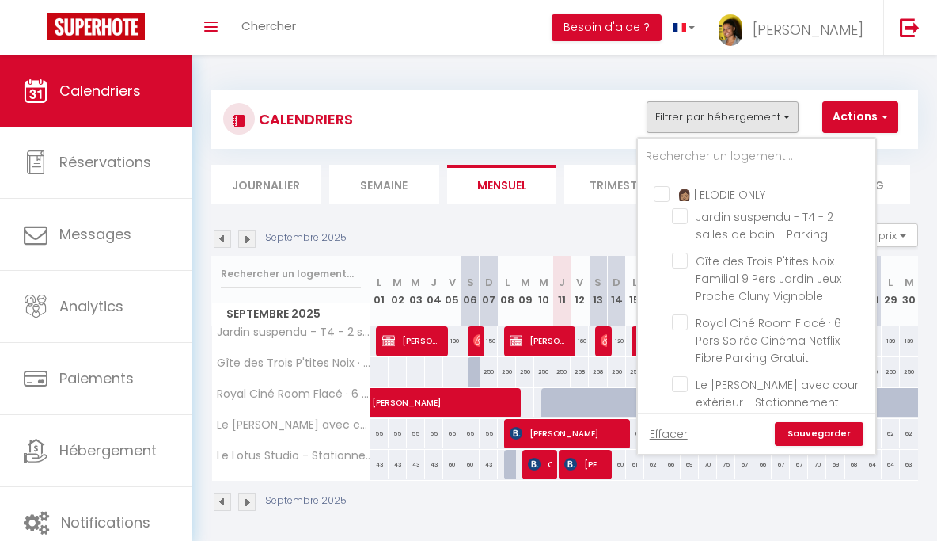
checkbox input "false"
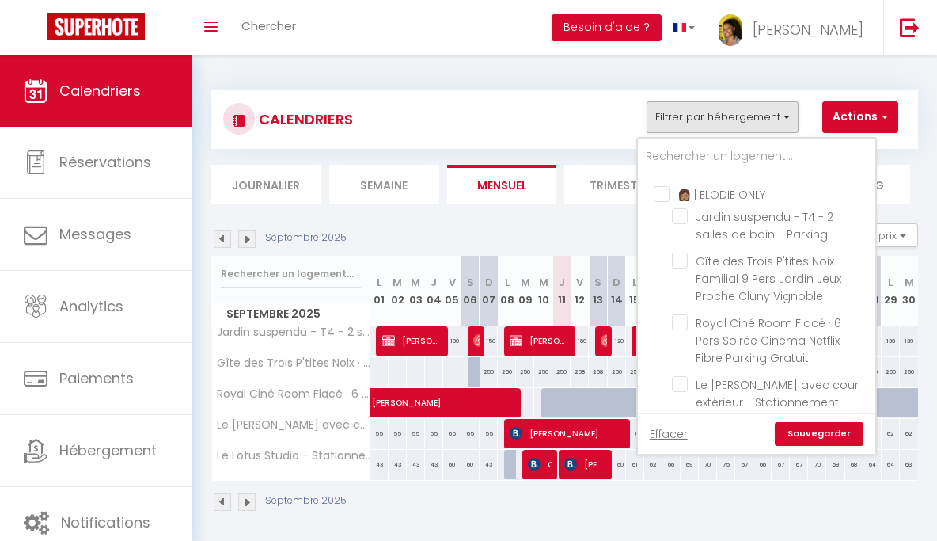
checkbox input "false"
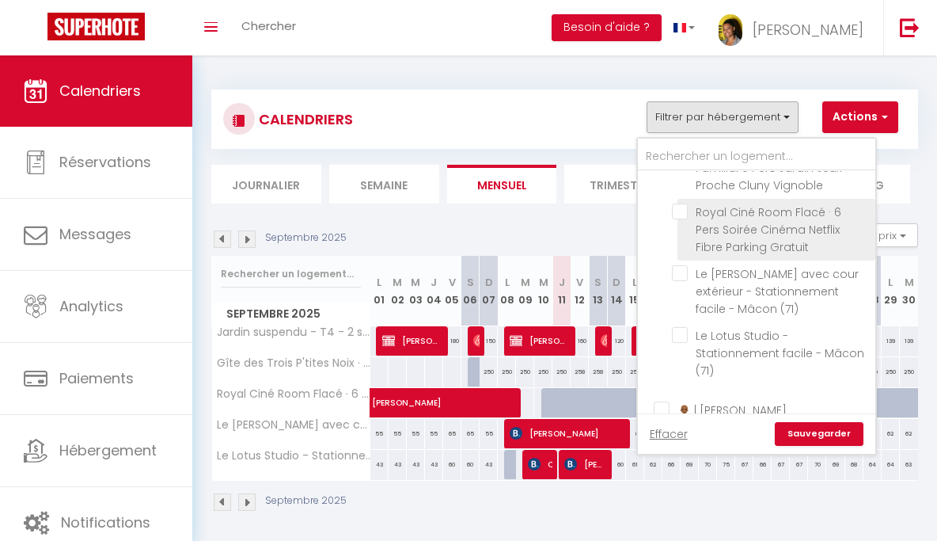
scroll to position [419, 0]
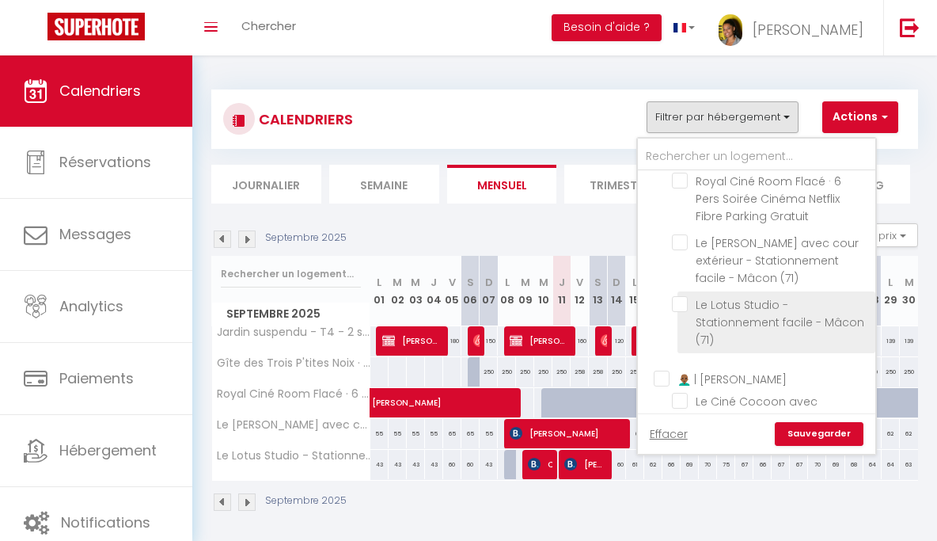
click at [681, 312] on input "Le Lotus Studio - Stationnement facile - Mâcon (71)" at bounding box center [771, 304] width 198 height 16
checkbox input "true"
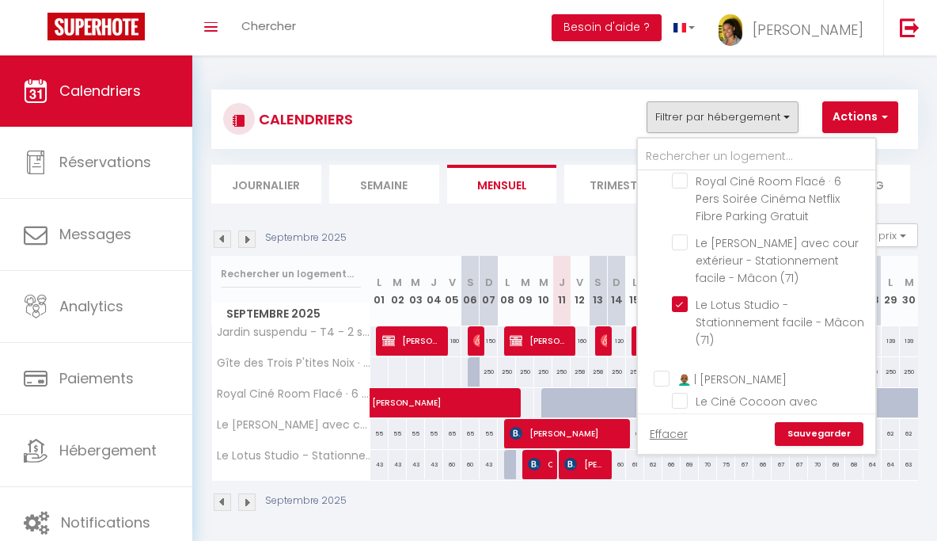
click at [839, 428] on link "Sauvegarder" at bounding box center [819, 434] width 89 height 24
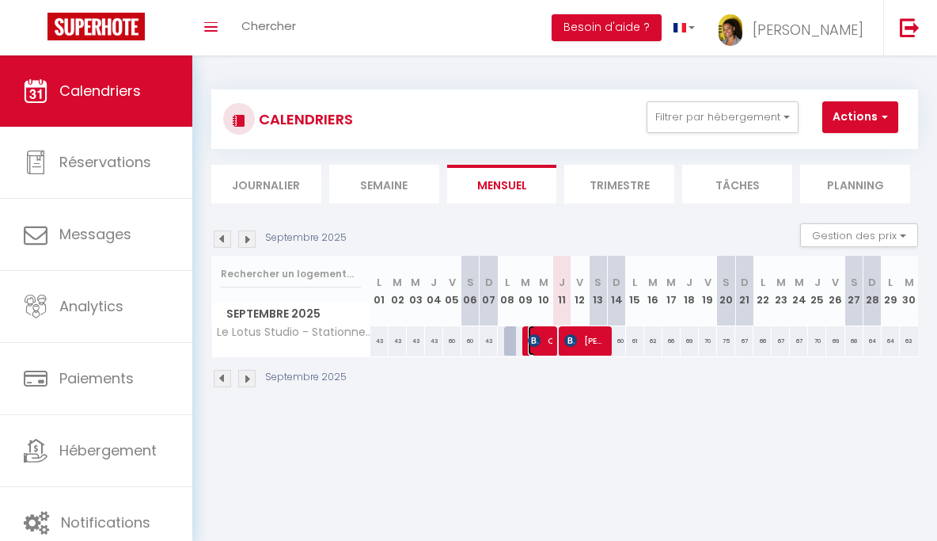
click at [539, 338] on img at bounding box center [534, 340] width 13 height 13
select select "OK"
select select "0"
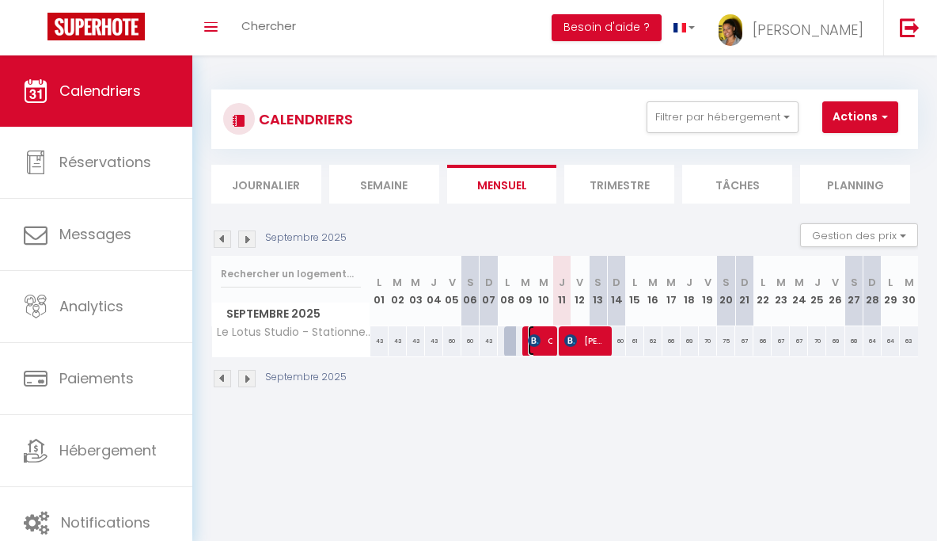
select select "1"
select select
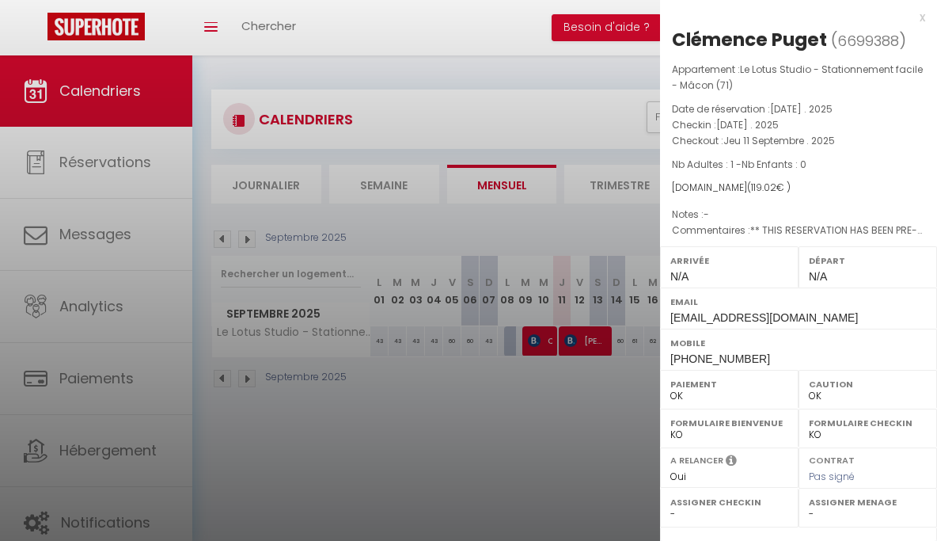
click at [515, 442] on div at bounding box center [468, 270] width 937 height 541
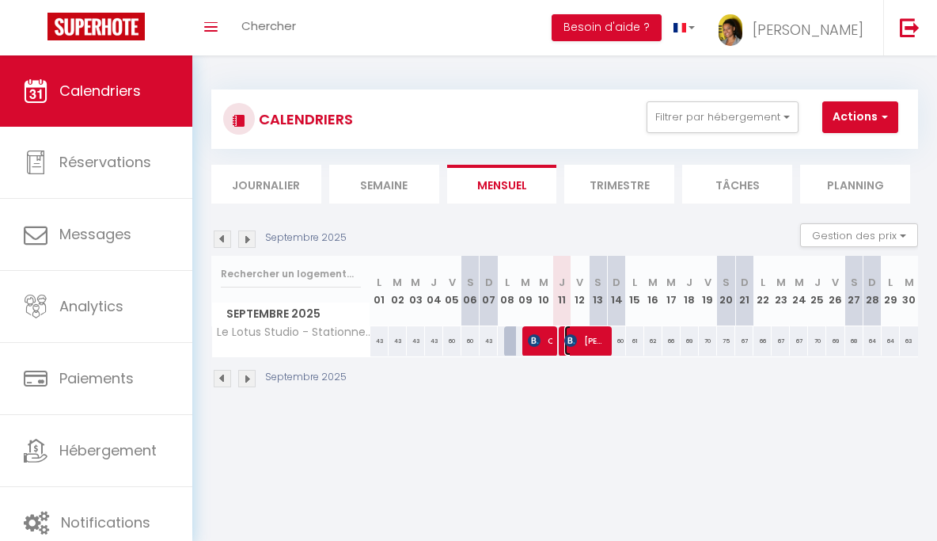
click at [582, 336] on span "[PERSON_NAME]" at bounding box center [585, 340] width 43 height 30
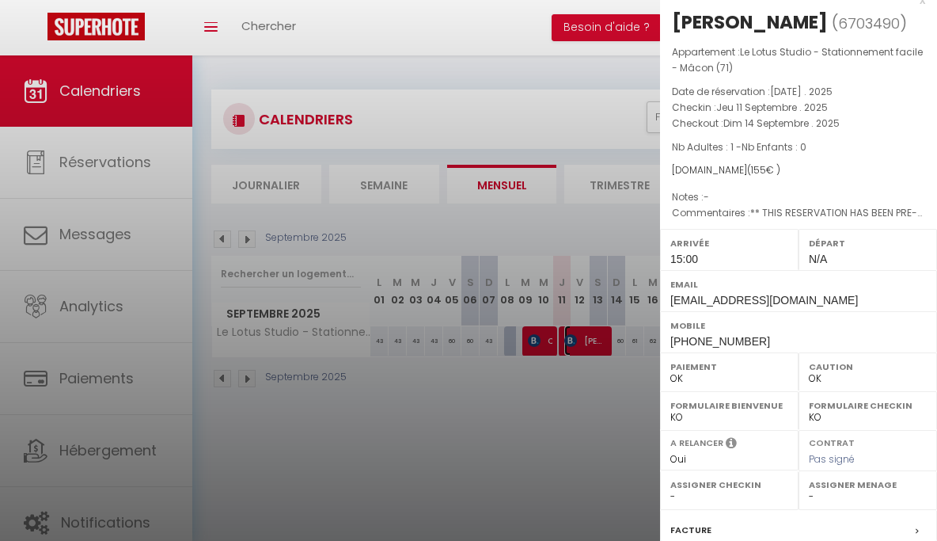
scroll to position [13, 0]
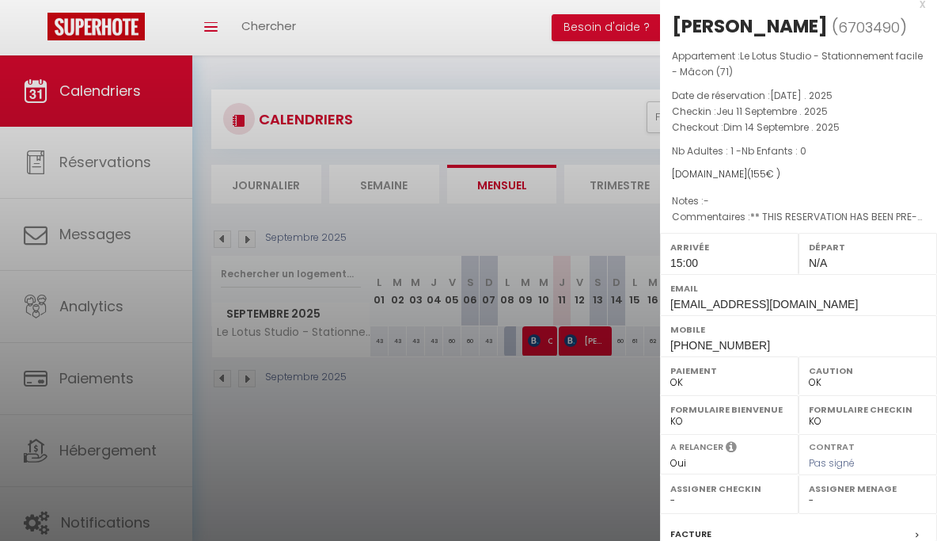
click at [473, 458] on div at bounding box center [468, 270] width 937 height 541
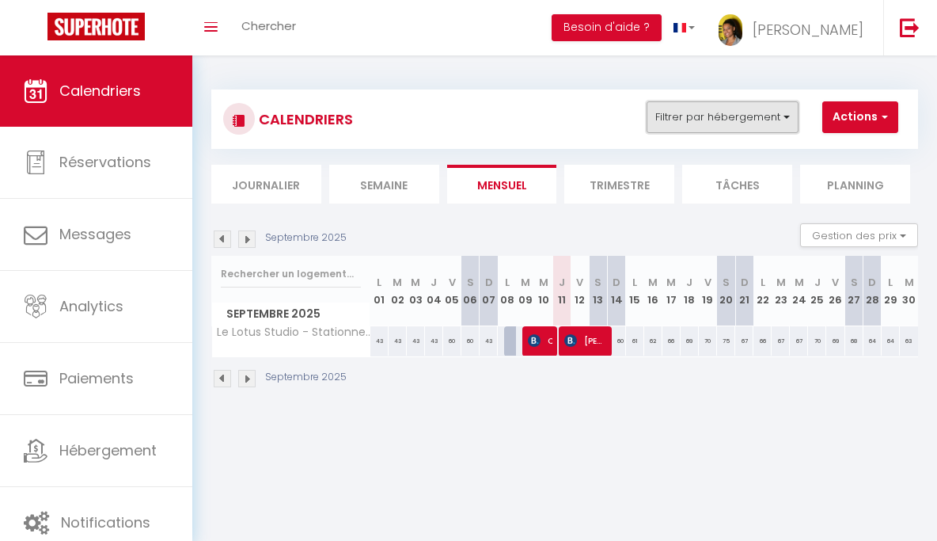
click at [738, 120] on button "Filtrer par hébergement" at bounding box center [723, 117] width 152 height 32
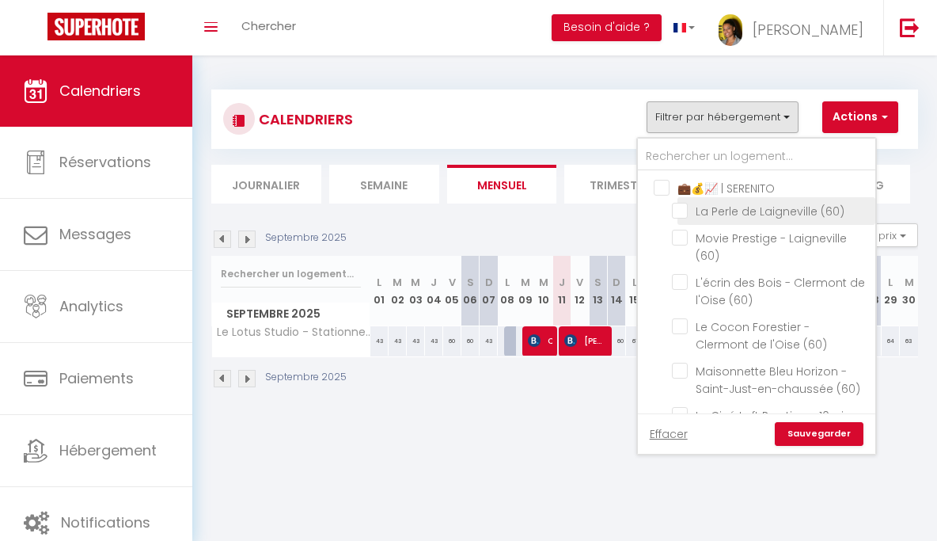
click at [721, 213] on input "La Perle de Laigneville (60)" at bounding box center [771, 210] width 198 height 16
checkbox input "true"
checkbox input "false"
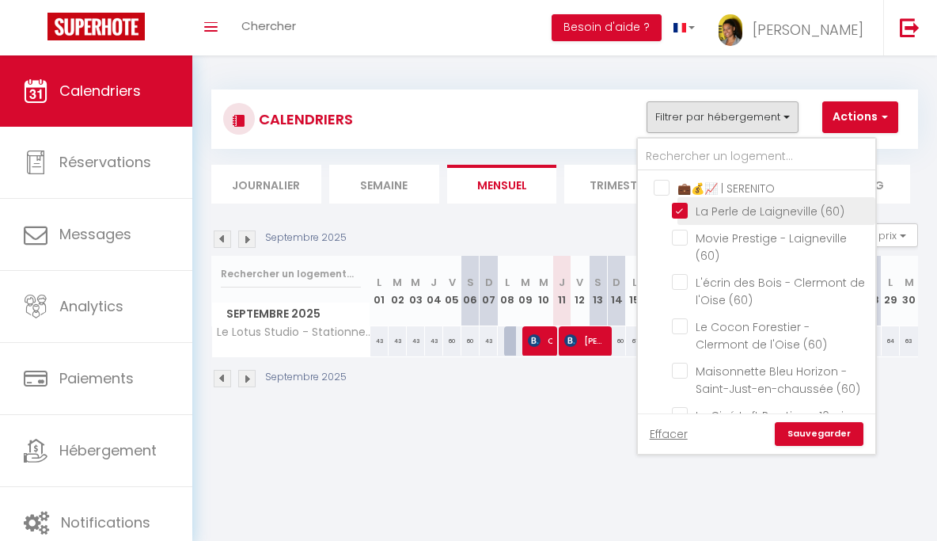
checkbox input "false"
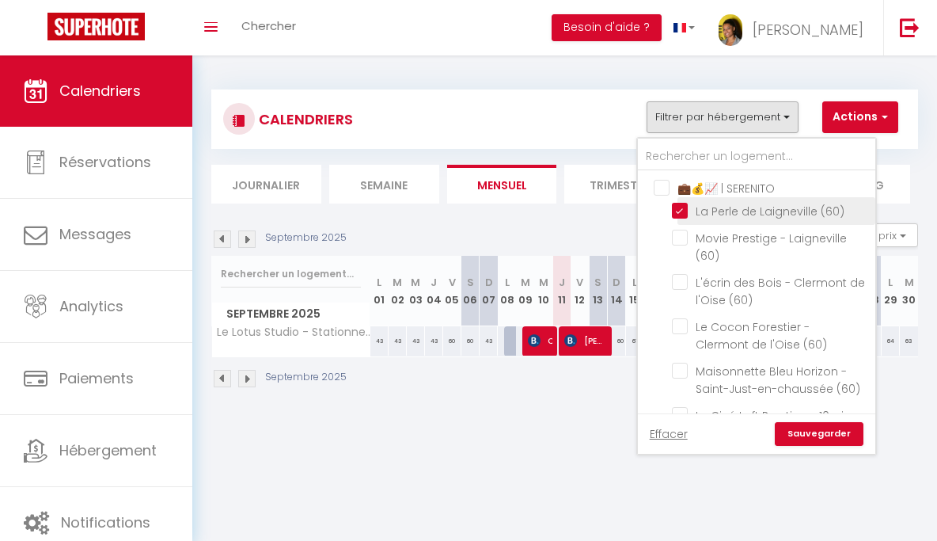
checkbox input "false"
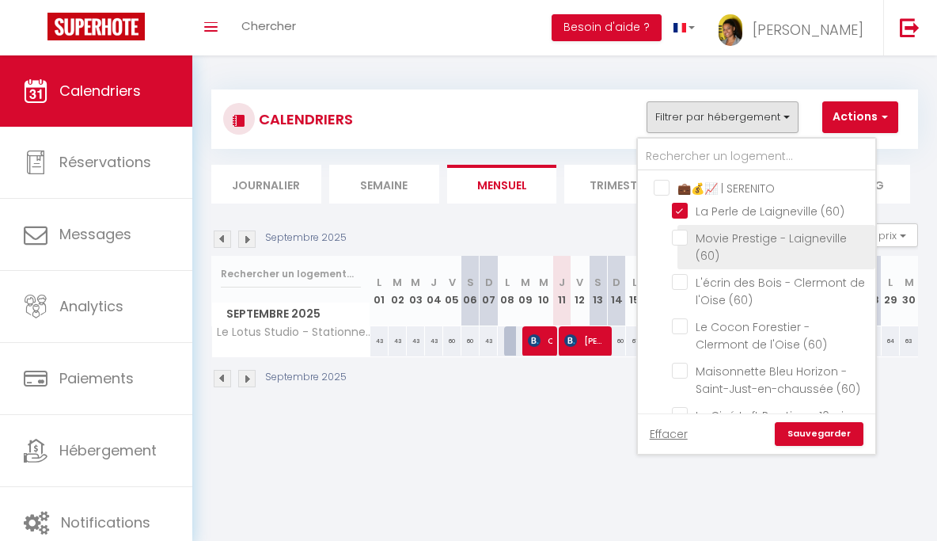
click at [724, 237] on input "Movie Prestige - Laigneville (60)" at bounding box center [771, 238] width 198 height 16
checkbox input "true"
checkbox input "false"
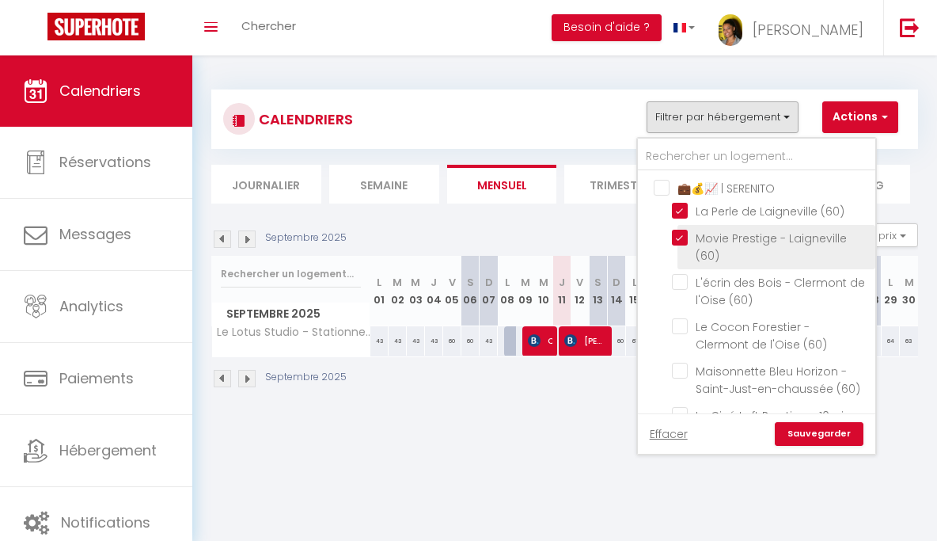
checkbox input "false"
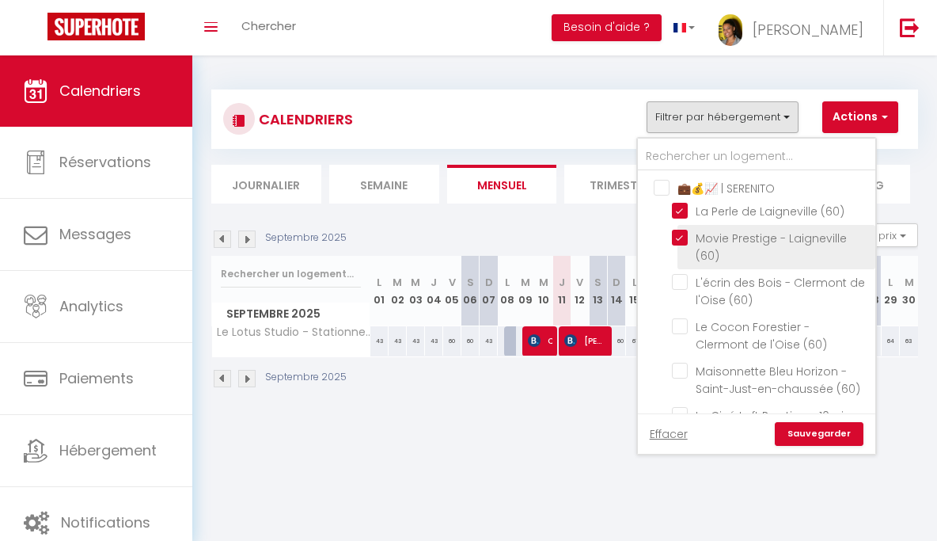
checkbox input "false"
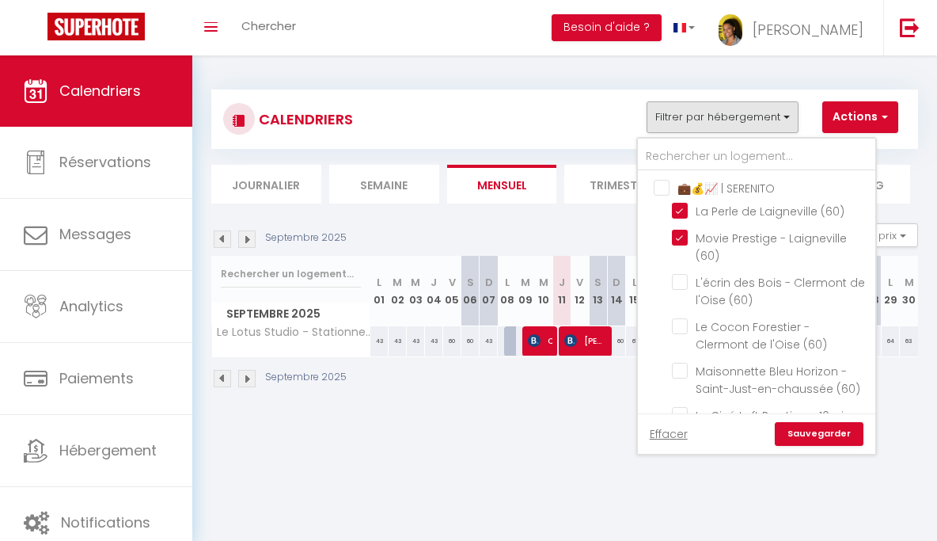
click at [803, 428] on link "Sauvegarder" at bounding box center [819, 434] width 89 height 24
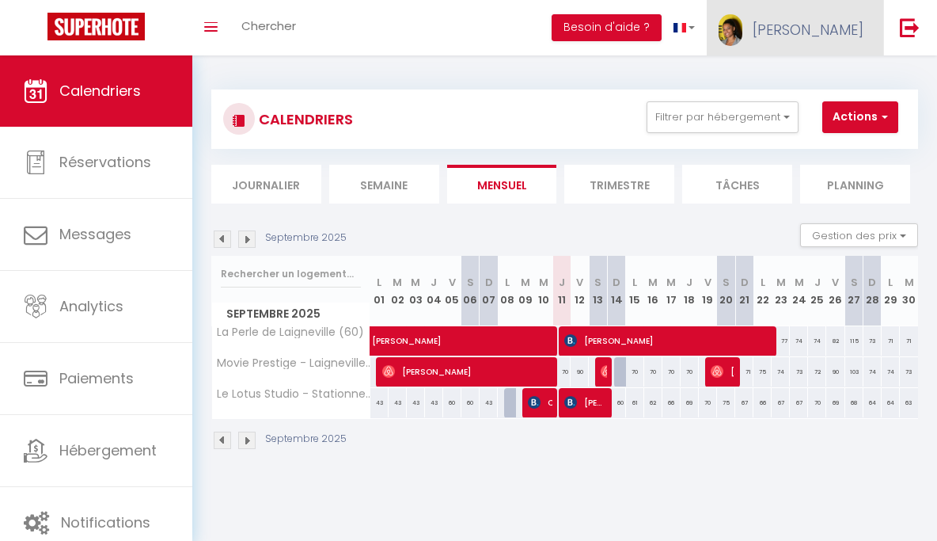
click at [854, 47] on link "[PERSON_NAME]" at bounding box center [795, 27] width 177 height 55
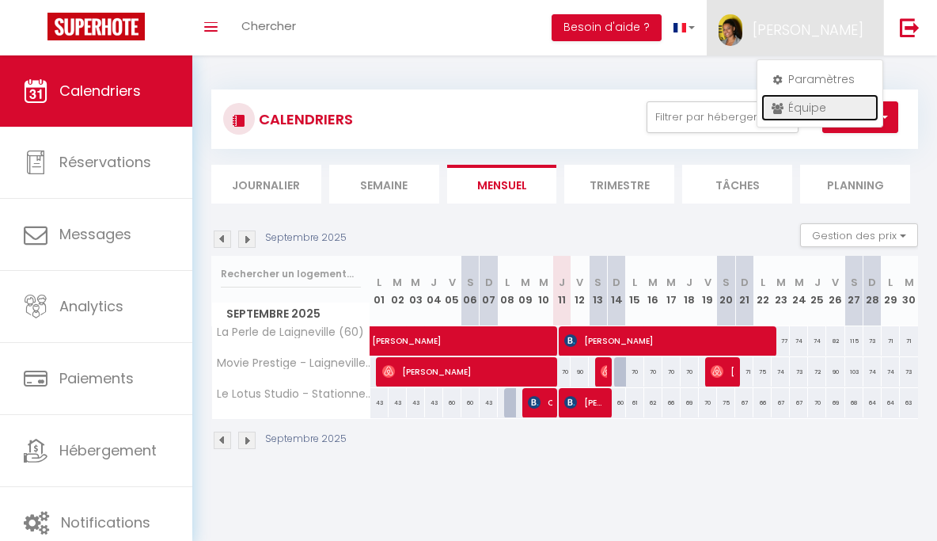
click at [837, 106] on link "Équipe" at bounding box center [819, 107] width 117 height 27
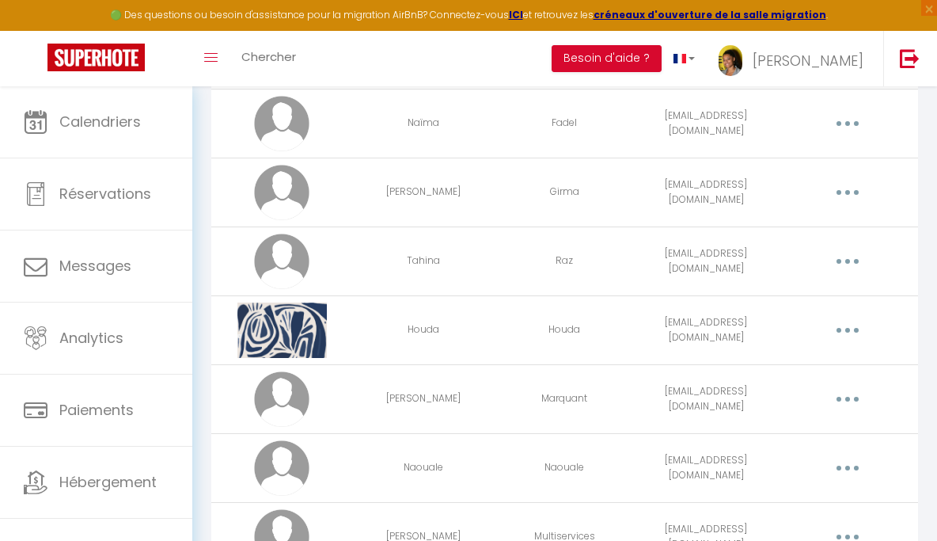
scroll to position [624, 0]
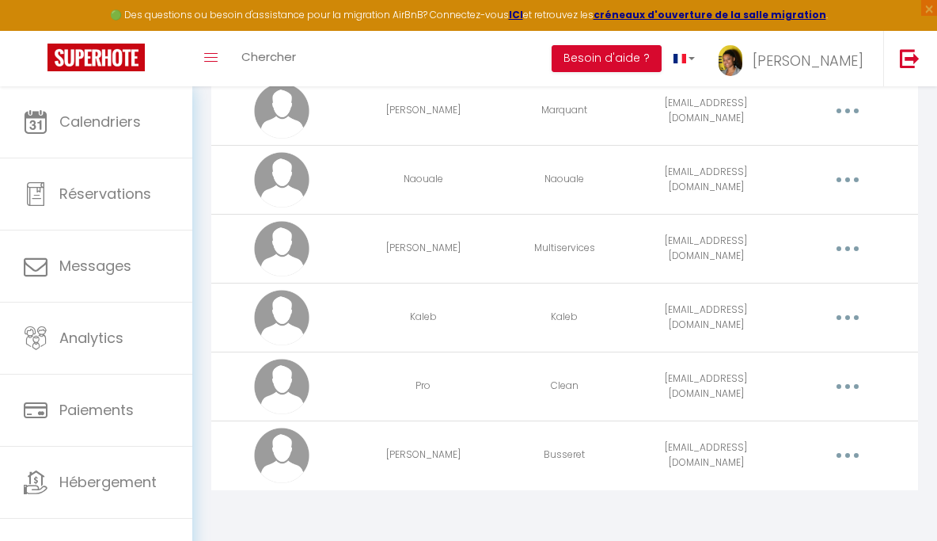
click at [853, 385] on button "button" at bounding box center [847, 386] width 42 height 30
click at [814, 420] on link "Editer" at bounding box center [804, 425] width 117 height 27
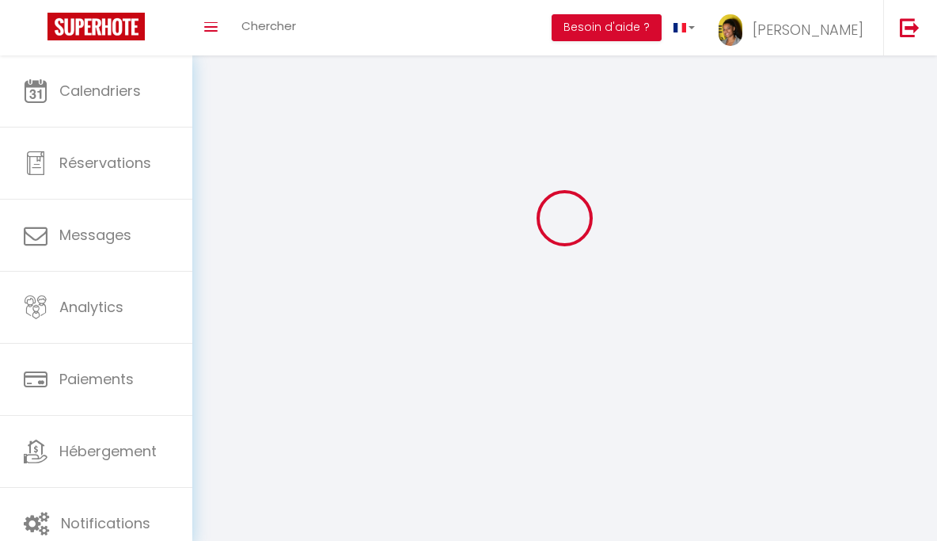
type input "Pro"
type input "Clean"
type input "[EMAIL_ADDRESS][DOMAIN_NAME]"
type textarea "[URL][DOMAIN_NAME]"
checkbox input "false"
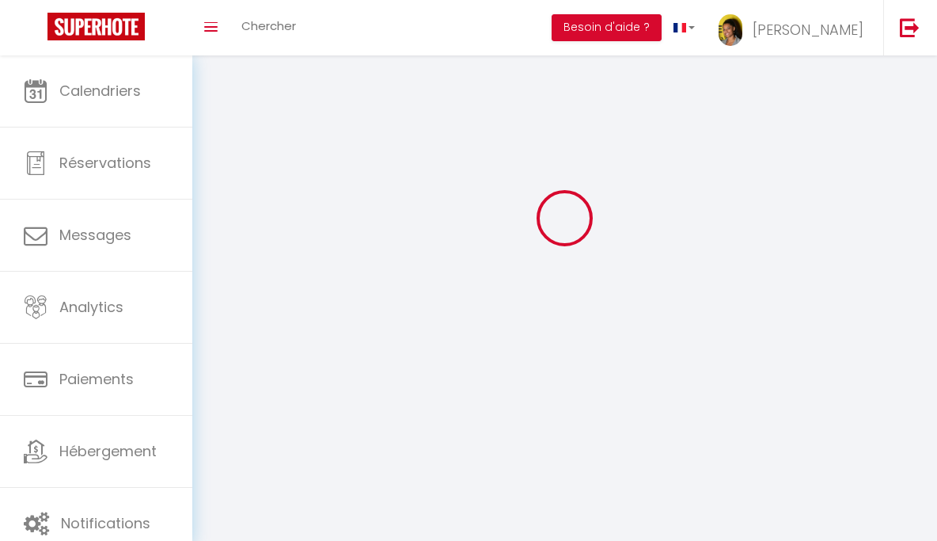
checkbox input "false"
checkbox input "true"
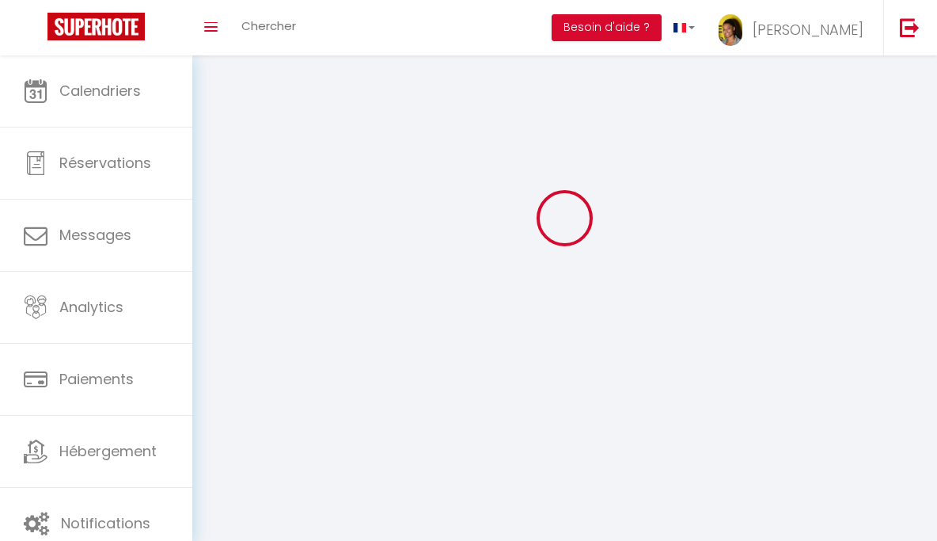
checkbox input "true"
checkbox input "false"
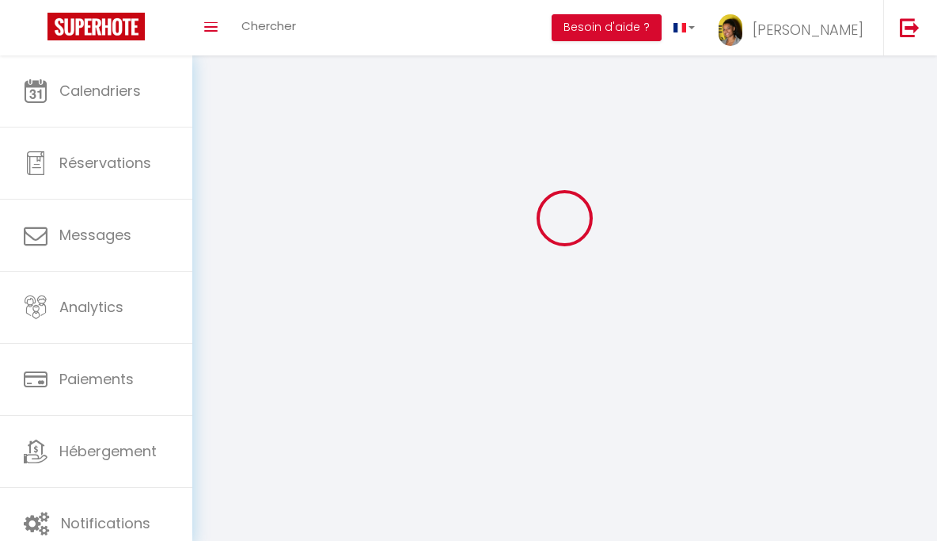
checkbox input "false"
select select
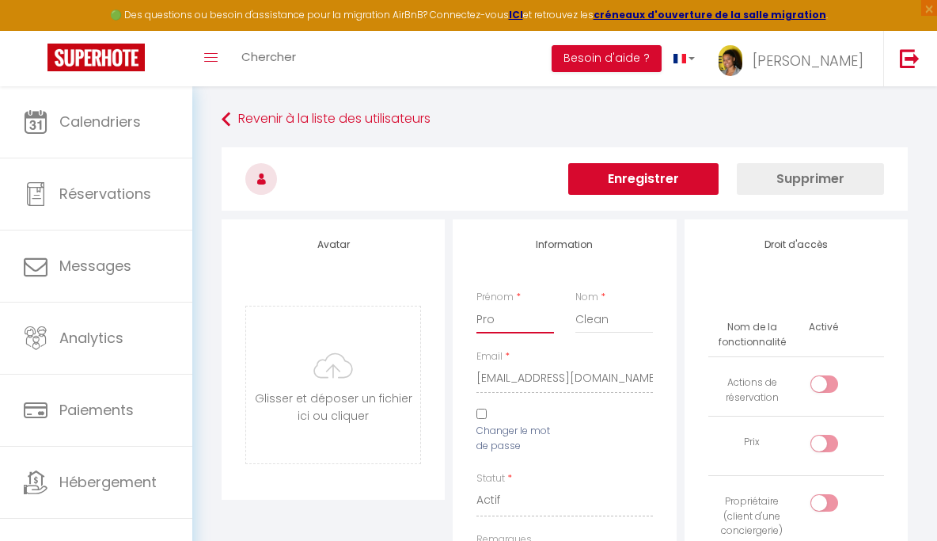
click at [499, 317] on input "Pro" at bounding box center [515, 319] width 78 height 28
type input "[PERSON_NAME]"
click at [589, 319] on input "Clean" at bounding box center [614, 319] width 78 height 28
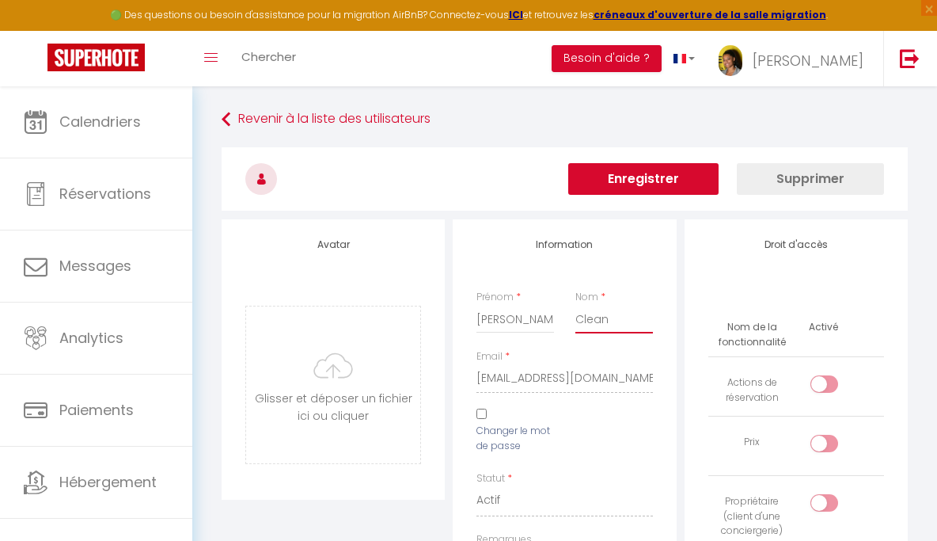
paste input "Pro"
type input "ProClean"
click at [664, 183] on button "Enregistrer" at bounding box center [643, 179] width 150 height 32
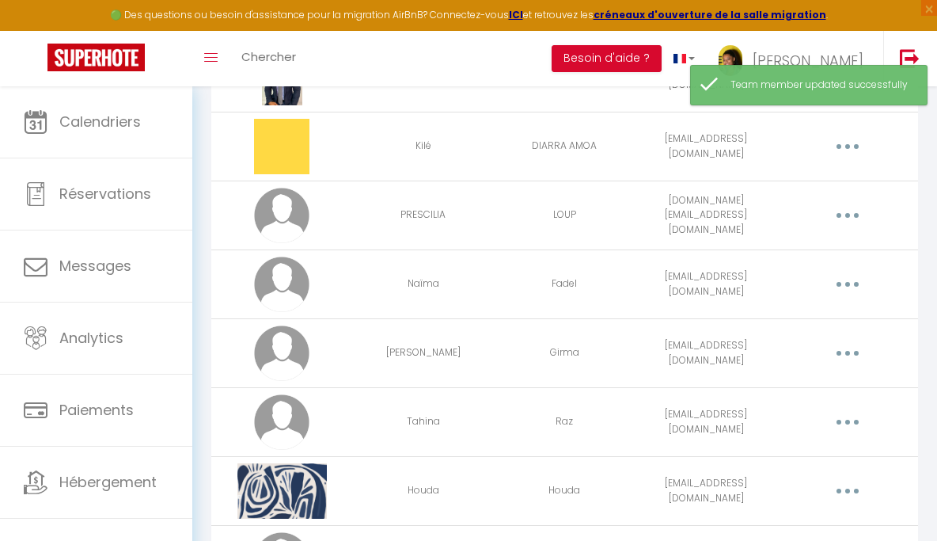
scroll to position [624, 0]
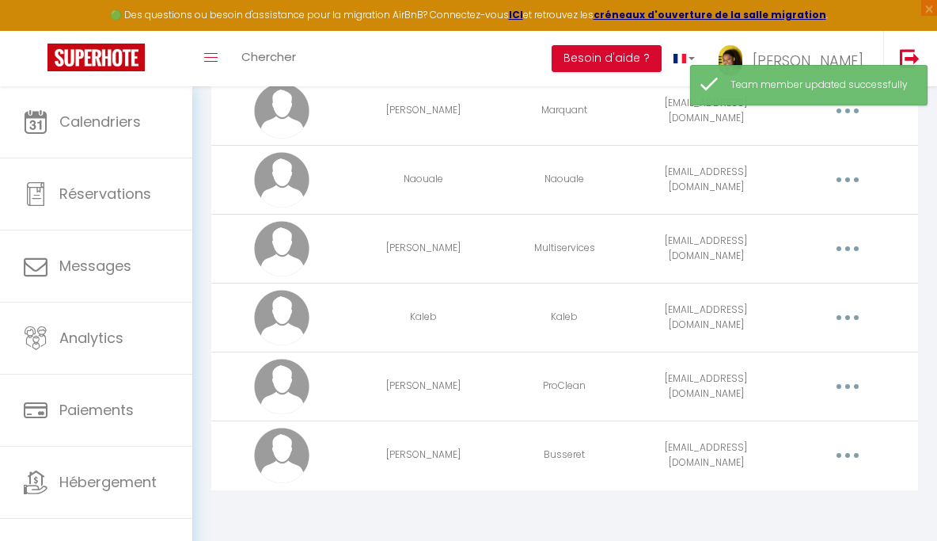
click at [848, 386] on icon "button" at bounding box center [847, 386] width 5 height 5
click at [840, 416] on link "Editer" at bounding box center [804, 425] width 117 height 27
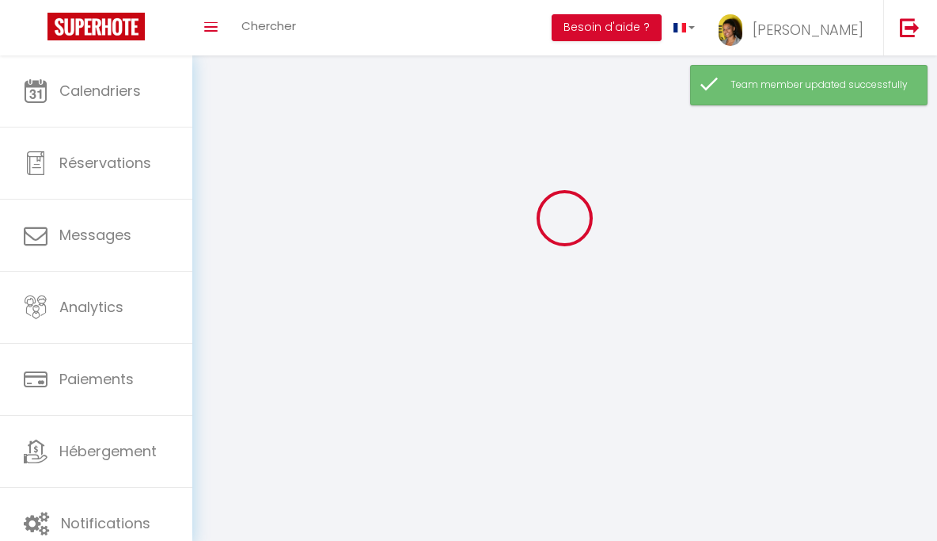
type input "[PERSON_NAME]"
type input "ProClean"
type input "[EMAIL_ADDRESS][DOMAIN_NAME]"
type textarea "[URL][DOMAIN_NAME]"
checkbox input "false"
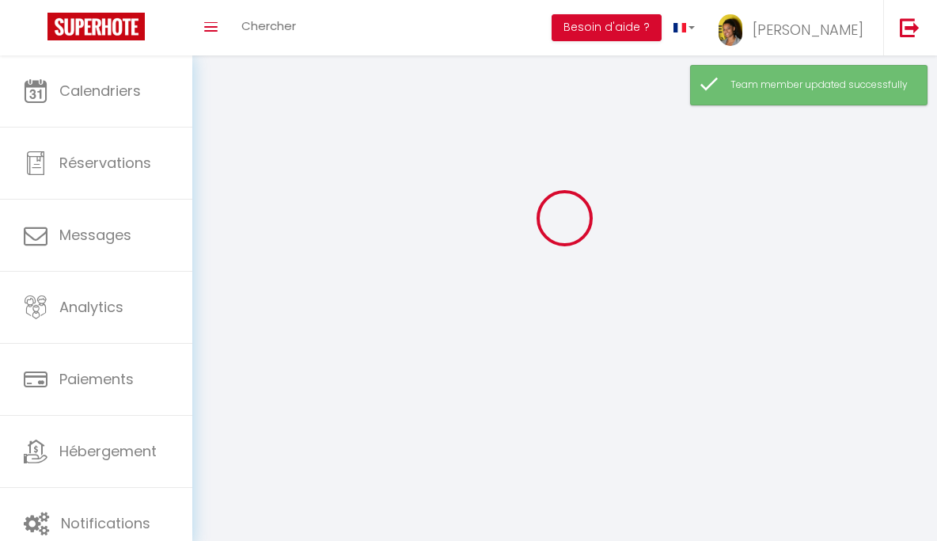
checkbox input "false"
checkbox input "true"
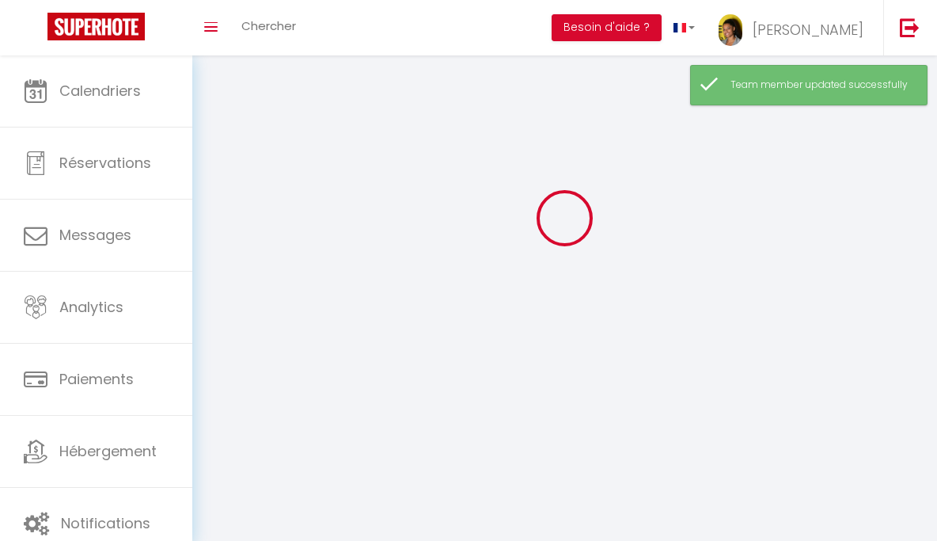
checkbox input "true"
checkbox input "false"
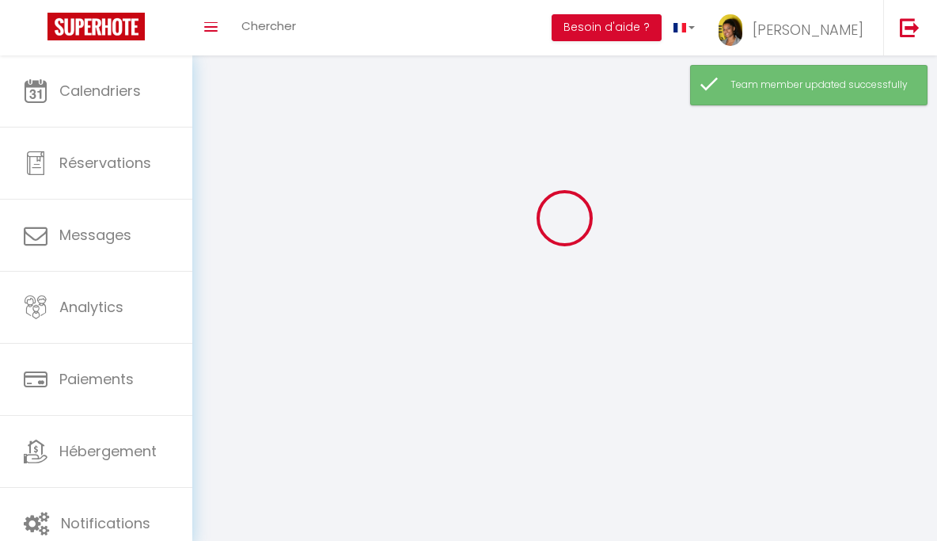
checkbox input "false"
select select
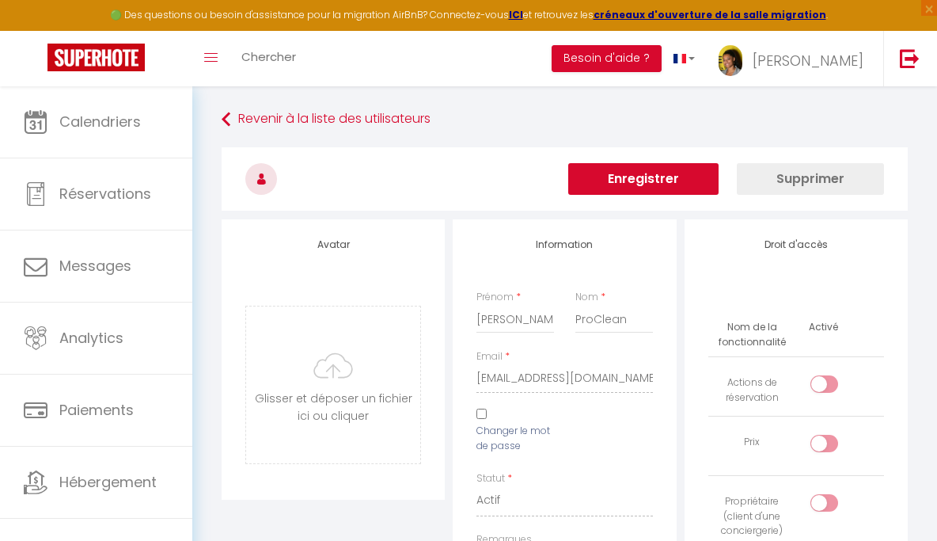
click at [673, 175] on button "Enregistrer" at bounding box center [643, 179] width 150 height 32
